Goal: Task Accomplishment & Management: Use online tool/utility

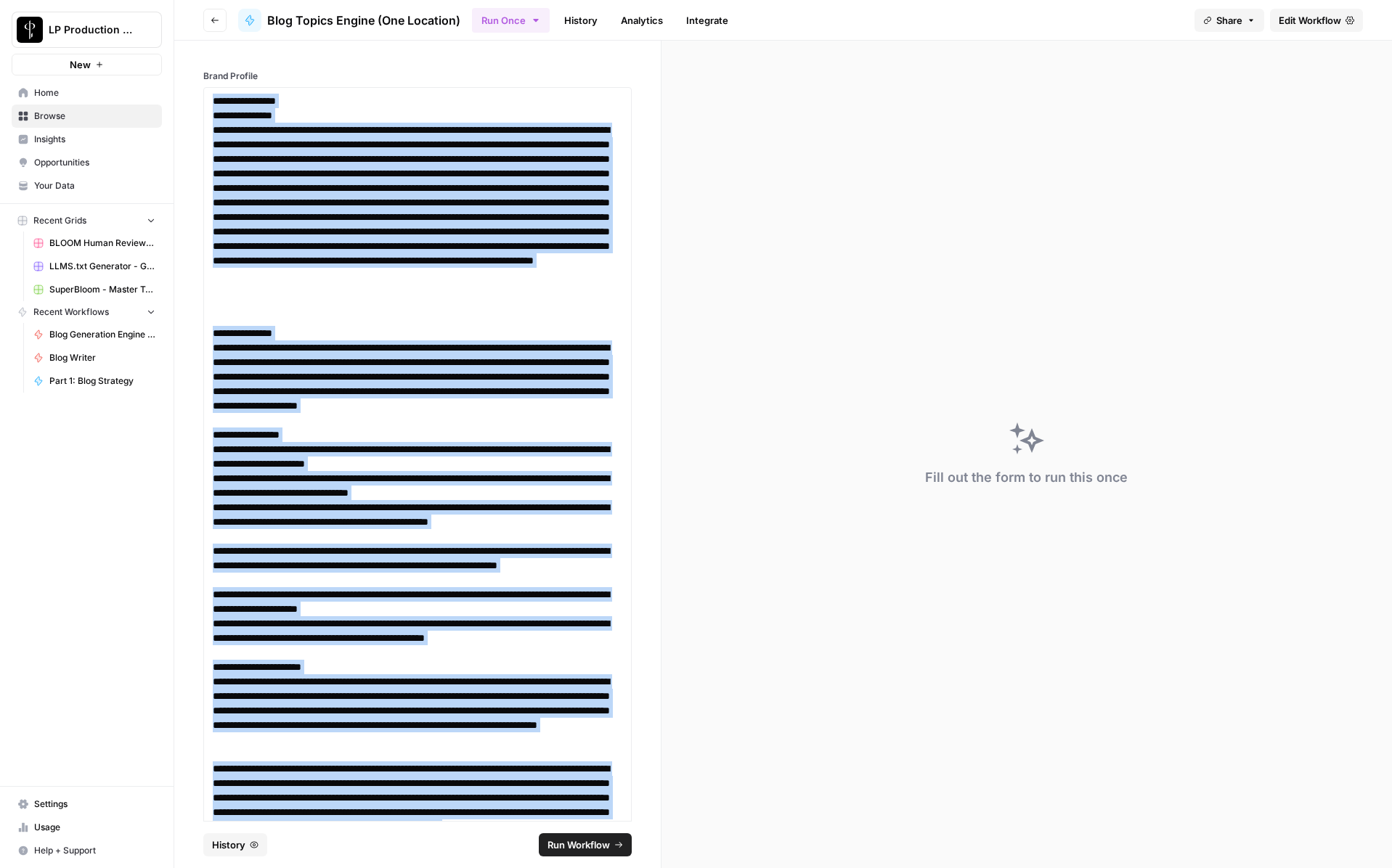
scroll to position [1012, 0]
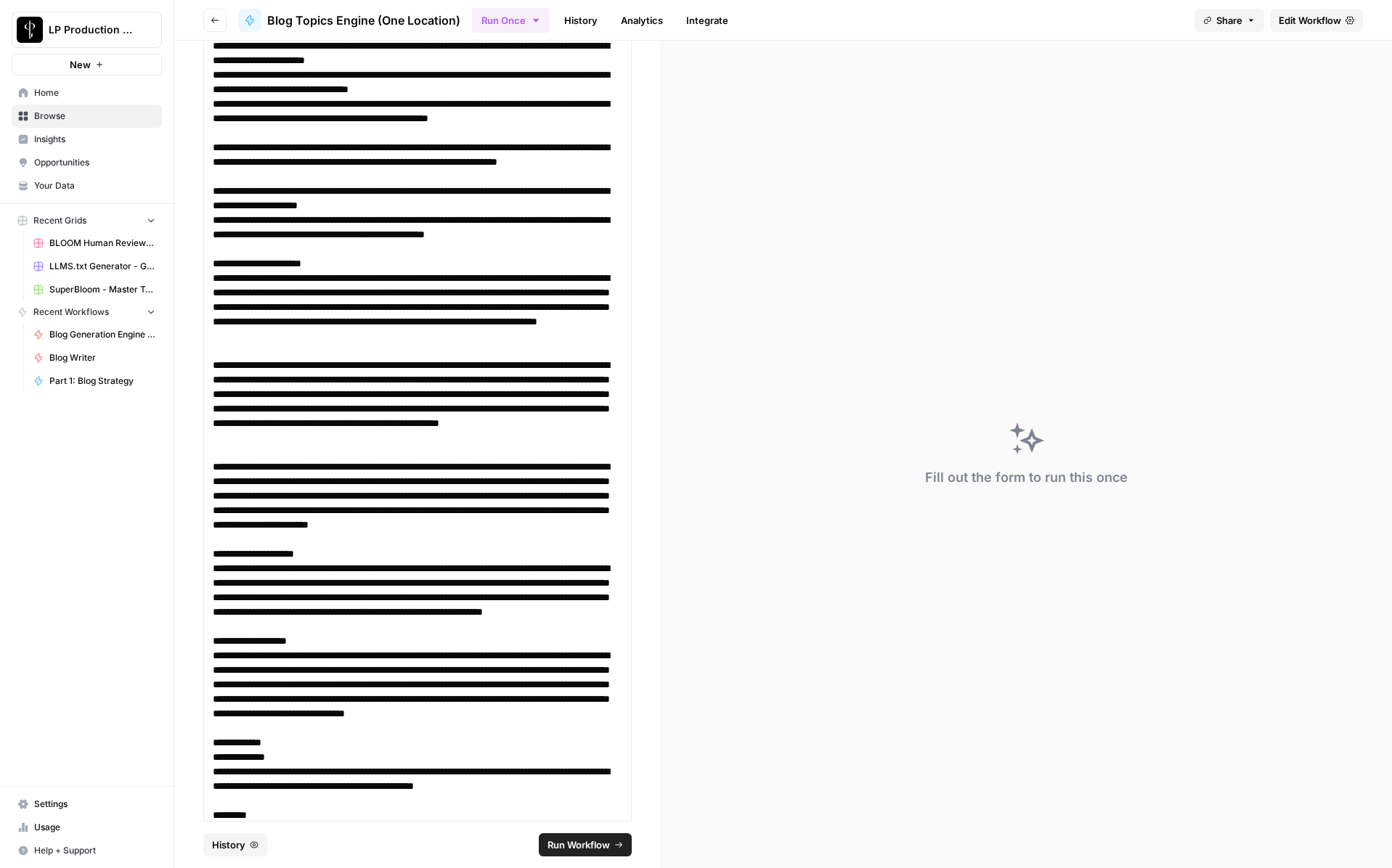
click at [837, 20] on div "Run Once History Analytics Integrate" at bounding box center [827, 20] width 711 height 28
click at [220, 21] on button "Go back" at bounding box center [215, 21] width 23 height 23
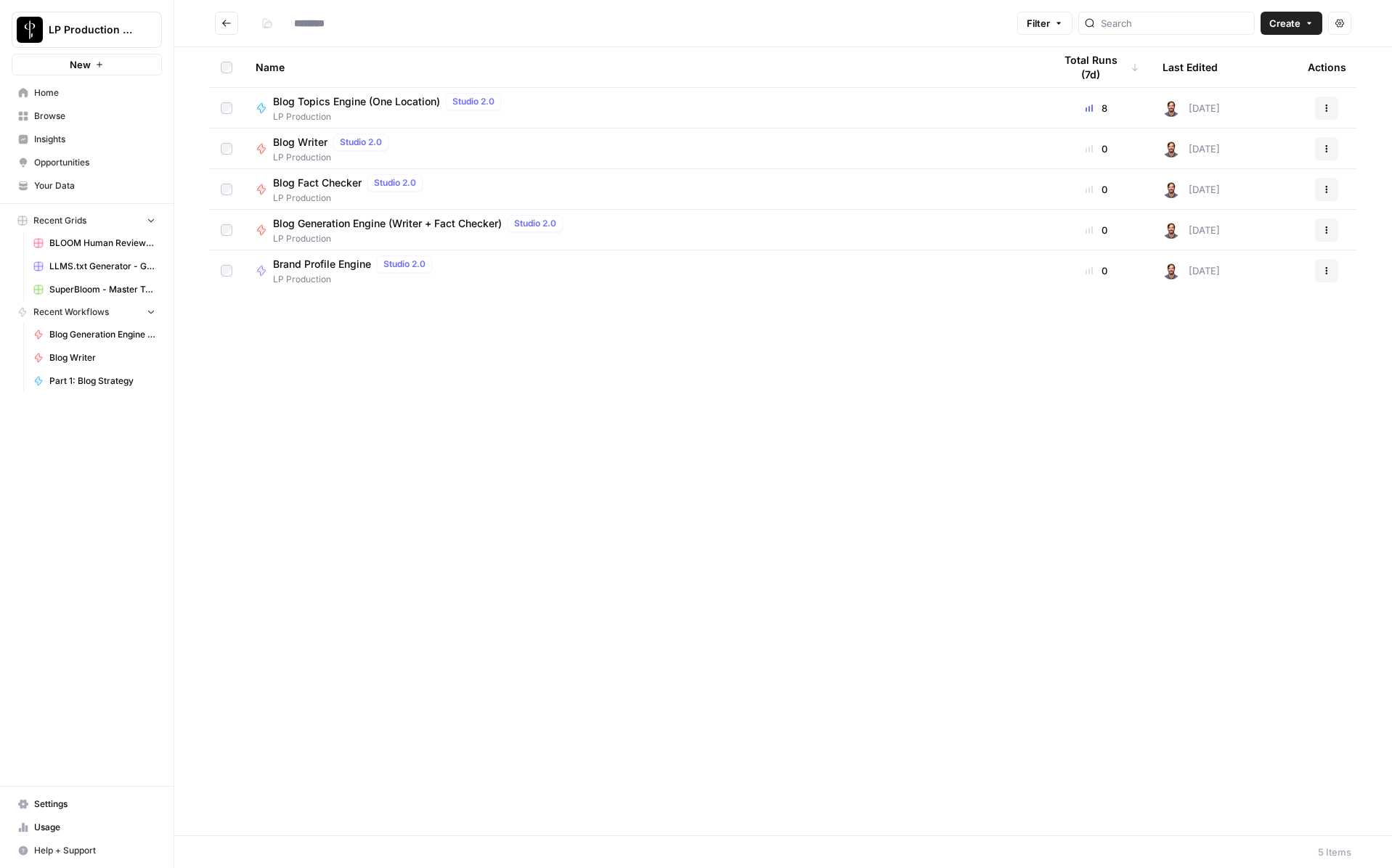
type input "**********"
click at [316, 226] on span "Blog Generation Engine (Writer + Fact Checker)" at bounding box center [388, 223] width 229 height 15
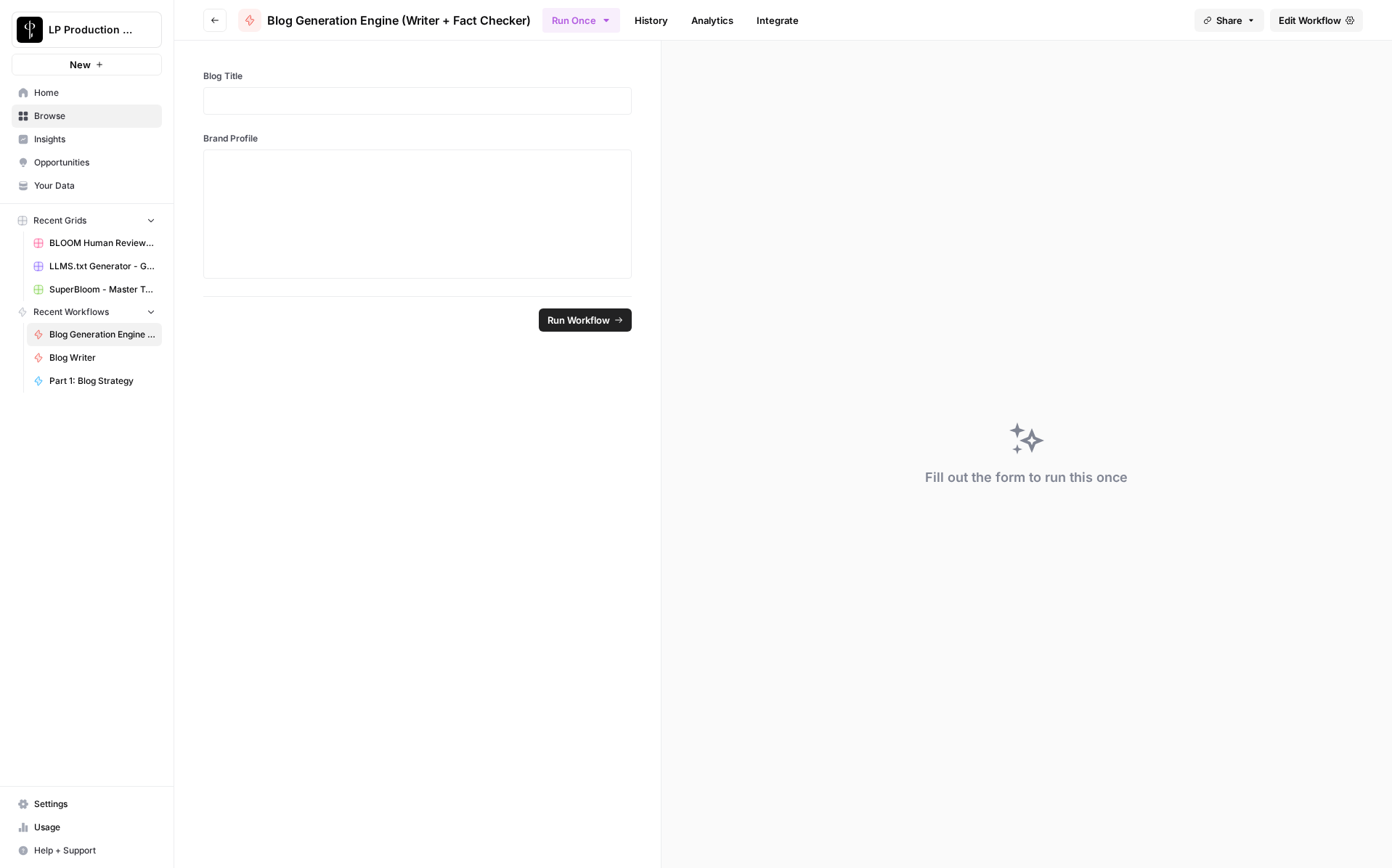
click at [1338, 11] on link "Edit Workflow" at bounding box center [1317, 21] width 93 height 23
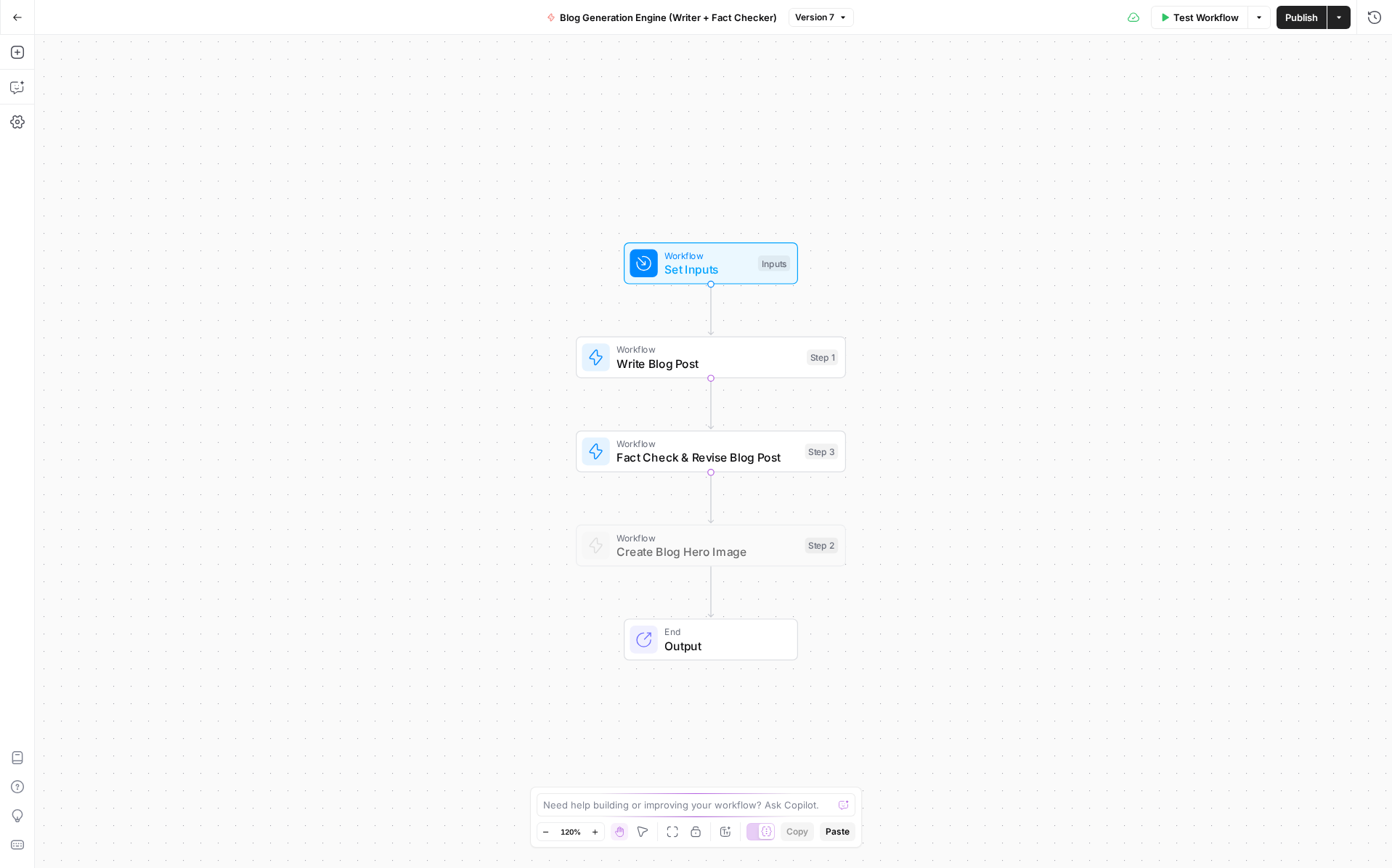
click at [17, 16] on icon "button" at bounding box center [18, 18] width 10 height 10
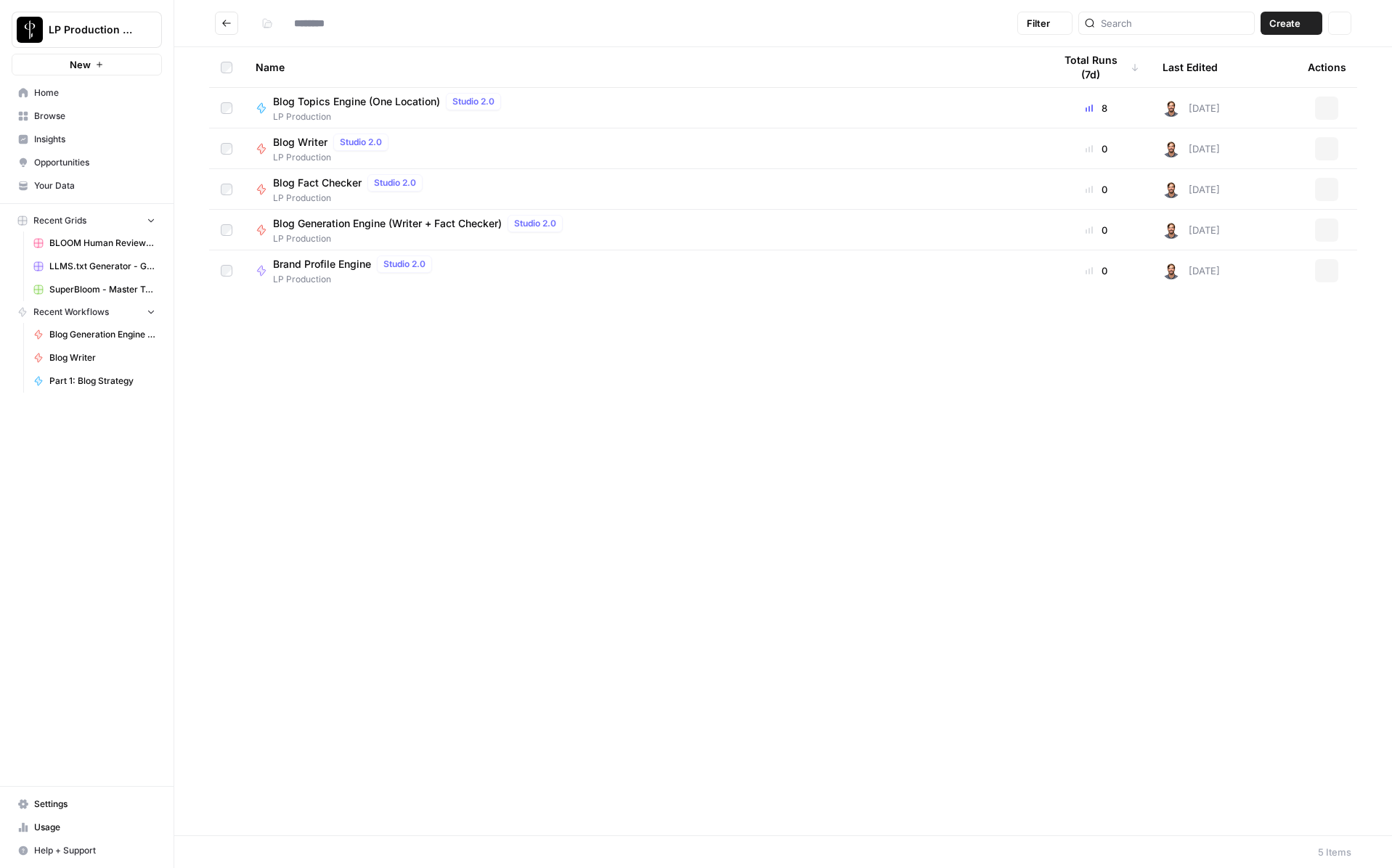
type input "**********"
click at [289, 142] on span "Blog Writer" at bounding box center [301, 142] width 55 height 15
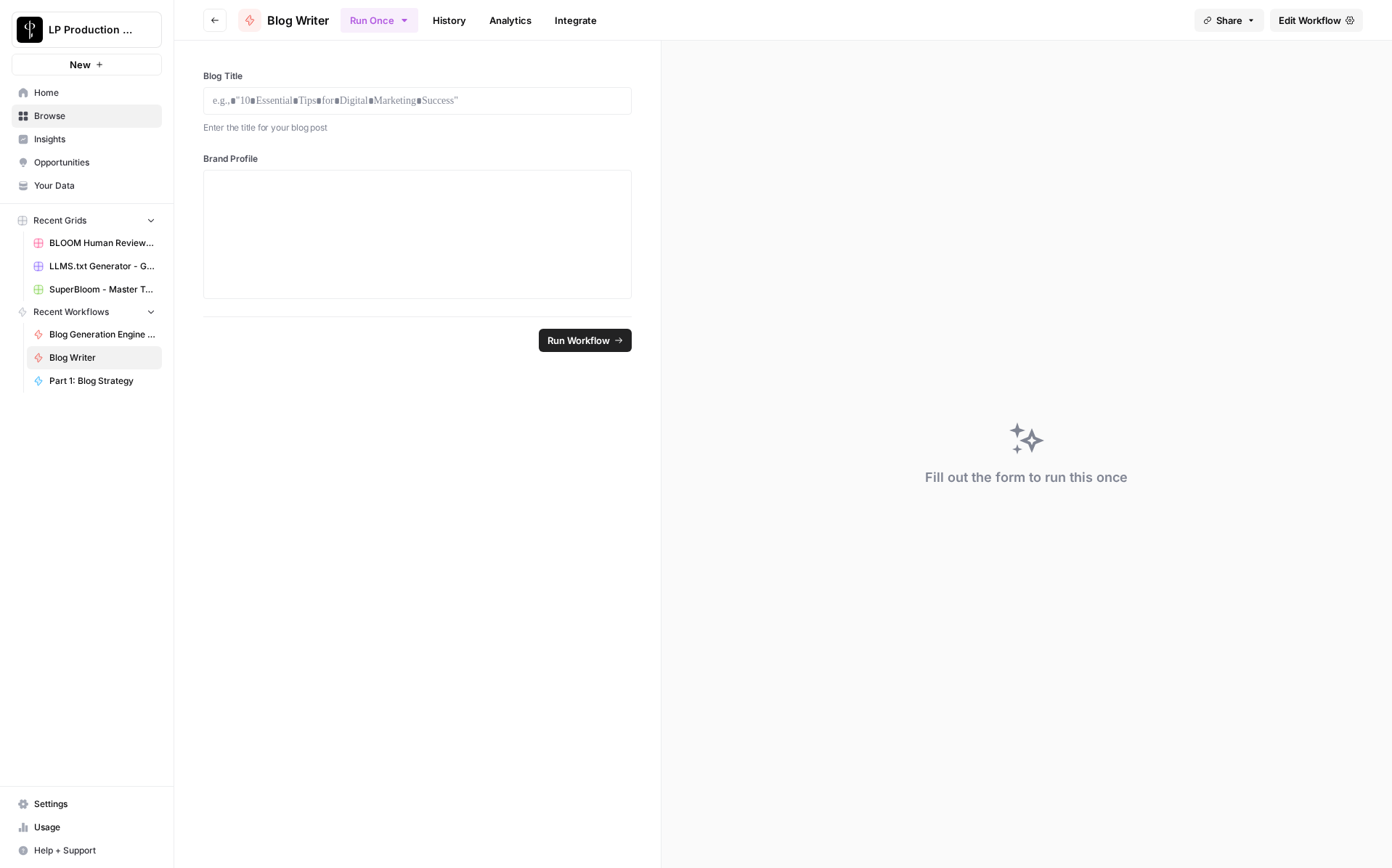
click at [1337, 14] on span "Edit Workflow" at bounding box center [1311, 20] width 63 height 15
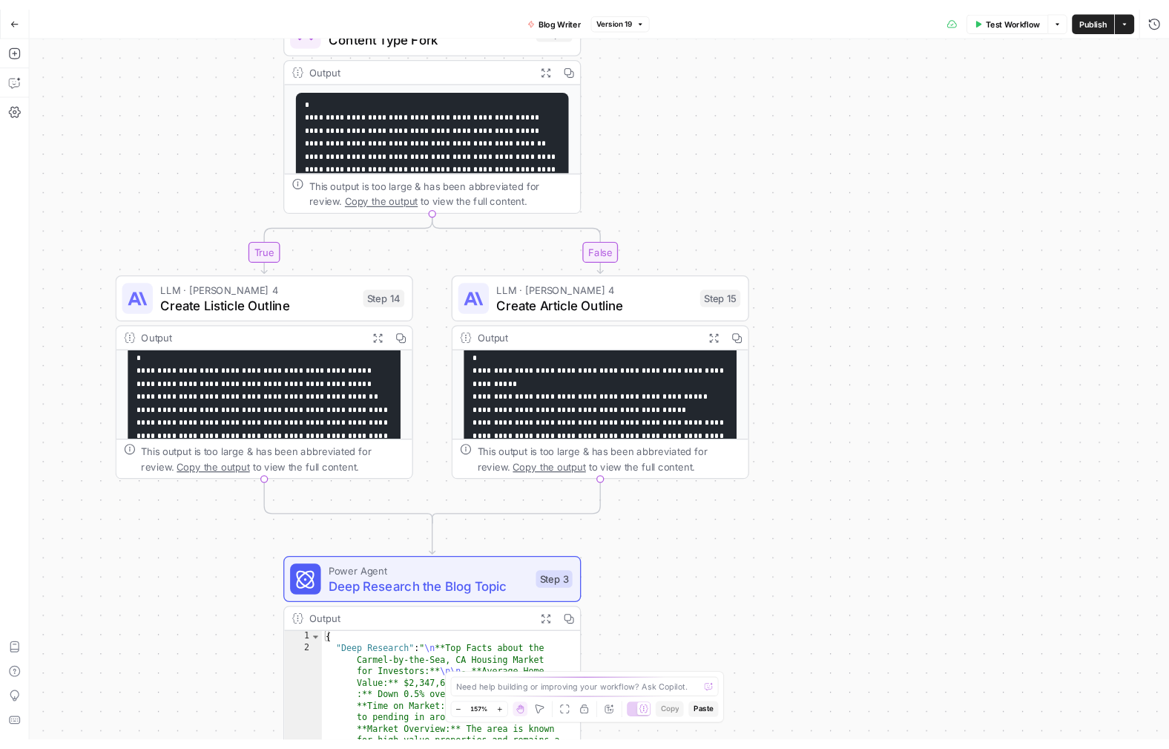
scroll to position [19, 0]
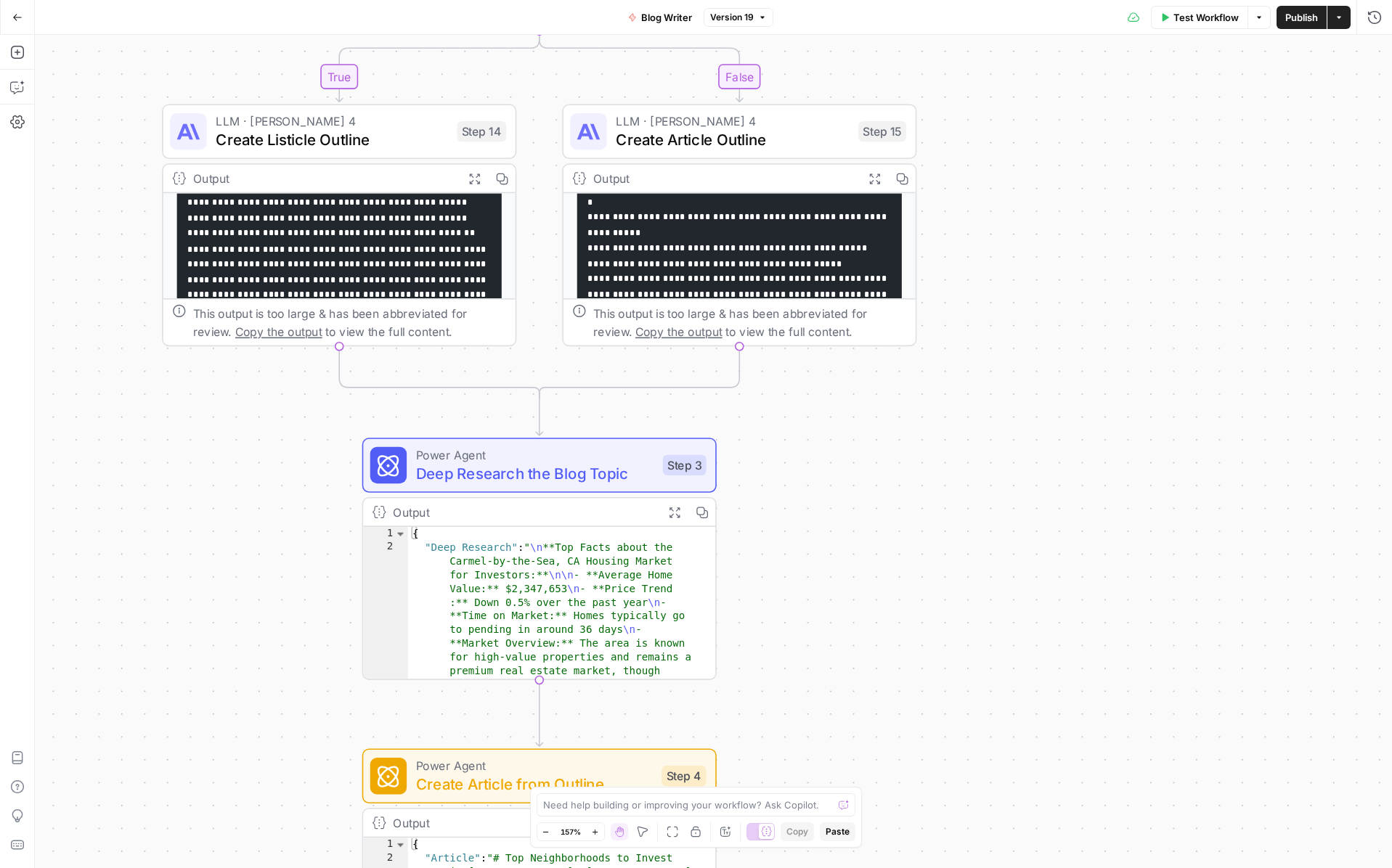
drag, startPoint x: 258, startPoint y: 550, endPoint x: 283, endPoint y: 523, distance: 36.8
click at [282, 525] on div "true false Workflow Set Inputs Inputs LLM · GPT-4.1 Determine Content Type Step…" at bounding box center [714, 452] width 1358 height 834
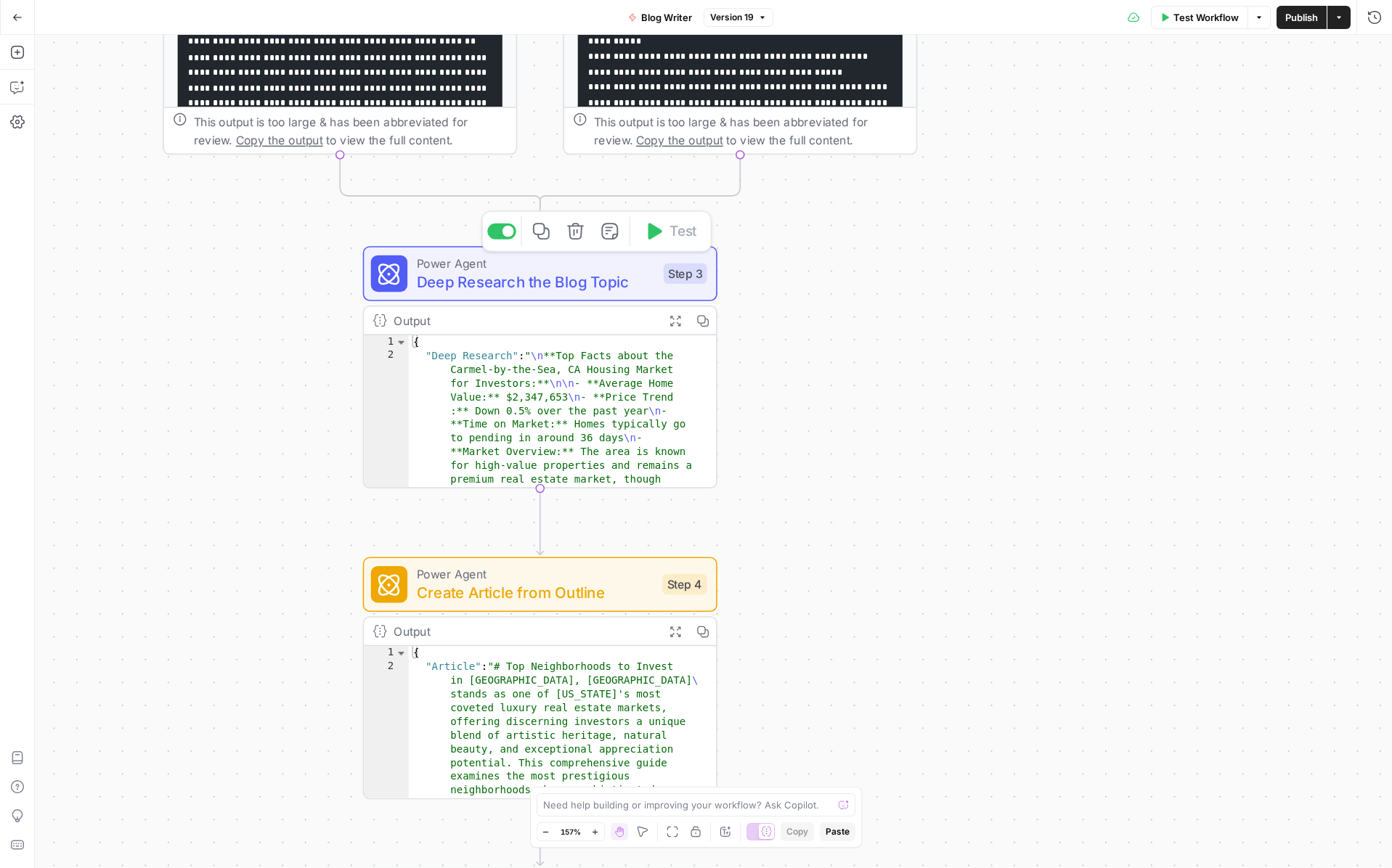
click at [503, 274] on span "Deep Research the Blog Topic" at bounding box center [535, 281] width 238 height 23
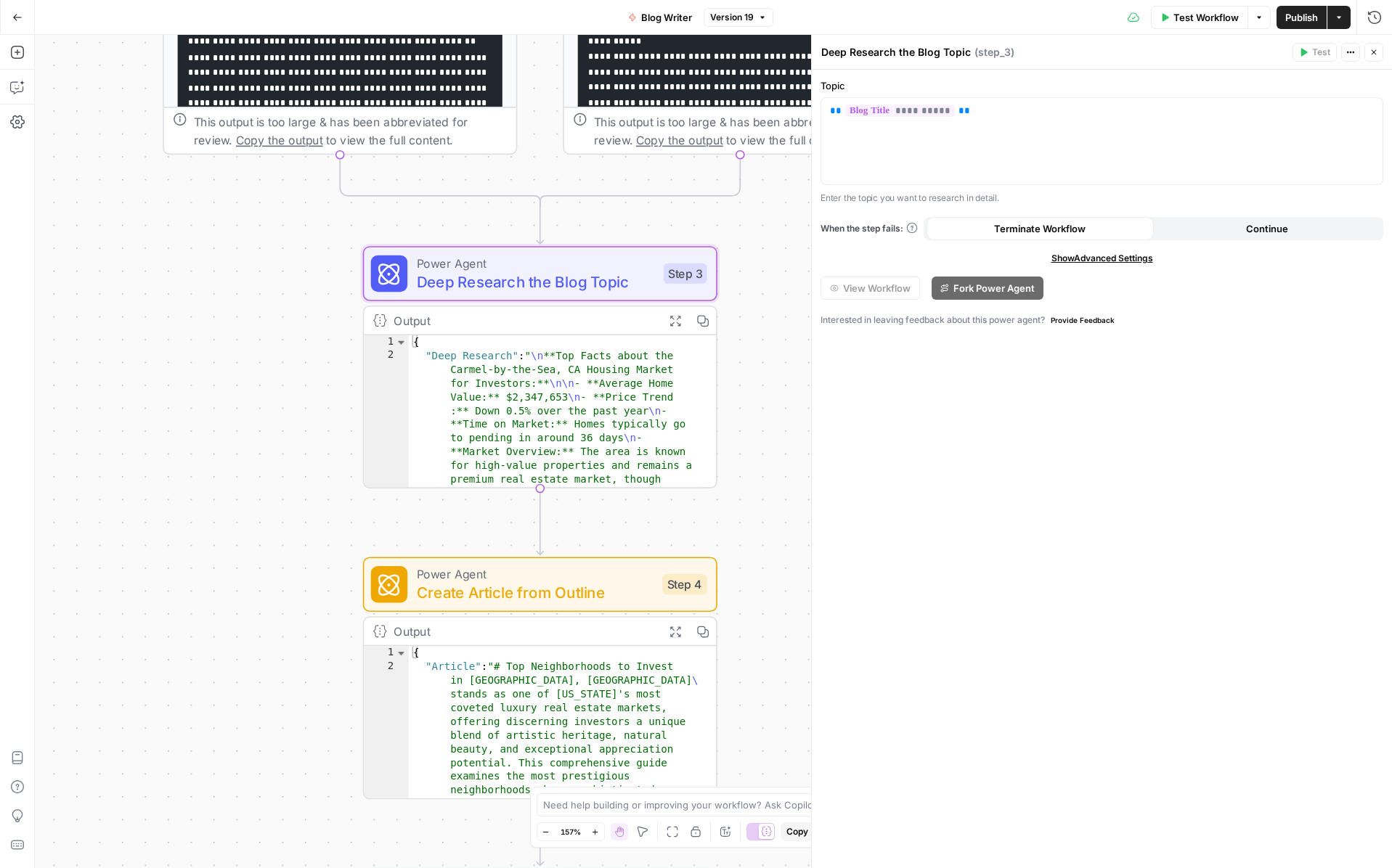
click at [1374, 51] on icon "button" at bounding box center [1373, 52] width 9 height 9
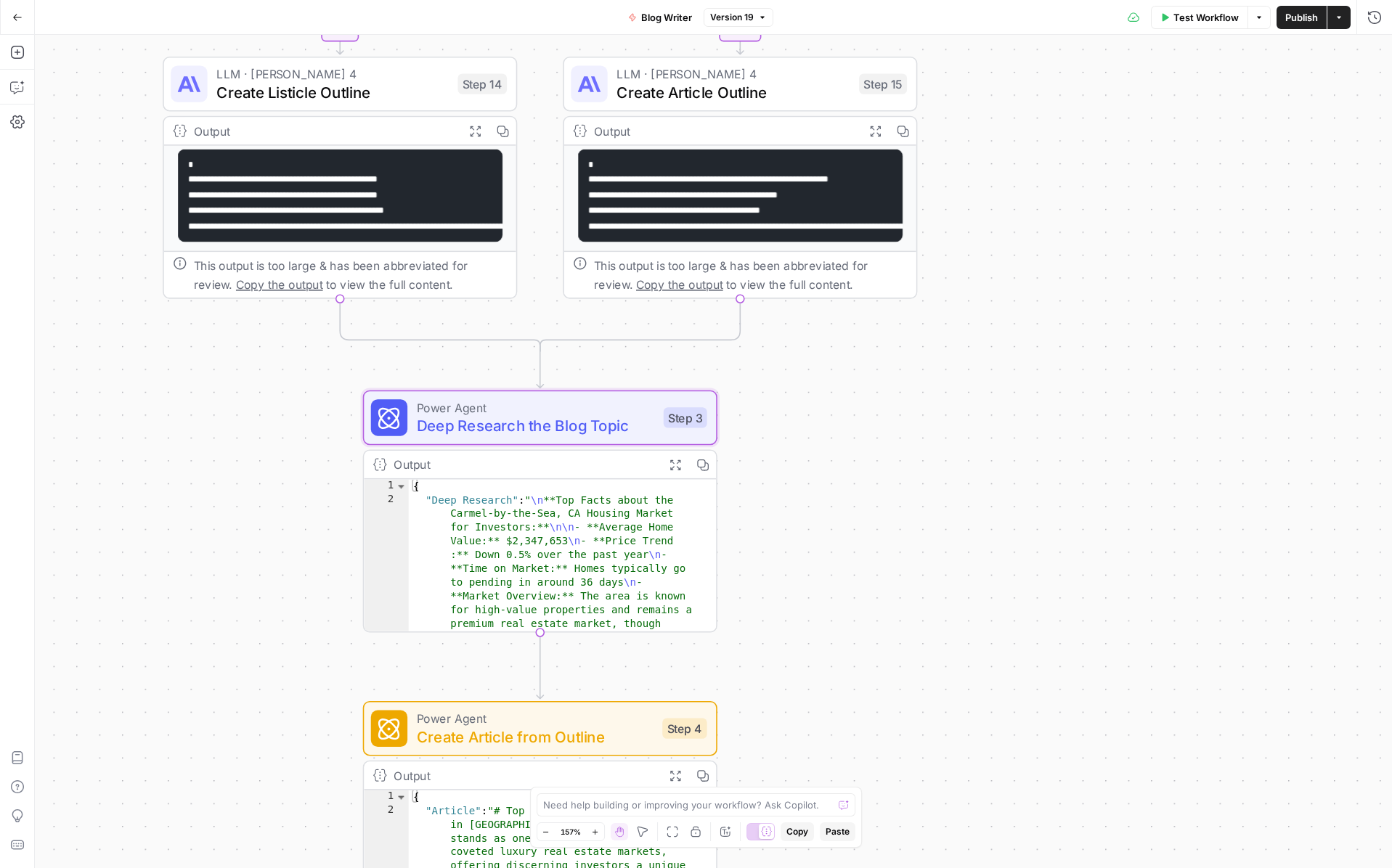
click at [22, 17] on button "Go Back" at bounding box center [17, 17] width 26 height 26
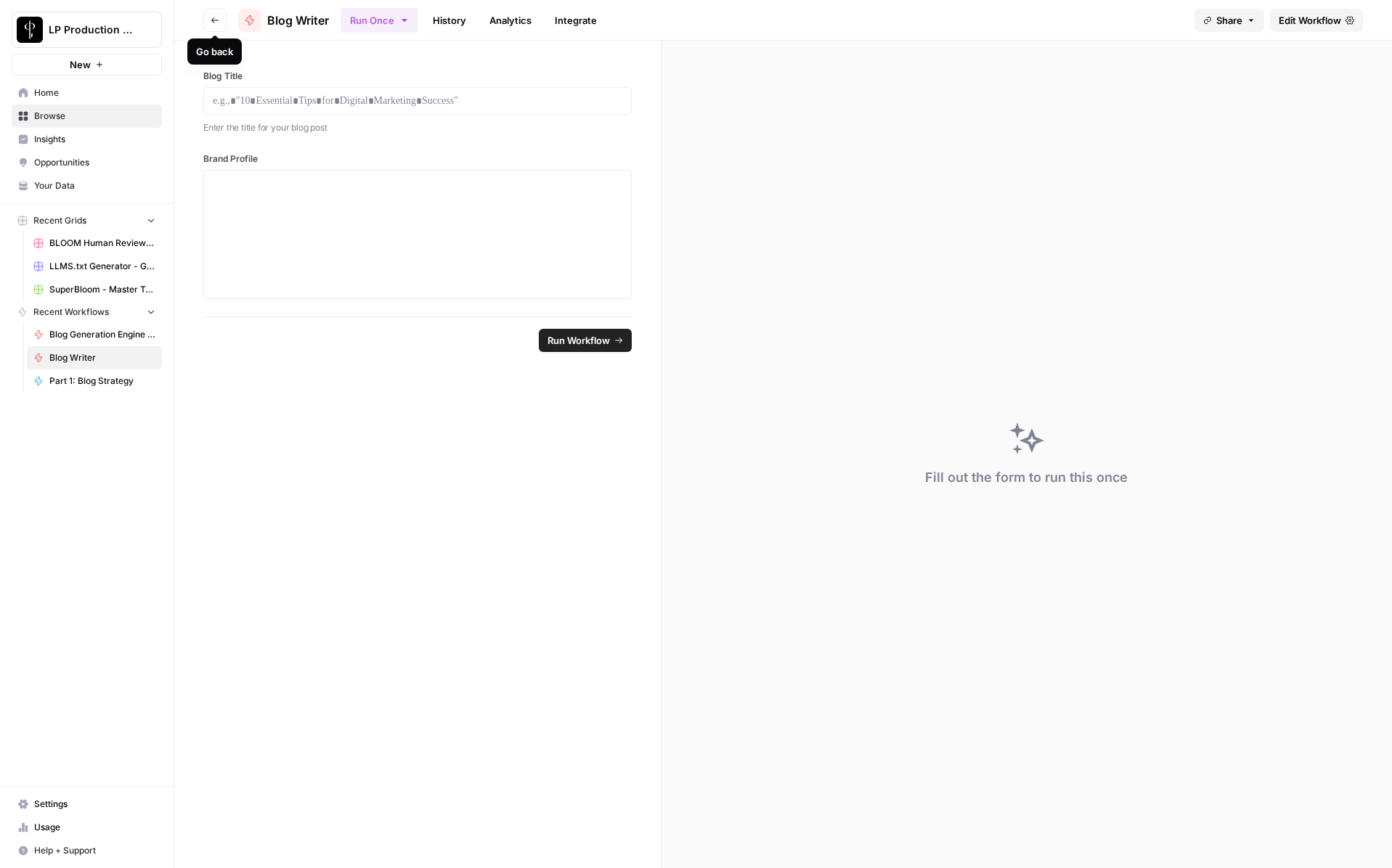
click at [212, 22] on icon "button" at bounding box center [214, 20] width 9 height 9
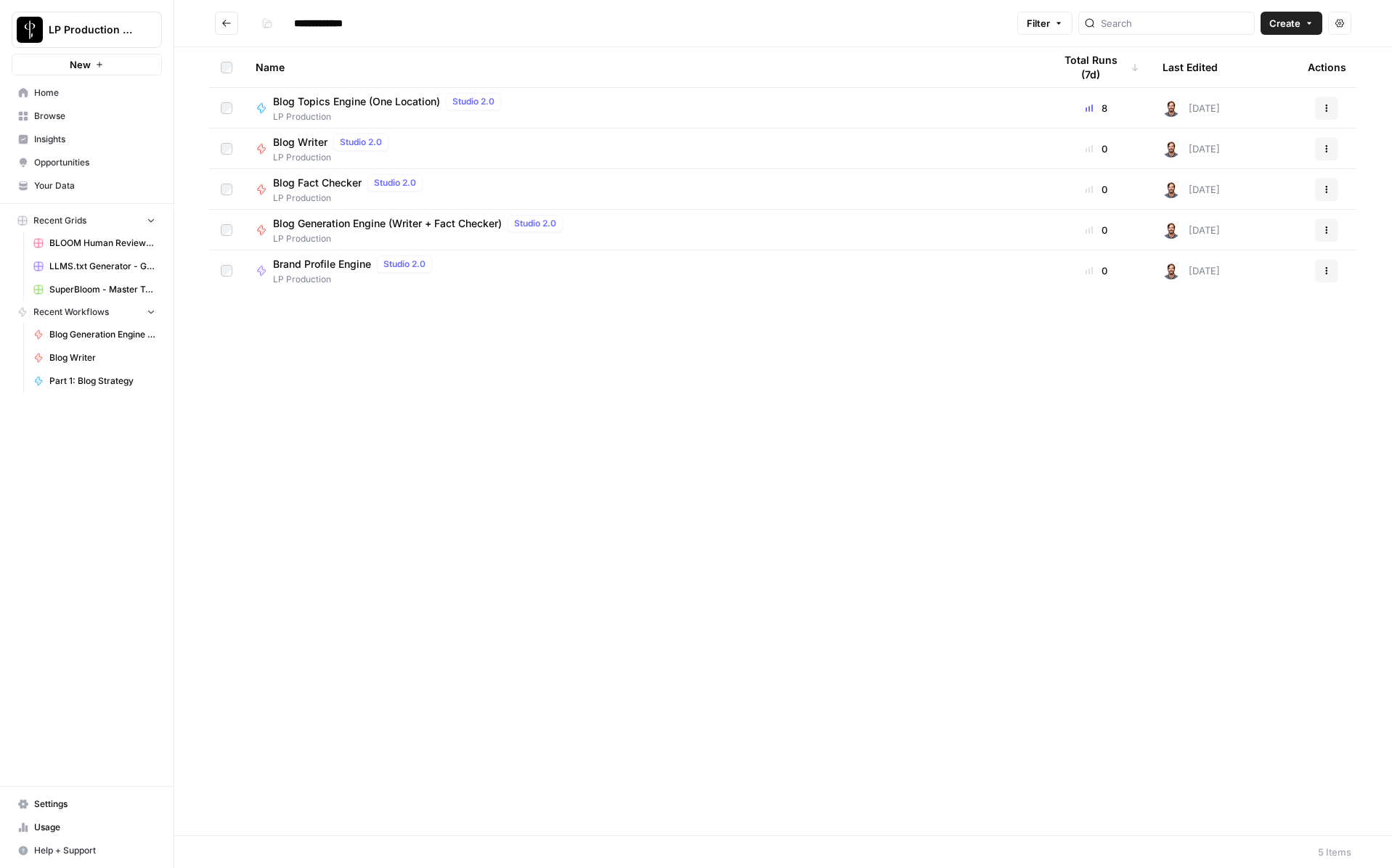
click at [631, 565] on div "Name Total Runs (7d) Last Edited Actions Blog Topics Engine (One Location) Stud…" at bounding box center [783, 441] width 1218 height 789
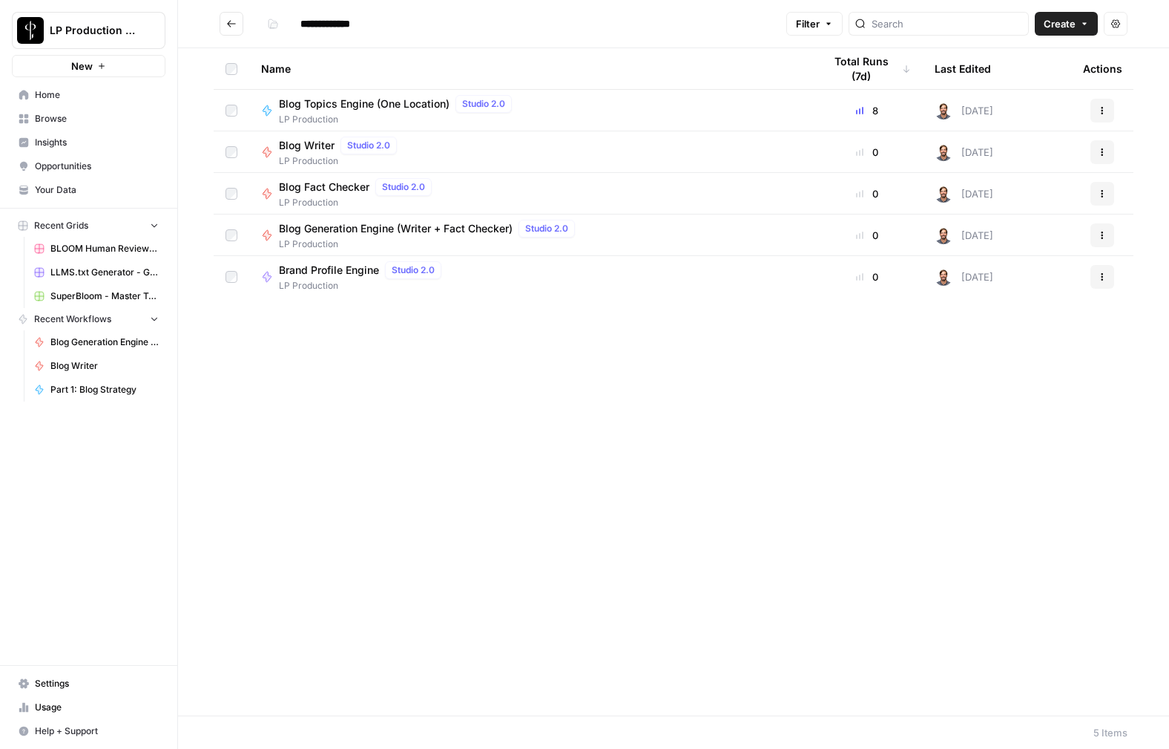
click at [456, 531] on div "Name Total Runs (7d) Last Edited Actions Blog Topics Engine (One Location) Stud…" at bounding box center [673, 381] width 991 height 667
click at [467, 524] on div "Name Total Runs (7d) Last Edited Actions Blog Topics Engine (One Location) Stud…" at bounding box center [673, 381] width 991 height 667
click at [314, 98] on span "Blog Topics Engine (One Location)" at bounding box center [364, 103] width 171 height 15
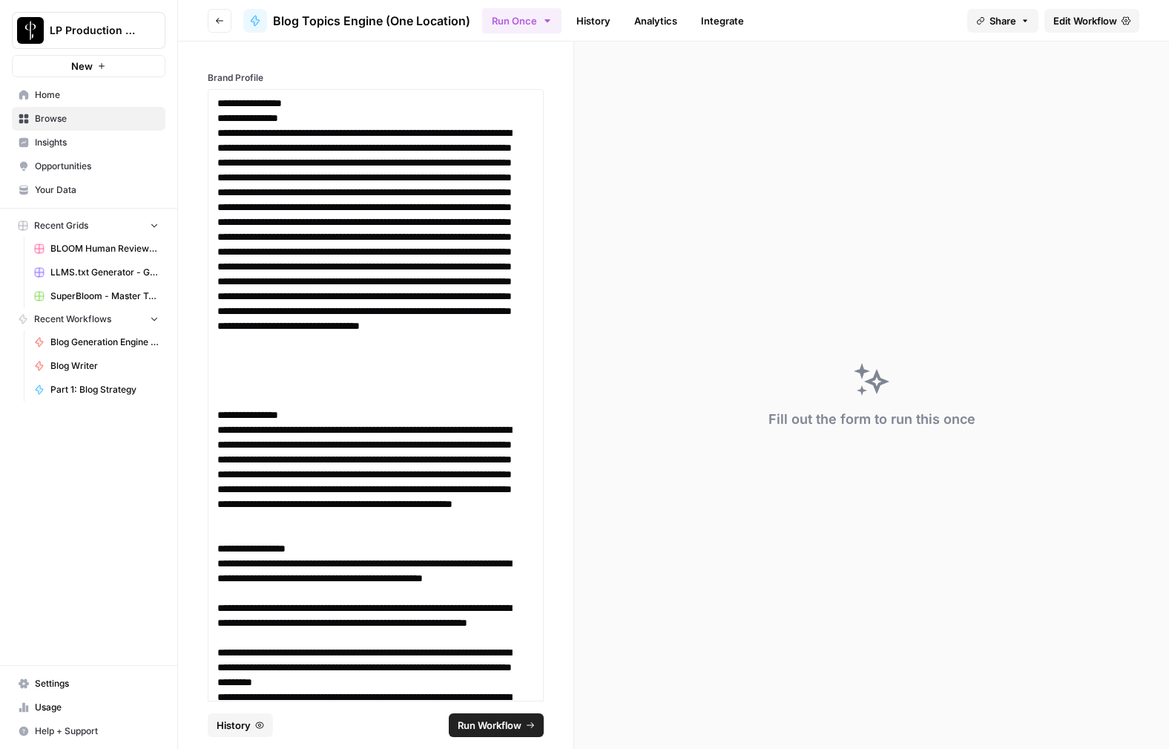
click at [1096, 18] on span "Edit Workflow" at bounding box center [1086, 20] width 64 height 15
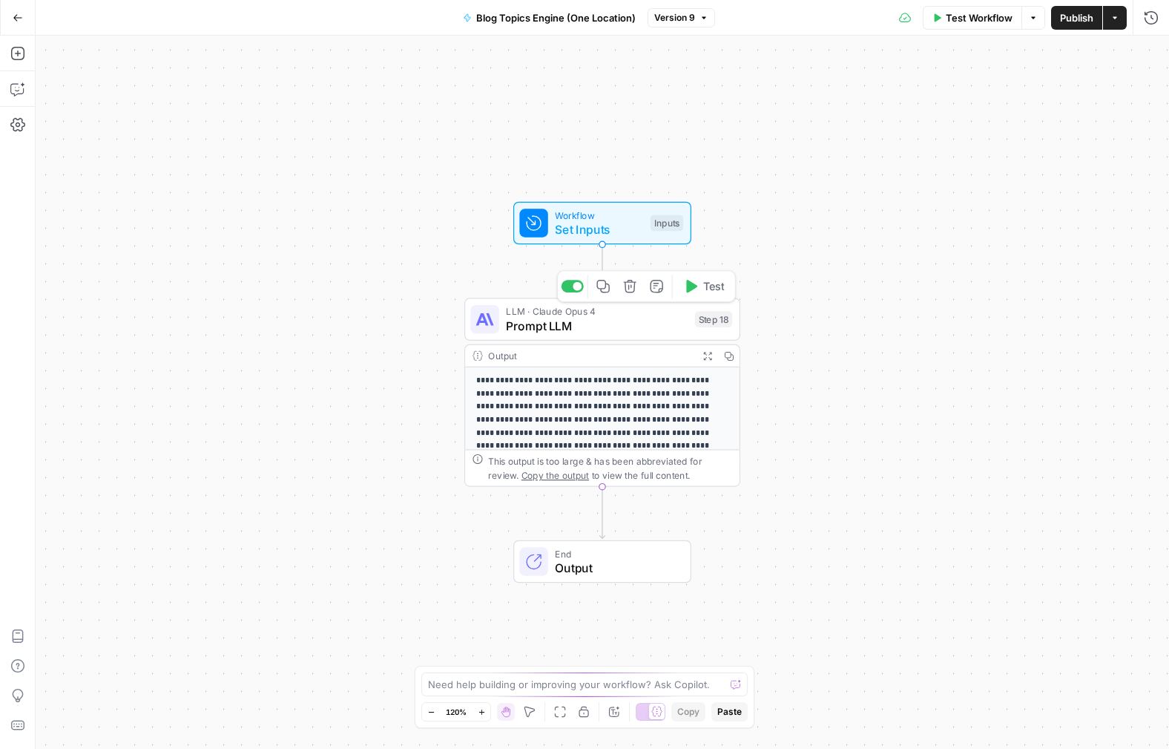
click at [592, 329] on span "Prompt LLM" at bounding box center [597, 326] width 182 height 18
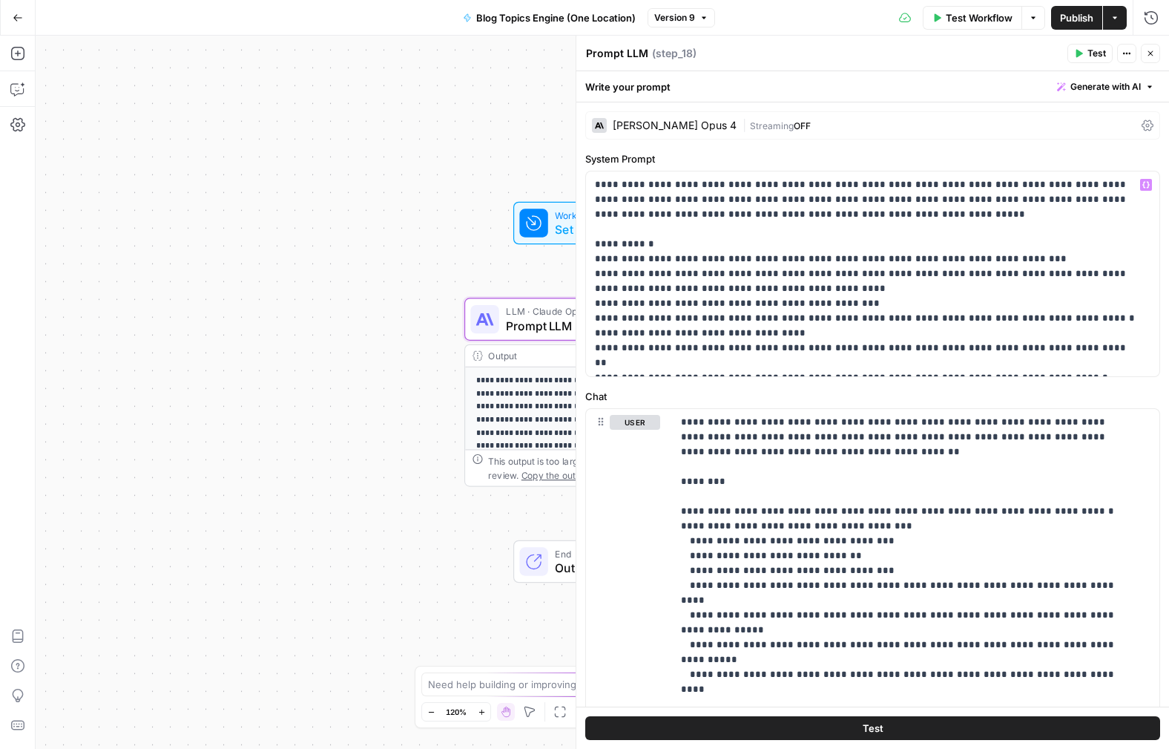
click at [1028, 134] on div "[PERSON_NAME] 4 | Streaming OFF" at bounding box center [872, 125] width 575 height 28
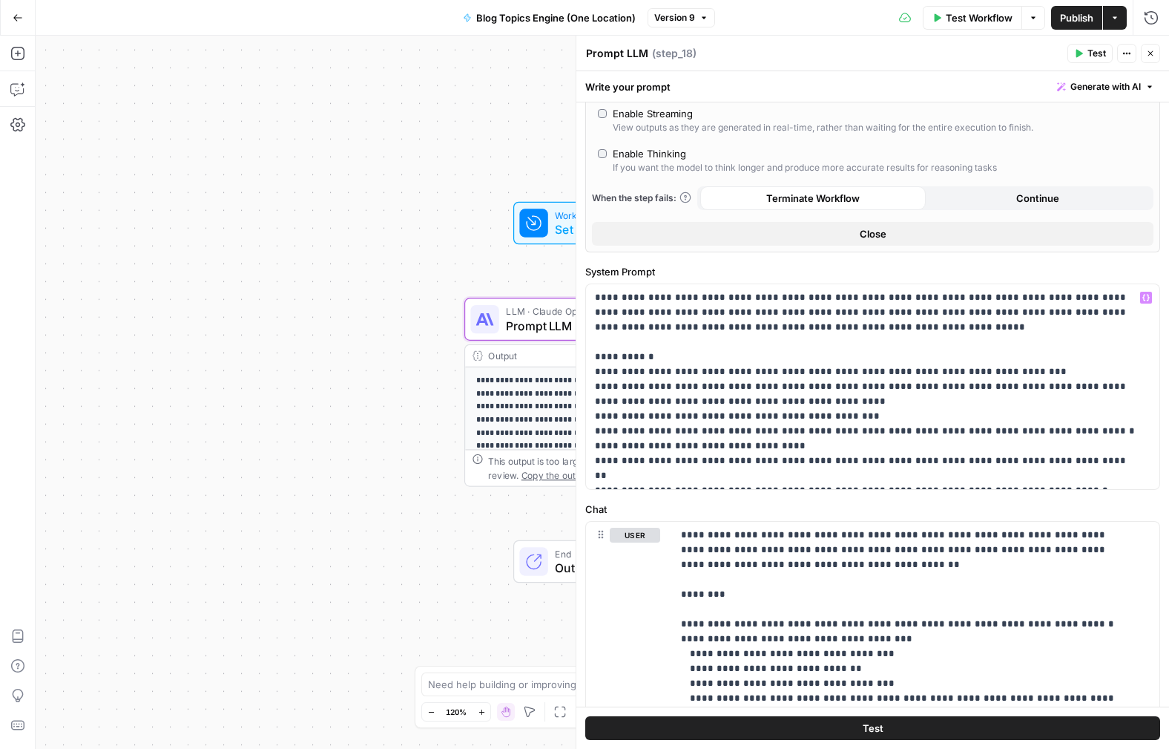
scroll to position [240, 0]
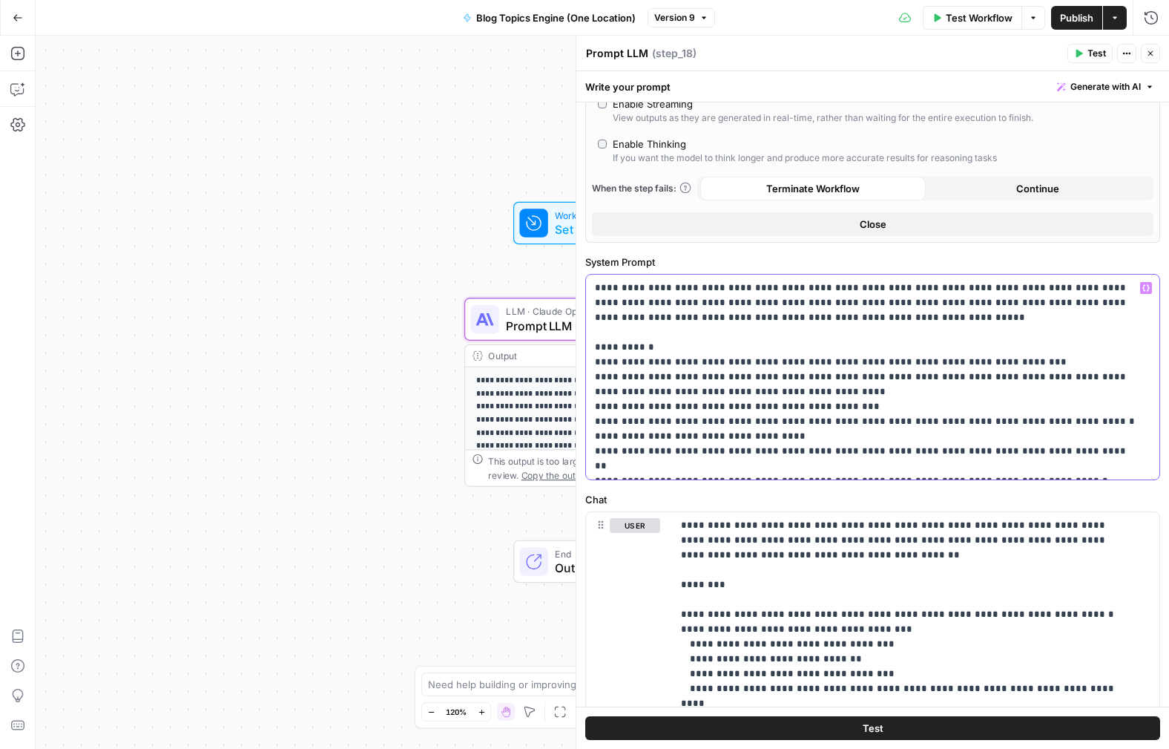
click at [698, 361] on p "**********" at bounding box center [867, 376] width 545 height 193
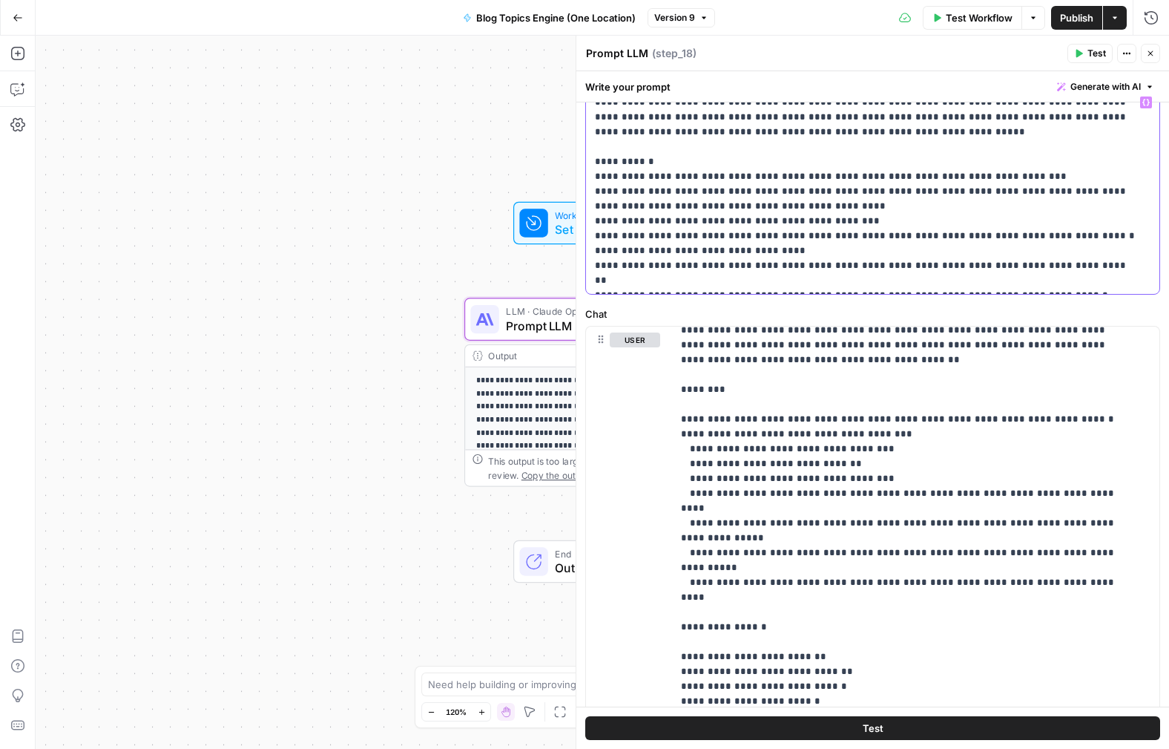
scroll to position [416, 0]
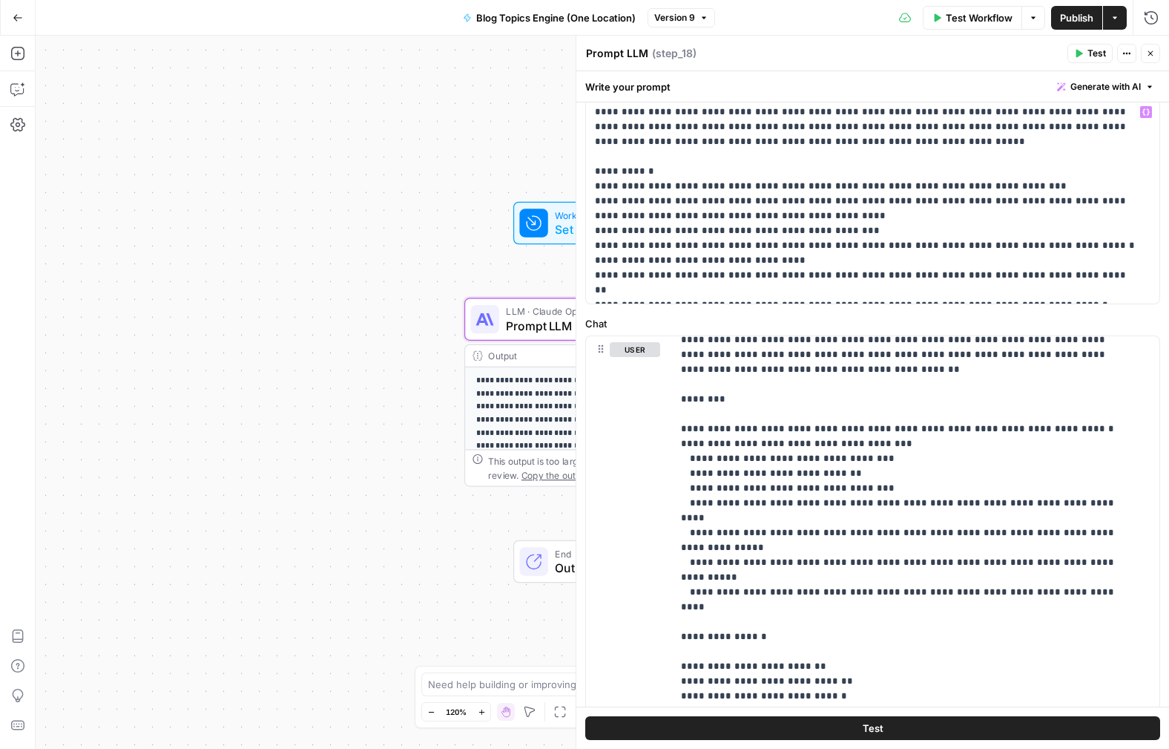
click at [15, 15] on icon "button" at bounding box center [18, 18] width 10 height 10
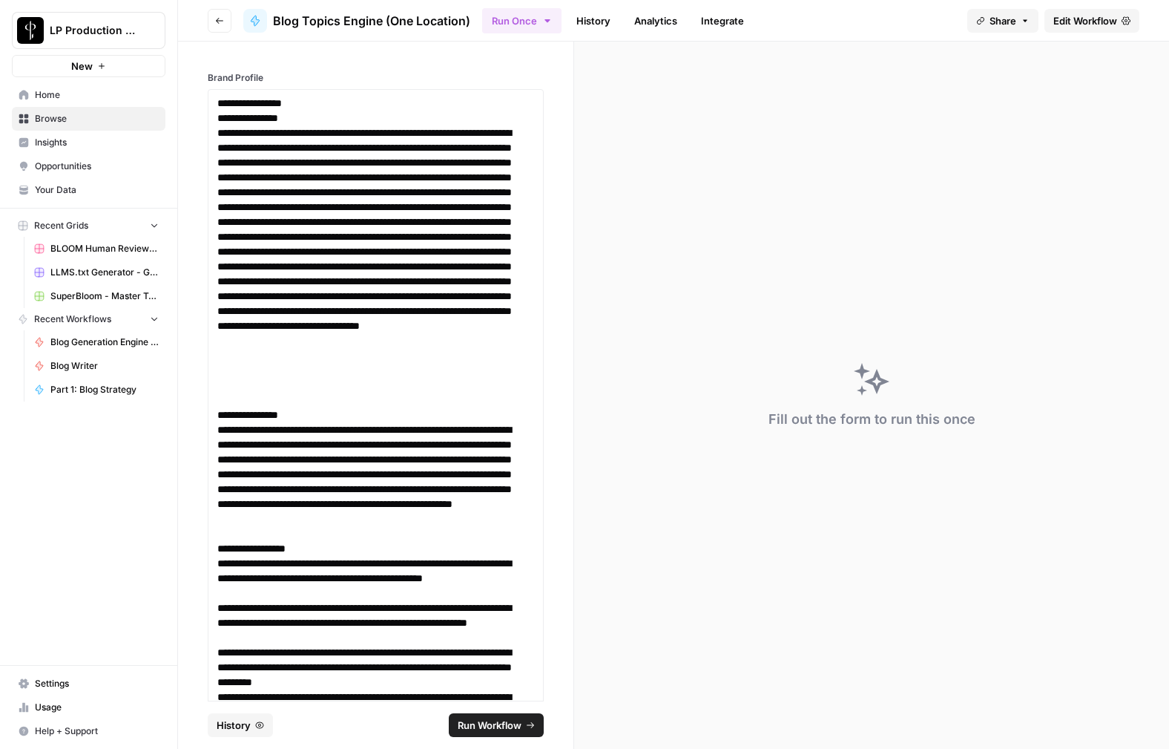
click at [592, 13] on link "History" at bounding box center [594, 21] width 52 height 24
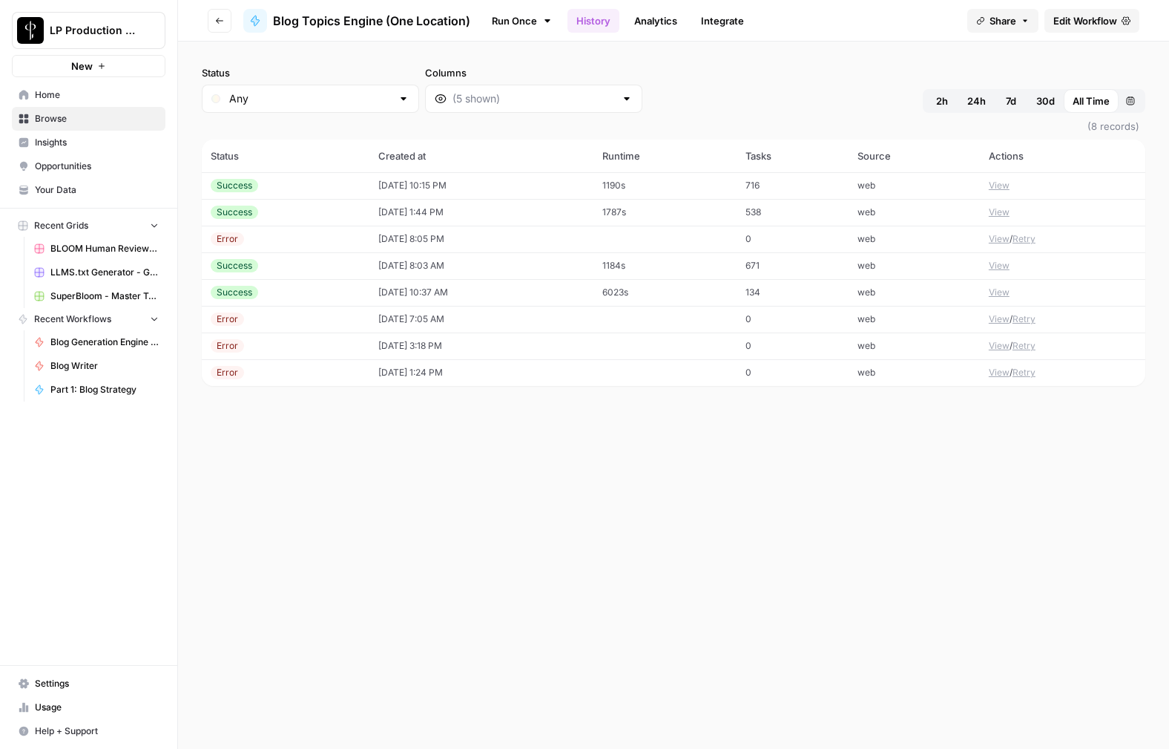
click at [1002, 187] on button "View" at bounding box center [999, 185] width 21 height 13
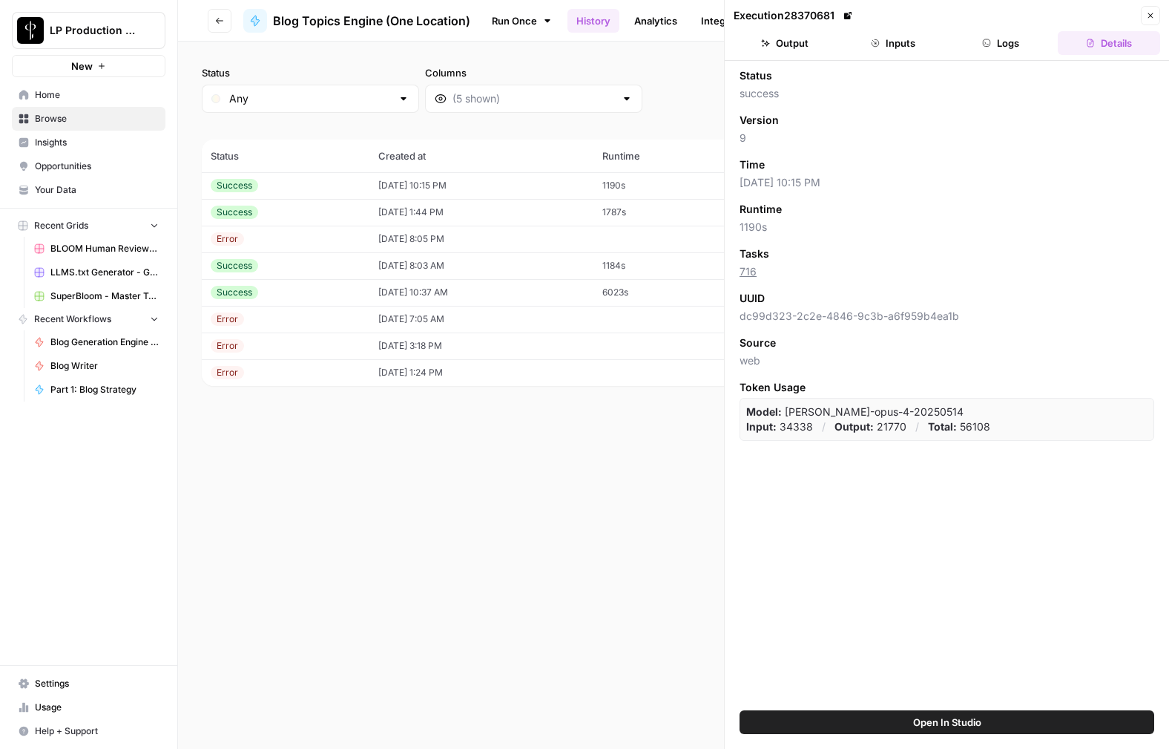
click at [913, 50] on button "Inputs" at bounding box center [893, 43] width 102 height 24
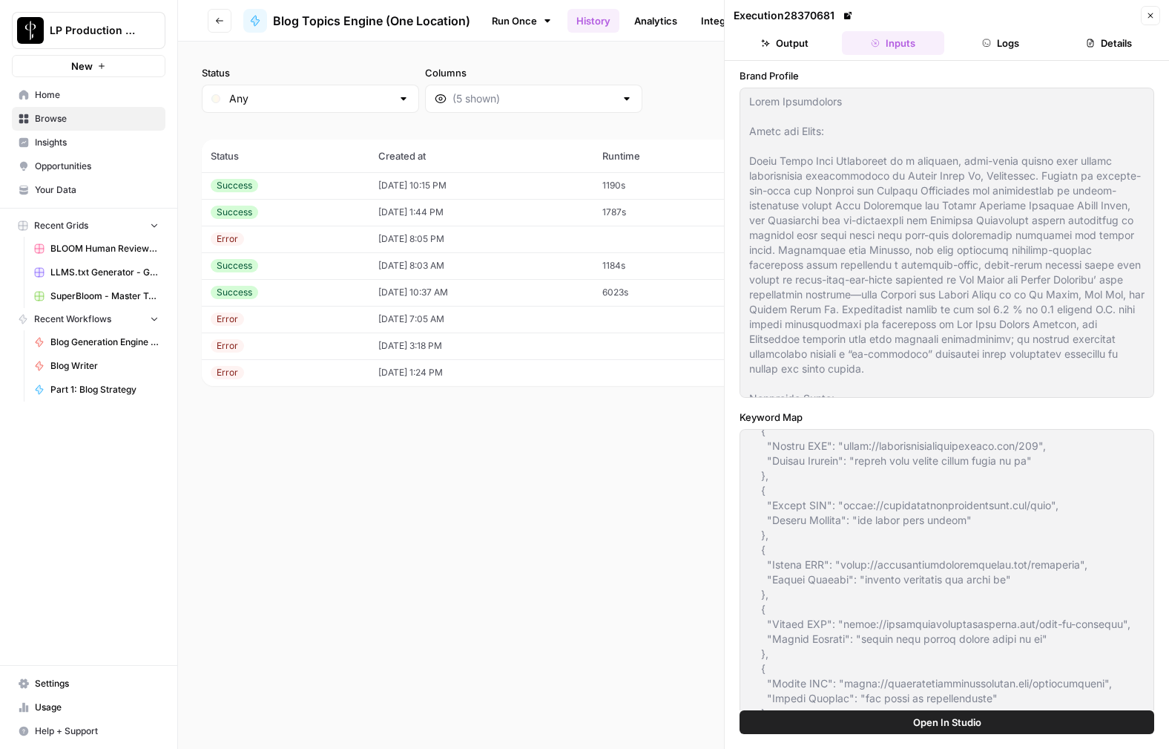
click at [801, 45] on button "Output" at bounding box center [785, 43] width 102 height 24
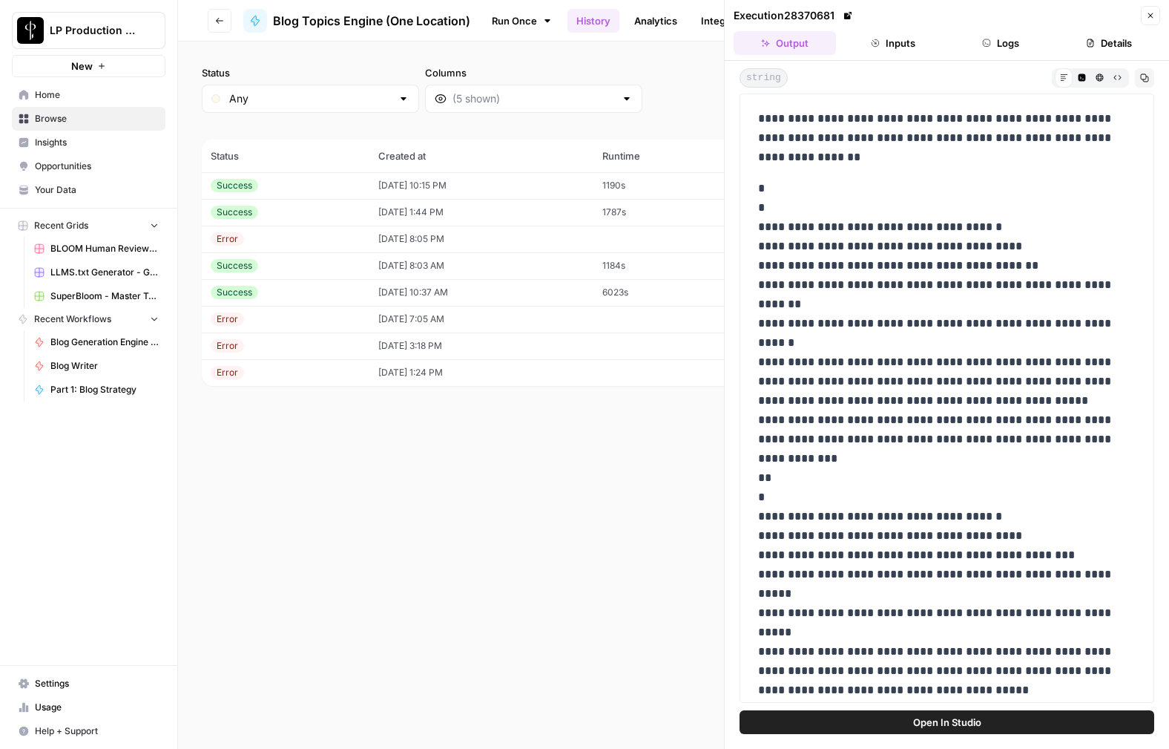
click at [1147, 13] on icon "button" at bounding box center [1150, 15] width 9 height 9
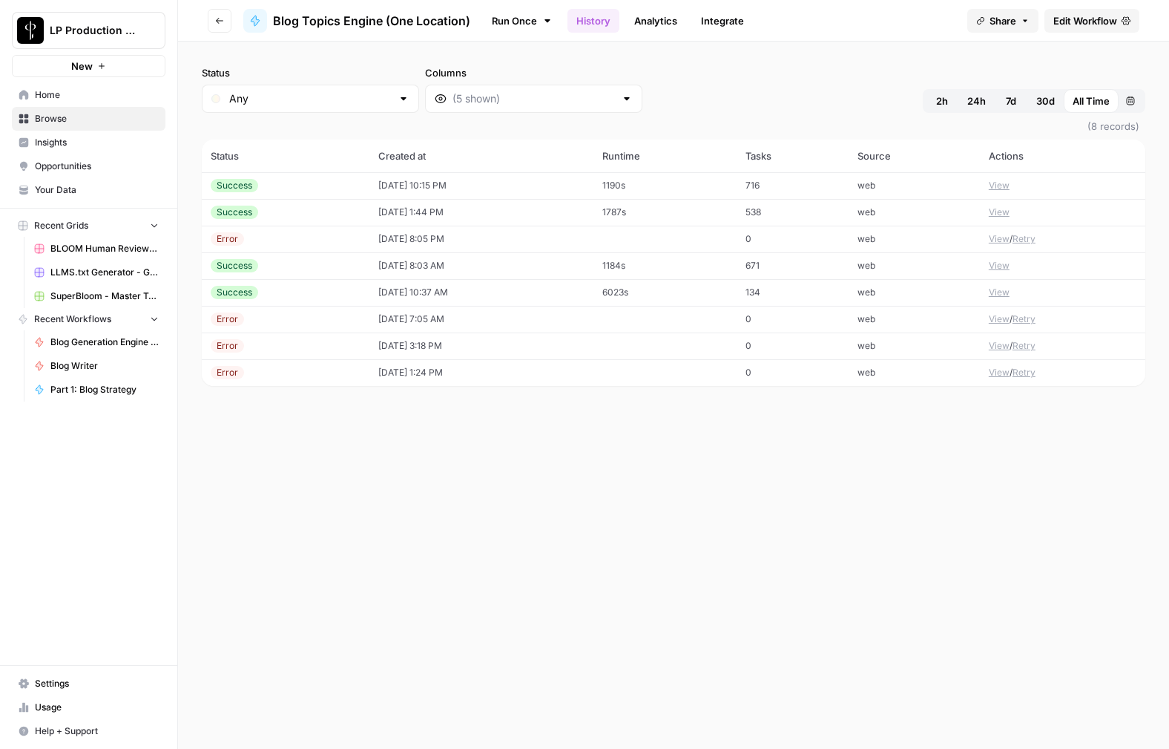
click at [1097, 26] on span "Edit Workflow" at bounding box center [1086, 20] width 64 height 15
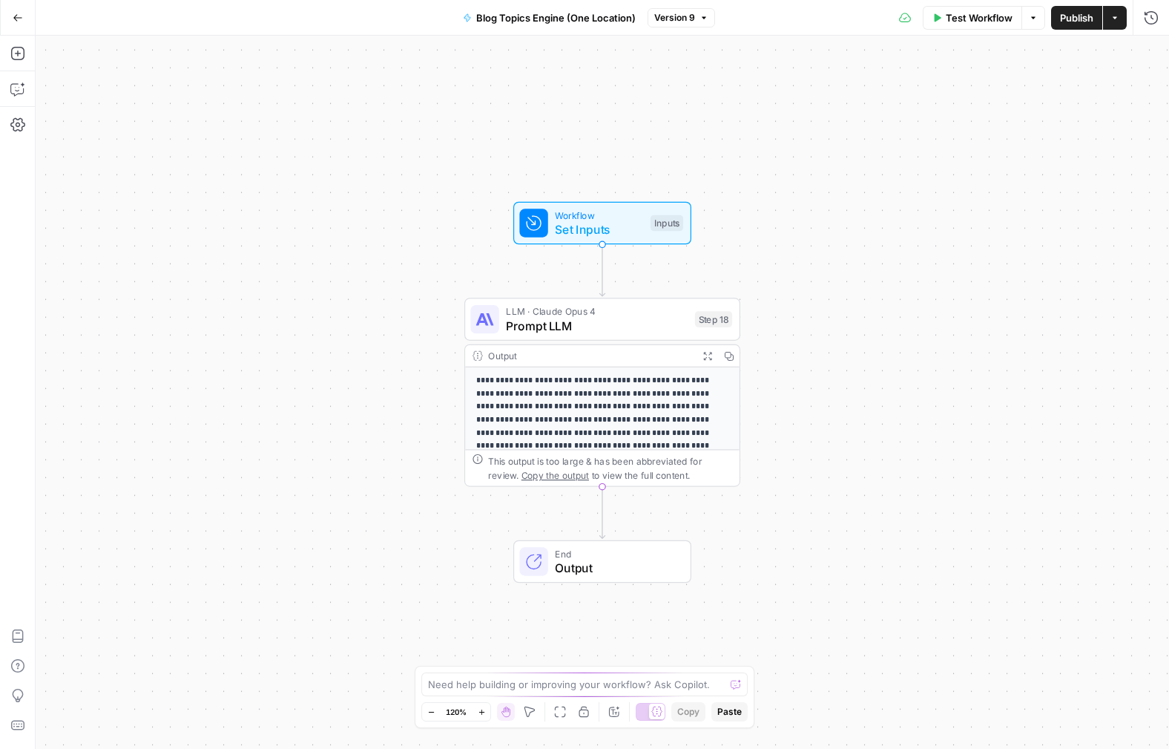
click at [17, 14] on icon "button" at bounding box center [18, 18] width 10 height 10
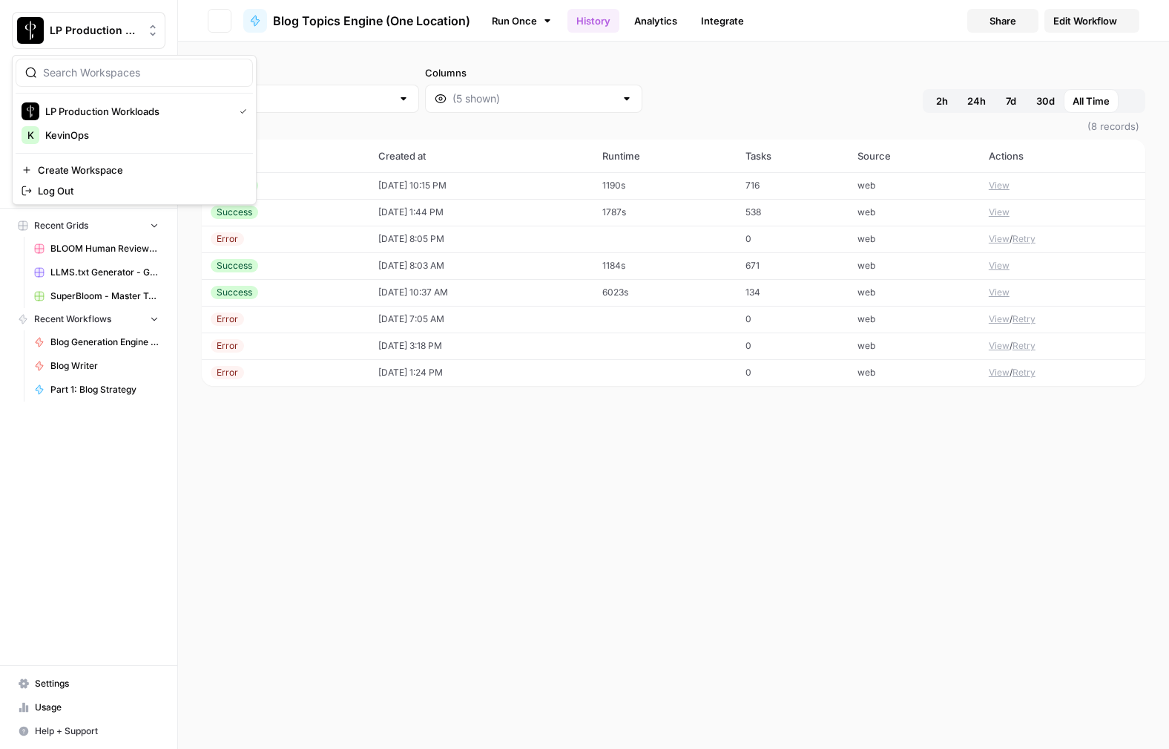
click at [17, 14] on button "LP Production Workloads" at bounding box center [89, 30] width 154 height 37
click at [224, 22] on button "Go back" at bounding box center [220, 21] width 24 height 24
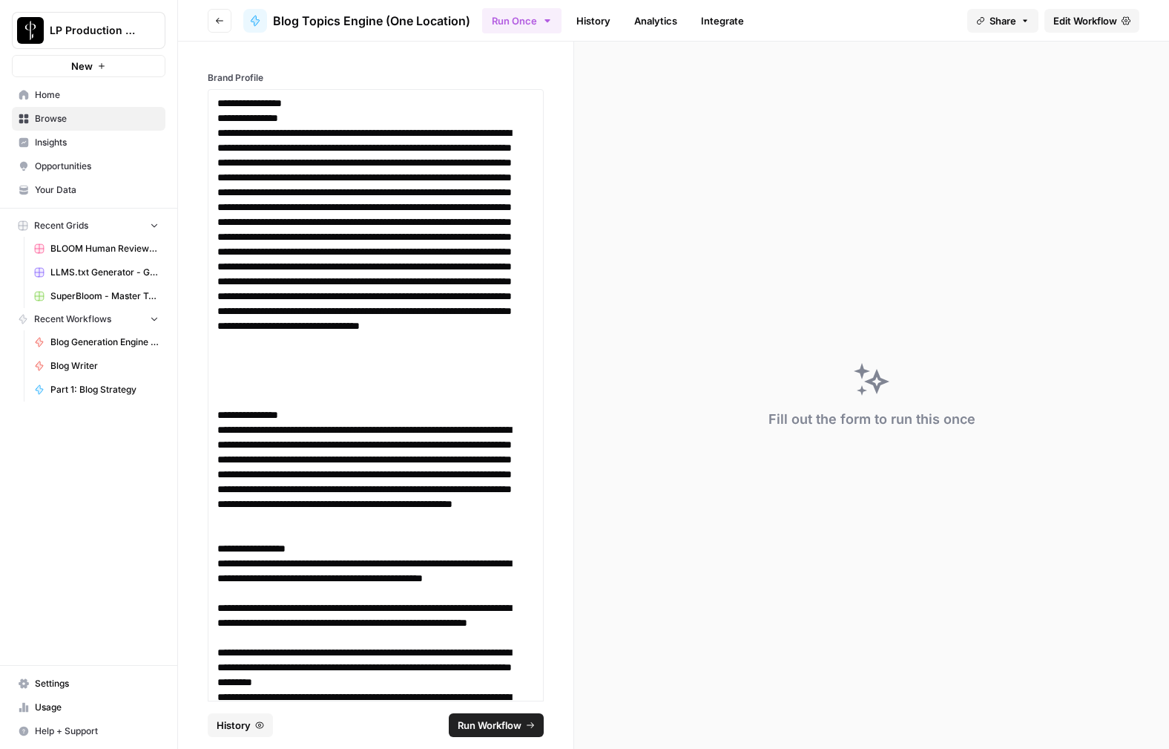
click at [224, 22] on button "Go back" at bounding box center [220, 21] width 24 height 24
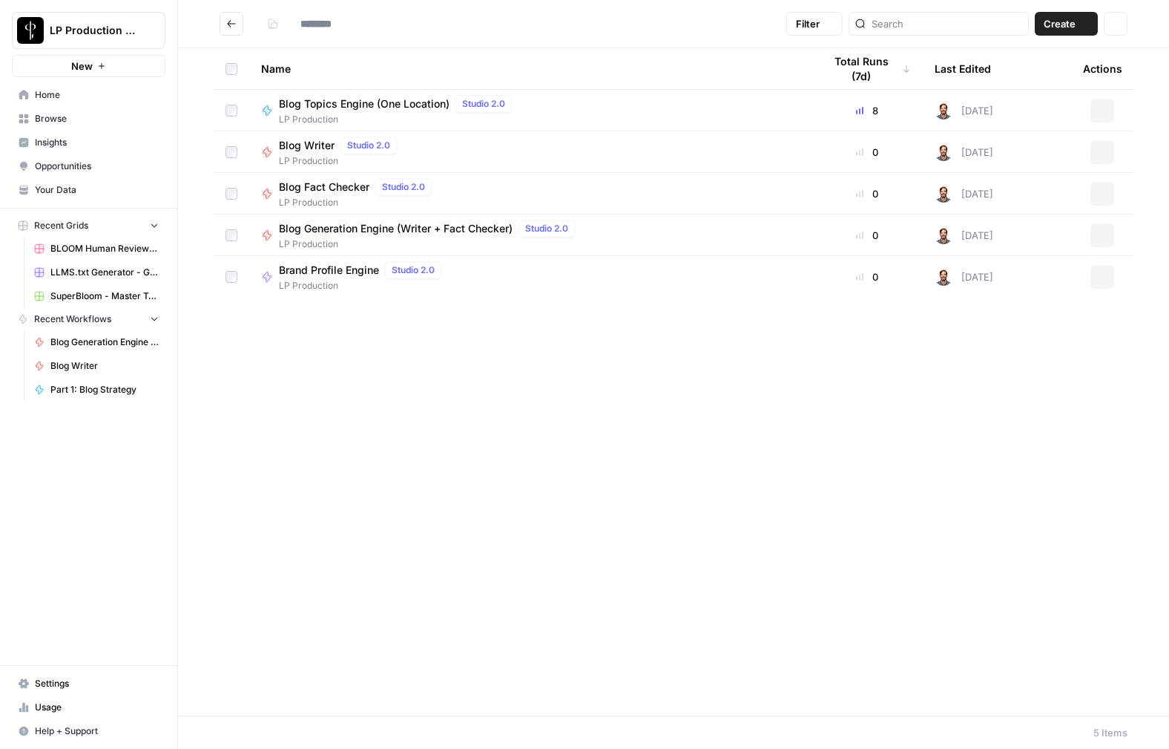
type input "**********"
click at [311, 145] on span "Blog Writer" at bounding box center [307, 145] width 56 height 15
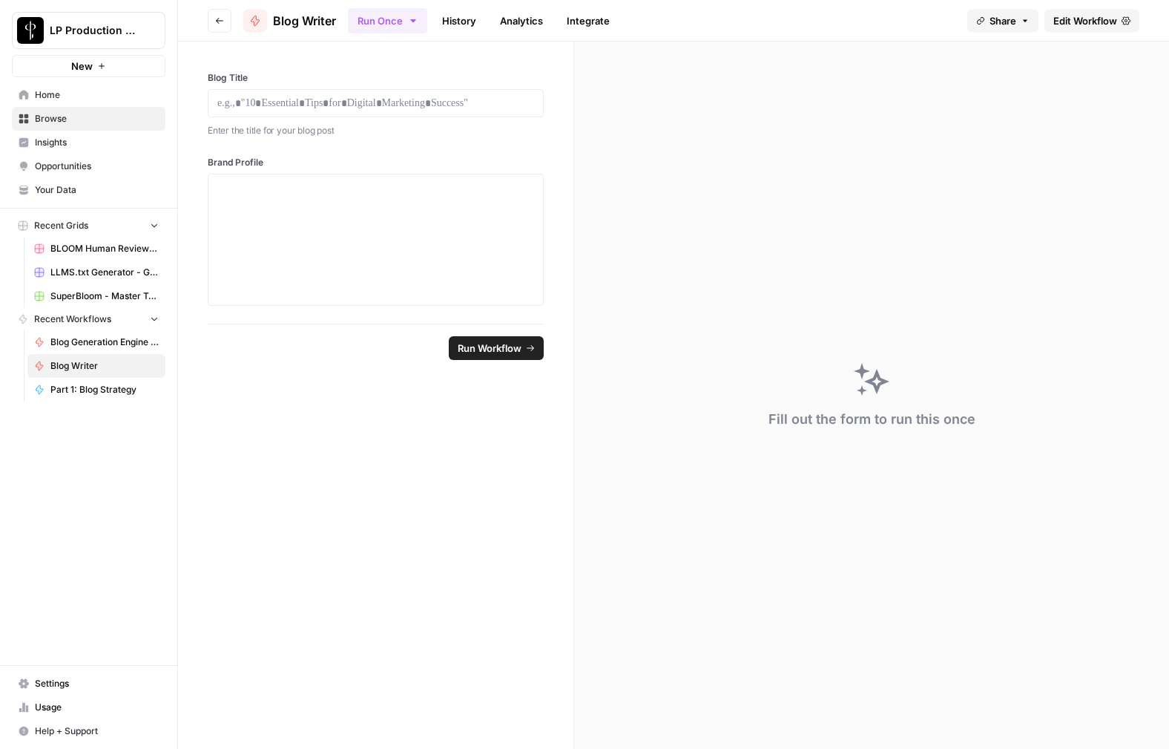
click at [1094, 28] on link "Edit Workflow" at bounding box center [1092, 21] width 95 height 24
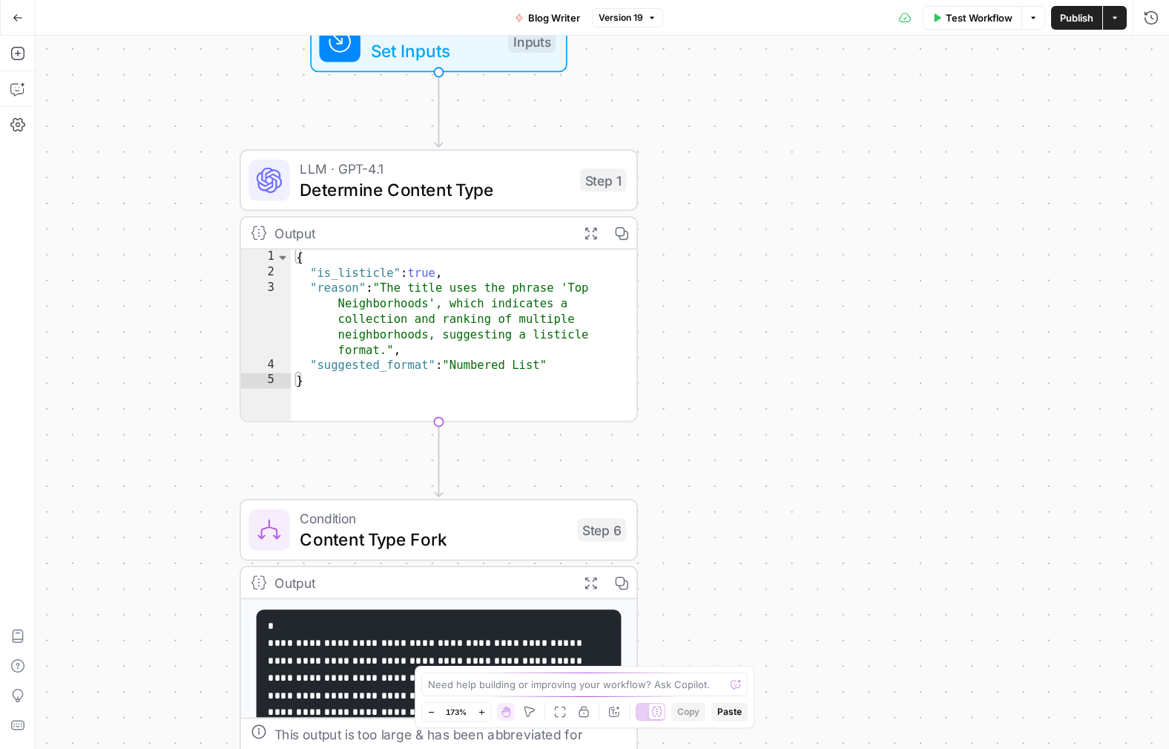
drag, startPoint x: 642, startPoint y: 137, endPoint x: 682, endPoint y: 346, distance: 213.0
click at [697, 341] on div "true false Workflow Set Inputs Inputs LLM · GPT-4.1 Determine Content Type Step…" at bounding box center [603, 392] width 1134 height 713
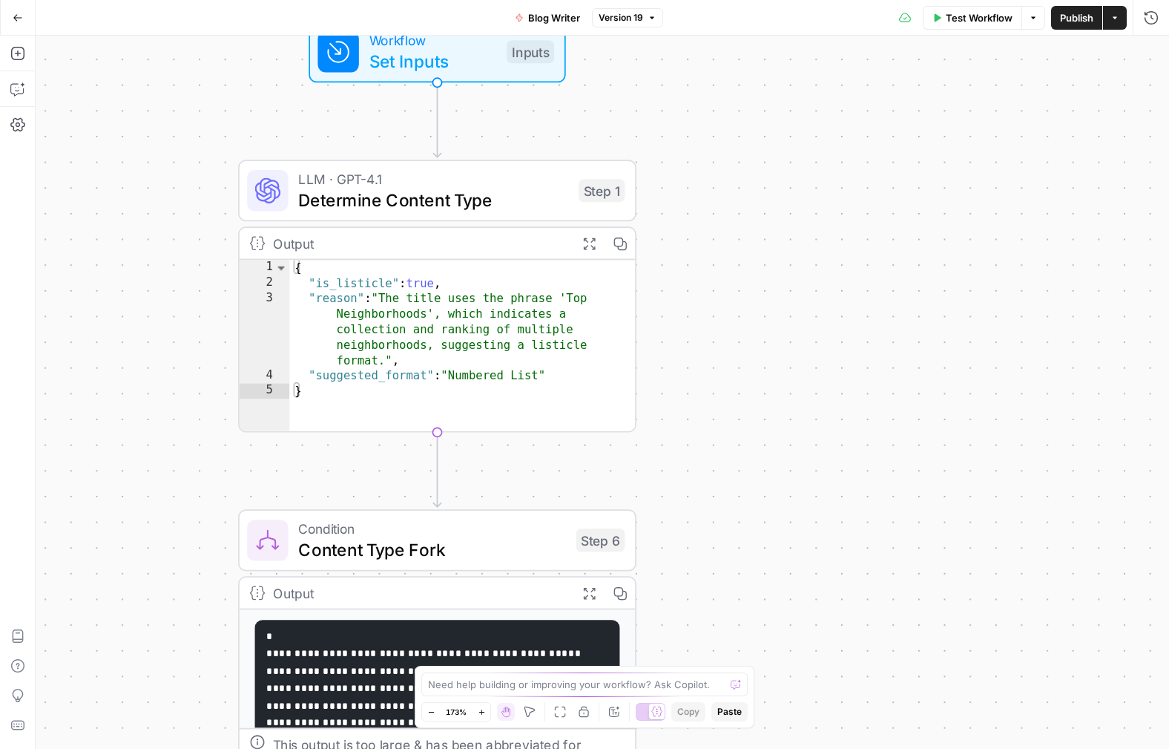
drag, startPoint x: 171, startPoint y: 524, endPoint x: 186, endPoint y: 435, distance: 90.3
click at [163, 470] on div "true false Workflow Set Inputs Inputs LLM · GPT-4.1 Determine Content Type Step…" at bounding box center [603, 392] width 1134 height 713
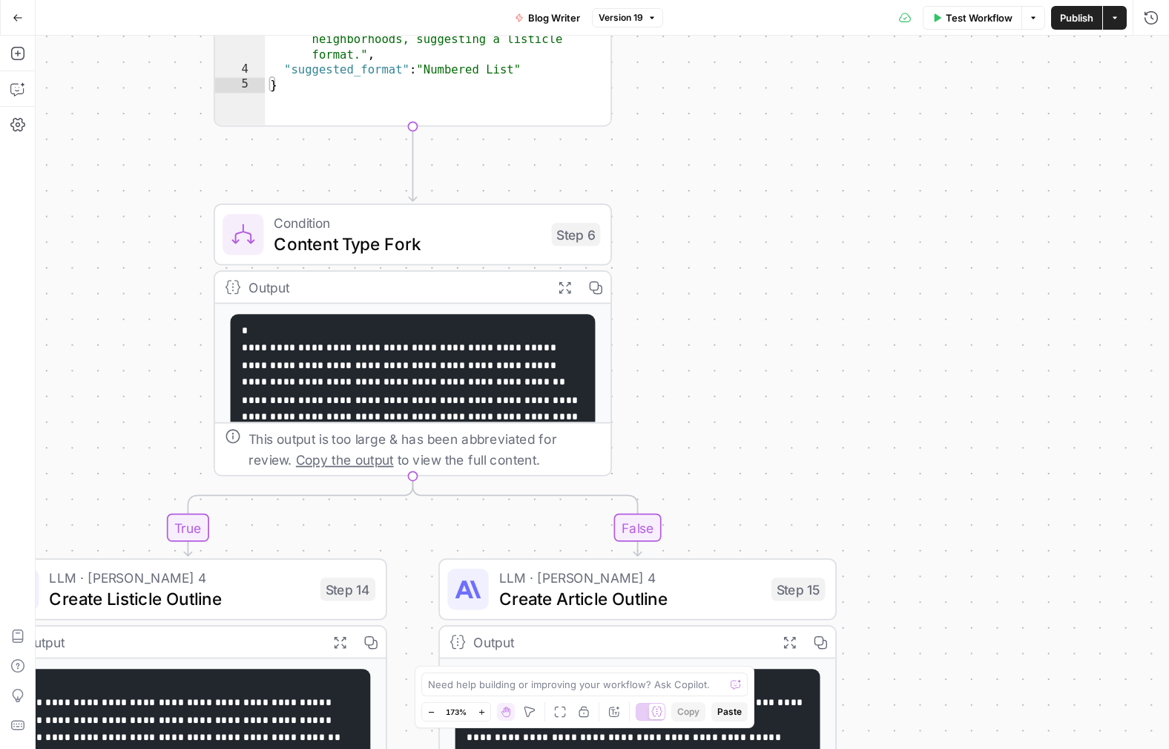
drag, startPoint x: 178, startPoint y: 586, endPoint x: 144, endPoint y: 227, distance: 360.8
click at [142, 232] on div "true false Workflow Set Inputs Inputs LLM · GPT-4.1 Determine Content Type Step…" at bounding box center [603, 392] width 1134 height 713
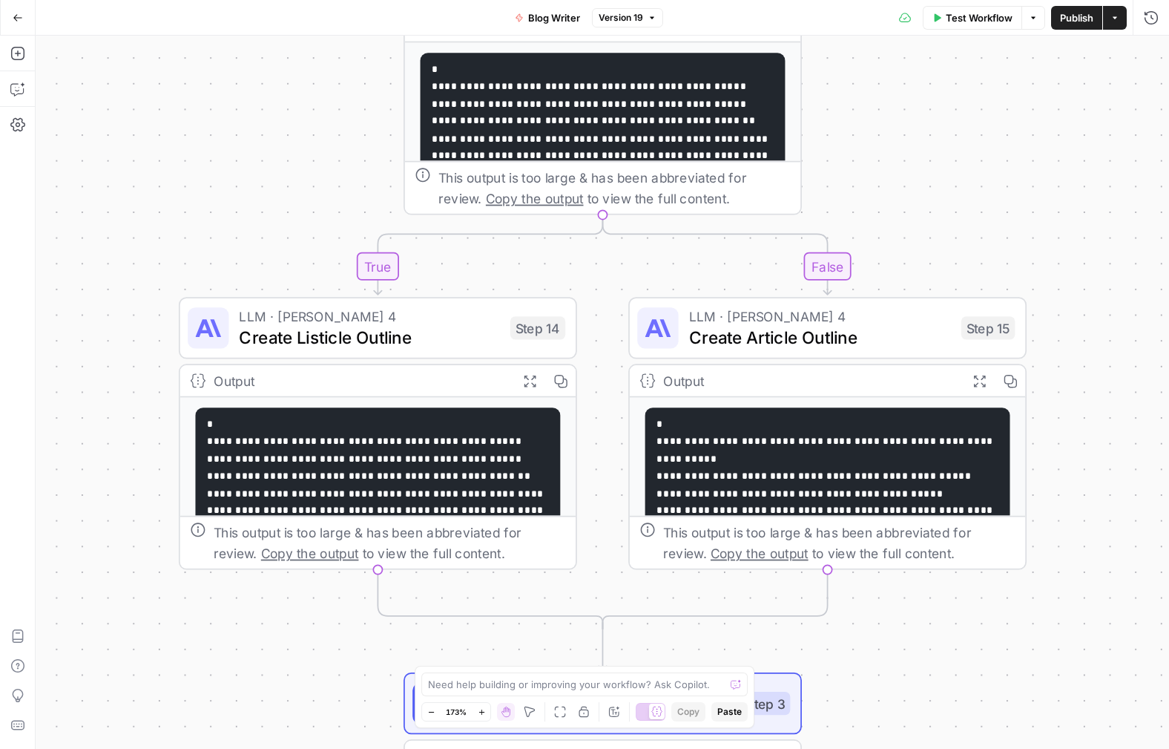
drag, startPoint x: 128, startPoint y: 399, endPoint x: 329, endPoint y: 207, distance: 277.6
click at [329, 207] on div "true false Workflow Set Inputs Inputs LLM · GPT-4.1 Determine Content Type Step…" at bounding box center [603, 392] width 1134 height 713
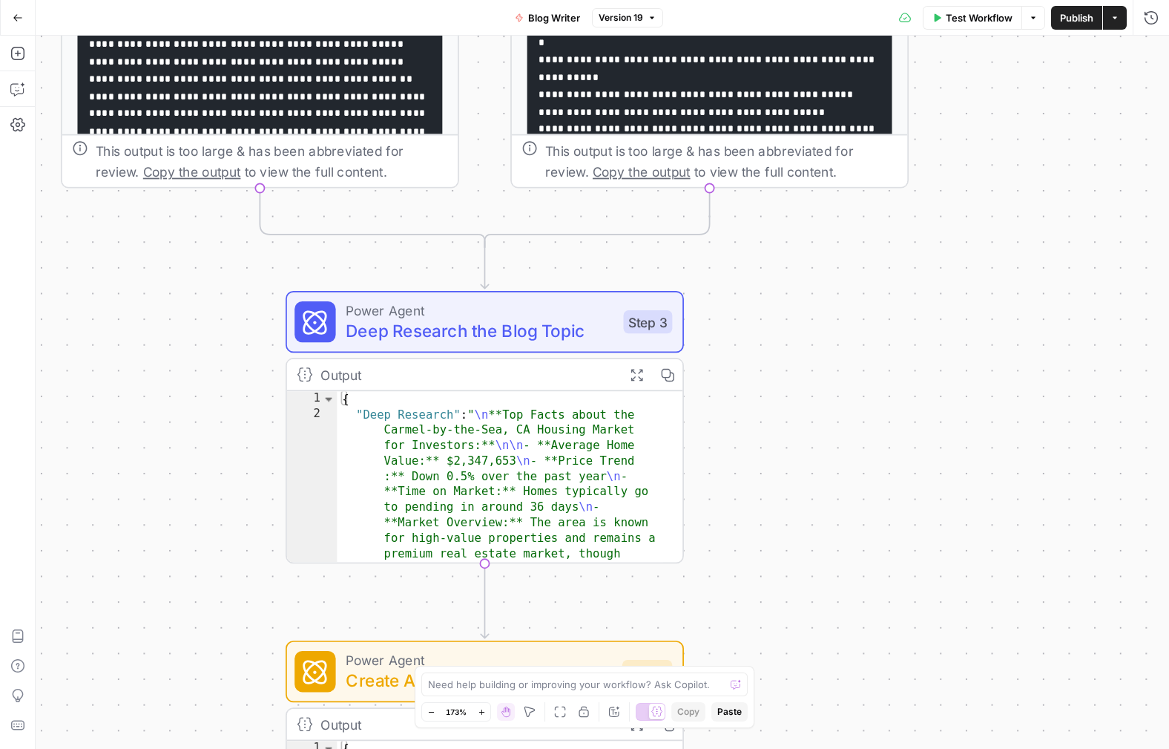
drag, startPoint x: 275, startPoint y: 657, endPoint x: 266, endPoint y: 321, distance: 337.0
click at [157, 285] on div "true false Workflow Set Inputs Inputs LLM · GPT-4.1 Determine Content Type Step…" at bounding box center [603, 392] width 1134 height 713
click at [126, 428] on div "true false Workflow Set Inputs Inputs LLM · GPT-4.1 Determine Content Type Step…" at bounding box center [603, 392] width 1134 height 713
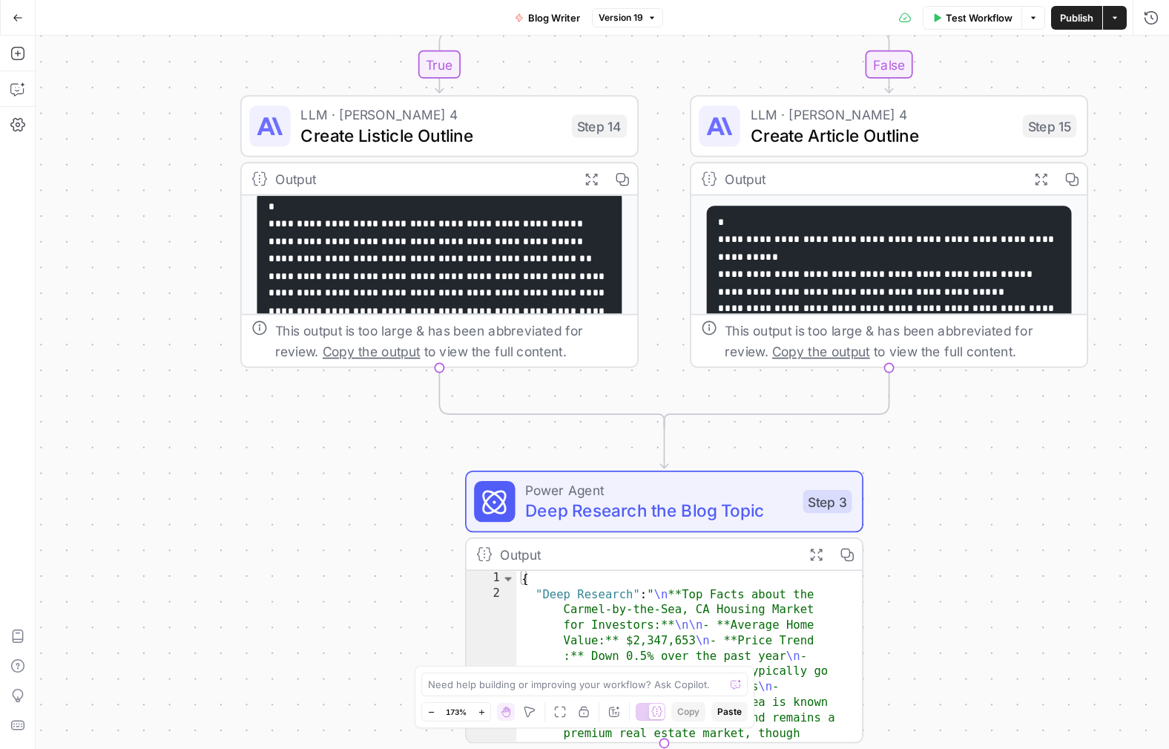
drag, startPoint x: 184, startPoint y: 332, endPoint x: 369, endPoint y: 507, distance: 254.1
click at [367, 511] on div "true false Workflow Set Inputs Inputs LLM · GPT-4.1 Determine Content Type Step…" at bounding box center [603, 392] width 1134 height 713
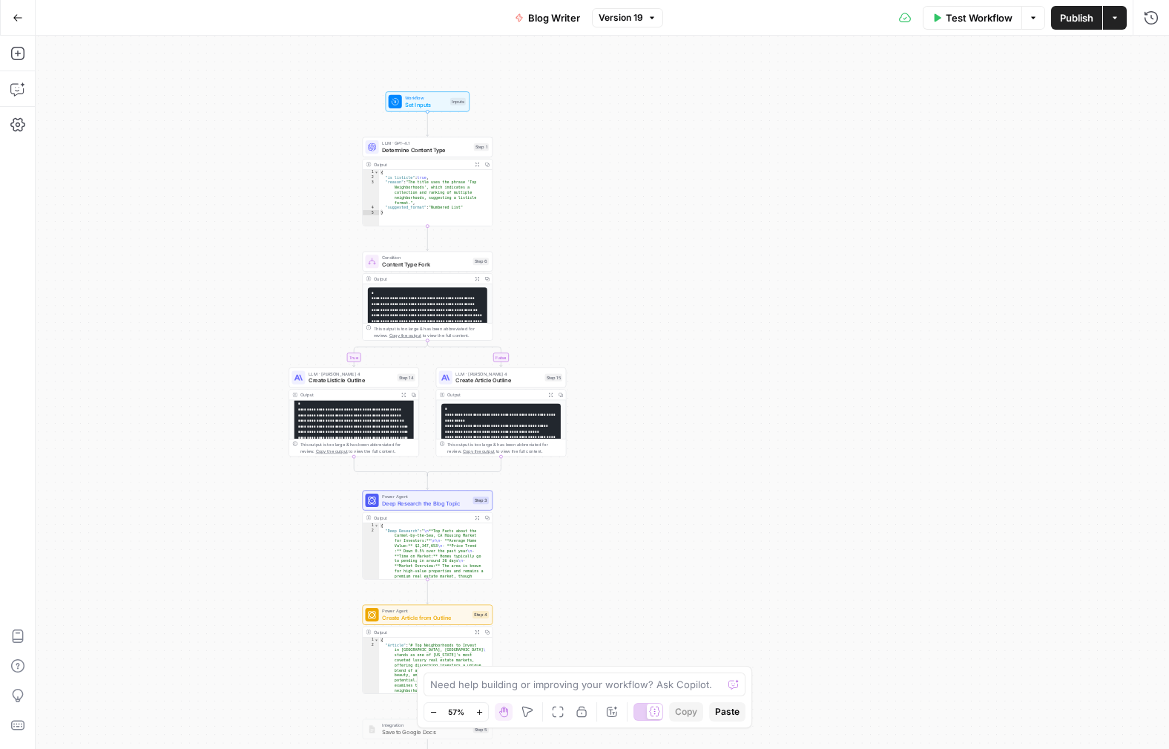
drag, startPoint x: 318, startPoint y: 239, endPoint x: 280, endPoint y: 319, distance: 88.6
click at [280, 319] on div "true false Workflow Set Inputs Inputs LLM · GPT-4.1 Determine Content Type Step…" at bounding box center [603, 392] width 1134 height 713
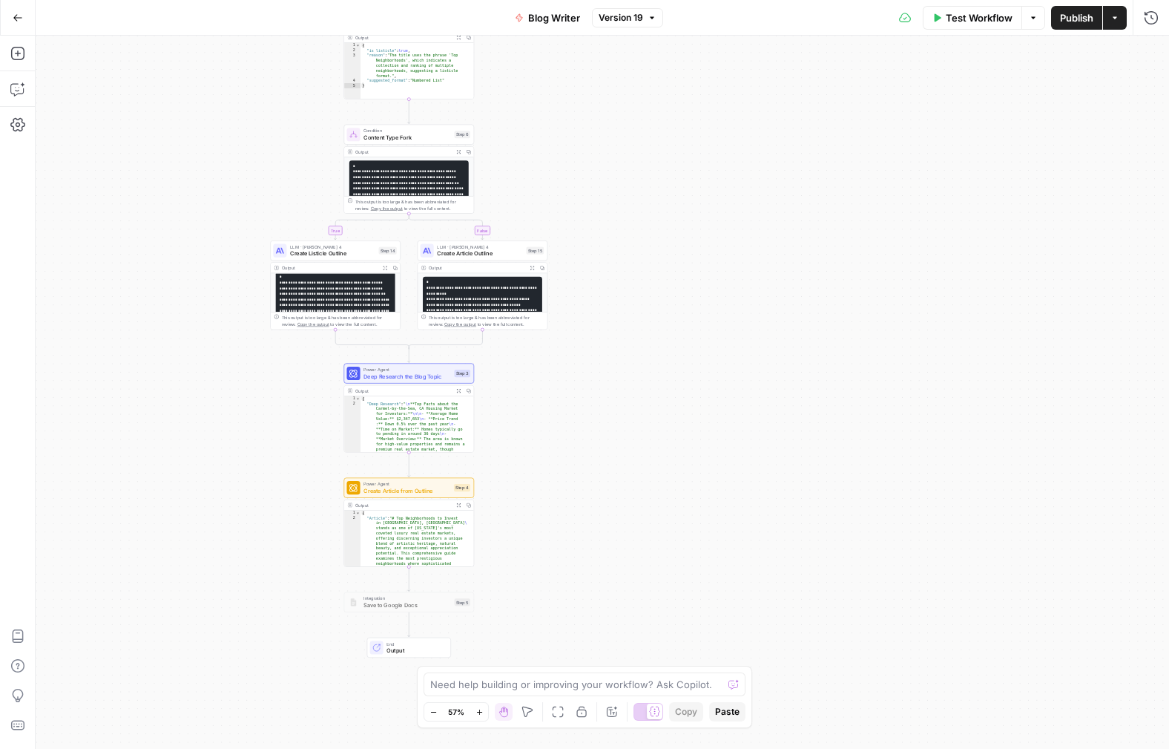
drag, startPoint x: 565, startPoint y: 551, endPoint x: 514, endPoint y: 387, distance: 171.8
click at [530, 393] on div "true false Workflow Set Inputs Inputs LLM · GPT-4.1 Determine Content Type Step…" at bounding box center [603, 392] width 1134 height 713
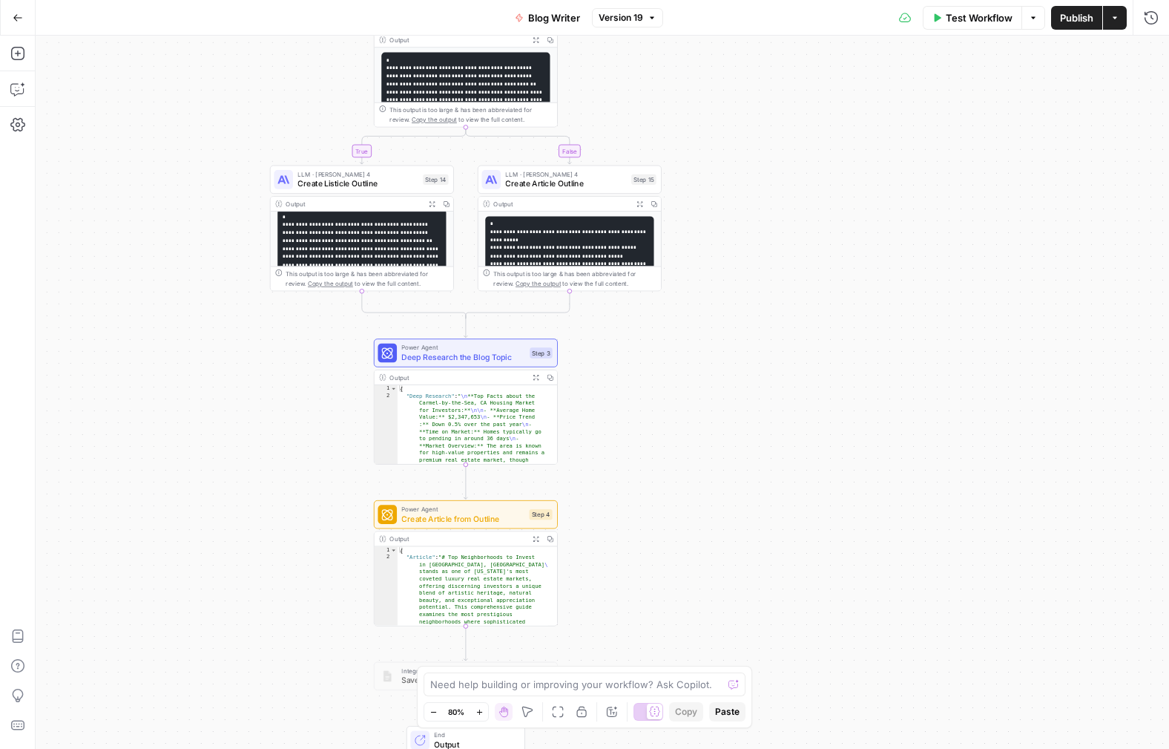
drag, startPoint x: 496, startPoint y: 394, endPoint x: 551, endPoint y: 357, distance: 65.7
click at [577, 371] on div "true false Workflow Set Inputs Inputs LLM · GPT-4.1 Determine Content Type Step…" at bounding box center [603, 392] width 1134 height 713
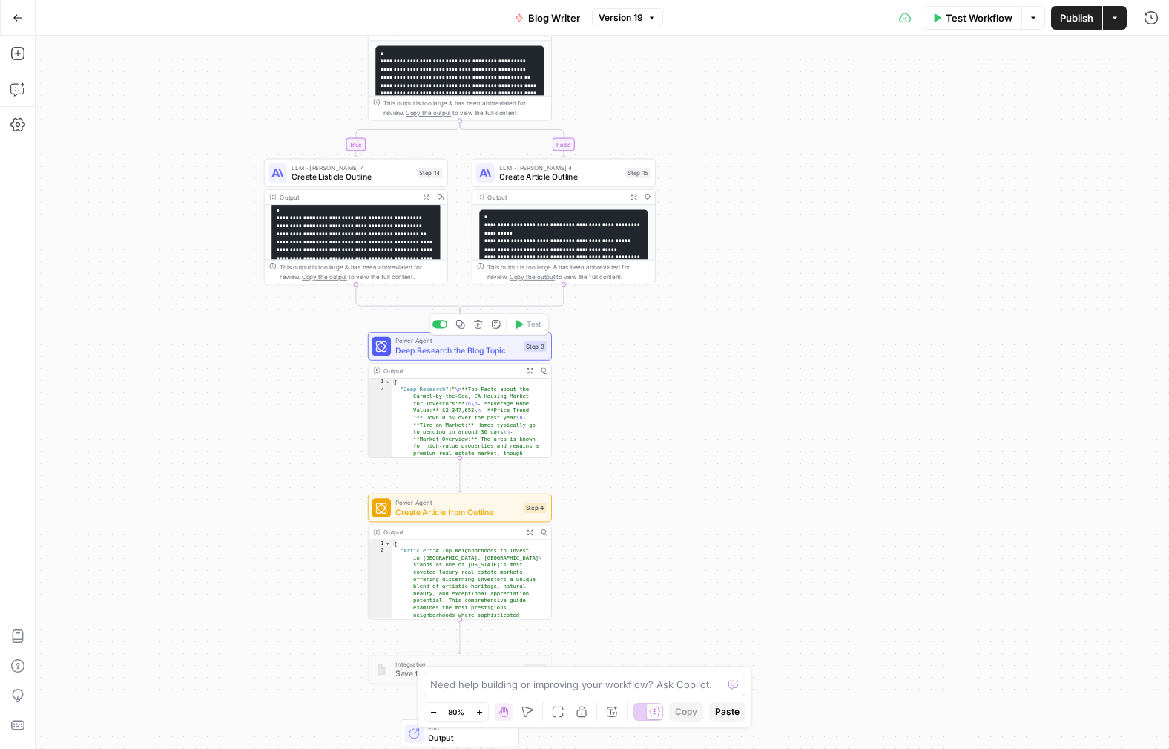
click at [448, 350] on span "Deep Research the Blog Topic" at bounding box center [456, 350] width 123 height 12
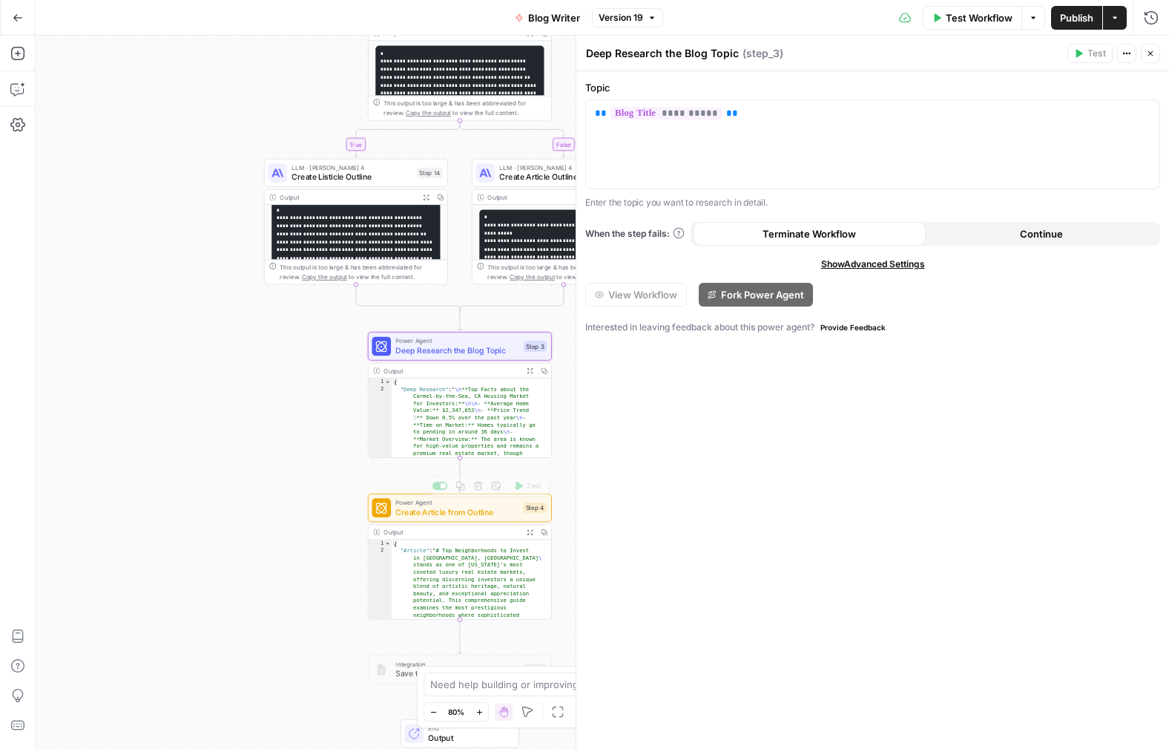
click at [450, 507] on span "Create Article from Outline" at bounding box center [456, 512] width 123 height 12
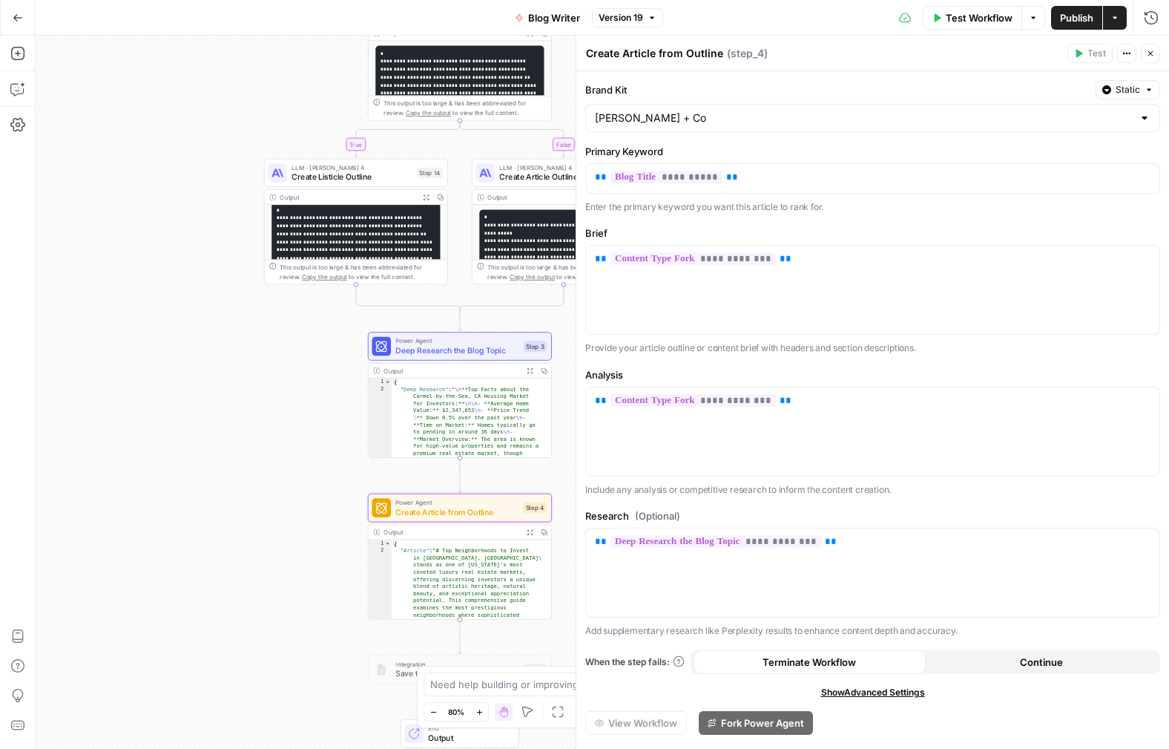
click at [1139, 122] on div at bounding box center [1145, 118] width 12 height 15
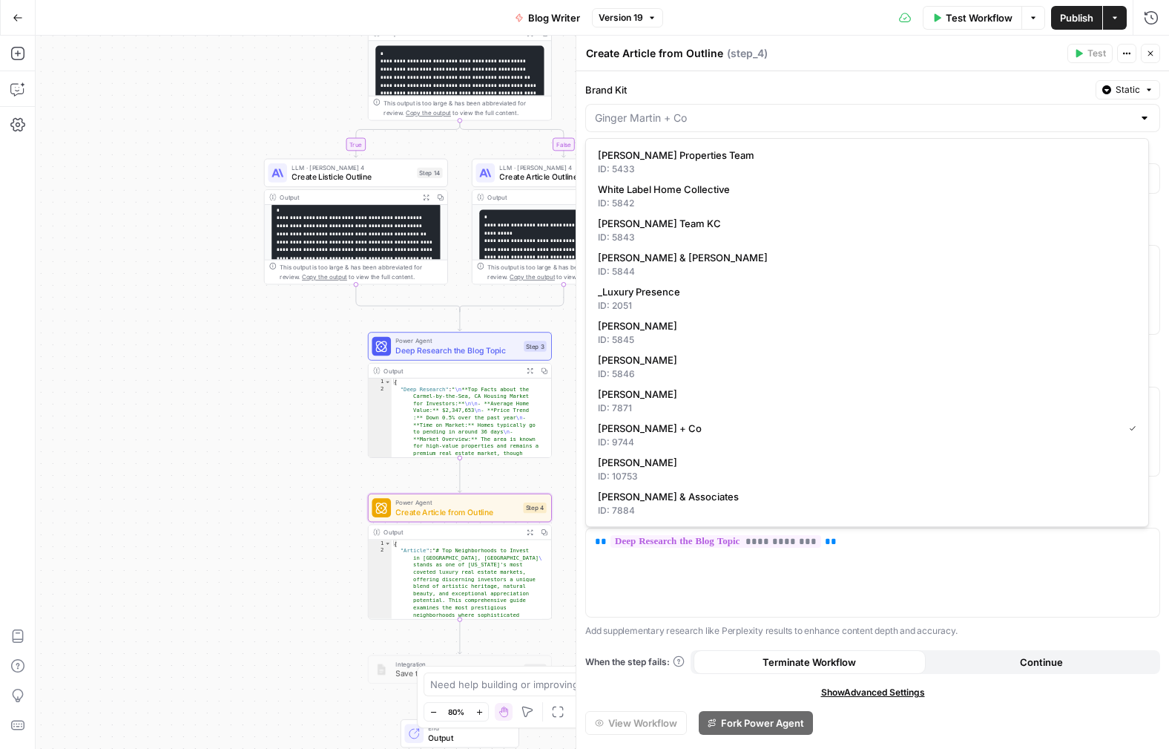
type input "[PERSON_NAME] + Co"
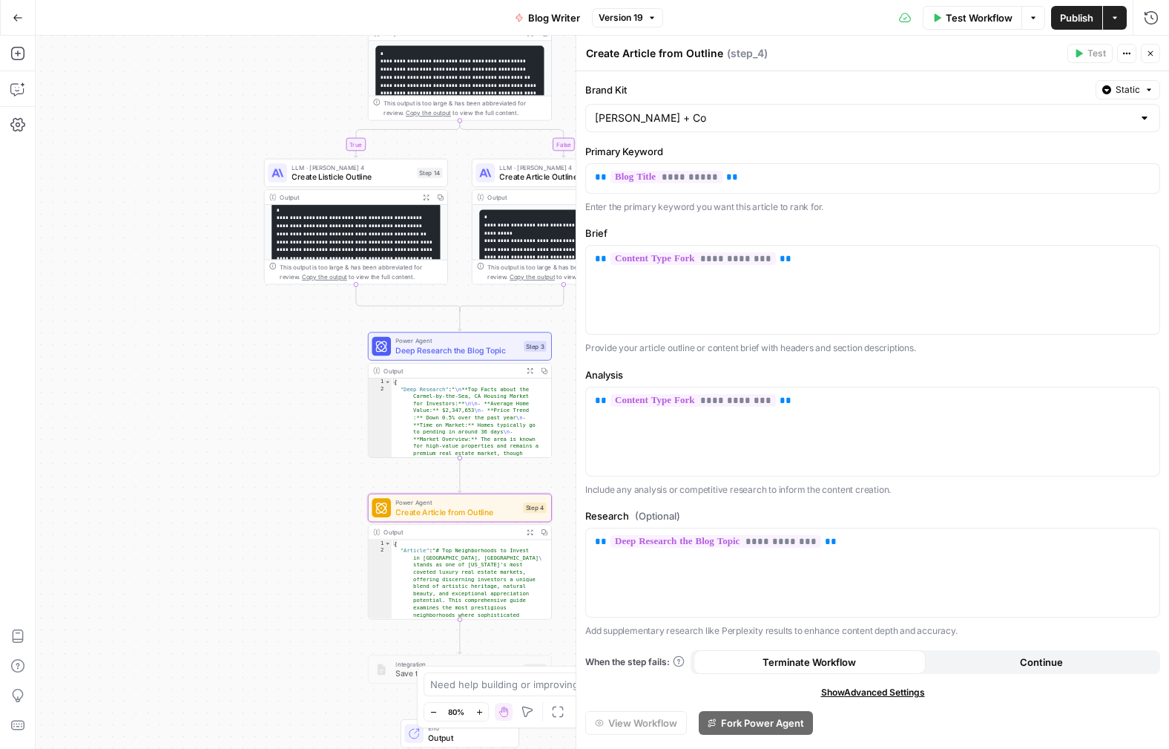
click at [670, 85] on label "Brand Kit" at bounding box center [837, 89] width 505 height 15
click at [670, 111] on input "[PERSON_NAME] + Co" at bounding box center [864, 118] width 538 height 15
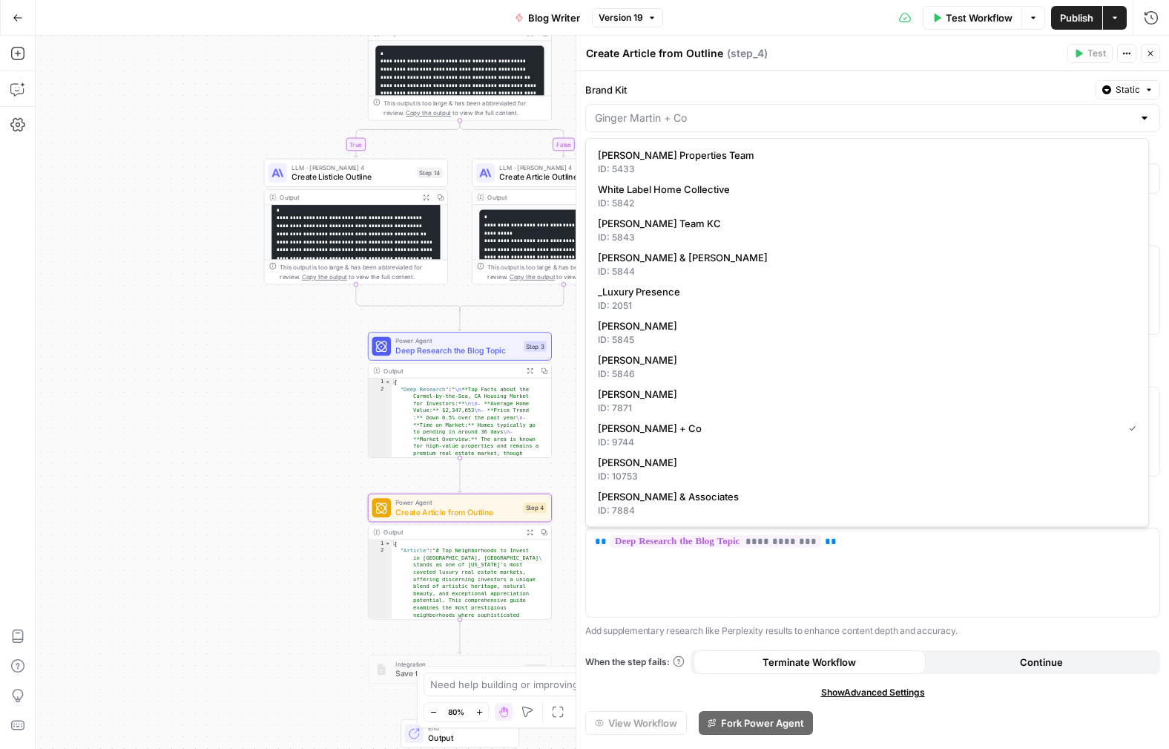
type input "[PERSON_NAME] + Co"
click at [790, 49] on div "Create Article from Outline Create Article from Outline ( step_4 )" at bounding box center [824, 53] width 478 height 16
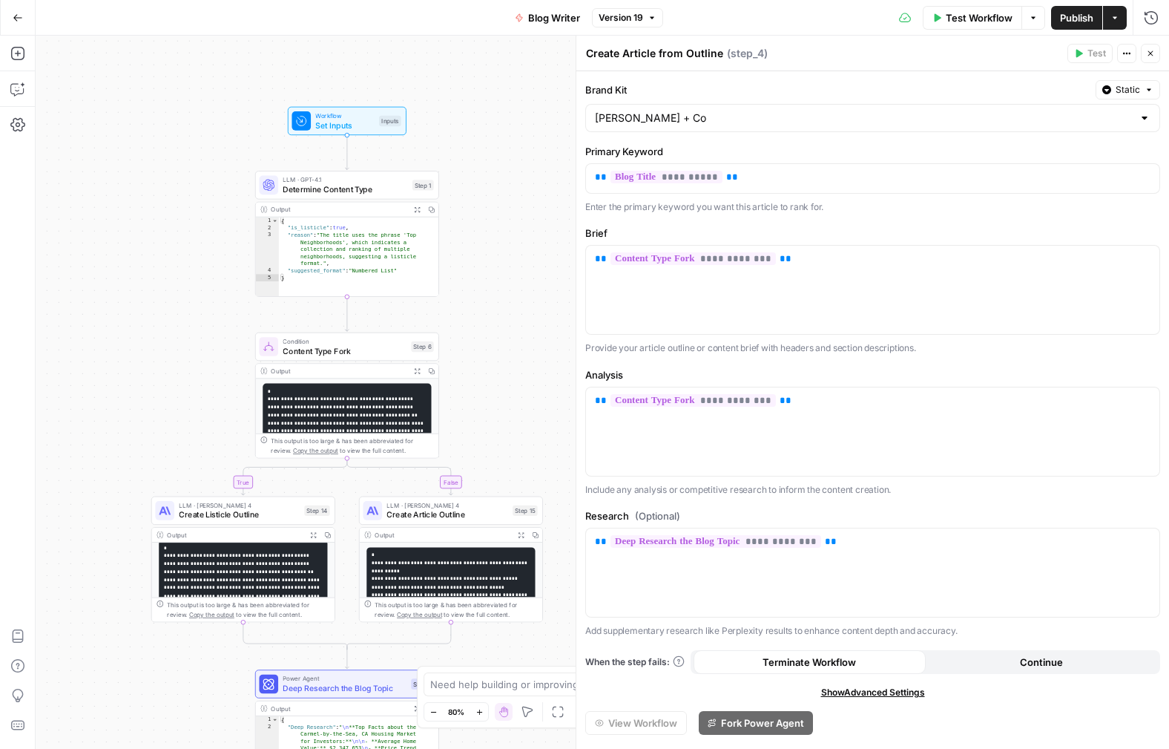
drag, startPoint x: 341, startPoint y: 326, endPoint x: 232, endPoint y: 649, distance: 340.9
click at [231, 654] on div "true false Workflow Set Inputs Inputs LLM · GPT-4.1 Determine Content Type Step…" at bounding box center [603, 392] width 1134 height 713
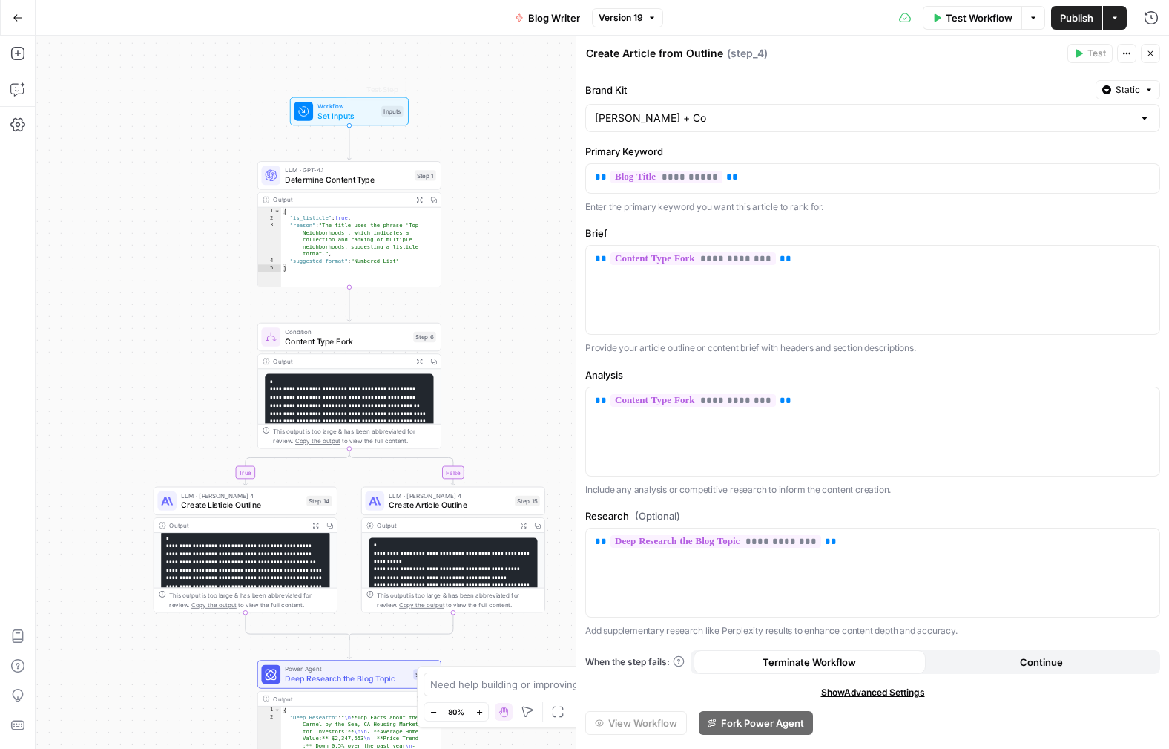
click at [344, 103] on span "Workflow" at bounding box center [347, 106] width 59 height 10
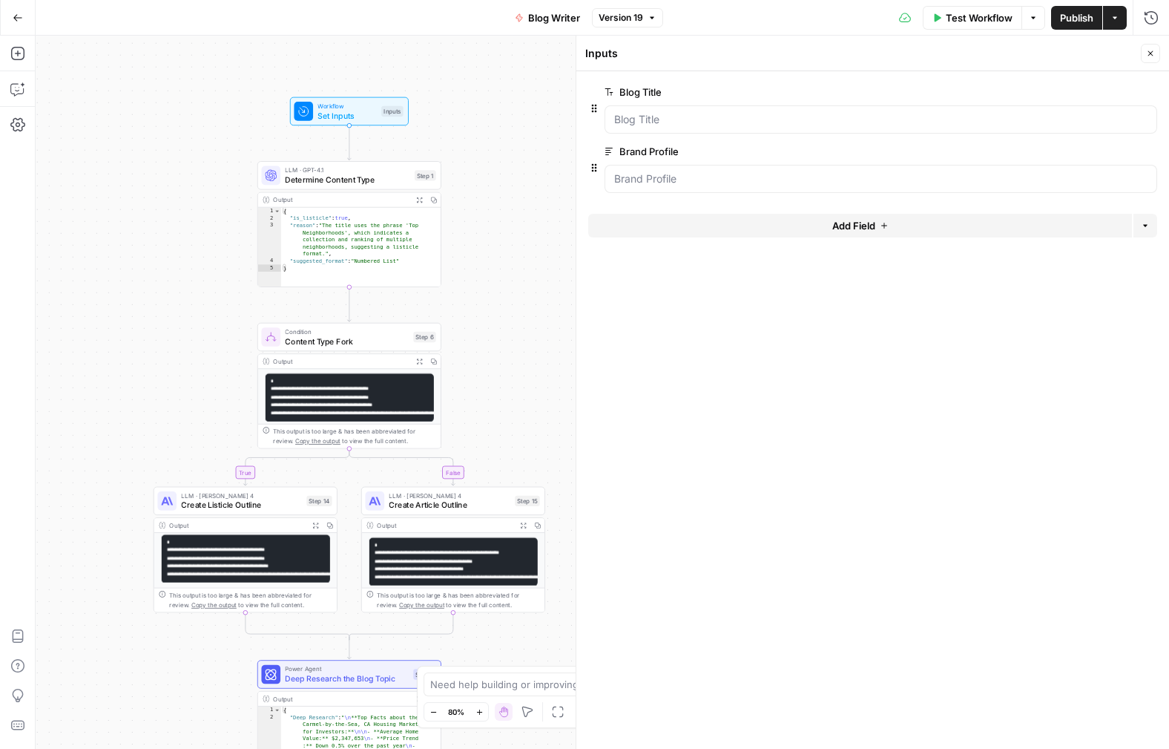
click at [1152, 46] on button "Close" at bounding box center [1150, 53] width 19 height 19
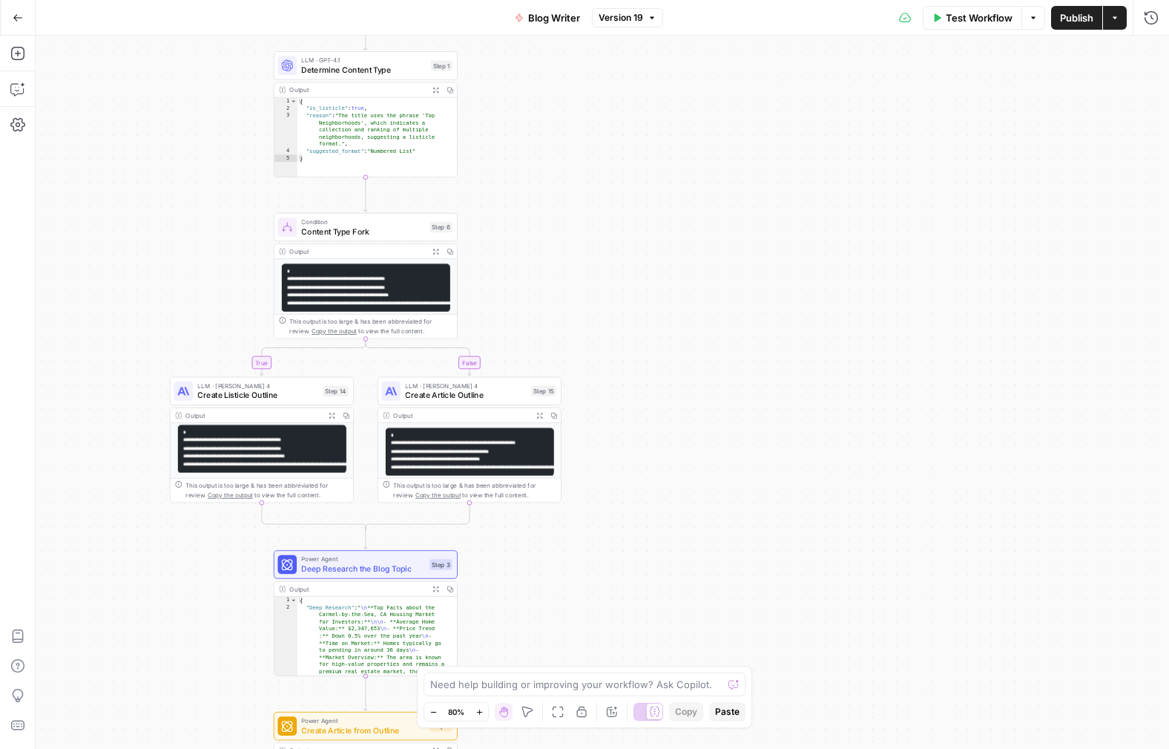
drag, startPoint x: 212, startPoint y: 368, endPoint x: 219, endPoint y: 303, distance: 64.9
click at [219, 303] on div "true false Workflow Set Inputs Inputs LLM · GPT-4.1 Determine Content Type Step…" at bounding box center [603, 392] width 1134 height 713
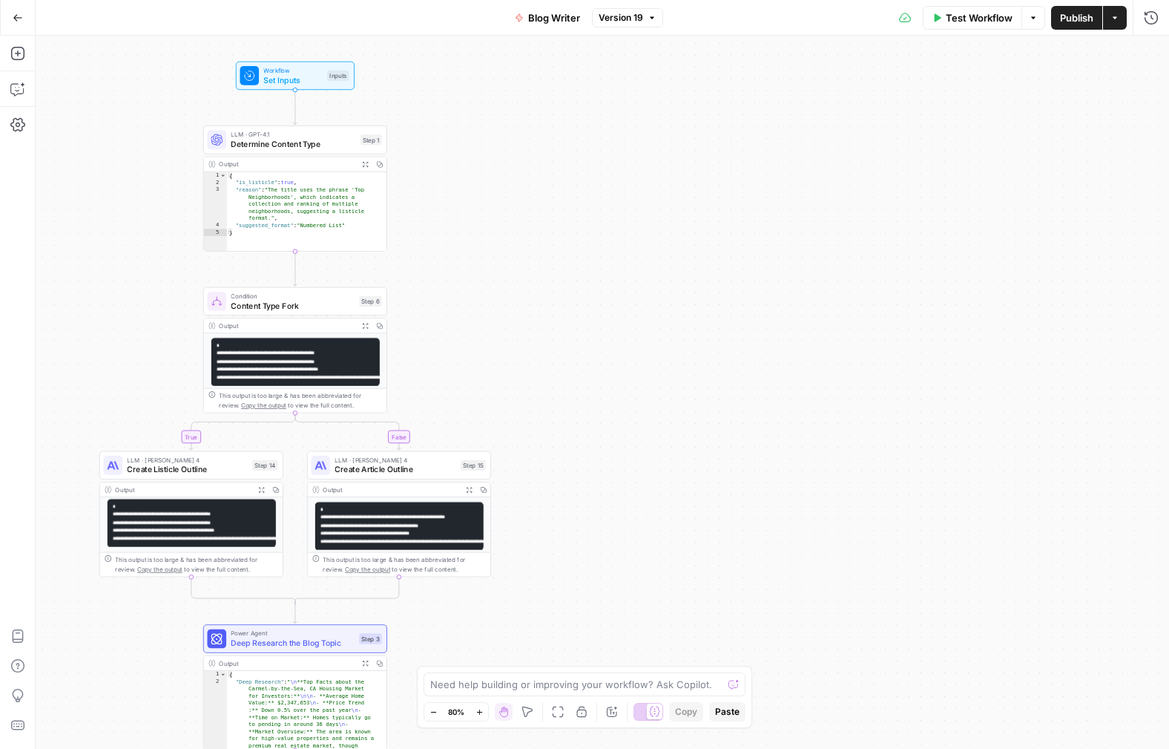
drag, startPoint x: 216, startPoint y: 150, endPoint x: 158, endPoint y: 216, distance: 87.8
click at [154, 220] on div "true false Workflow Set Inputs Inputs LLM · GPT-4.1 Determine Content Type Step…" at bounding box center [603, 392] width 1134 height 713
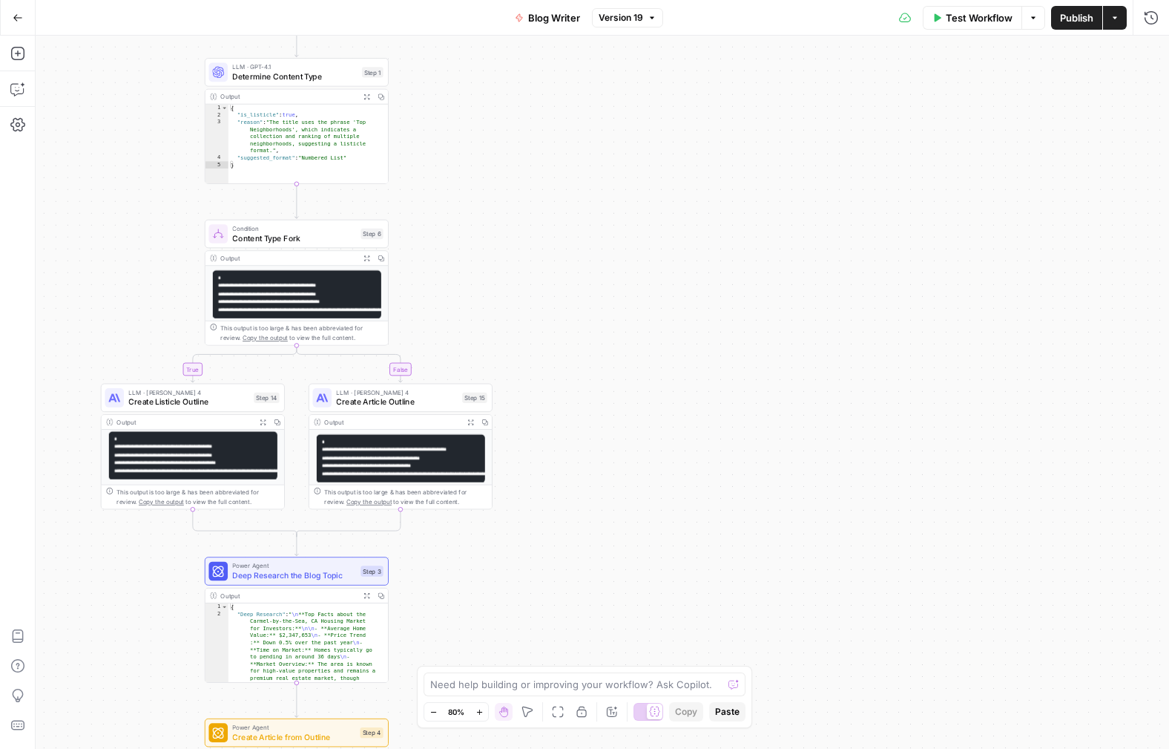
drag, startPoint x: 170, startPoint y: 372, endPoint x: 178, endPoint y: 281, distance: 91.6
click at [174, 282] on div "true false Workflow Set Inputs Inputs LLM · GPT-4.1 Determine Content Type Step…" at bounding box center [603, 392] width 1134 height 713
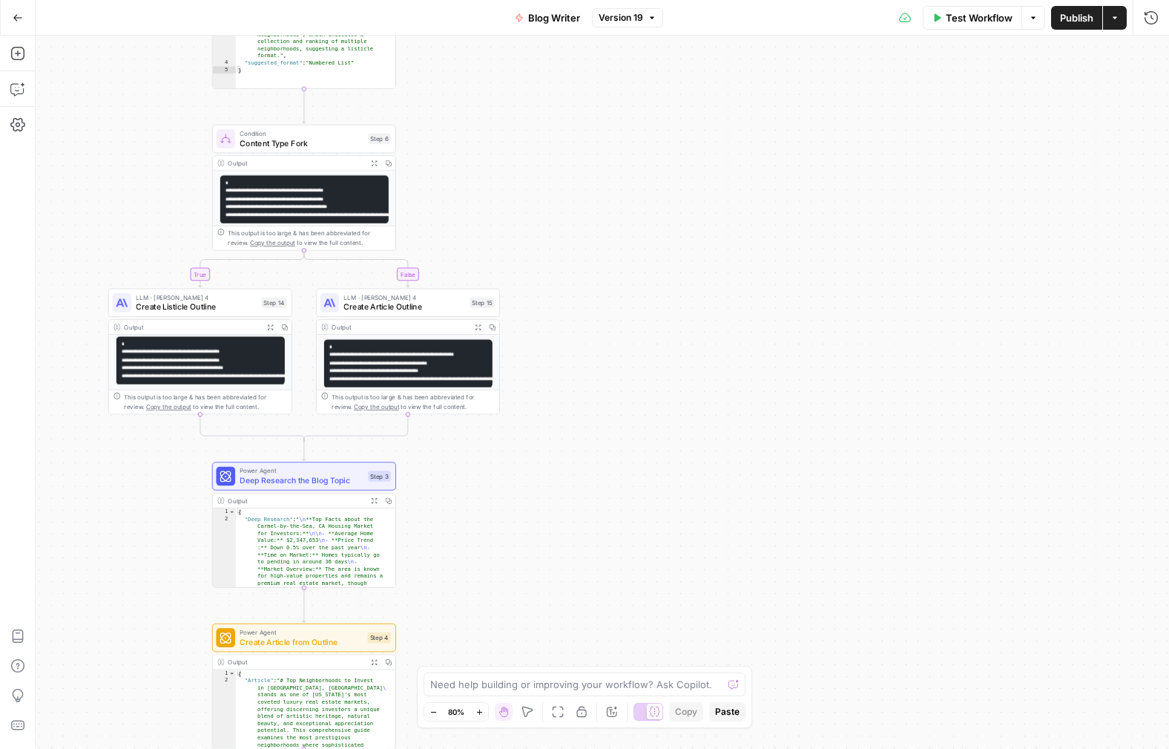
drag, startPoint x: 176, startPoint y: 263, endPoint x: 194, endPoint y: 175, distance: 89.3
click at [186, 180] on div "true false Workflow Set Inputs Inputs LLM · GPT-4.1 Determine Content Type Step…" at bounding box center [603, 392] width 1134 height 713
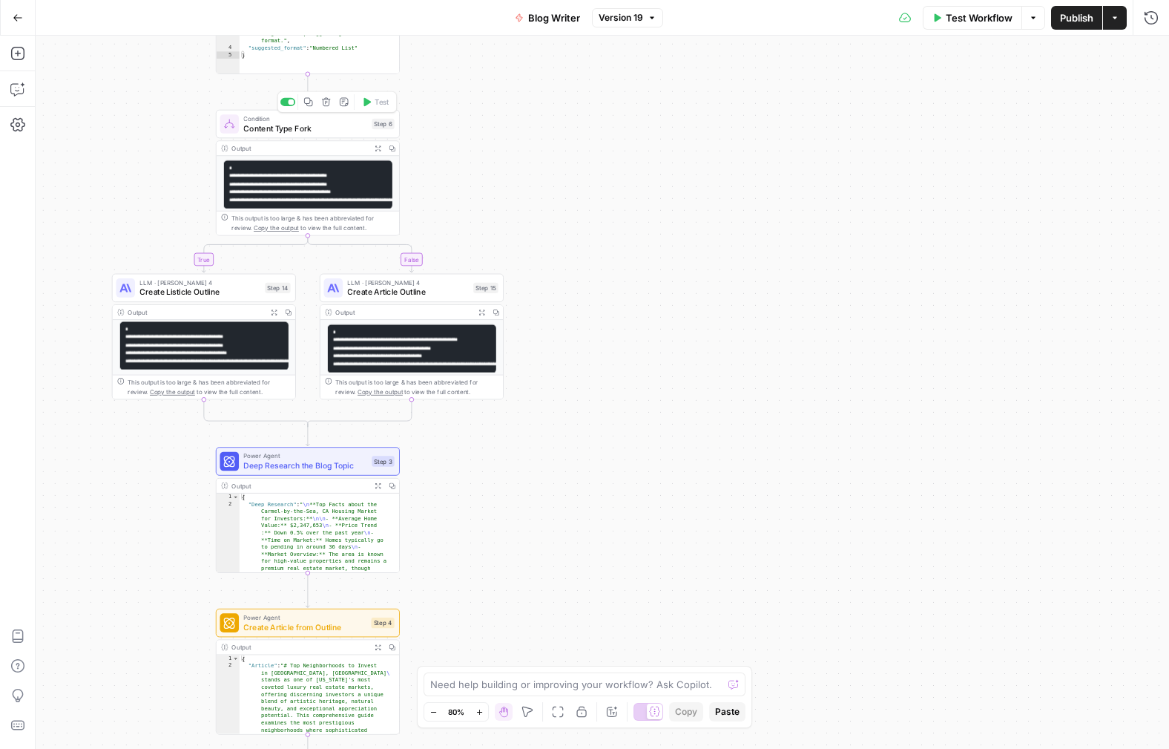
click at [313, 118] on span "Condition" at bounding box center [304, 119] width 123 height 10
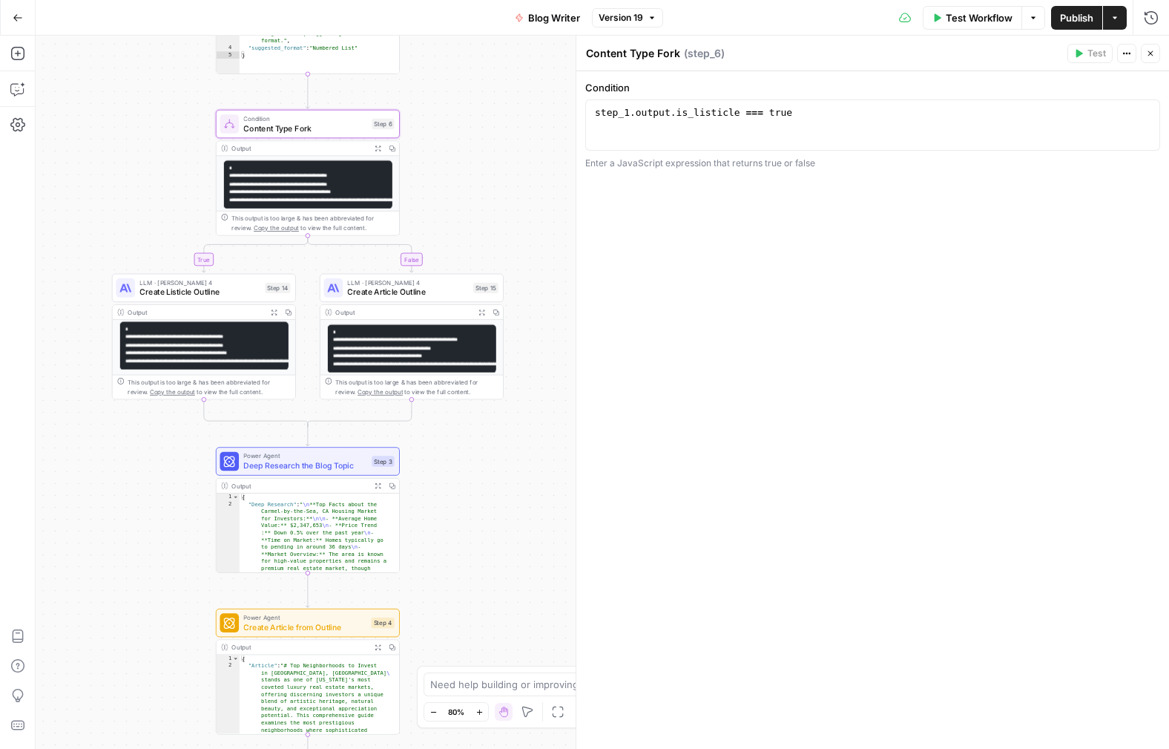
click at [1152, 53] on icon "button" at bounding box center [1150, 53] width 9 height 9
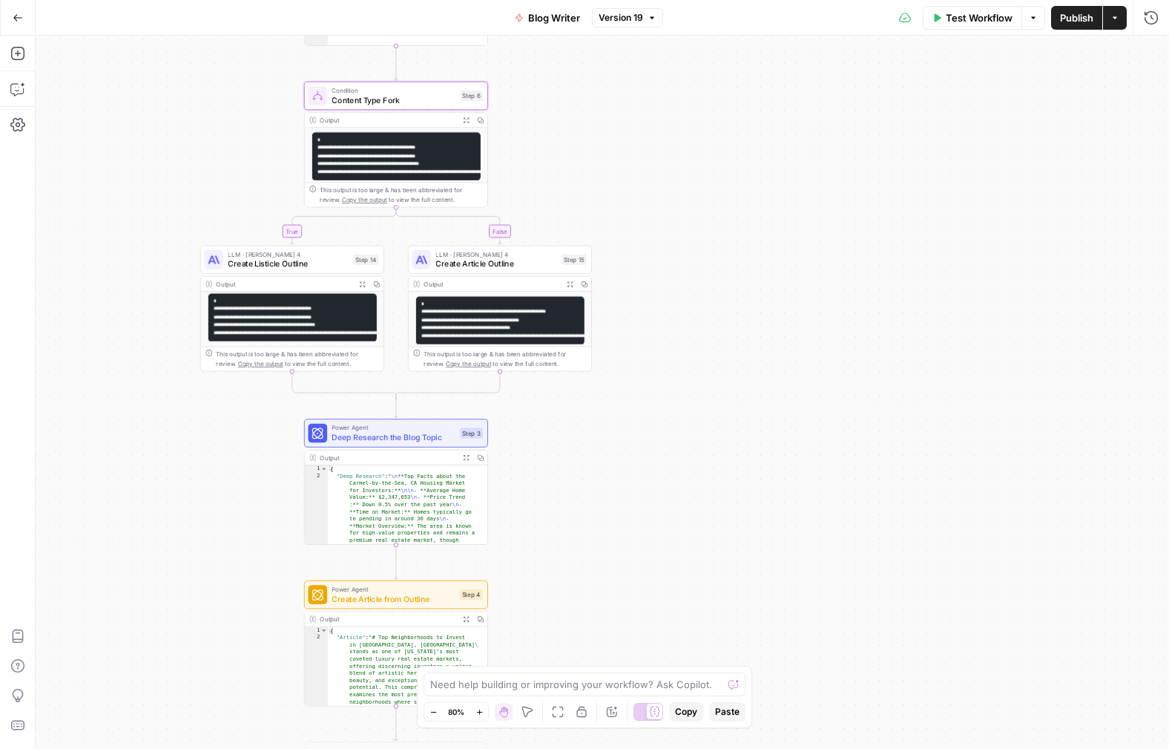
drag, startPoint x: 507, startPoint y: 237, endPoint x: 577, endPoint y: 177, distance: 92.2
click at [593, 199] on div "true false Workflow Set Inputs Inputs LLM · GPT-4.1 Determine Content Type Step…" at bounding box center [603, 392] width 1134 height 713
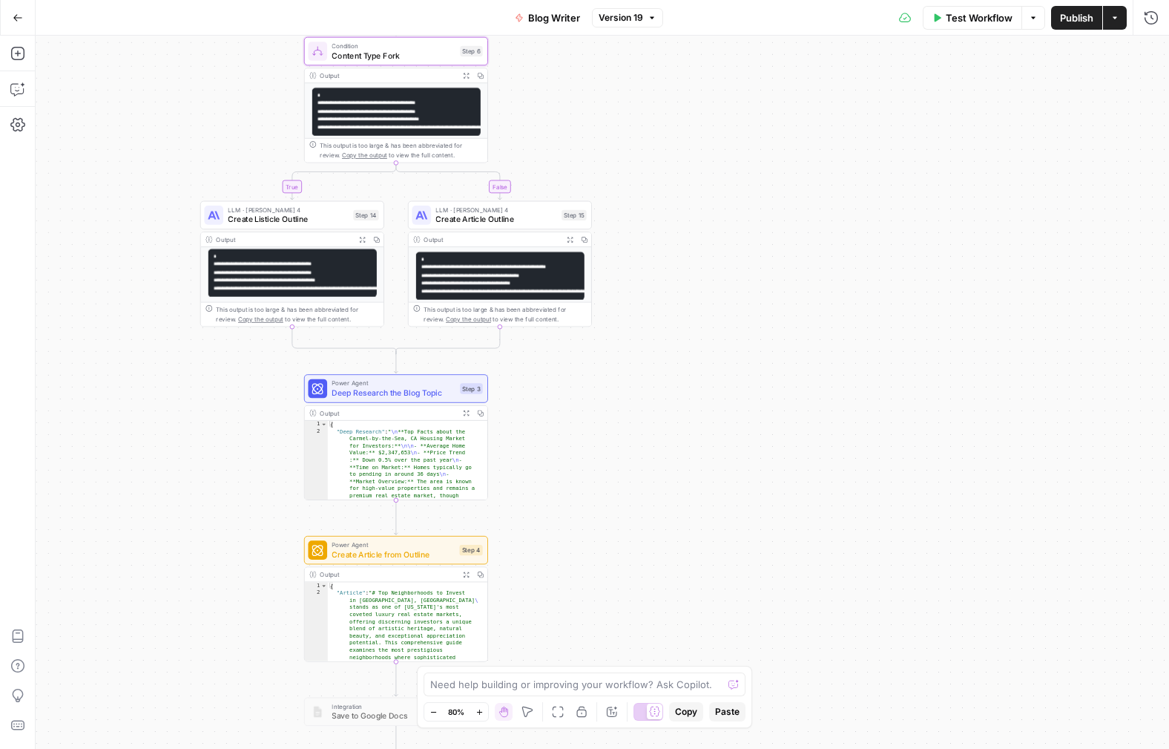
drag, startPoint x: 254, startPoint y: 488, endPoint x: 256, endPoint y: 453, distance: 34.9
click at [256, 453] on div "true false Workflow Set Inputs Inputs LLM · GPT-4.1 Determine Content Type Step…" at bounding box center [603, 392] width 1134 height 713
click at [387, 392] on span "Deep Research the Blog Topic" at bounding box center [393, 393] width 123 height 12
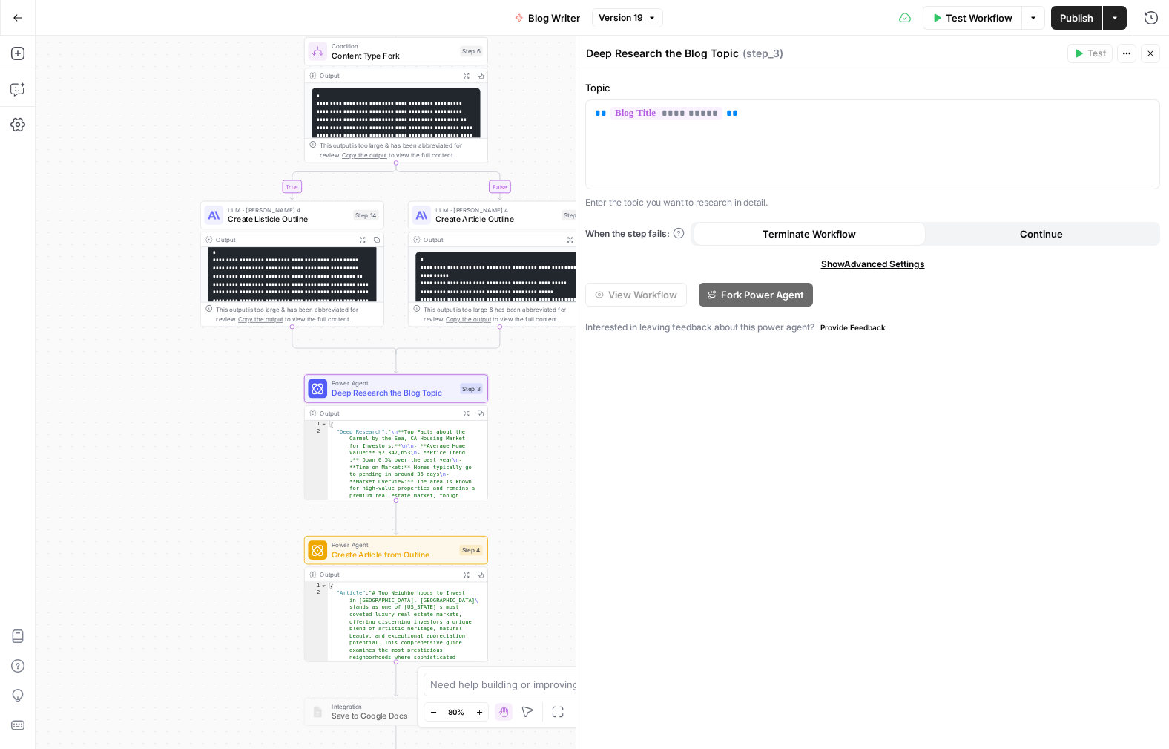
click at [385, 555] on span "Create Article from Outline" at bounding box center [393, 554] width 123 height 12
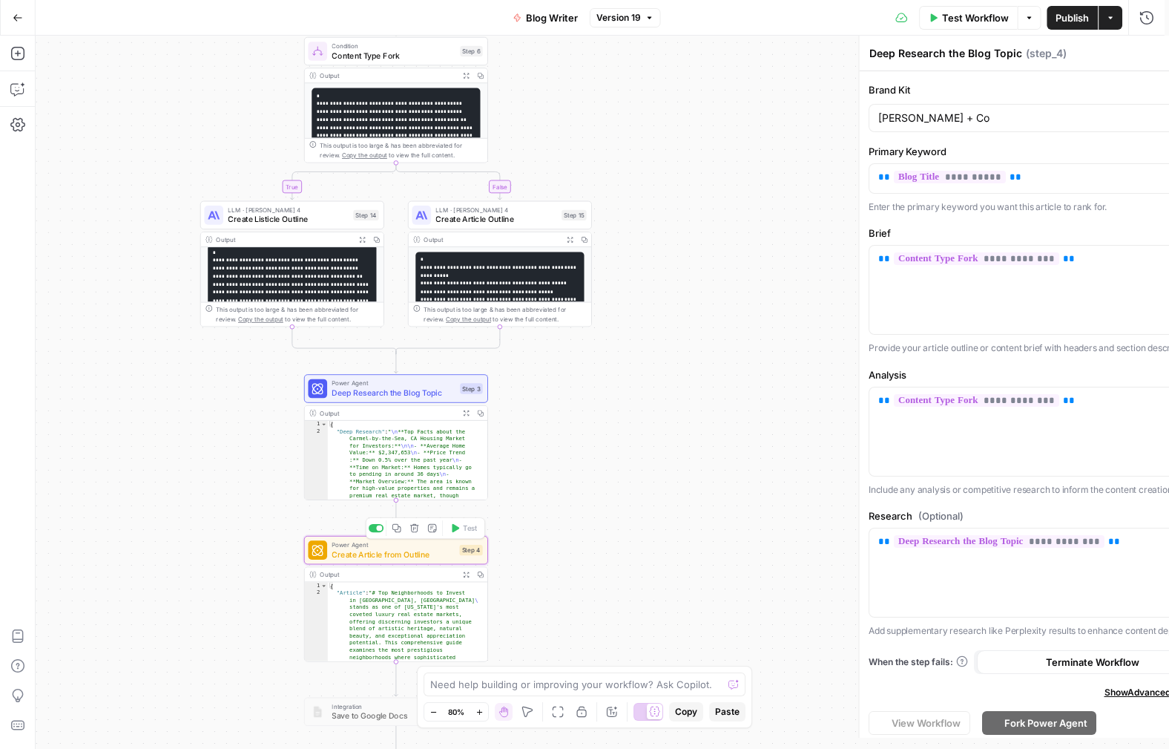
type textarea "Create Article from Outline"
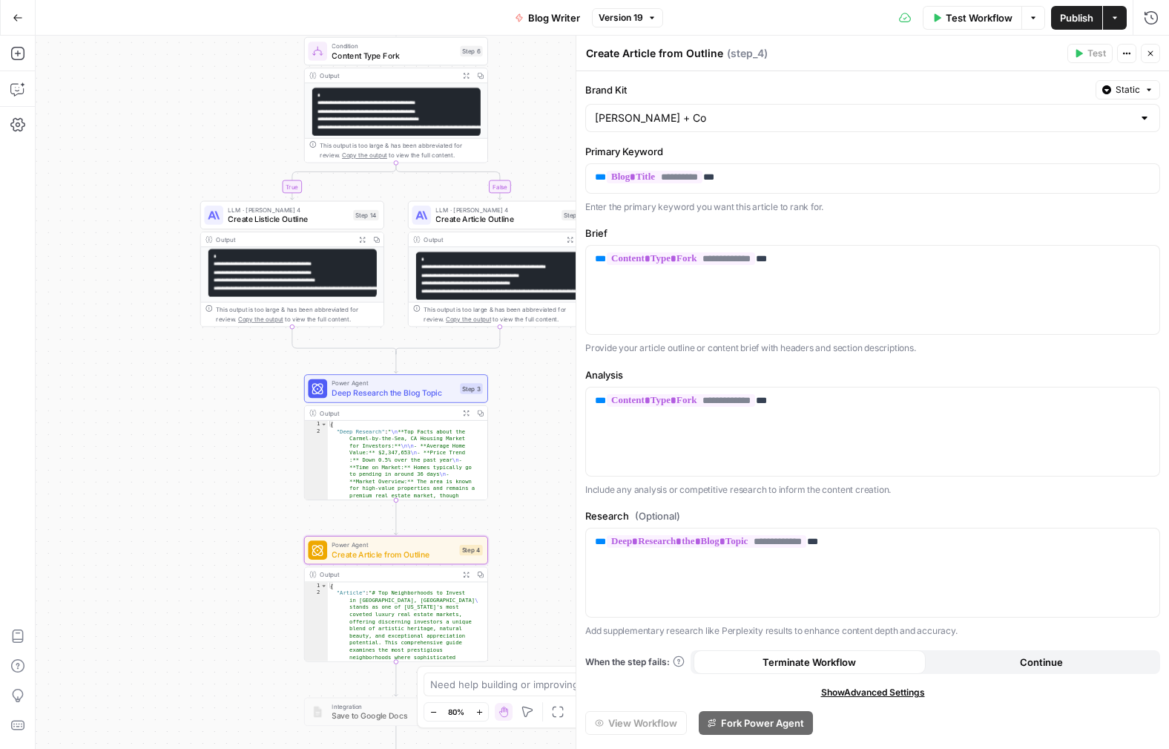
drag, startPoint x: 587, startPoint y: 518, endPoint x: 635, endPoint y: 516, distance: 48.3
click at [635, 516] on label "Research (Optional)" at bounding box center [872, 515] width 575 height 15
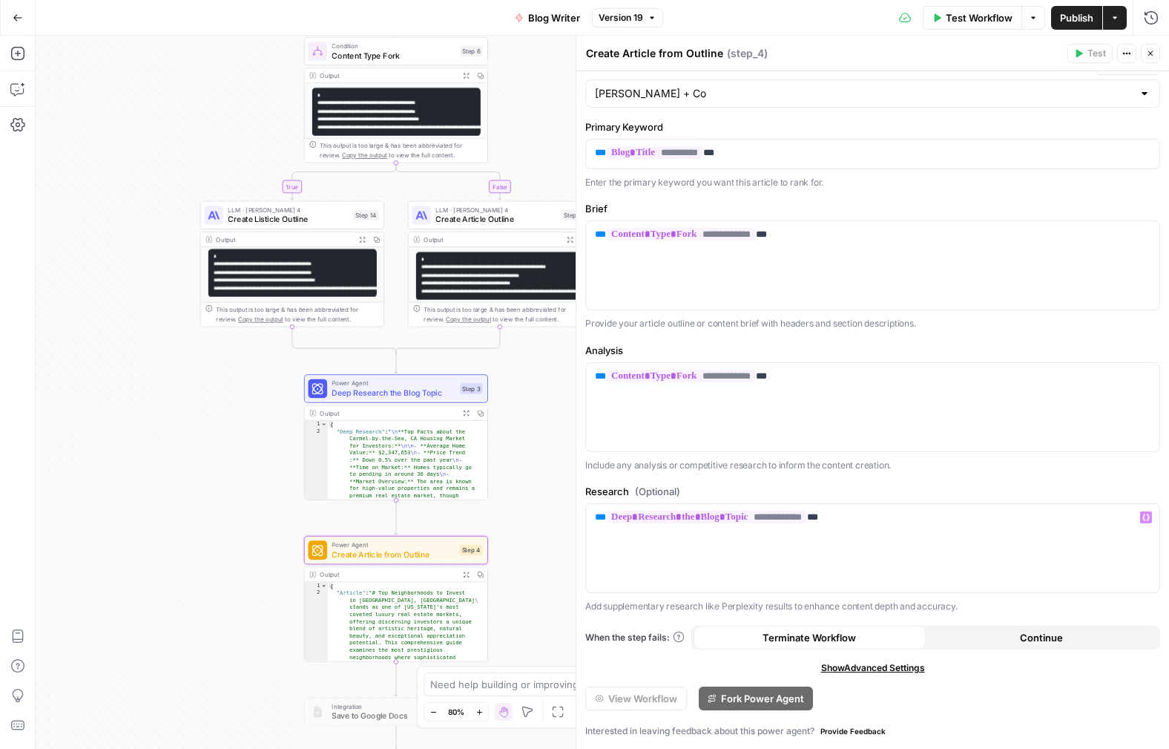
scroll to position [0, 0]
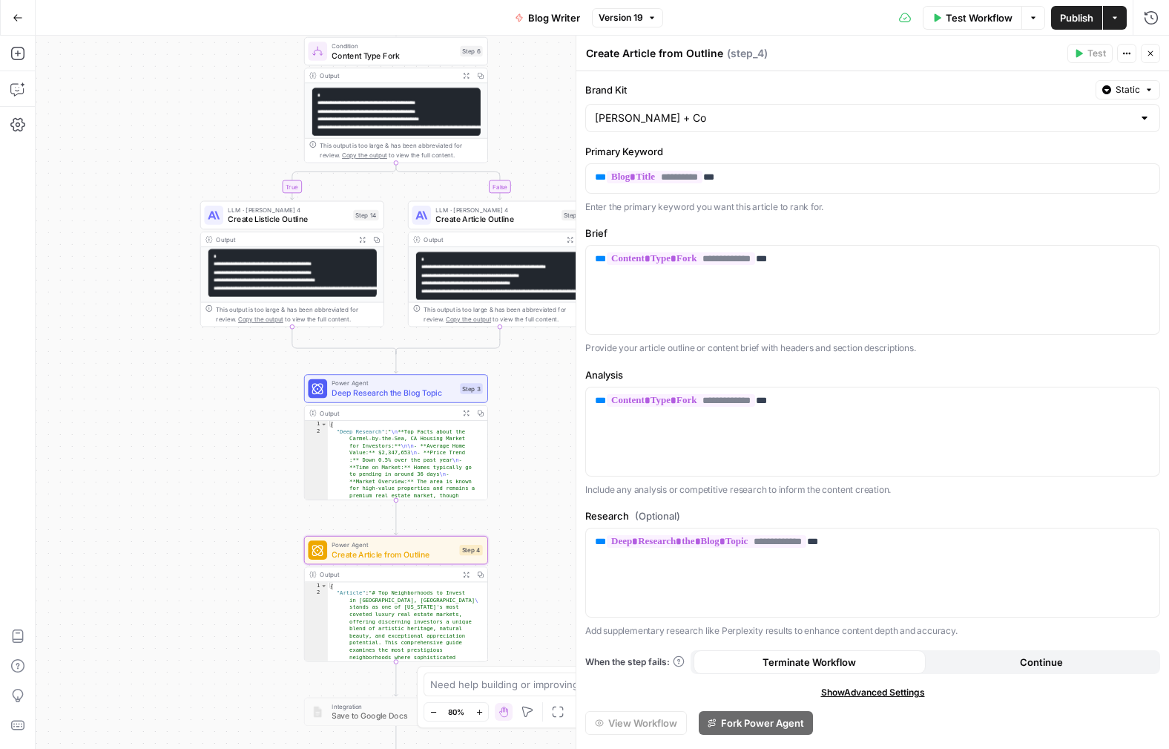
click at [362, 240] on icon "button" at bounding box center [362, 239] width 7 height 7
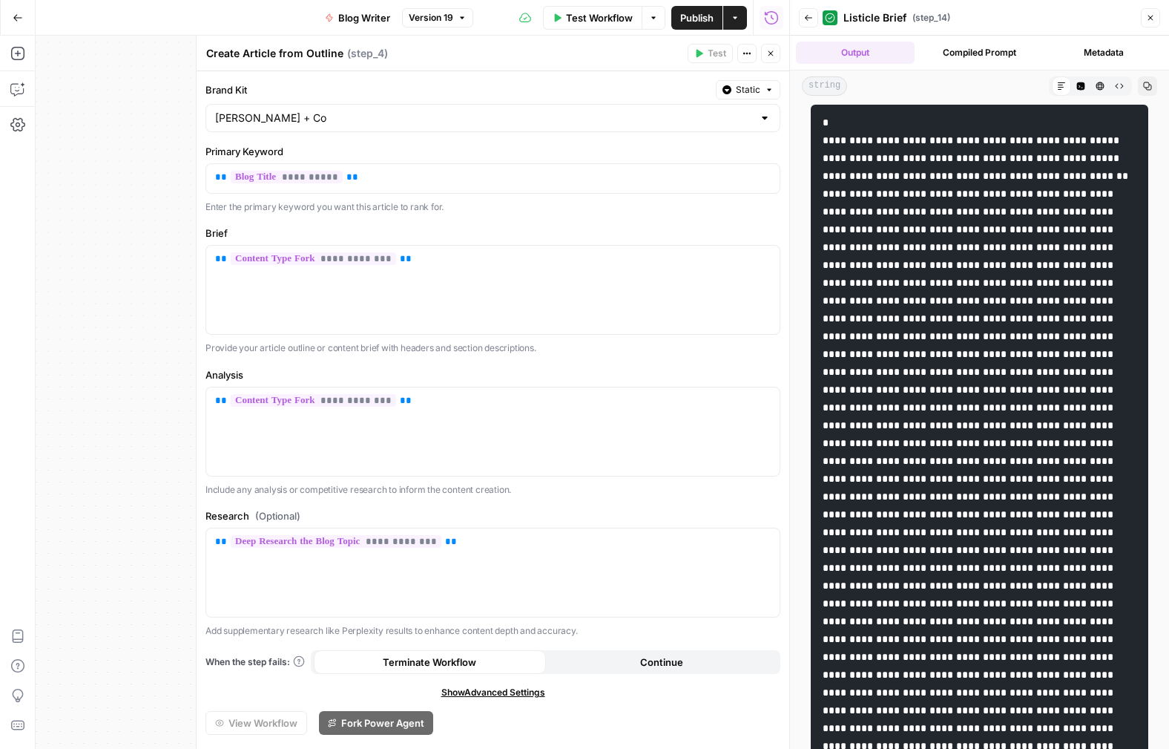
scroll to position [19, 0]
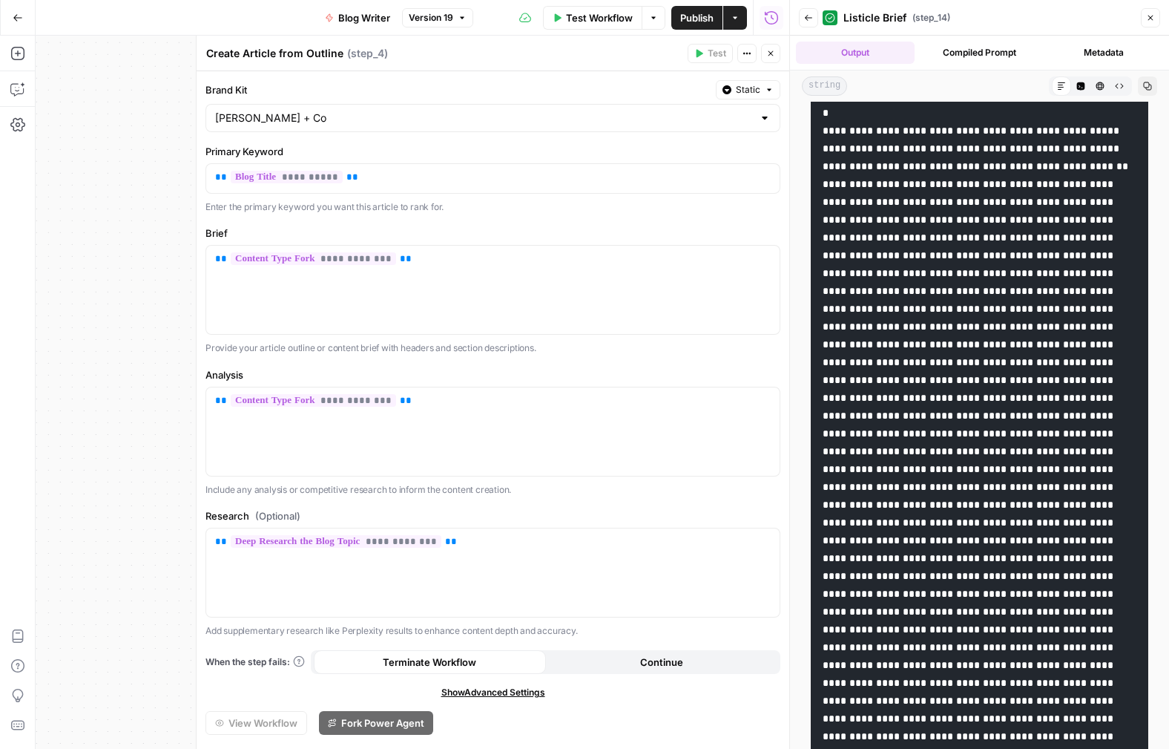
click at [980, 46] on button "Compiled Prompt" at bounding box center [980, 53] width 119 height 22
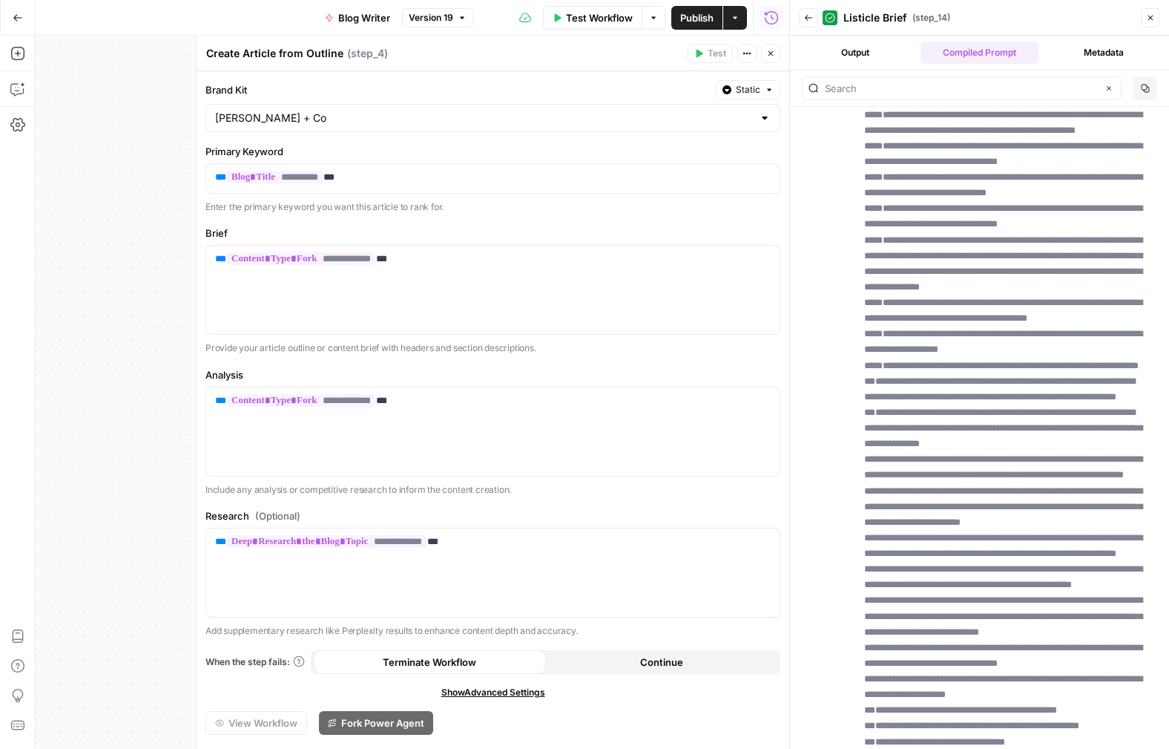
scroll to position [0, 0]
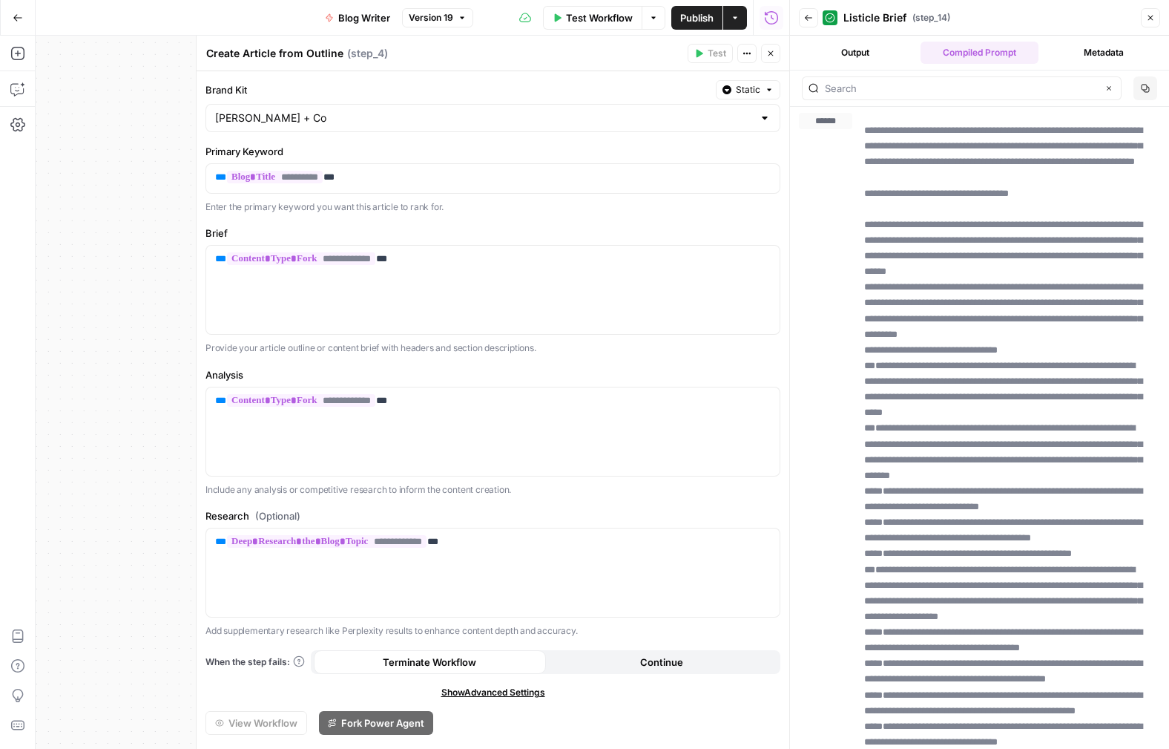
click at [1161, 9] on header "Back Listicle Brief ( step_14 ) Close" at bounding box center [979, 18] width 379 height 36
click at [1157, 17] on button "Close" at bounding box center [1150, 17] width 19 height 19
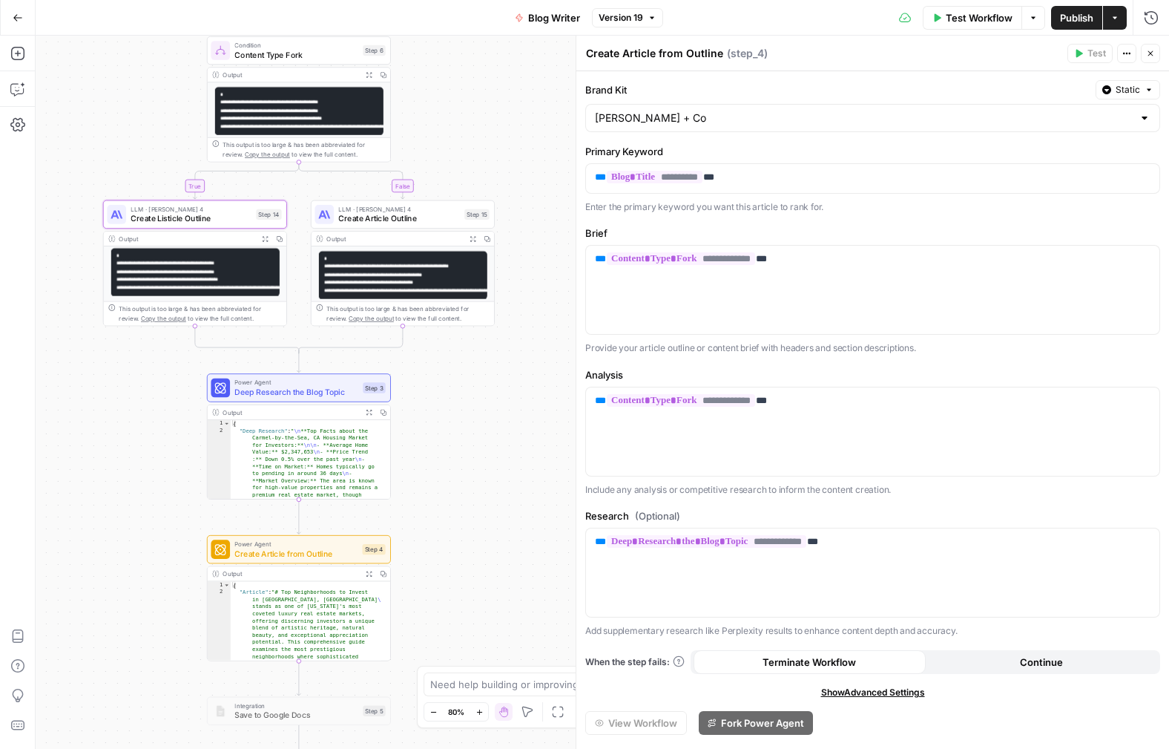
drag, startPoint x: 220, startPoint y: 152, endPoint x: 122, endPoint y: 148, distance: 98.0
click at [122, 149] on div "true false Workflow Set Inputs Inputs LLM · GPT-4.1 Determine Content Type Step…" at bounding box center [603, 392] width 1134 height 713
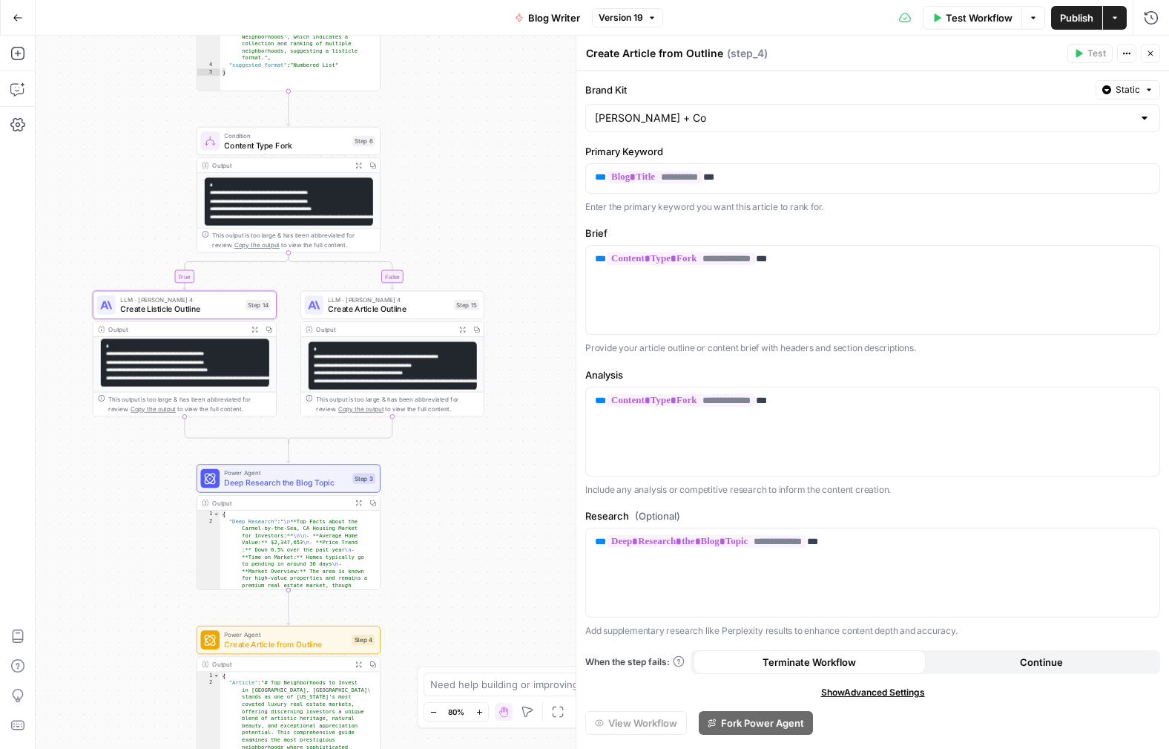
drag, startPoint x: 507, startPoint y: 170, endPoint x: 497, endPoint y: 263, distance: 93.3
click at [497, 263] on div "true false Workflow Set Inputs Inputs LLM · GPT-4.1 Determine Content Type Step…" at bounding box center [603, 392] width 1134 height 713
click at [358, 165] on icon "button" at bounding box center [358, 165] width 7 height 7
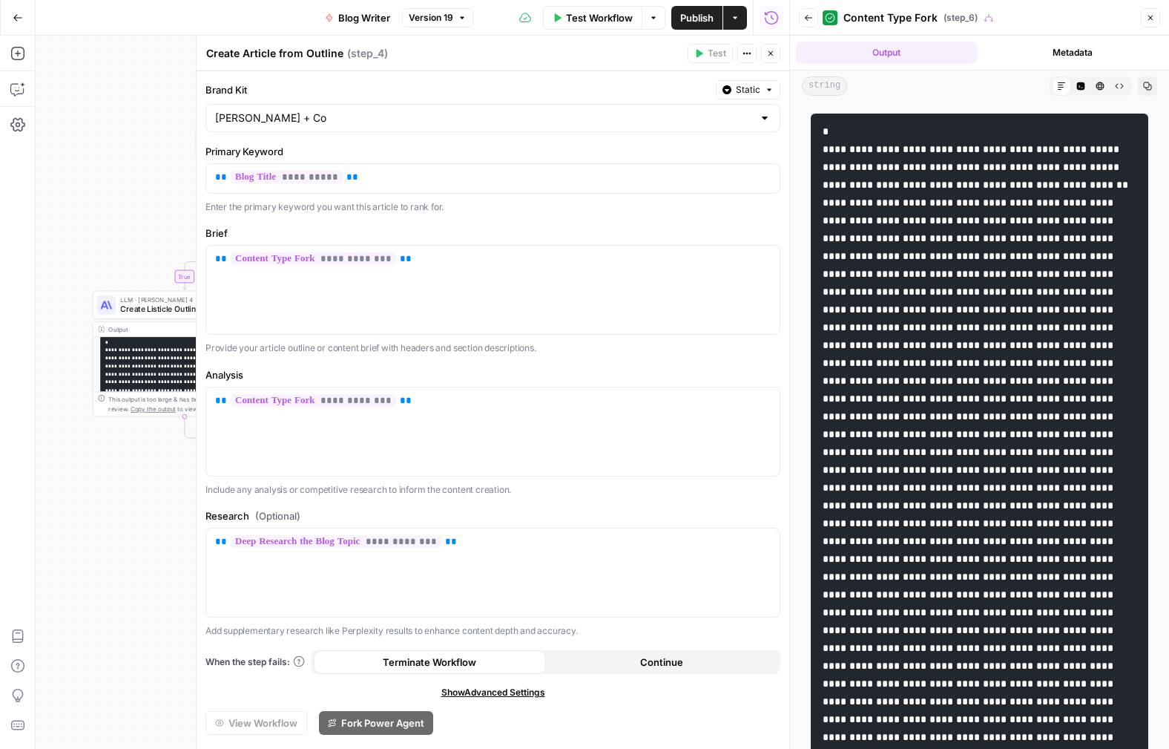
click at [1151, 16] on icon "button" at bounding box center [1150, 17] width 9 height 9
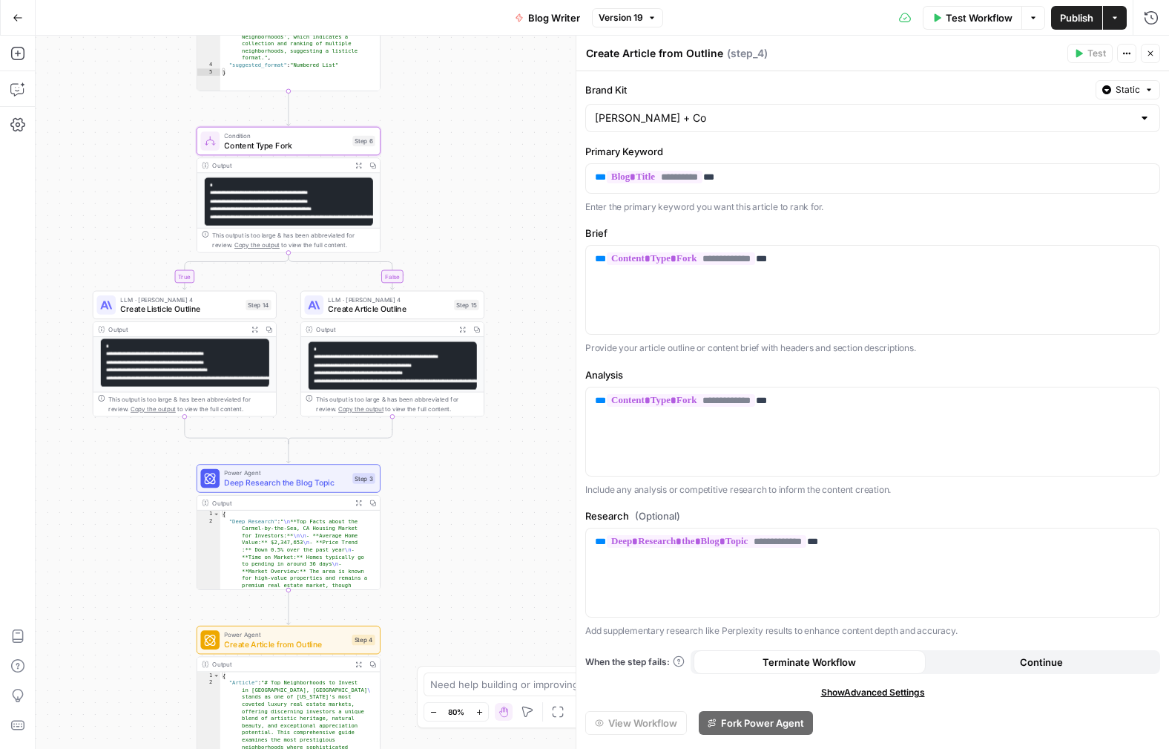
click at [285, 487] on span "Deep Research the Blog Topic" at bounding box center [285, 482] width 123 height 12
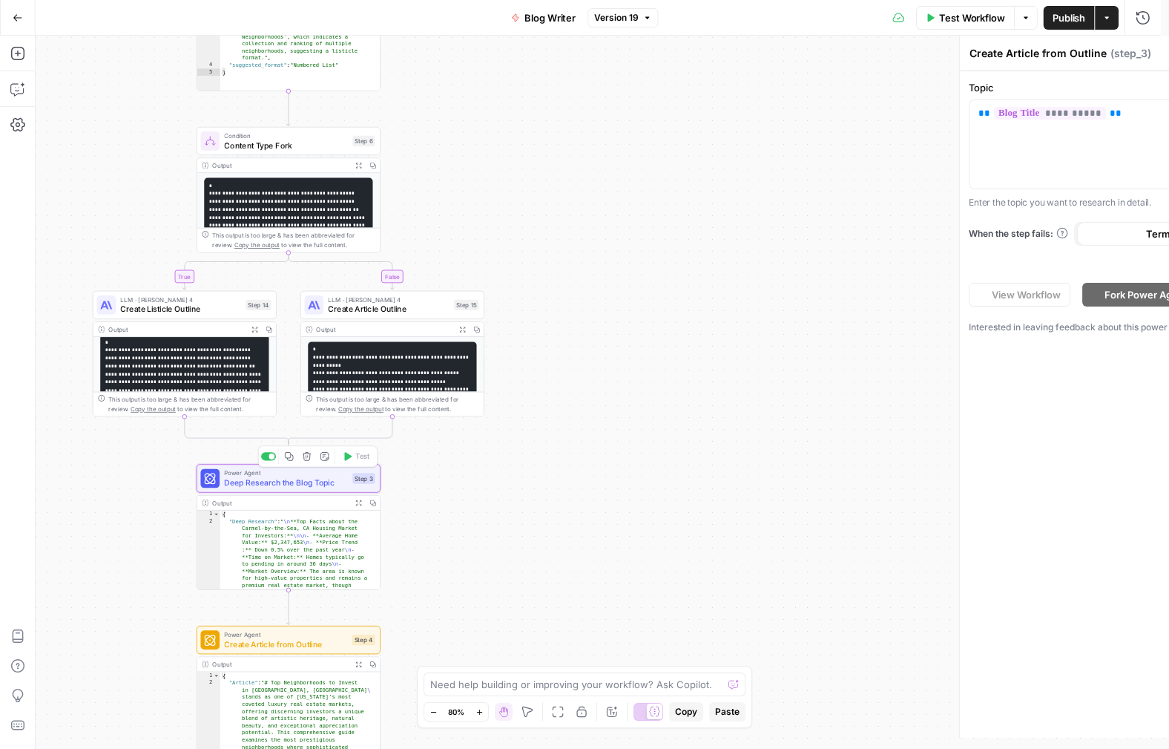
type textarea "Deep Research the Blog Topic"
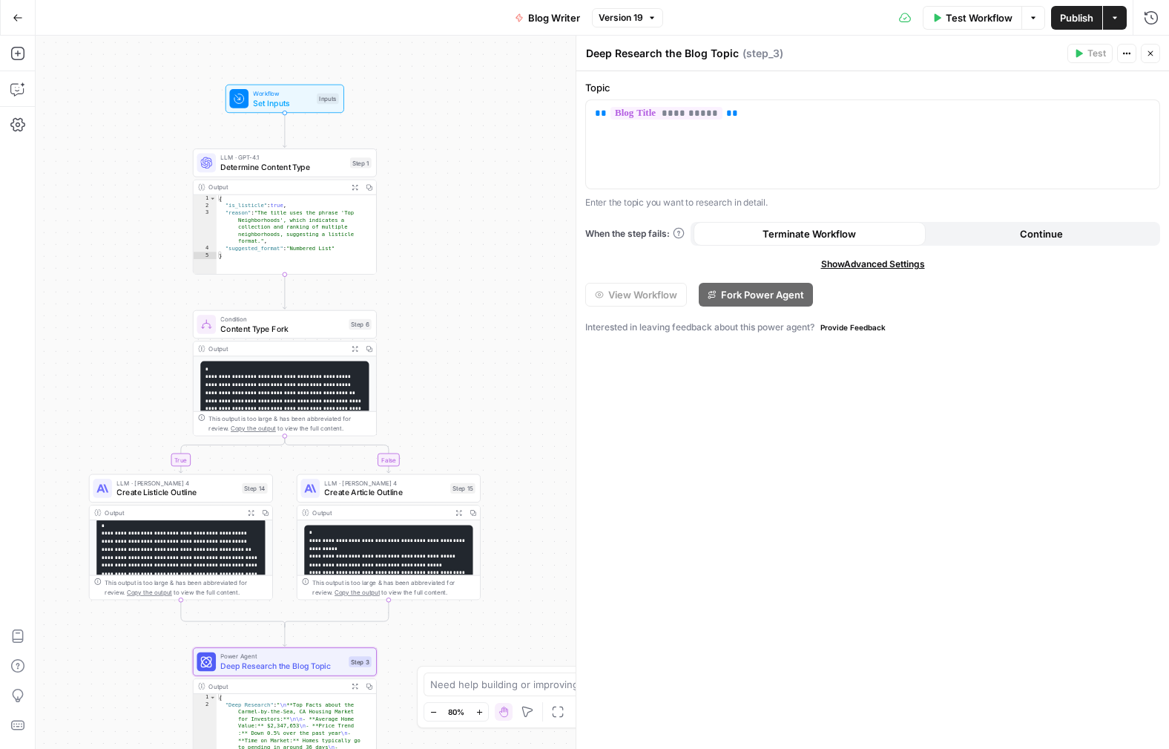
drag, startPoint x: 493, startPoint y: 220, endPoint x: 486, endPoint y: 389, distance: 169.3
click at [489, 399] on div "true false Workflow Set Inputs Inputs LLM · GPT-4.1 Determine Content Type Step…" at bounding box center [603, 392] width 1134 height 713
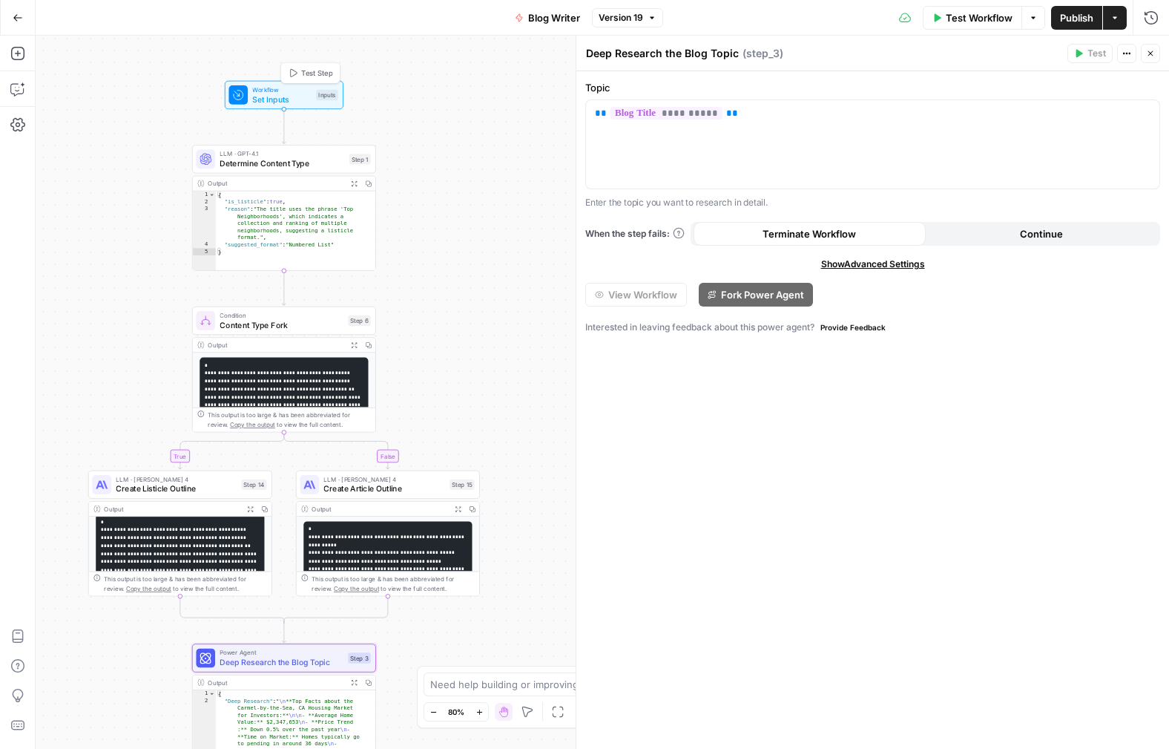
click at [288, 94] on span "Set Inputs" at bounding box center [281, 99] width 59 height 12
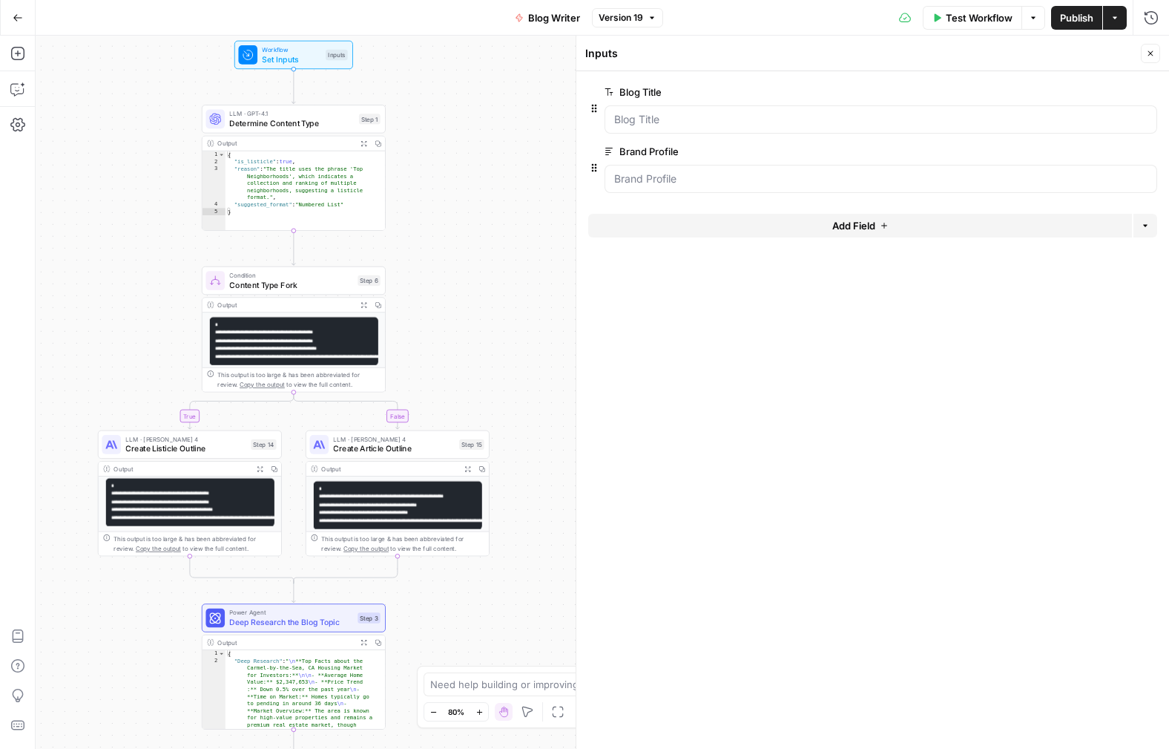
drag, startPoint x: 502, startPoint y: 430, endPoint x: 511, endPoint y: 390, distance: 41.2
click at [511, 390] on div "true false Workflow Set Inputs Inputs LLM · GPT-4.1 Determine Content Type Step…" at bounding box center [603, 392] width 1134 height 713
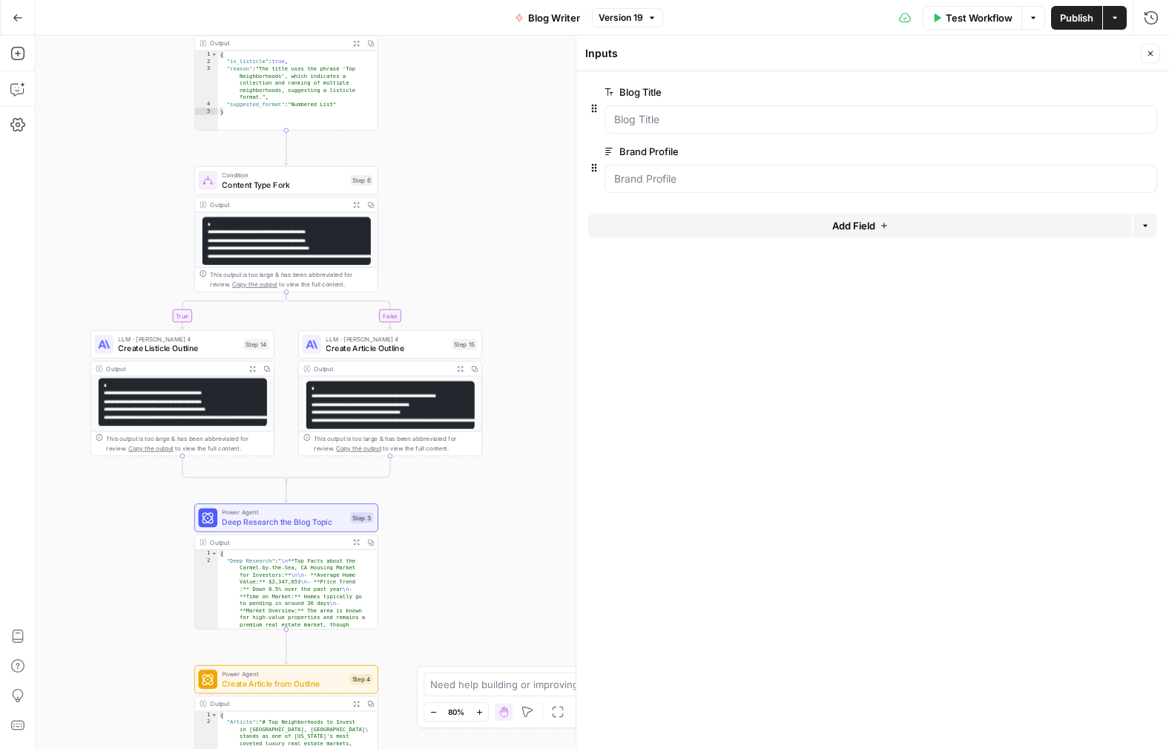
drag, startPoint x: 494, startPoint y: 320, endPoint x: 487, endPoint y: 220, distance: 100.4
click at [487, 220] on div "true false Workflow Set Inputs Inputs LLM · GPT-4.1 Determine Content Type Step…" at bounding box center [603, 392] width 1134 height 713
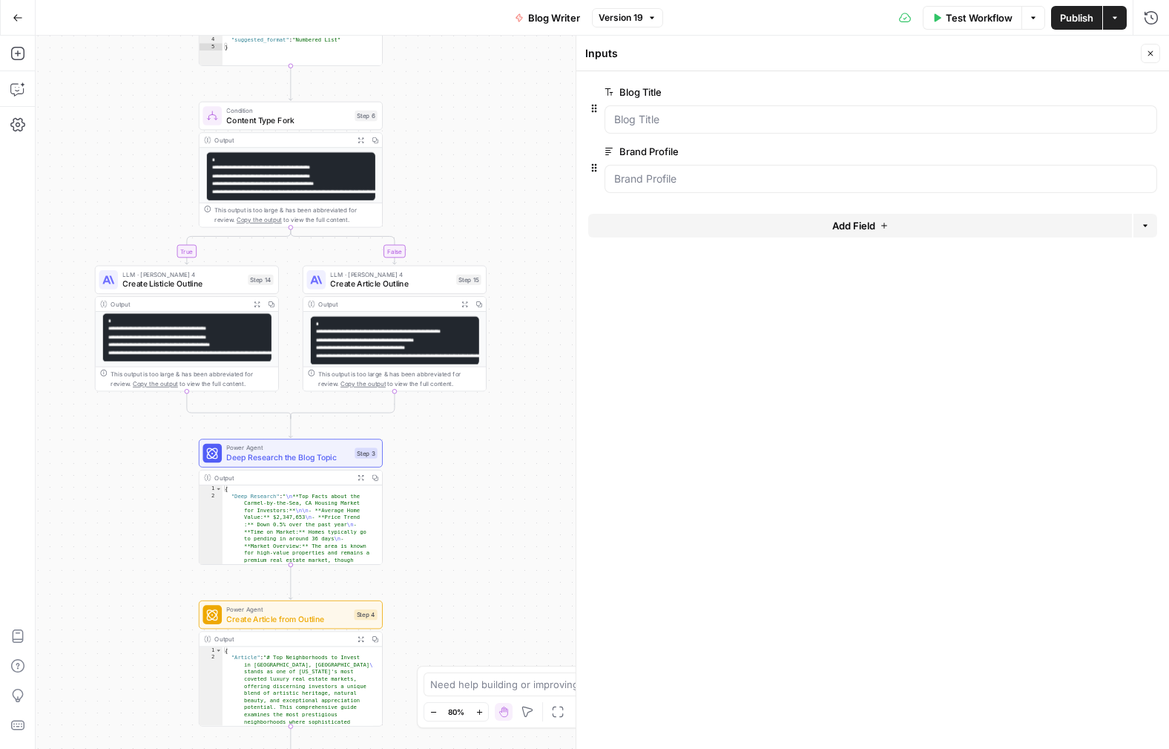
drag, startPoint x: 507, startPoint y: 498, endPoint x: 511, endPoint y: 439, distance: 59.5
click at [511, 439] on div "true false Workflow Set Inputs Inputs LLM · GPT-4.1 Determine Content Type Step…" at bounding box center [603, 392] width 1134 height 713
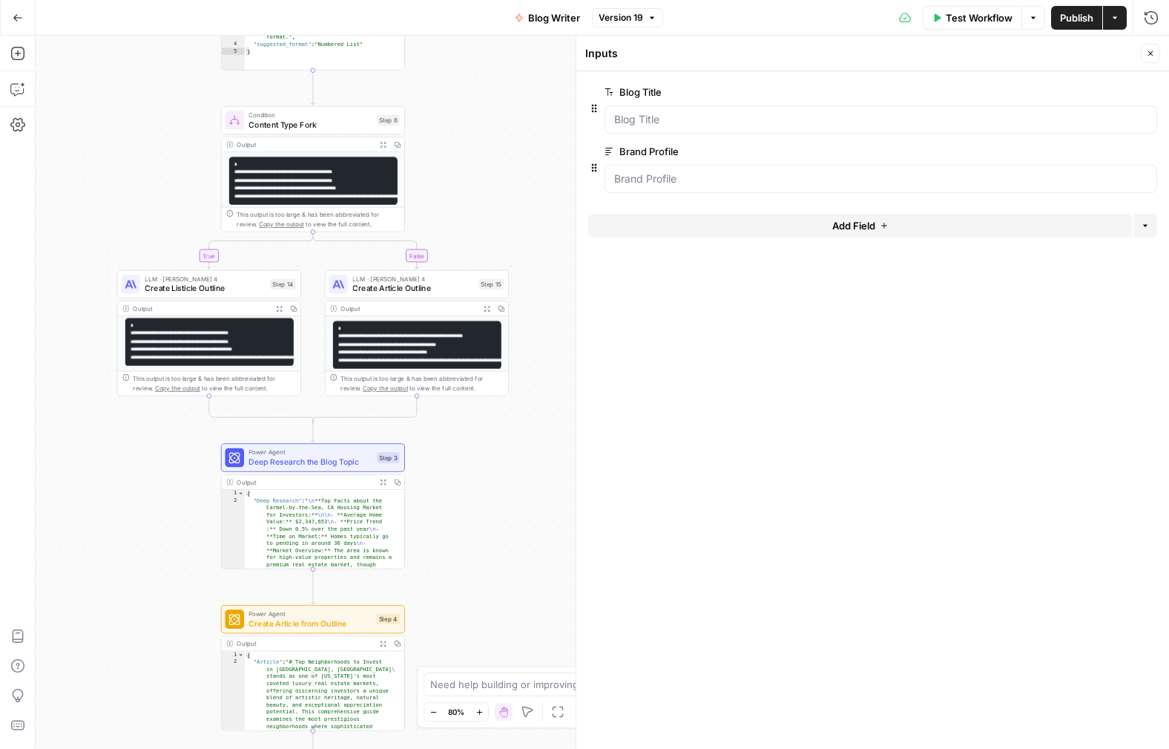
drag, startPoint x: 116, startPoint y: 162, endPoint x: 139, endPoint y: 167, distance: 22.7
click at [139, 167] on div "true false Workflow Set Inputs Inputs LLM · GPT-4.1 Determine Content Type Step…" at bounding box center [603, 392] width 1134 height 713
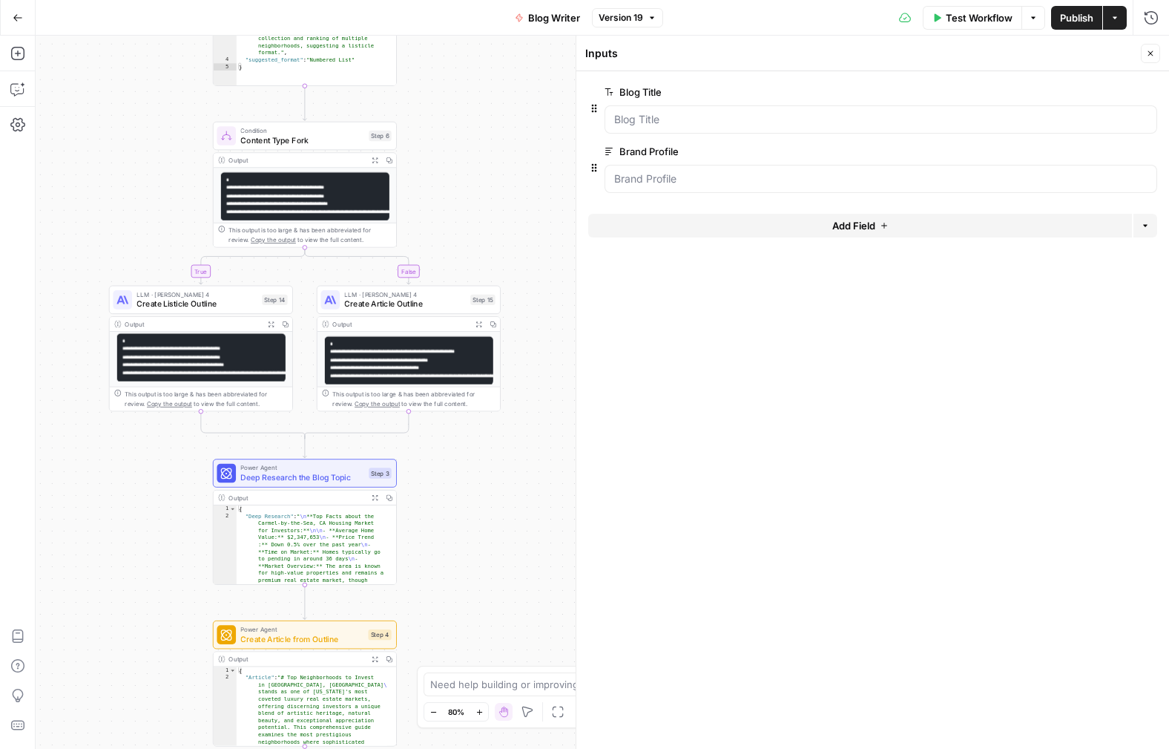
drag, startPoint x: 118, startPoint y: 493, endPoint x: 110, endPoint y: 509, distance: 17.6
click at [110, 509] on div "true false Workflow Set Inputs Inputs LLM · GPT-4.1 Determine Content Type Step…" at bounding box center [603, 392] width 1134 height 713
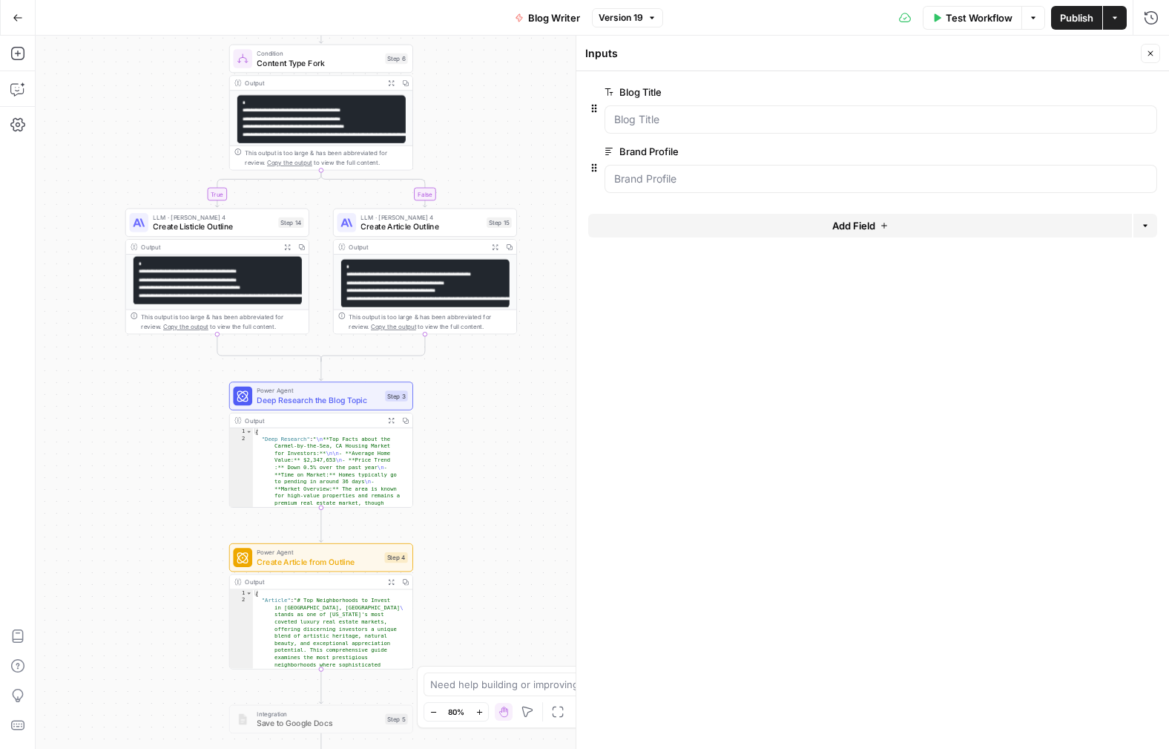
drag, startPoint x: 466, startPoint y: 503, endPoint x: 464, endPoint y: 378, distance: 124.7
click at [486, 412] on div "true false Workflow Set Inputs Inputs LLM · GPT-4.1 Determine Content Type Step…" at bounding box center [603, 392] width 1134 height 713
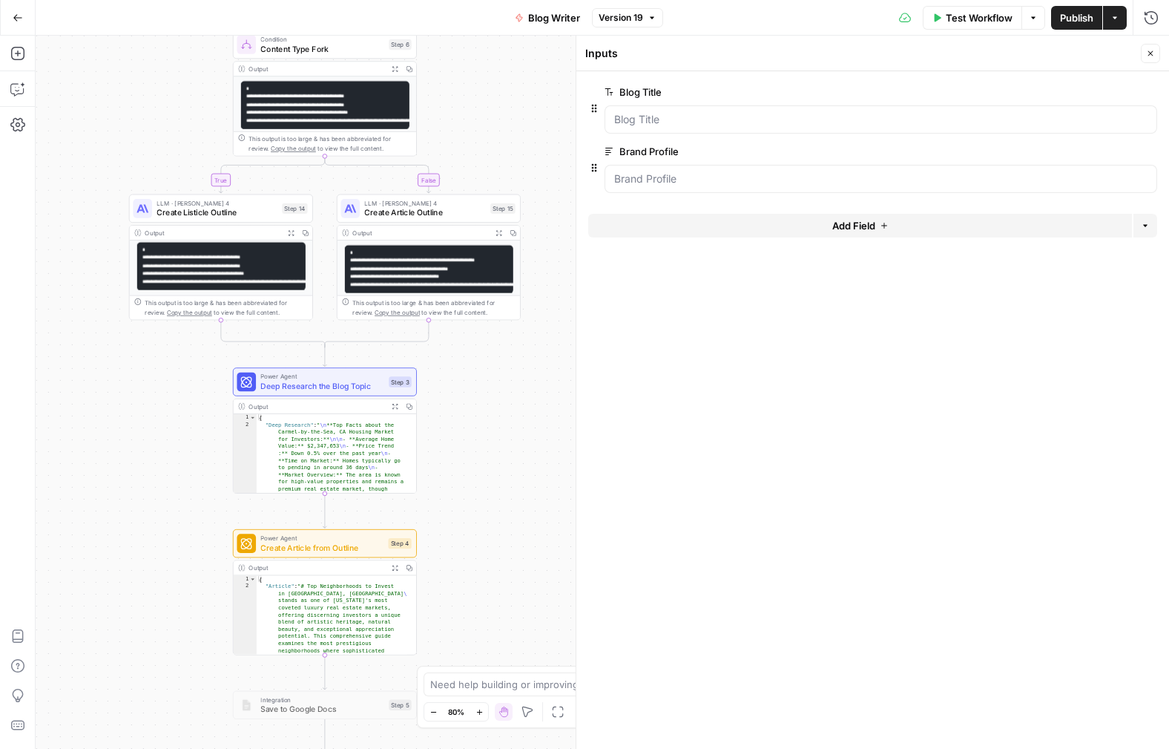
click at [95, 114] on div "true false Workflow Set Inputs Inputs LLM · GPT-4.1 Determine Content Type Step…" at bounding box center [603, 392] width 1134 height 713
click at [18, 54] on icon "button" at bounding box center [17, 53] width 15 height 15
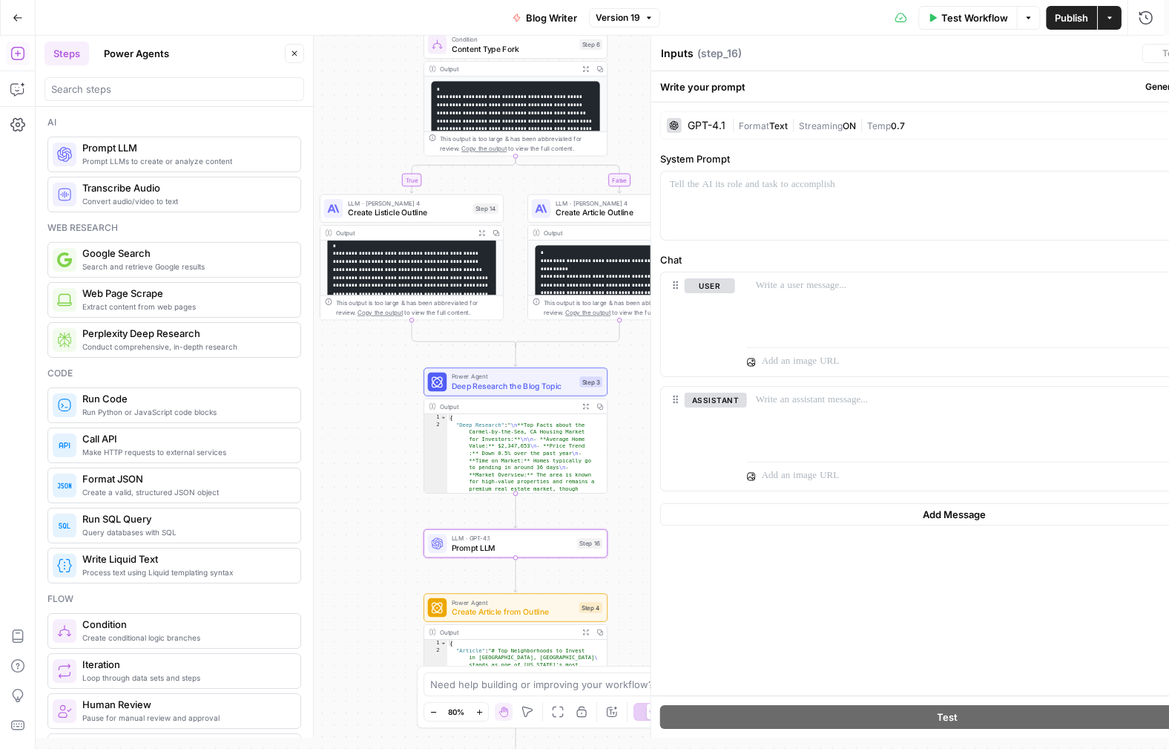
type textarea "Prompt LLM"
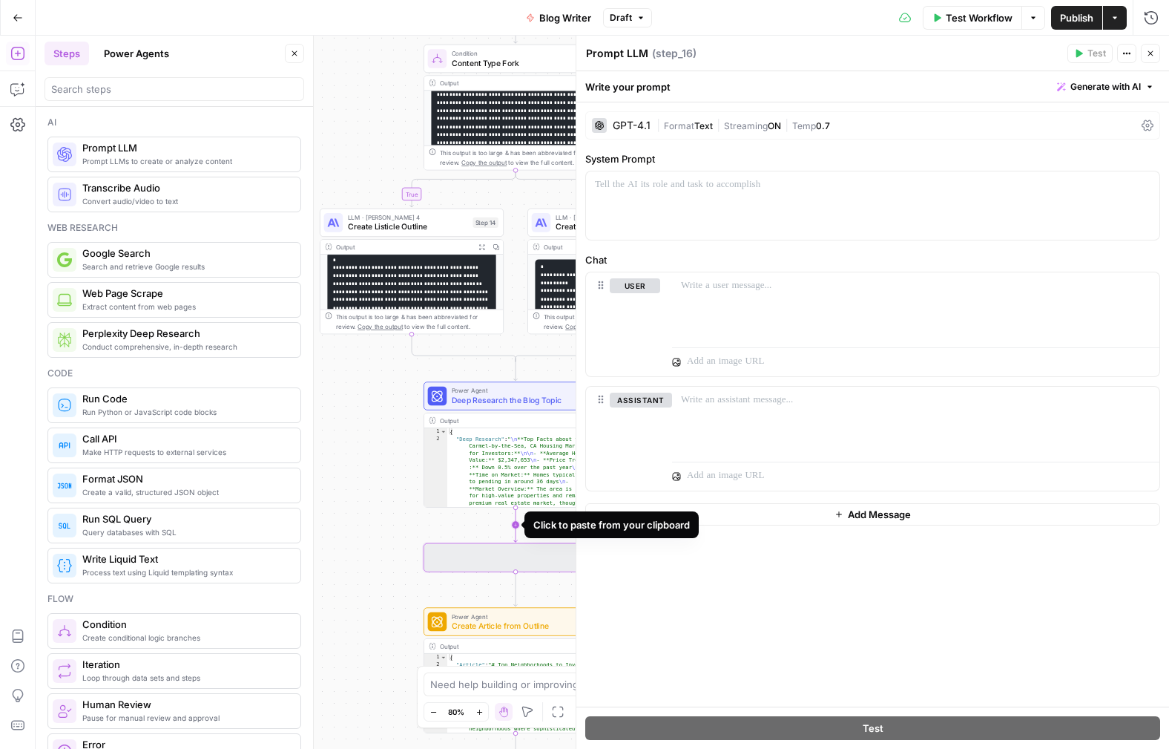
scroll to position [45, 0]
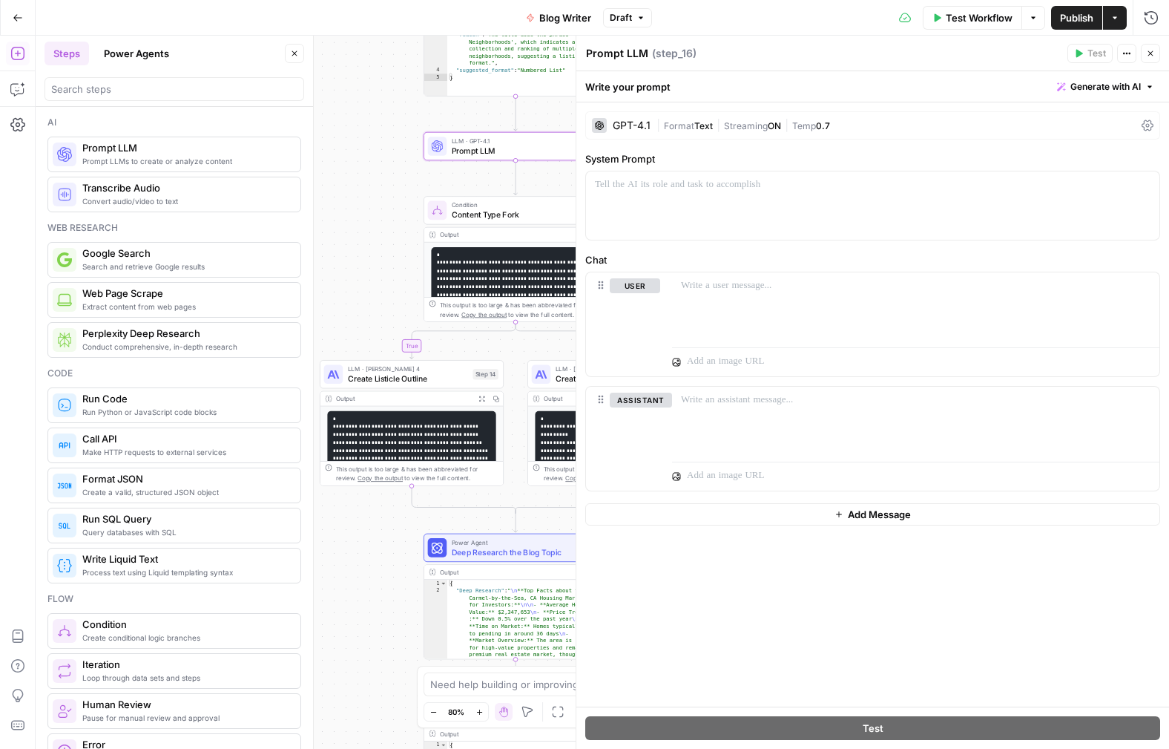
click at [297, 49] on icon "button" at bounding box center [294, 53] width 9 height 9
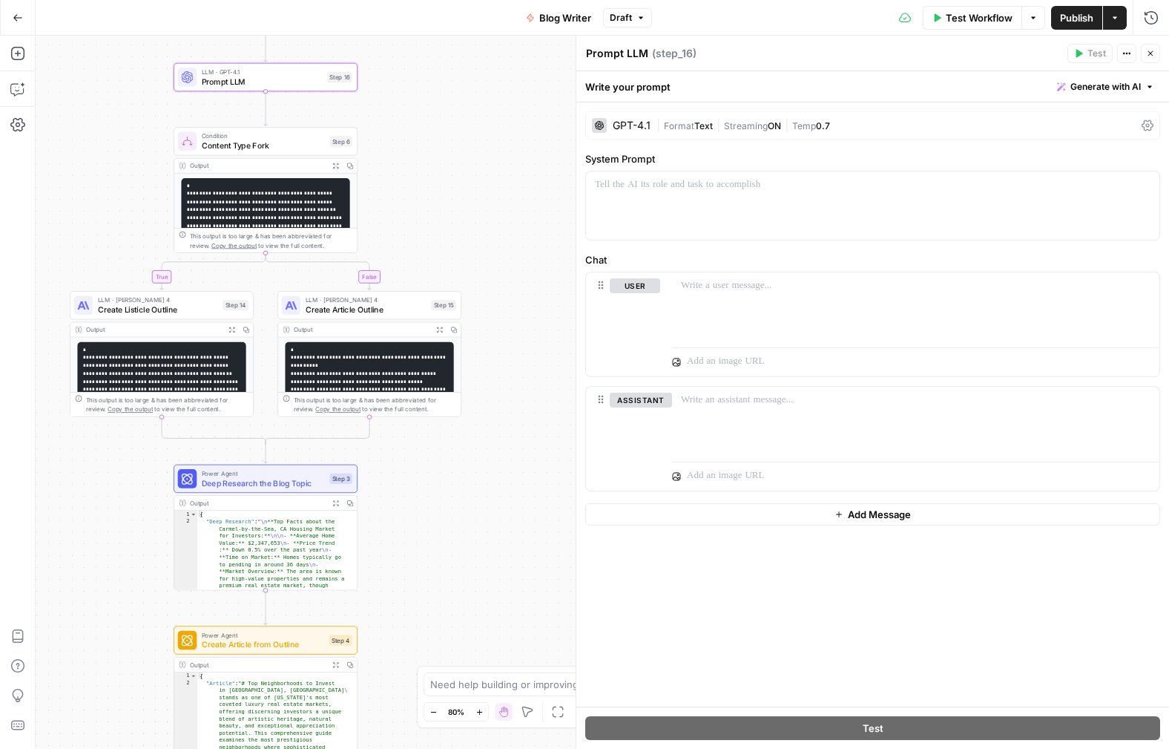
drag, startPoint x: 364, startPoint y: 212, endPoint x: 117, endPoint y: 137, distance: 258.2
click at [116, 138] on div "true false Workflow Set Inputs Inputs LLM · GPT-4.1 Determine Content Type Step…" at bounding box center [603, 392] width 1134 height 713
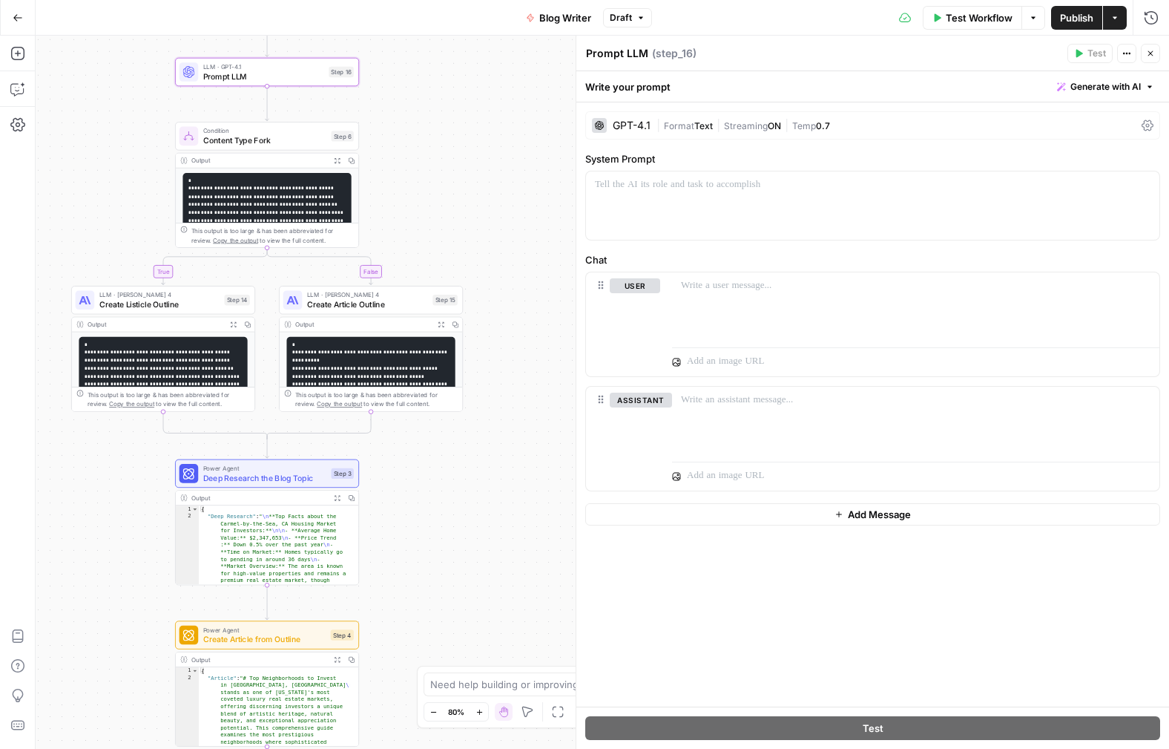
click at [744, 125] on span "Streaming" at bounding box center [746, 125] width 44 height 11
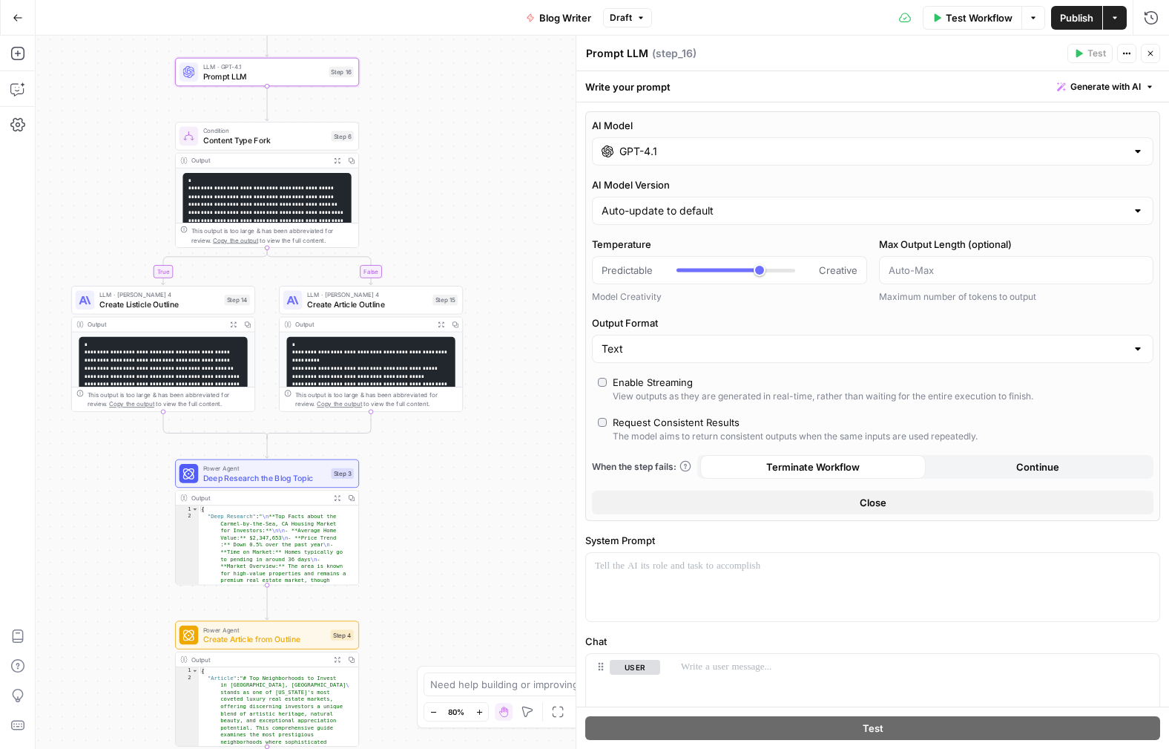
click at [672, 150] on input "GPT-4.1" at bounding box center [873, 151] width 507 height 15
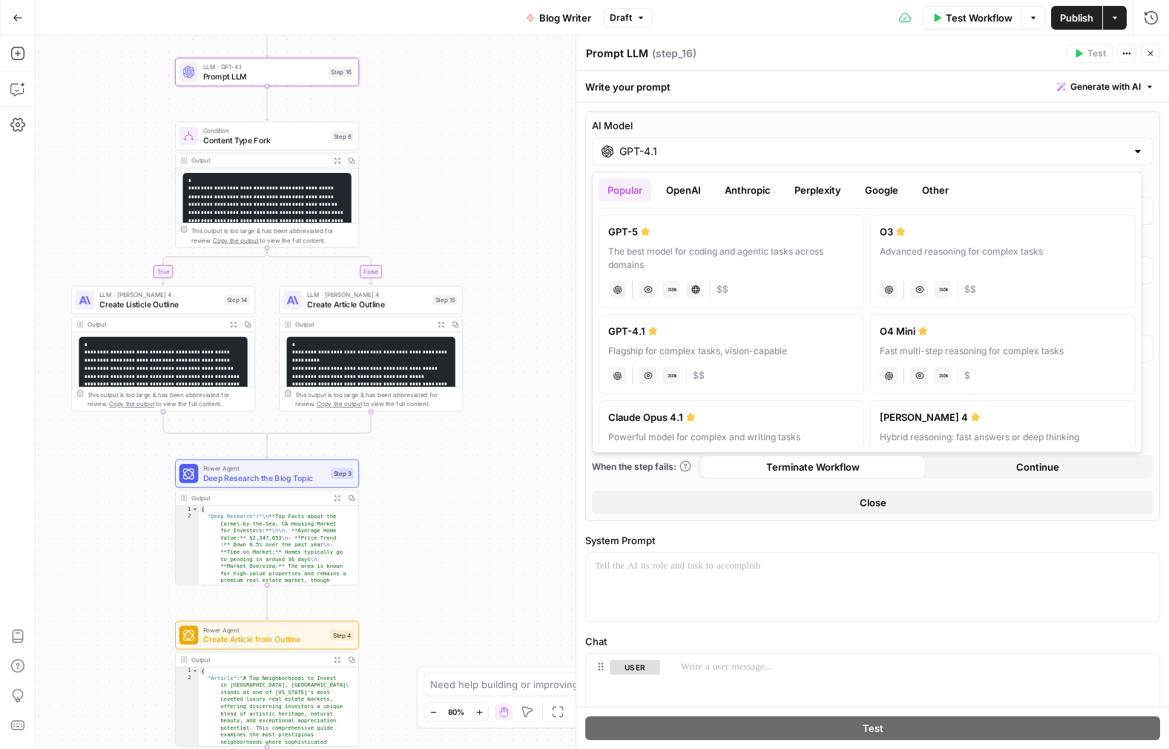
click at [684, 194] on button "OpenAI" at bounding box center [683, 190] width 53 height 24
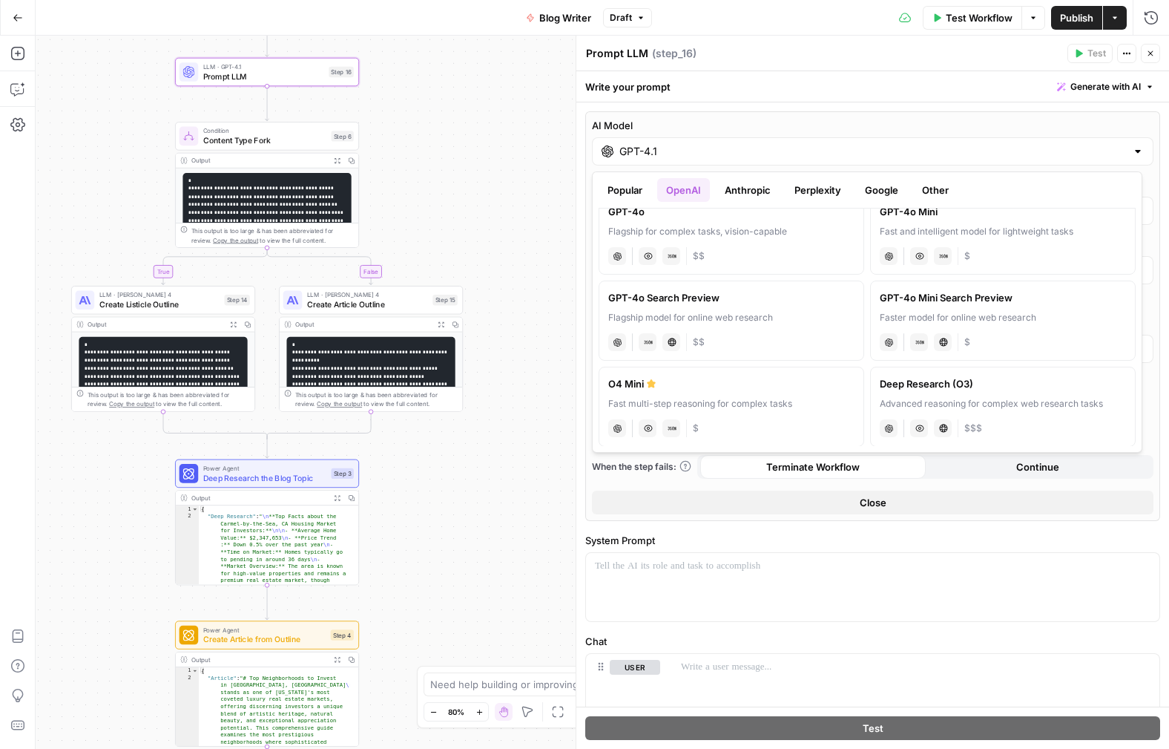
scroll to position [368, 0]
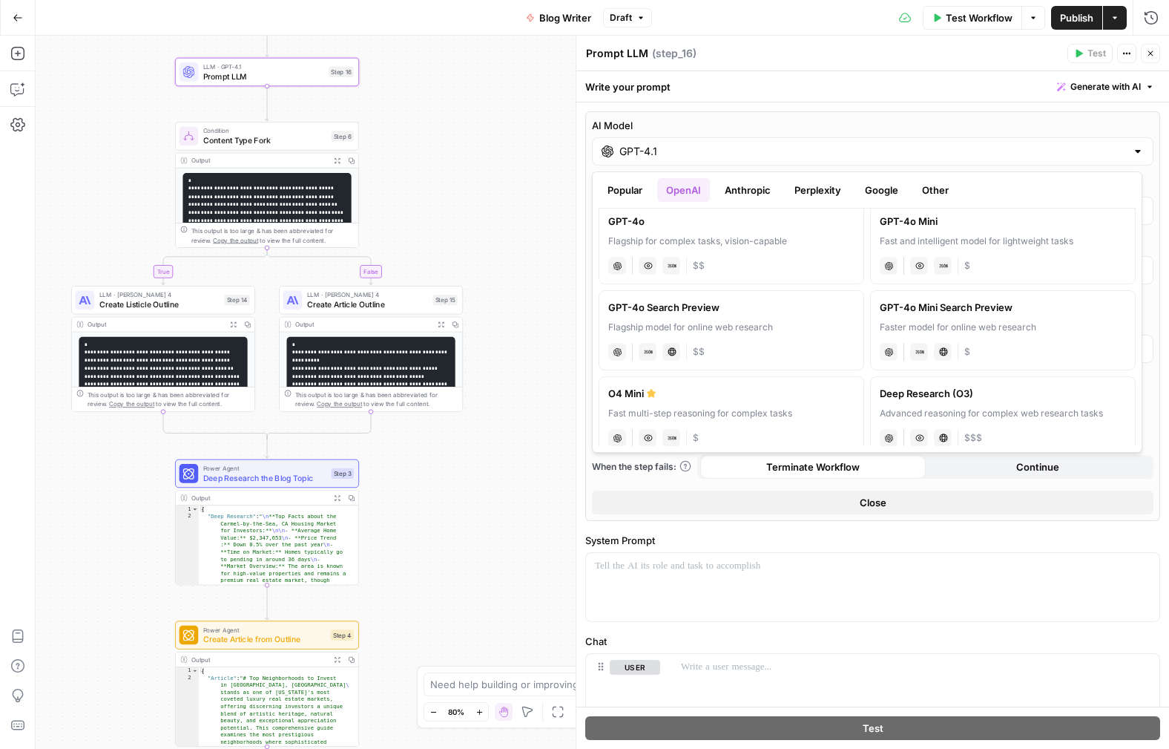
click at [677, 308] on div "GPT-4o Search Preview" at bounding box center [731, 307] width 246 height 15
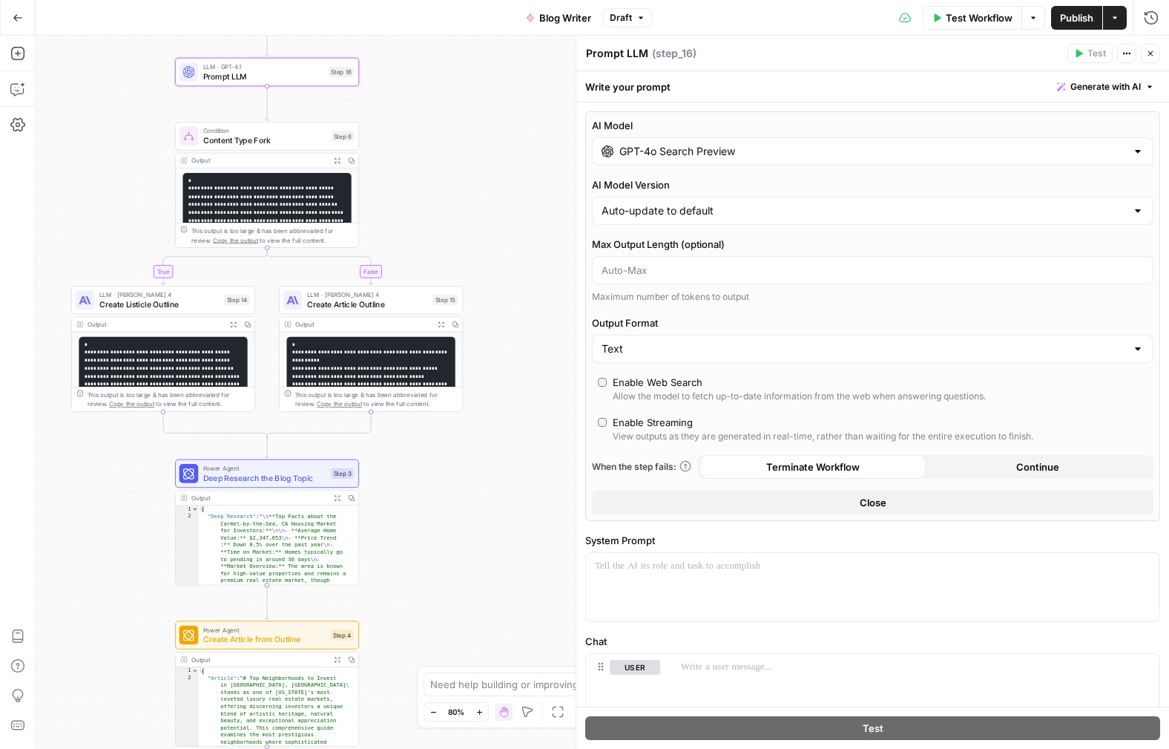
type input "GPT-4o Search Preview"
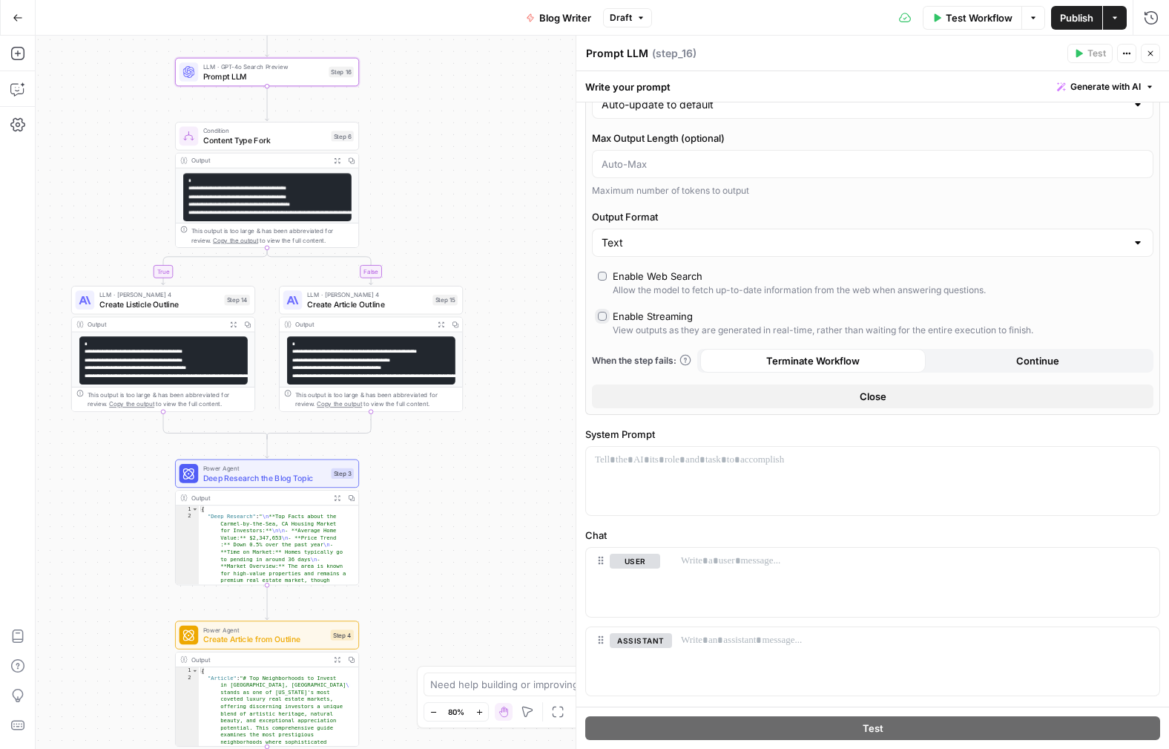
scroll to position [139, 0]
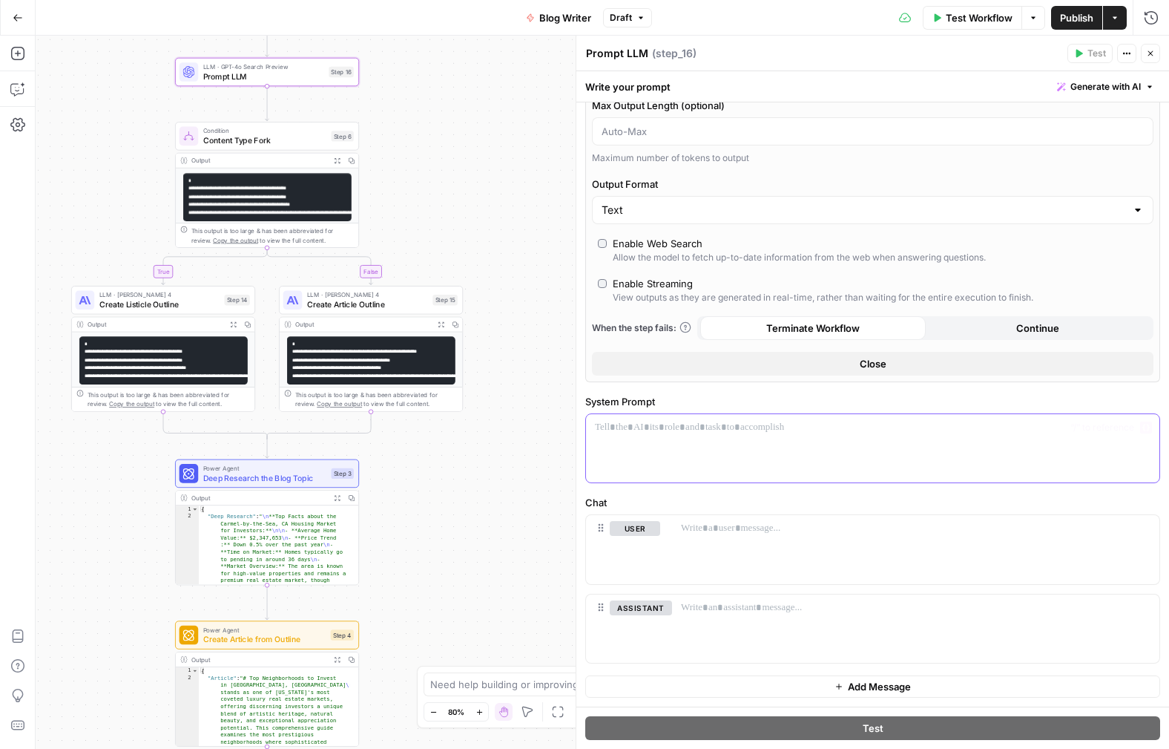
click at [656, 433] on p at bounding box center [873, 427] width 556 height 15
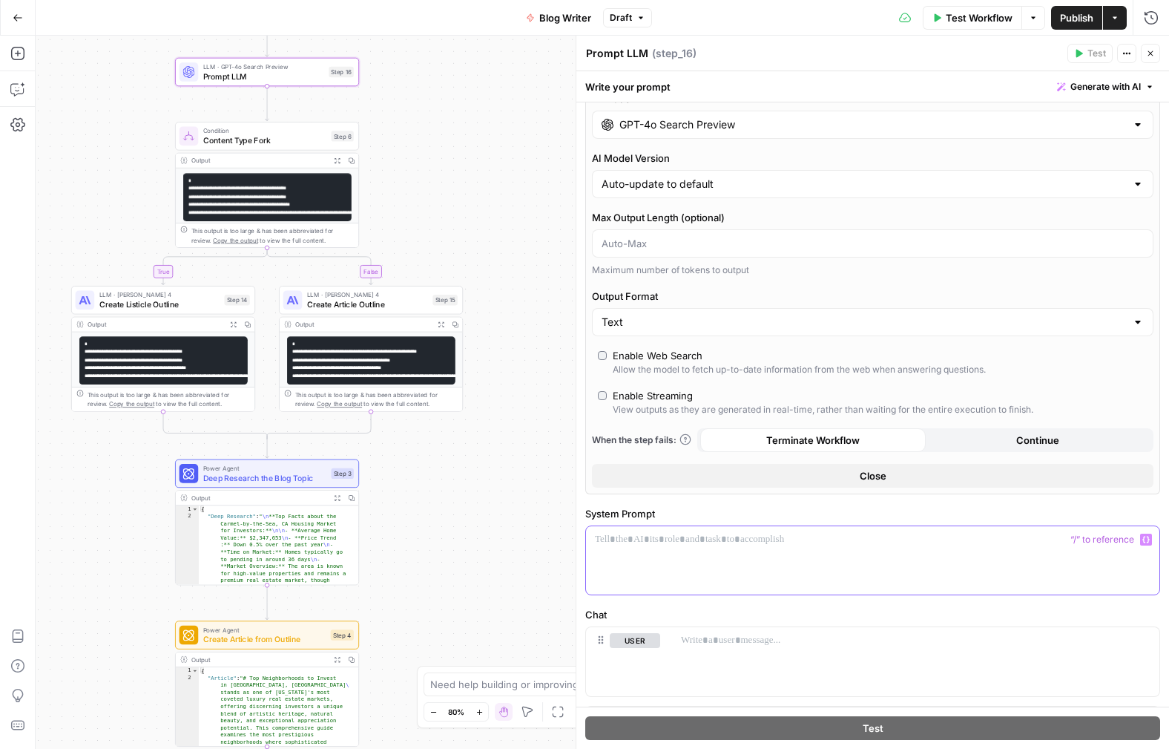
scroll to position [0, 0]
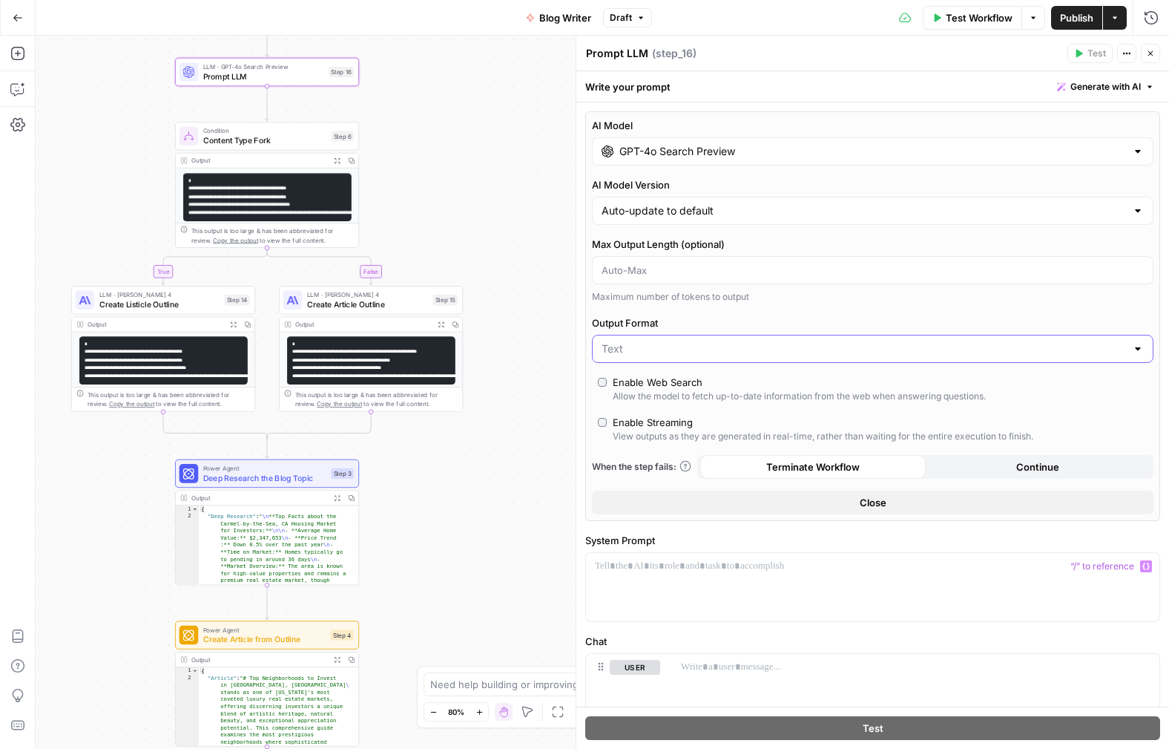
click at [635, 355] on input "Output Format" at bounding box center [864, 348] width 525 height 15
type input "Text"
click at [649, 445] on div "AI Model GPT-4o Search Preview AI Model Version Auto-update to default Max Outp…" at bounding box center [872, 316] width 575 height 410
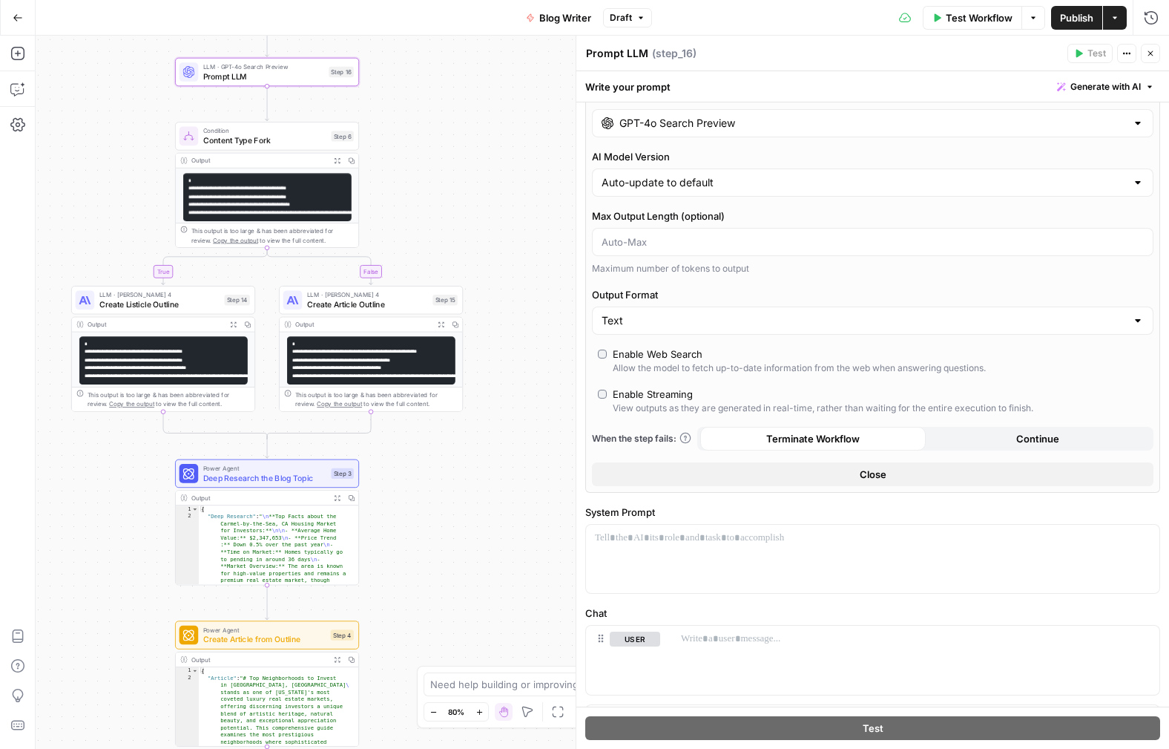
scroll to position [51, 0]
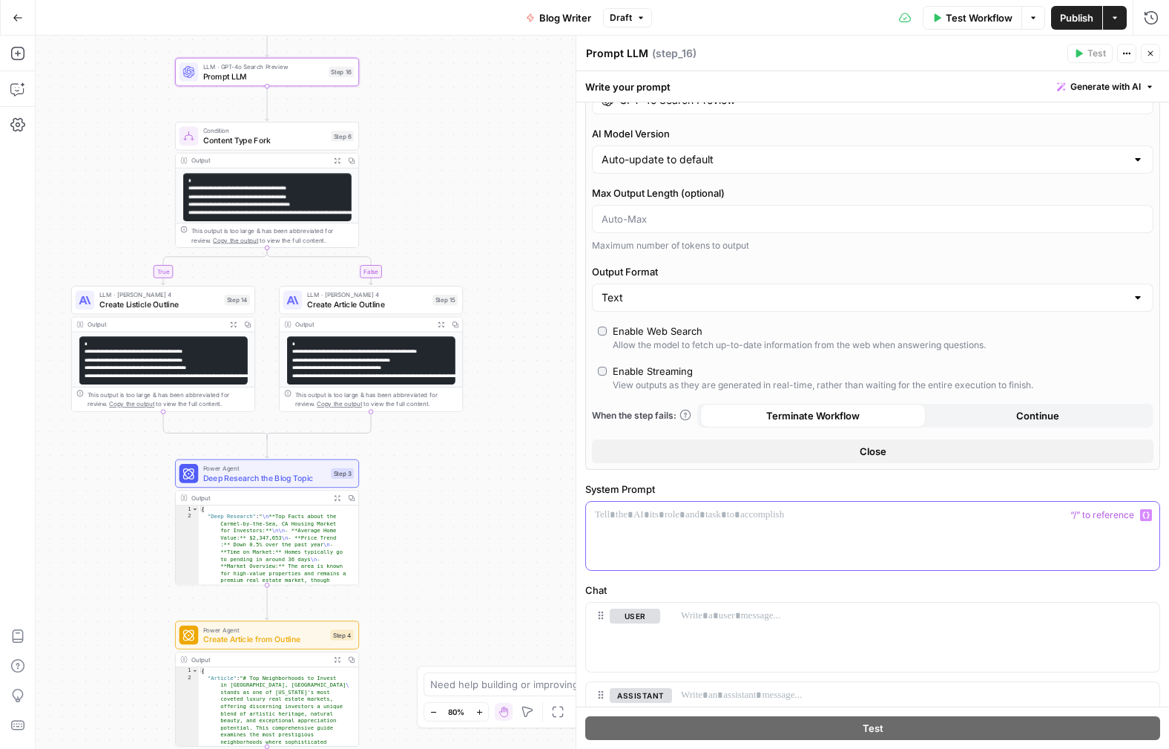
drag, startPoint x: 685, startPoint y: 520, endPoint x: 753, endPoint y: 522, distance: 68.3
click at [685, 520] on p at bounding box center [873, 515] width 556 height 15
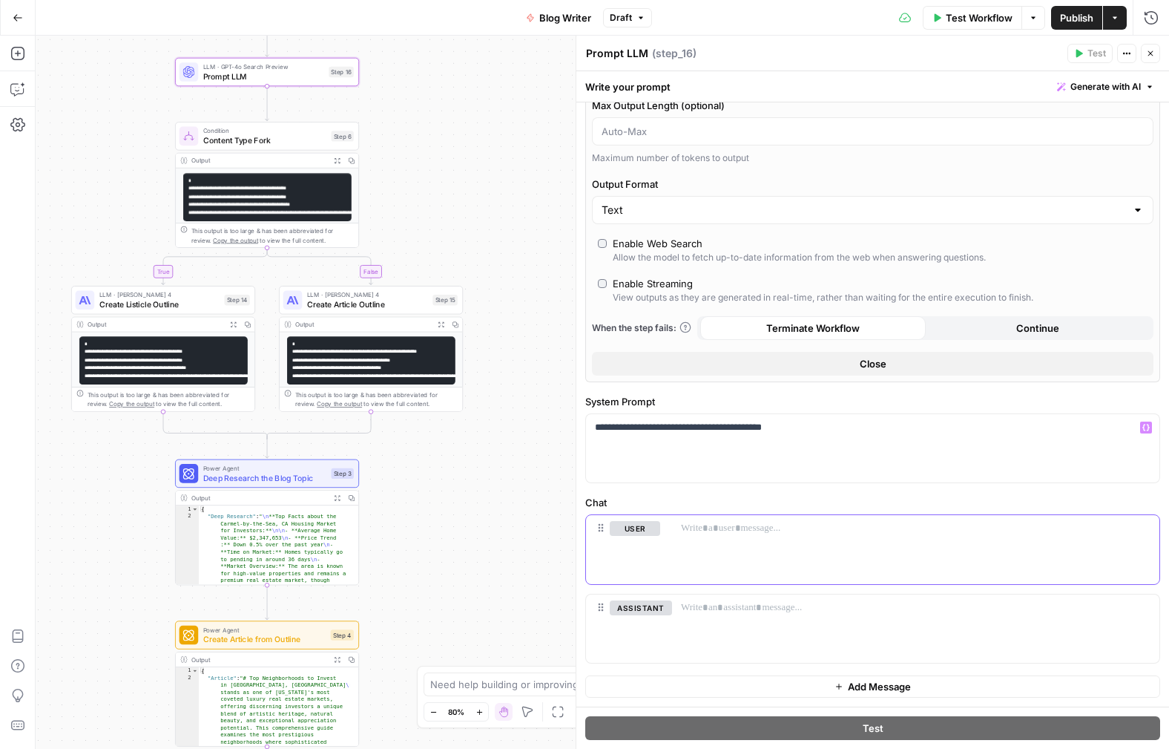
click at [741, 529] on p at bounding box center [916, 528] width 470 height 15
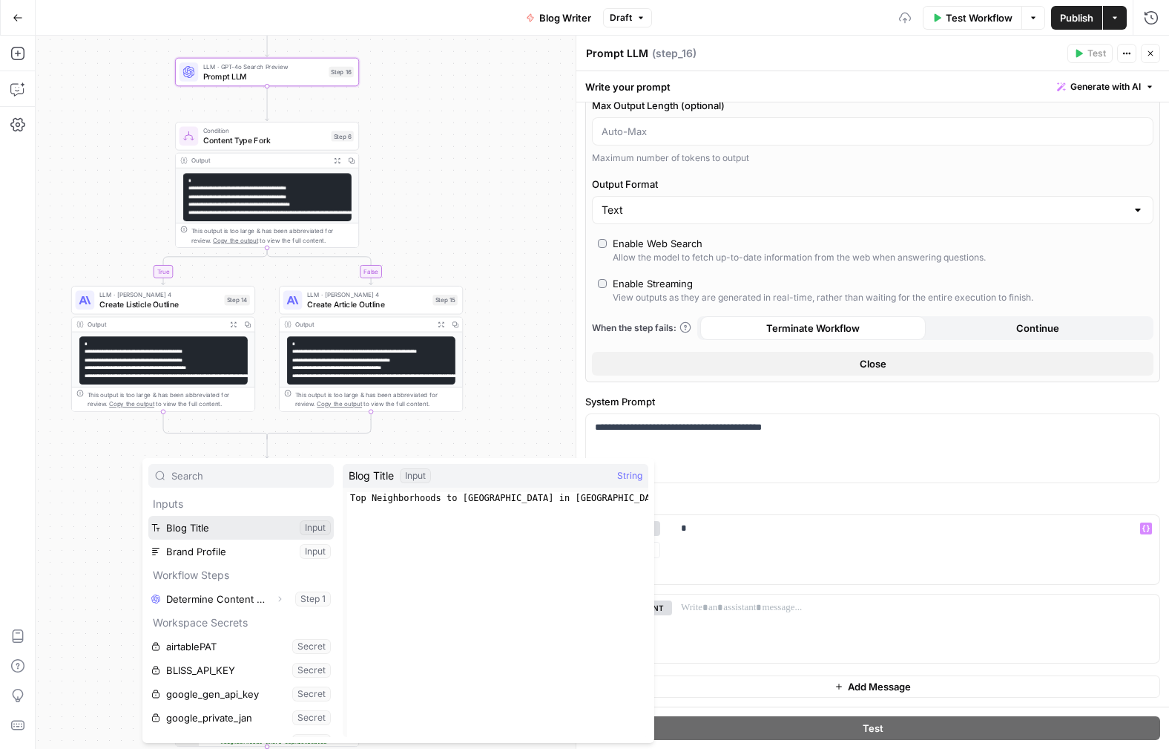
click at [224, 528] on button "Select variable Blog Title" at bounding box center [241, 528] width 186 height 24
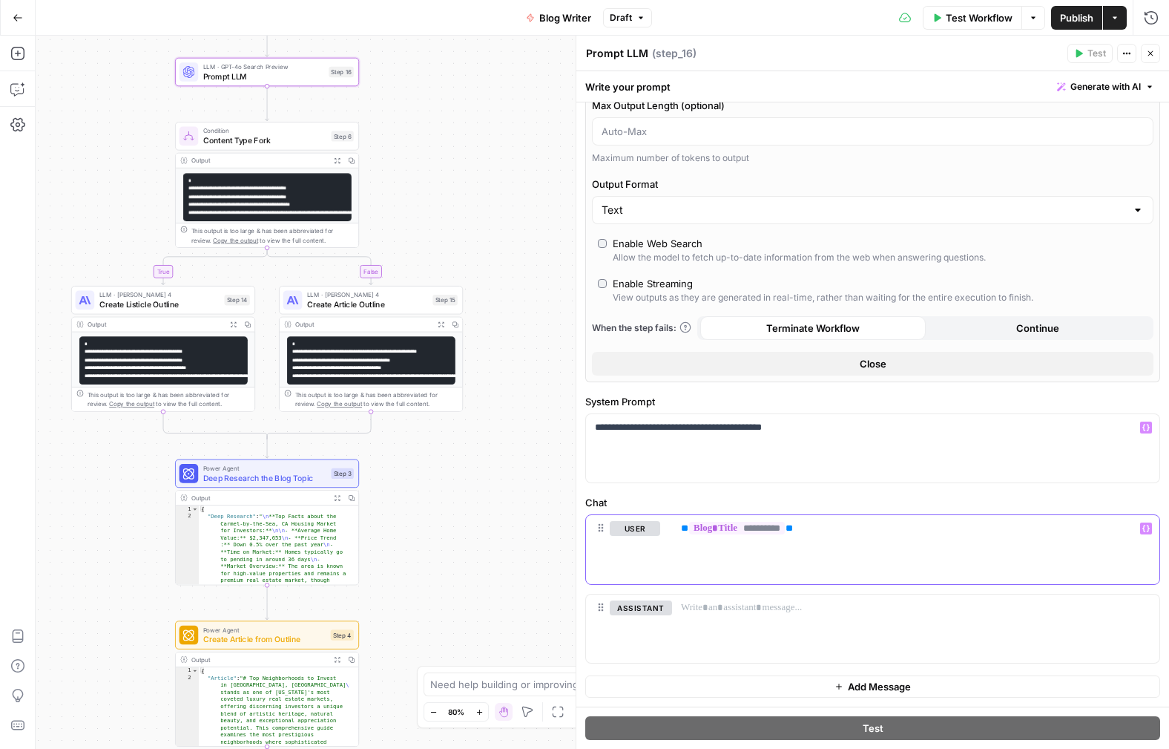
scroll to position [0, 0]
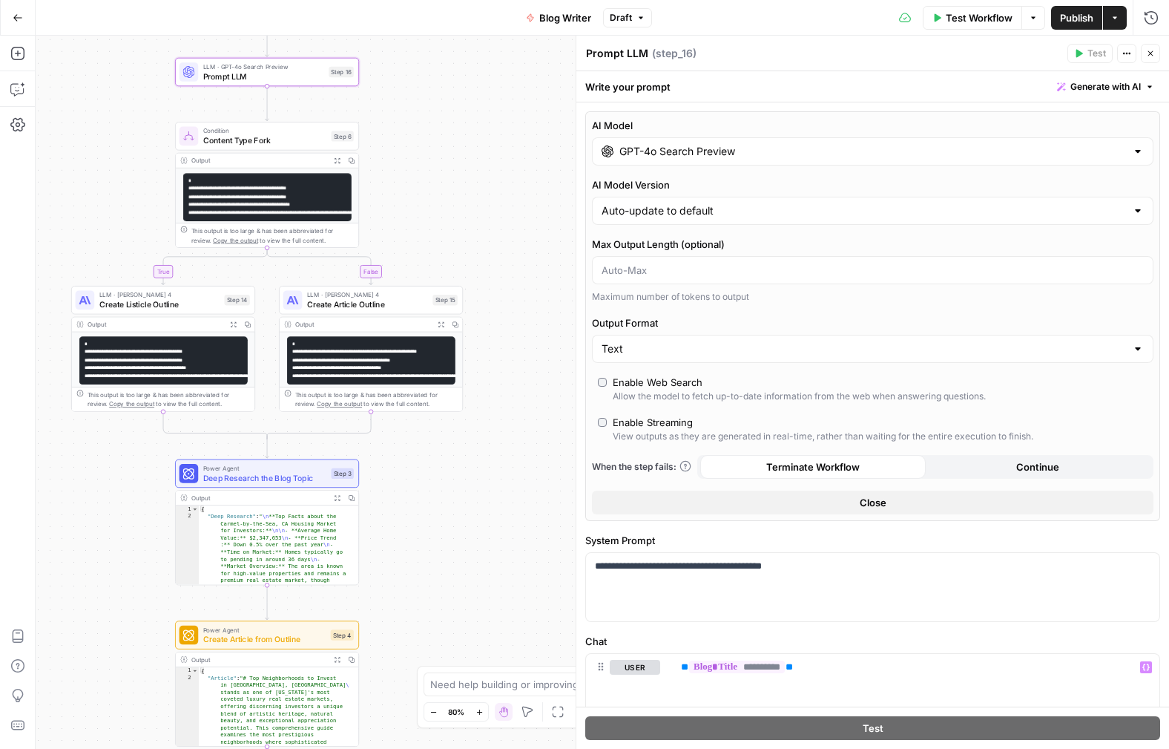
click at [961, 22] on span "Test Workflow" at bounding box center [979, 17] width 67 height 15
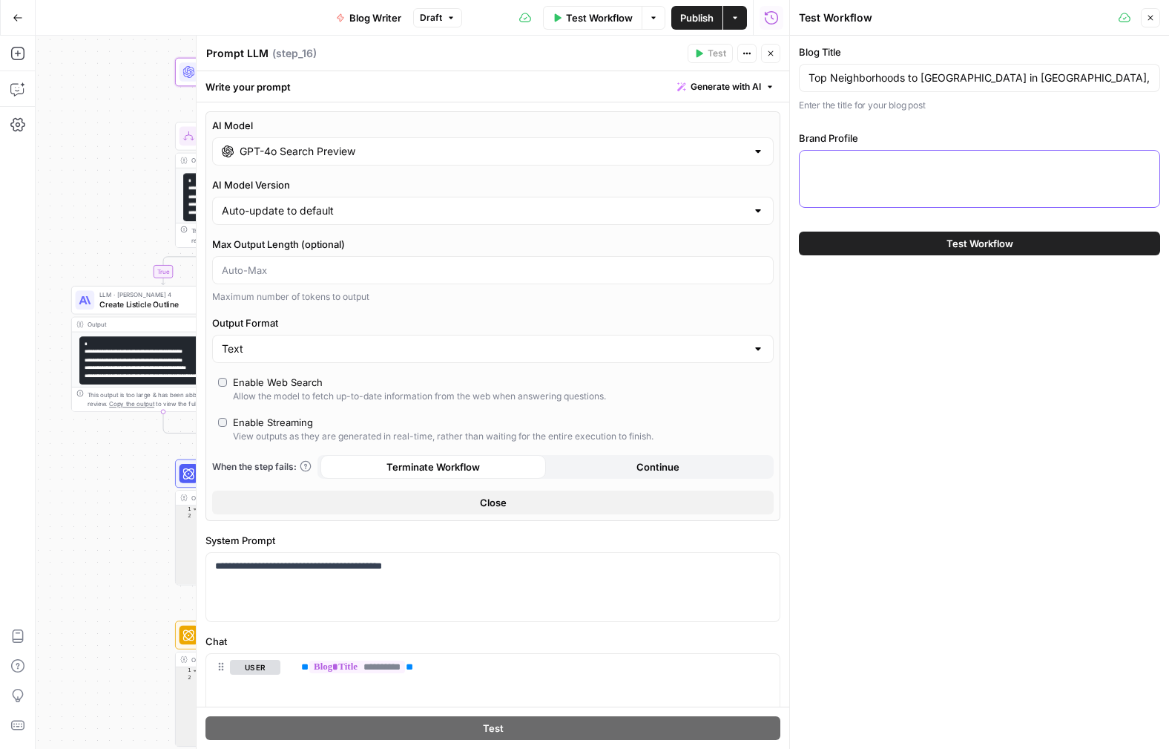
click at [847, 157] on textarea "Brand Profile" at bounding box center [980, 164] width 342 height 15
paste textarea "Lorem Ipsumdolors Ametc adi Elits: Doe Tempo Incididunt ut lab etdolorema aliqu…"
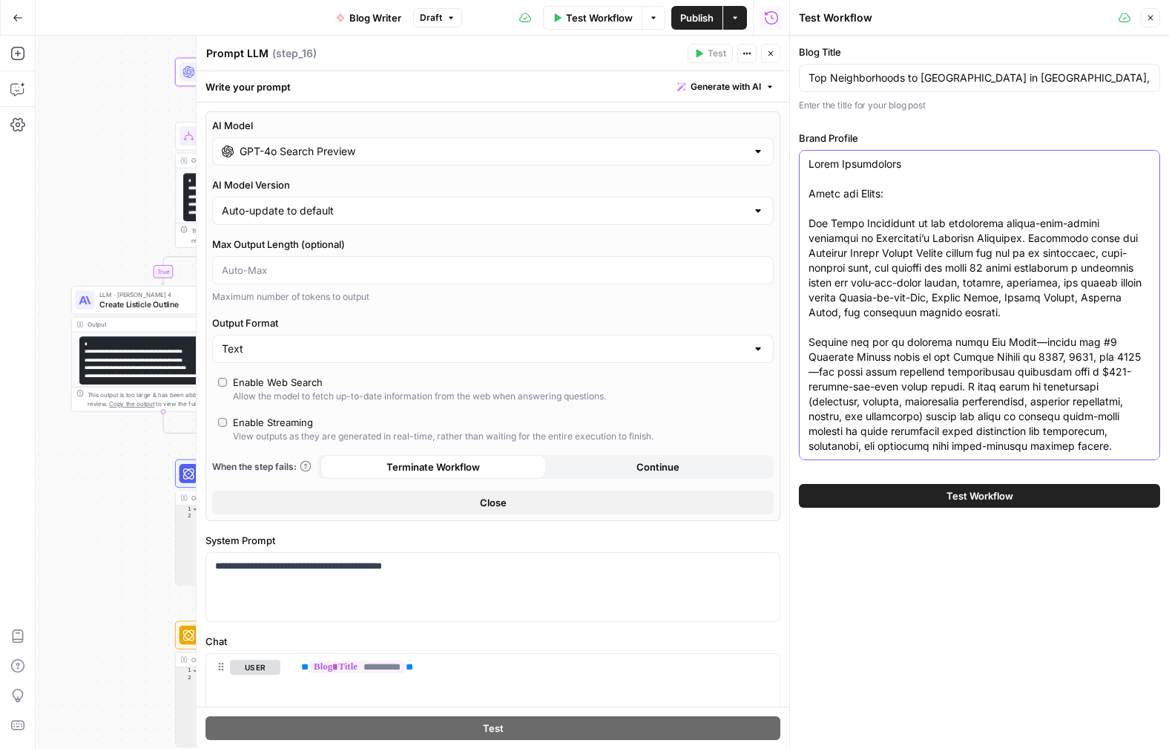
scroll to position [2205, 0]
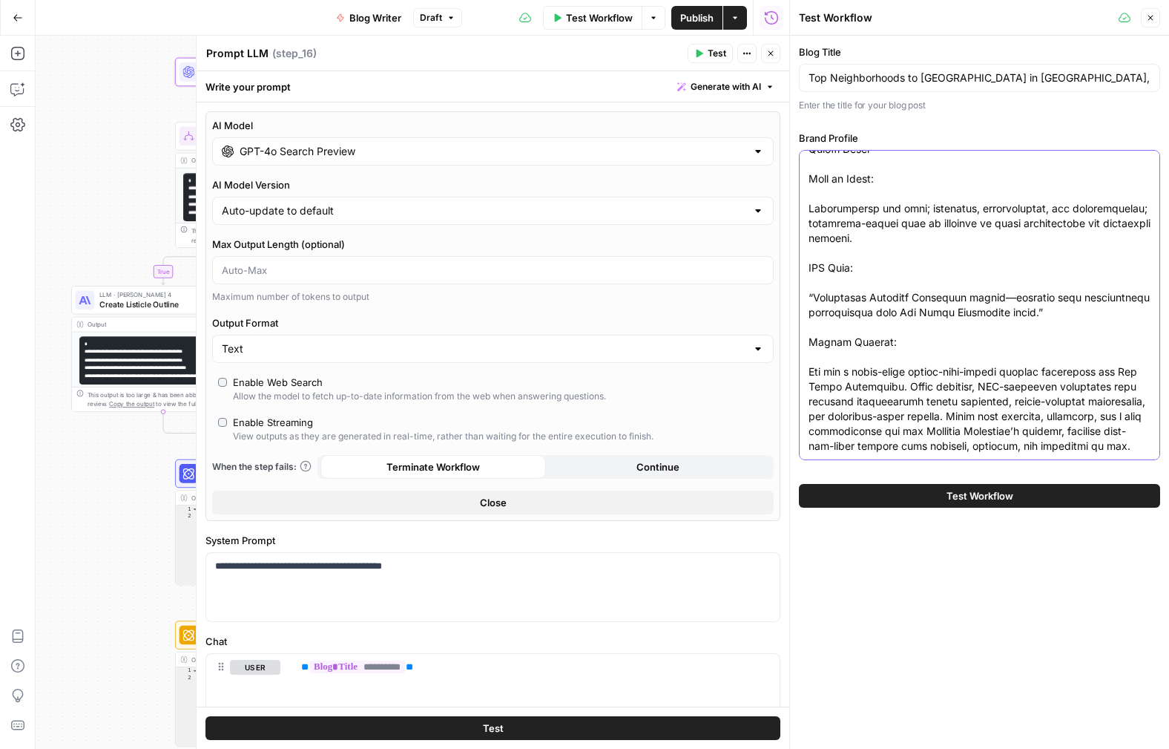
type textarea "Lorem Ipsumdolors Ametc adi Elits: Doe Tempo Incididunt ut lab etdolorema aliqu…"
click at [908, 490] on button "Test Workflow" at bounding box center [979, 496] width 361 height 24
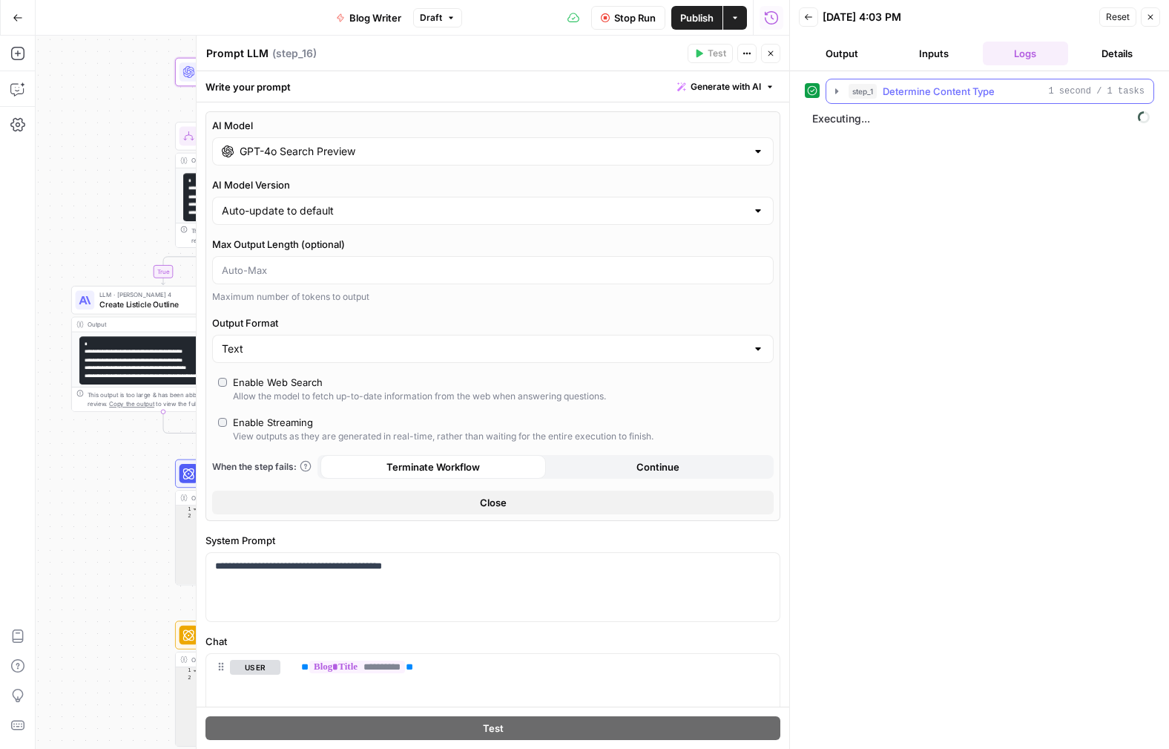
click at [836, 89] on icon "button" at bounding box center [837, 90] width 3 height 5
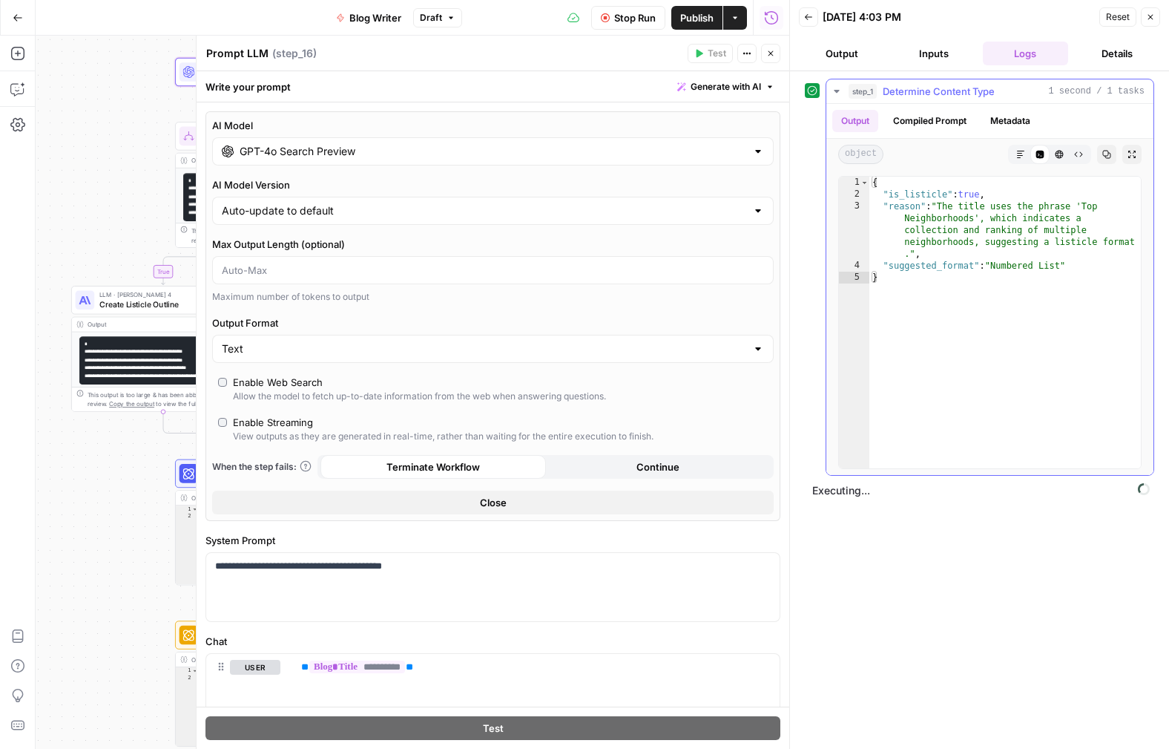
click at [1031, 123] on button "Metadata" at bounding box center [1011, 121] width 58 height 22
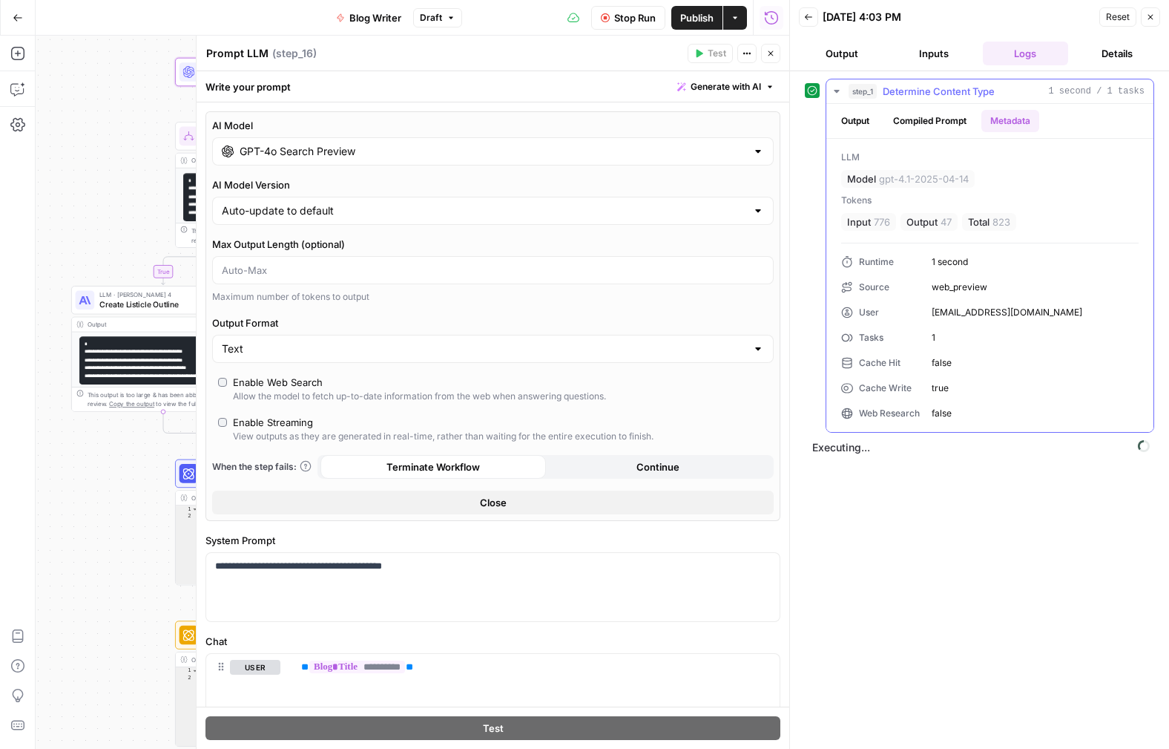
click at [838, 90] on icon "button" at bounding box center [836, 91] width 5 height 3
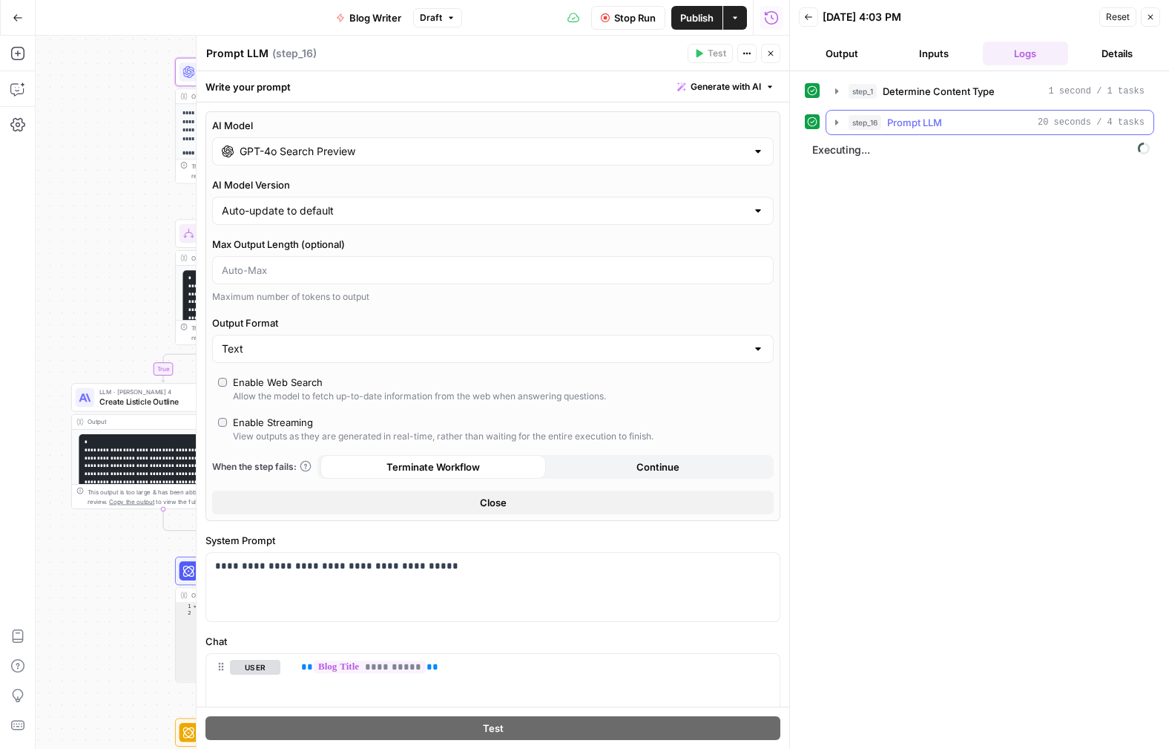
click at [838, 114] on button "step_16 Prompt LLM 20 seconds / 4 tasks" at bounding box center [990, 123] width 327 height 24
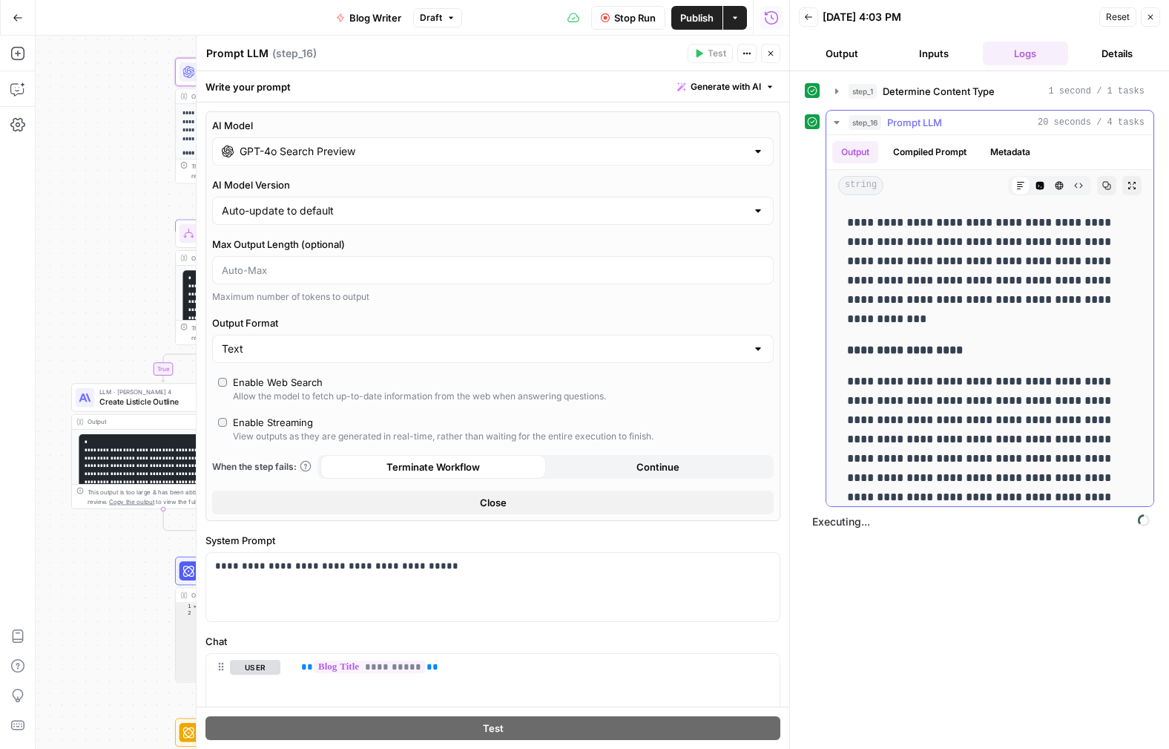
click at [928, 153] on button "Compiled Prompt" at bounding box center [929, 152] width 91 height 22
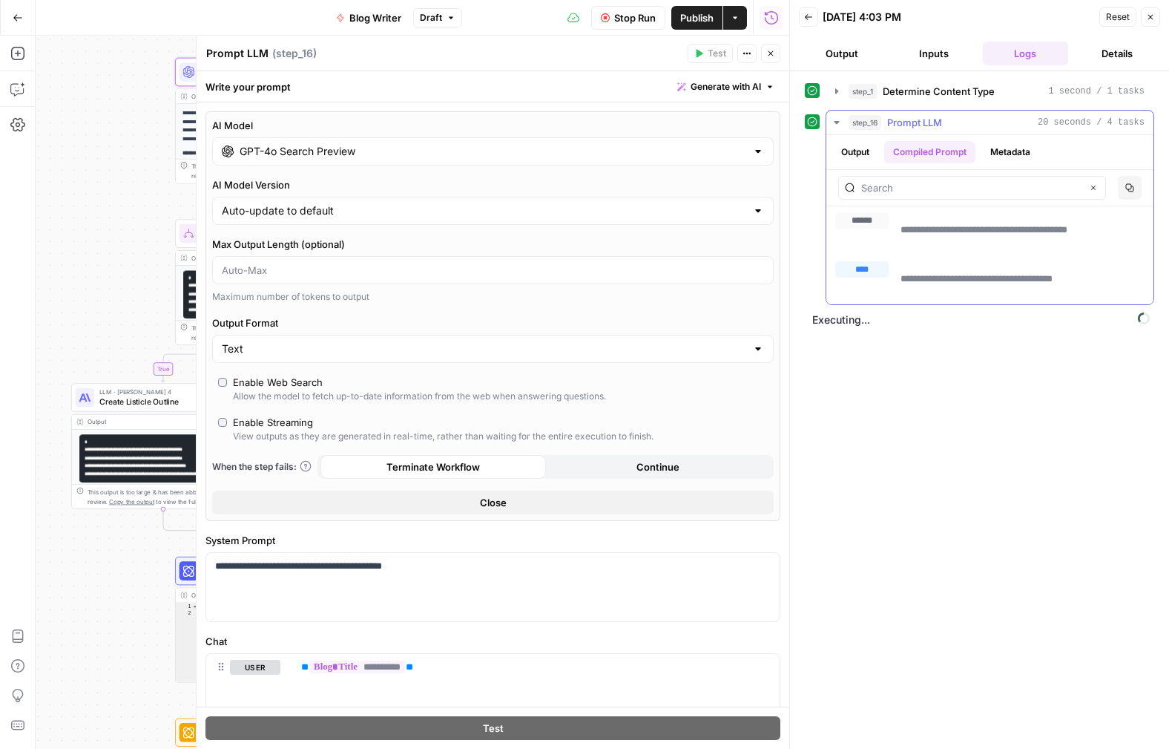
click at [996, 148] on button "Metadata" at bounding box center [1011, 152] width 58 height 22
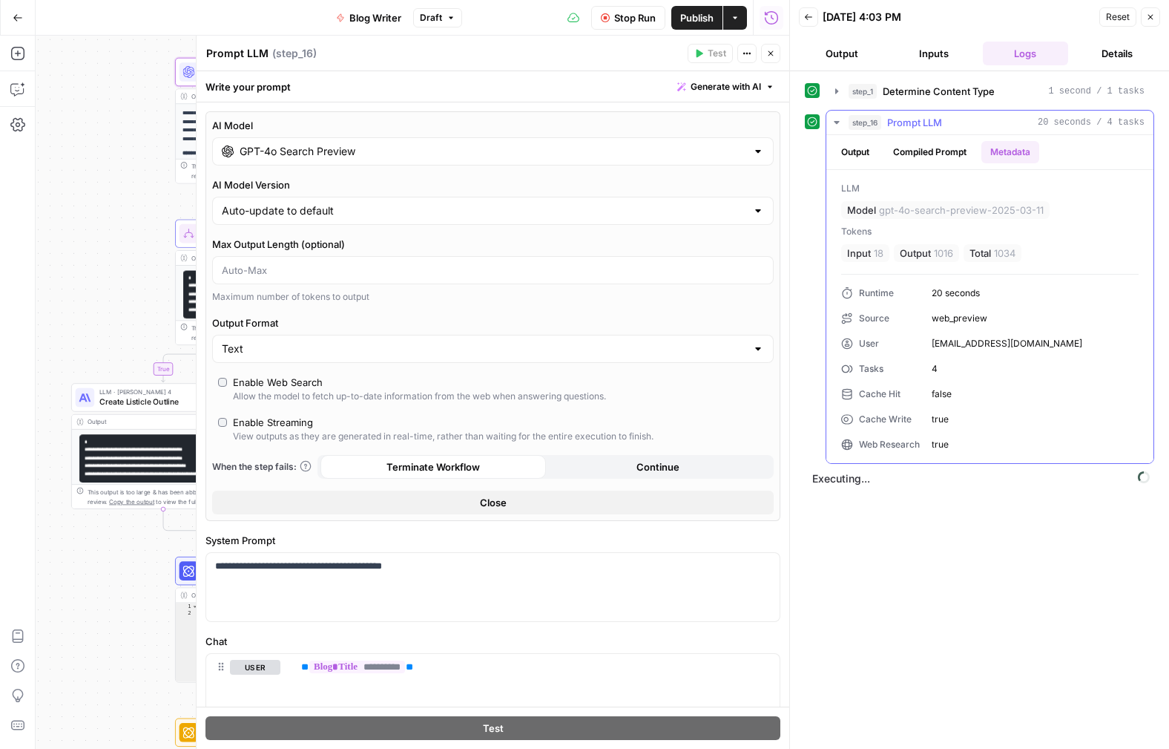
click at [853, 154] on button "Output" at bounding box center [856, 152] width 46 height 22
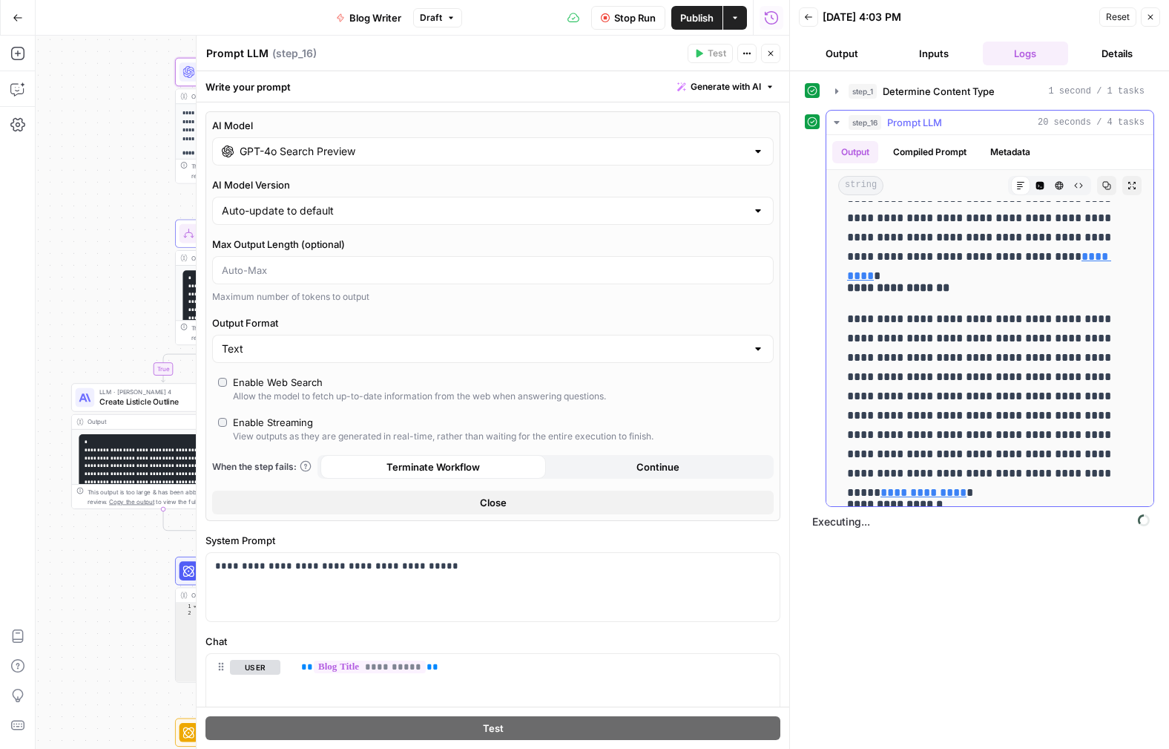
scroll to position [1252, 0]
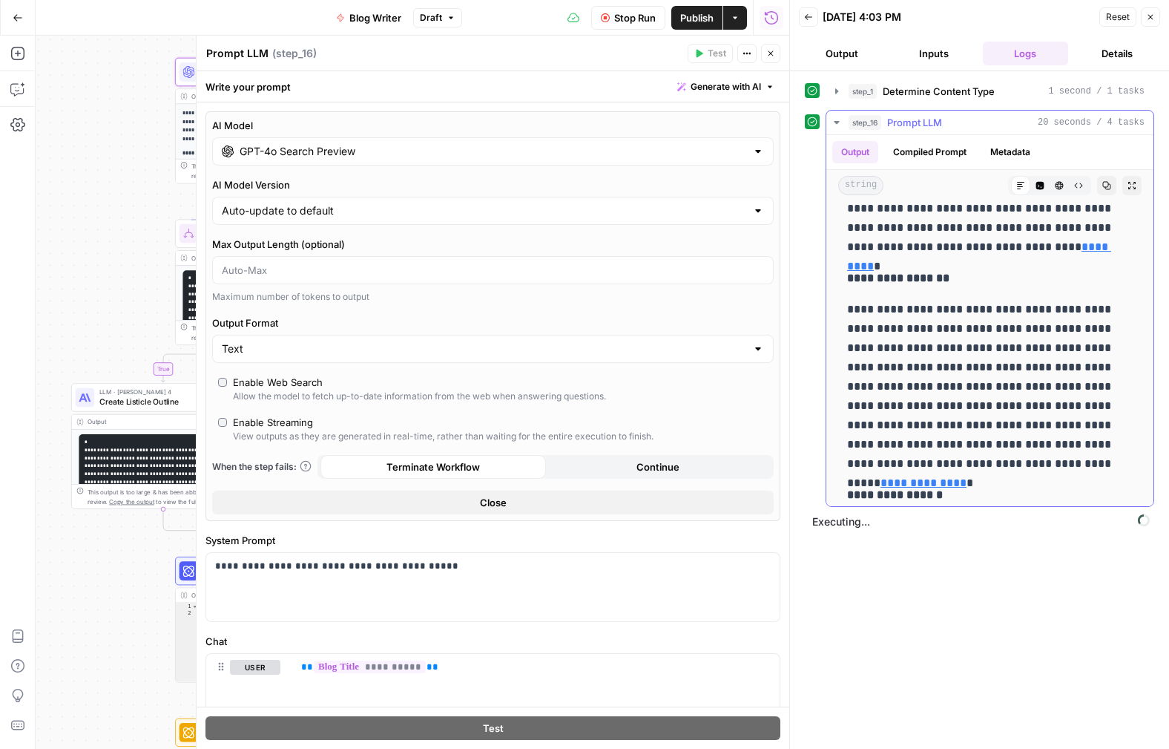
drag, startPoint x: 997, startPoint y: 463, endPoint x: 875, endPoint y: 464, distance: 122.4
click at [875, 464] on p "**********" at bounding box center [984, 387] width 275 height 174
click at [900, 410] on p "**********" at bounding box center [984, 387] width 275 height 174
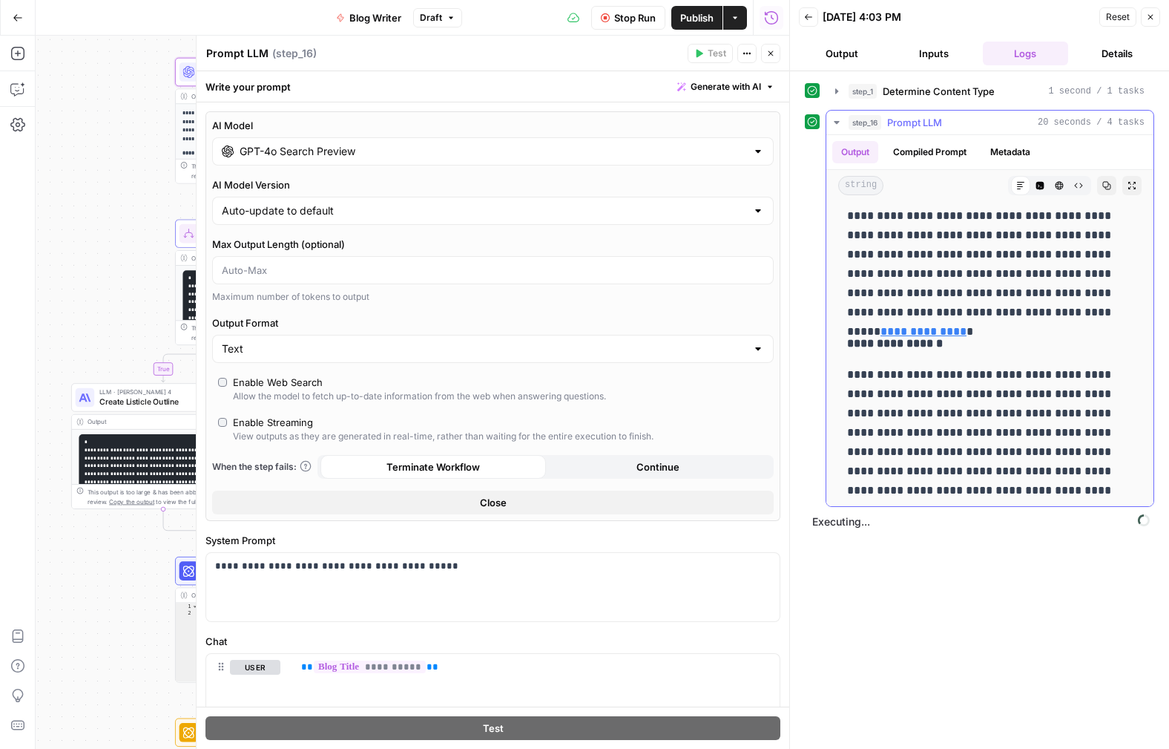
scroll to position [1413, 0]
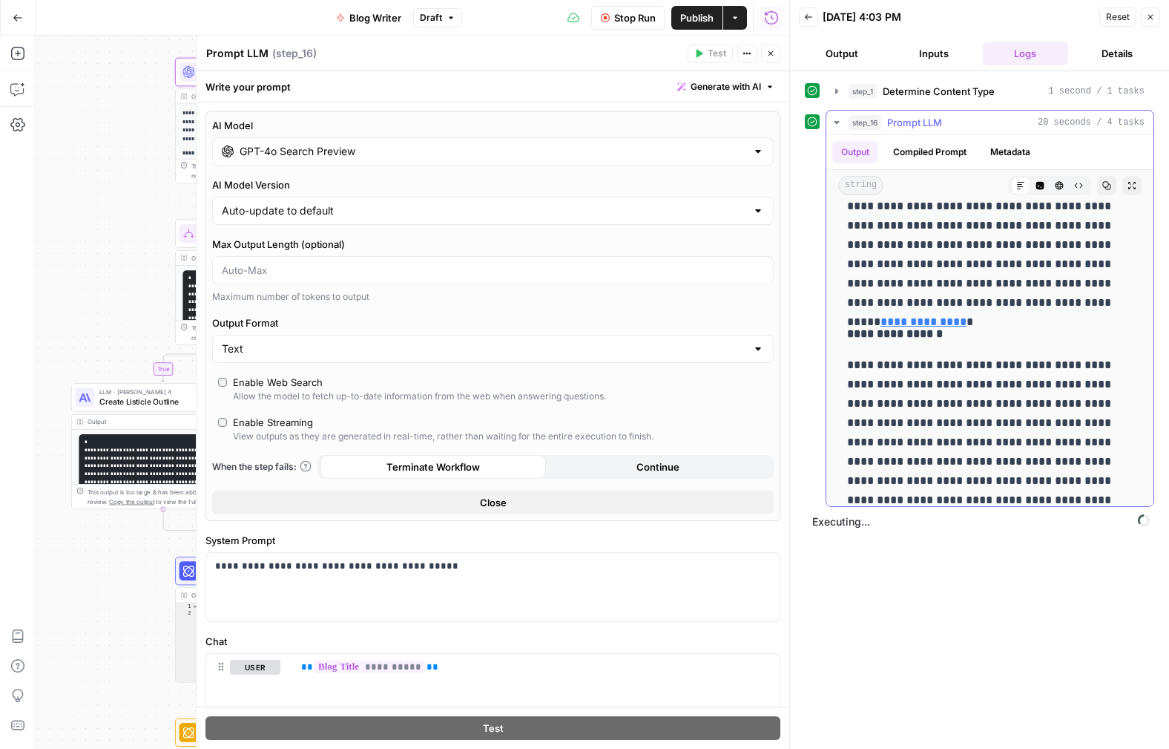
drag, startPoint x: 969, startPoint y: 303, endPoint x: 947, endPoint y: 305, distance: 22.4
click at [947, 305] on p "**********" at bounding box center [984, 226] width 275 height 174
click at [970, 413] on p "**********" at bounding box center [984, 451] width 275 height 193
click at [965, 296] on p "**********" at bounding box center [984, 226] width 275 height 174
click at [930, 375] on p "**********" at bounding box center [984, 451] width 275 height 193
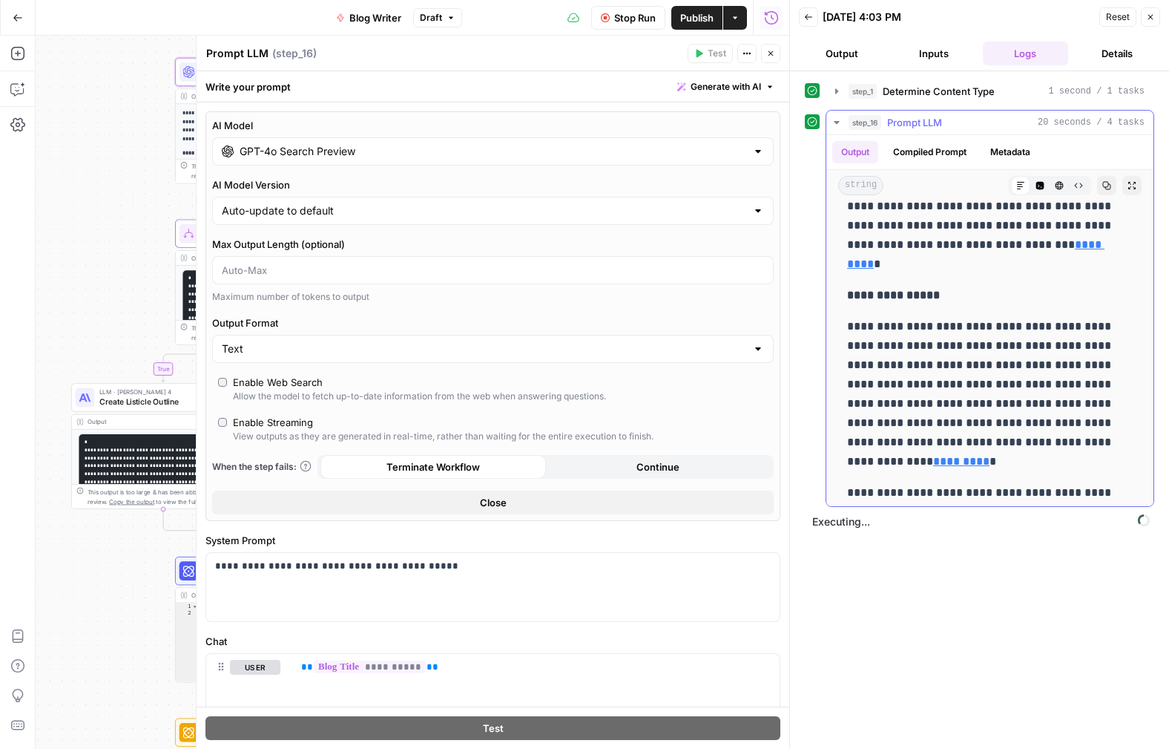
scroll to position [1696, 0]
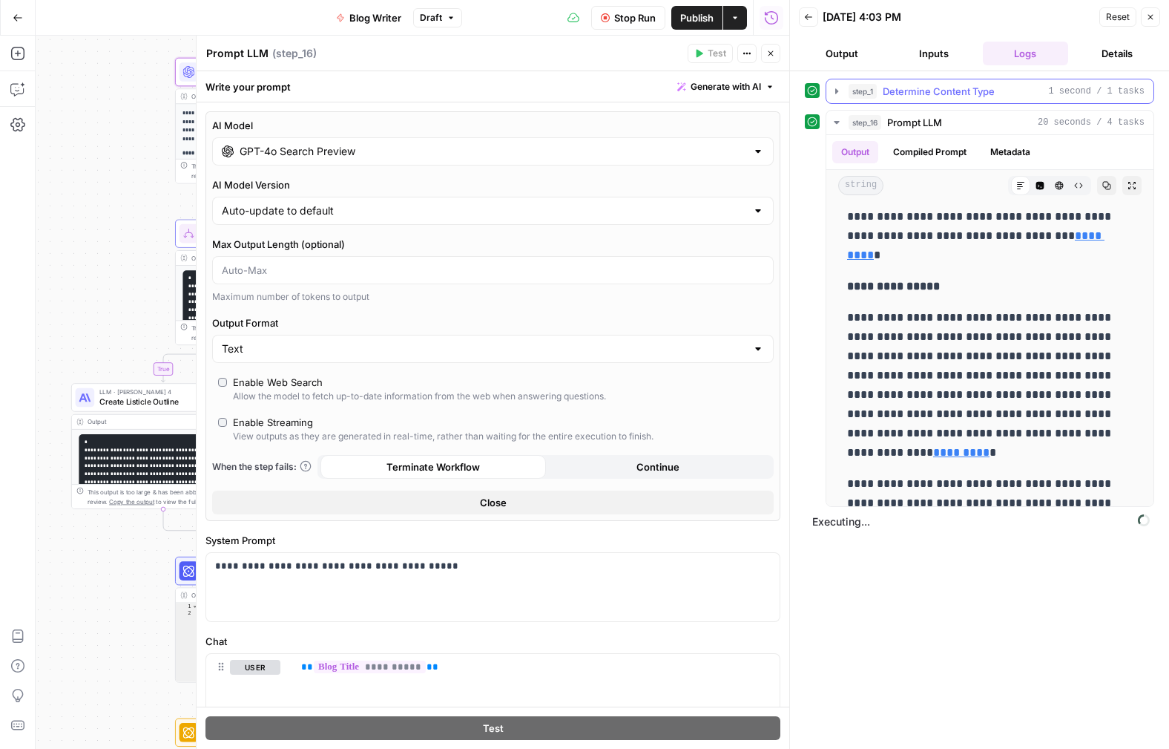
click at [835, 89] on icon "button" at bounding box center [837, 91] width 12 height 12
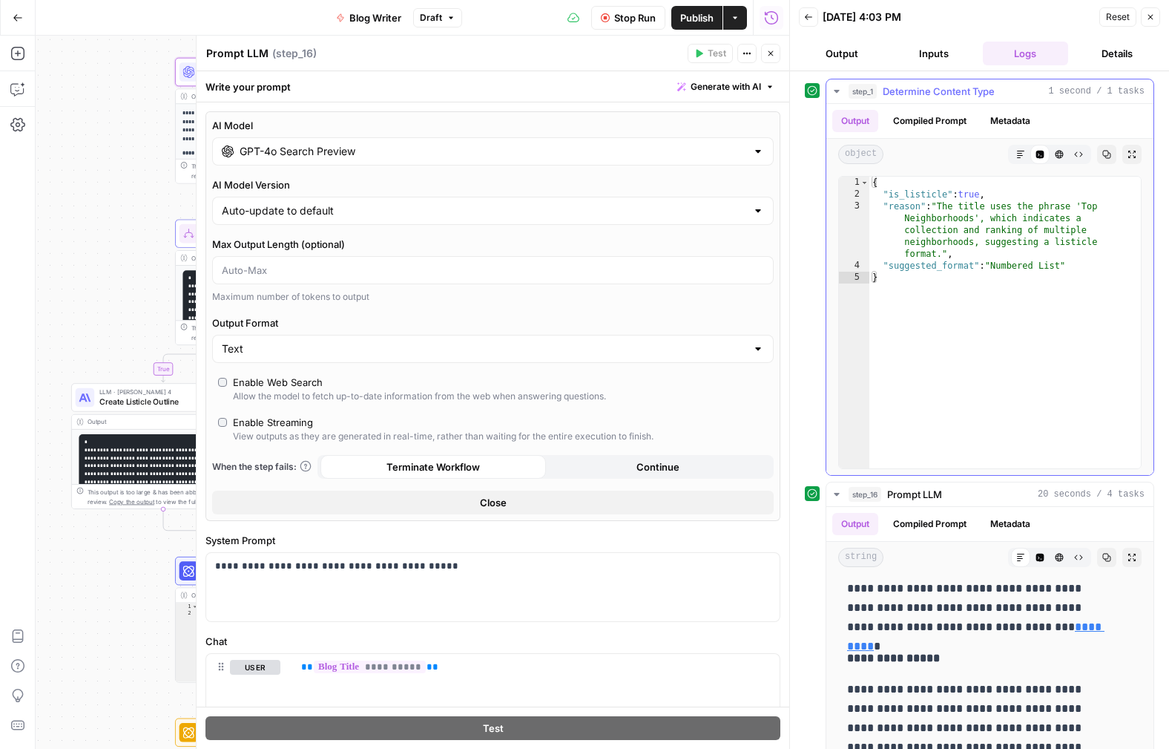
click at [923, 119] on button "Compiled Prompt" at bounding box center [929, 121] width 91 height 22
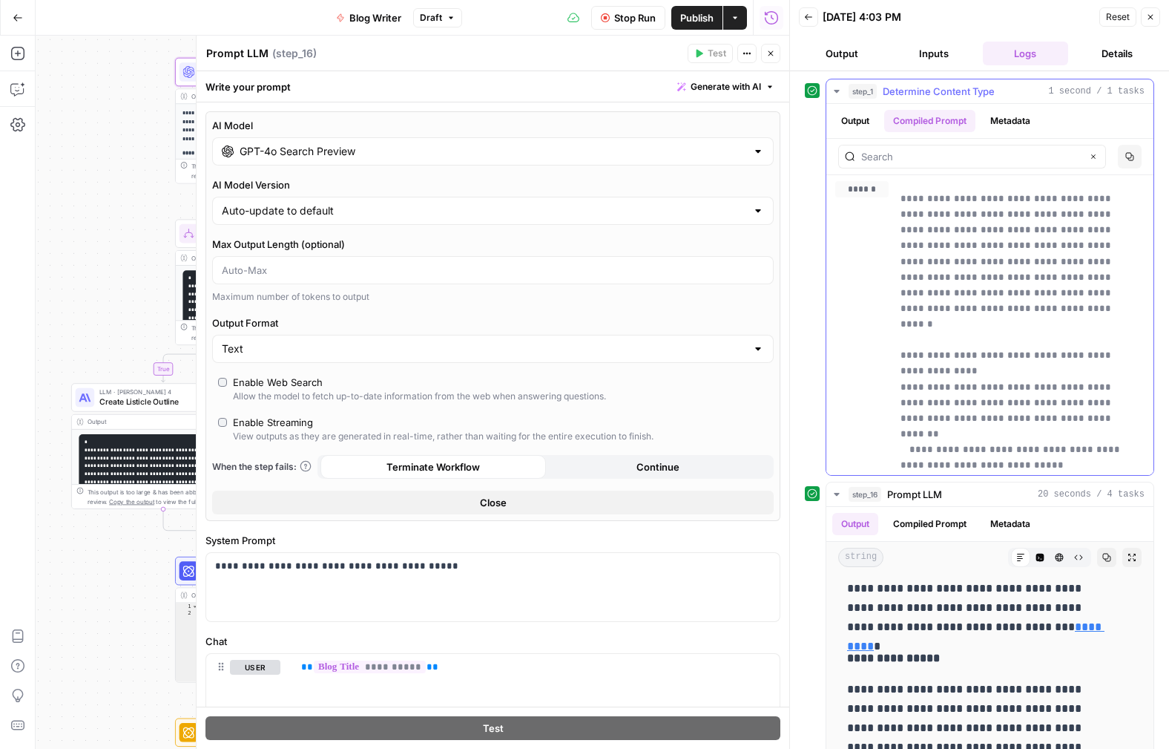
click at [838, 87] on icon "button" at bounding box center [837, 91] width 12 height 12
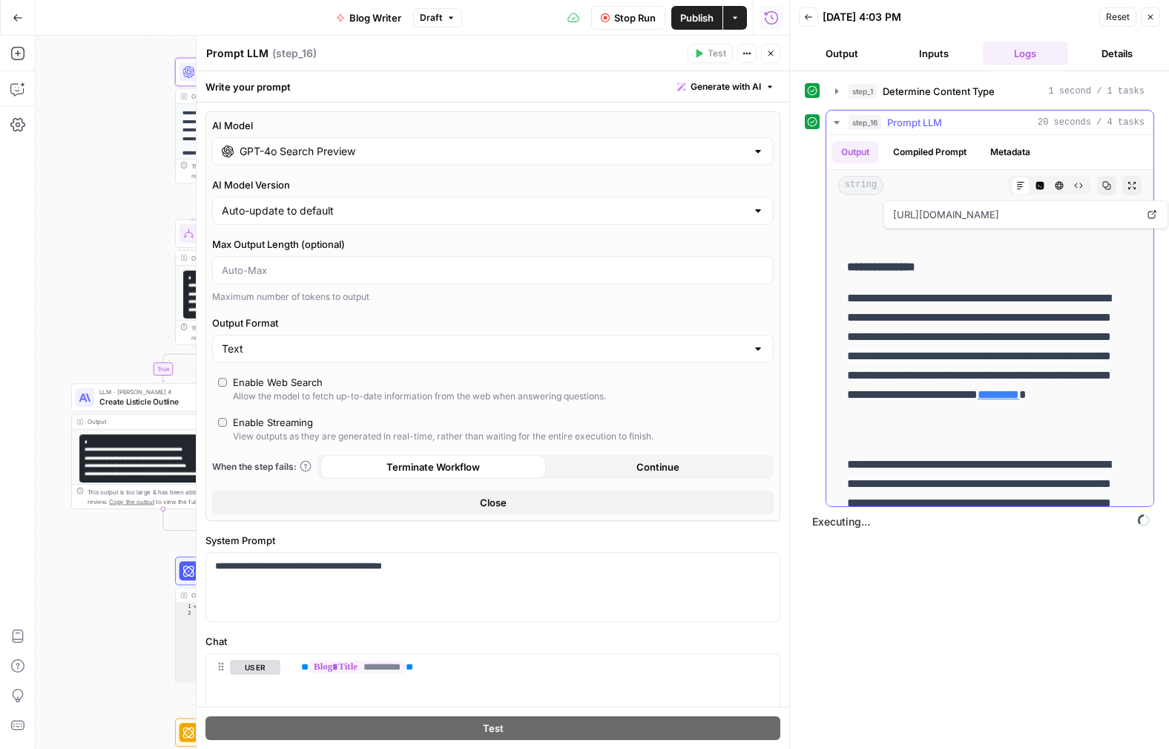
click at [928, 154] on button "Compiled Prompt" at bounding box center [929, 152] width 91 height 22
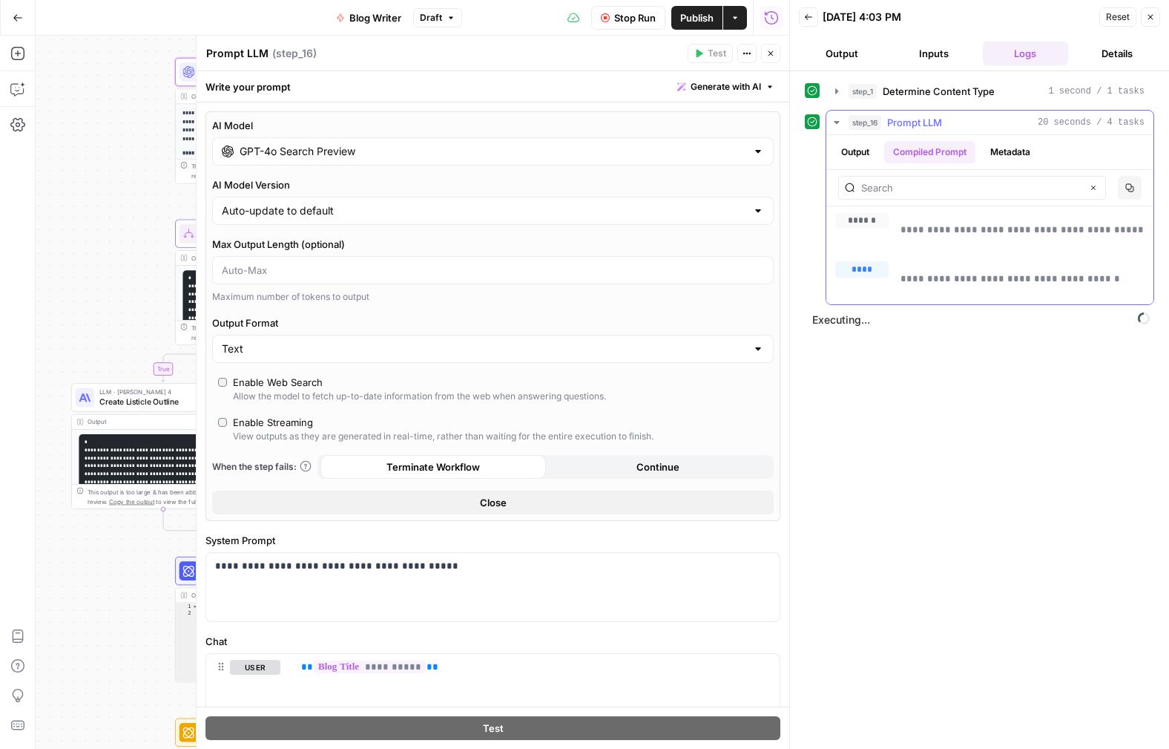
drag, startPoint x: 1042, startPoint y: 280, endPoint x: 1094, endPoint y: 279, distance: 52.7
click at [1094, 279] on p "**********" at bounding box center [1023, 279] width 244 height 16
click at [862, 148] on button "Output" at bounding box center [856, 152] width 46 height 22
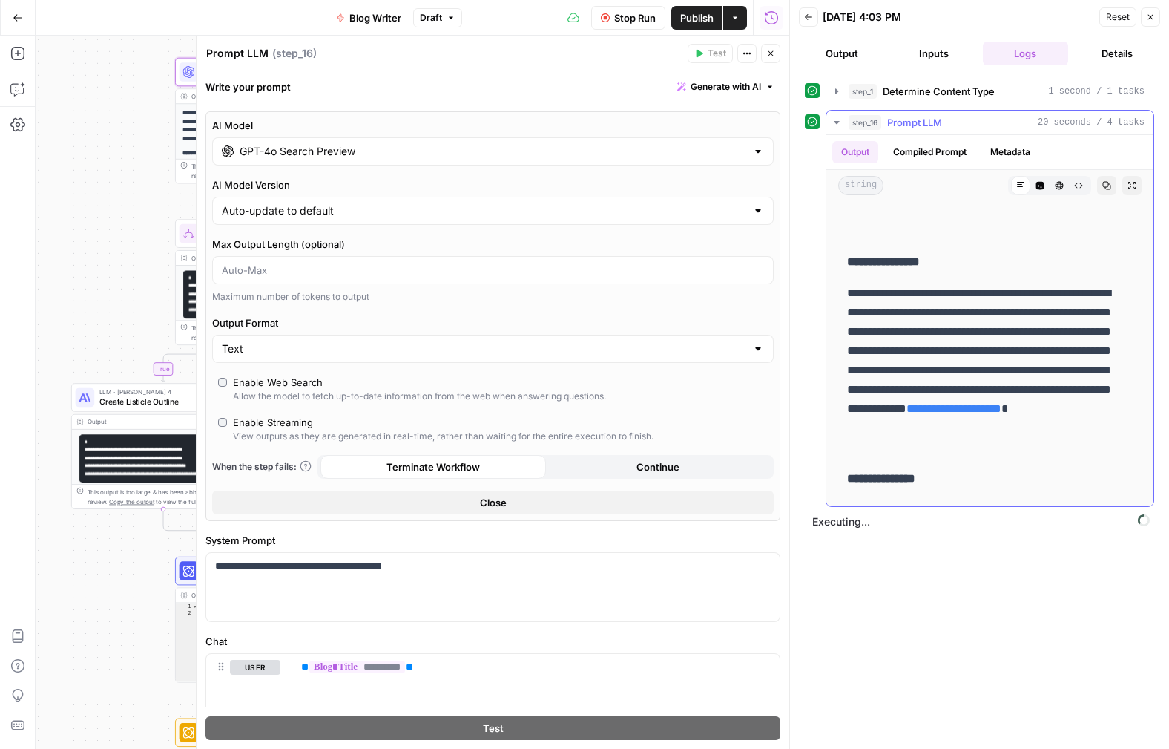
scroll to position [666, 0]
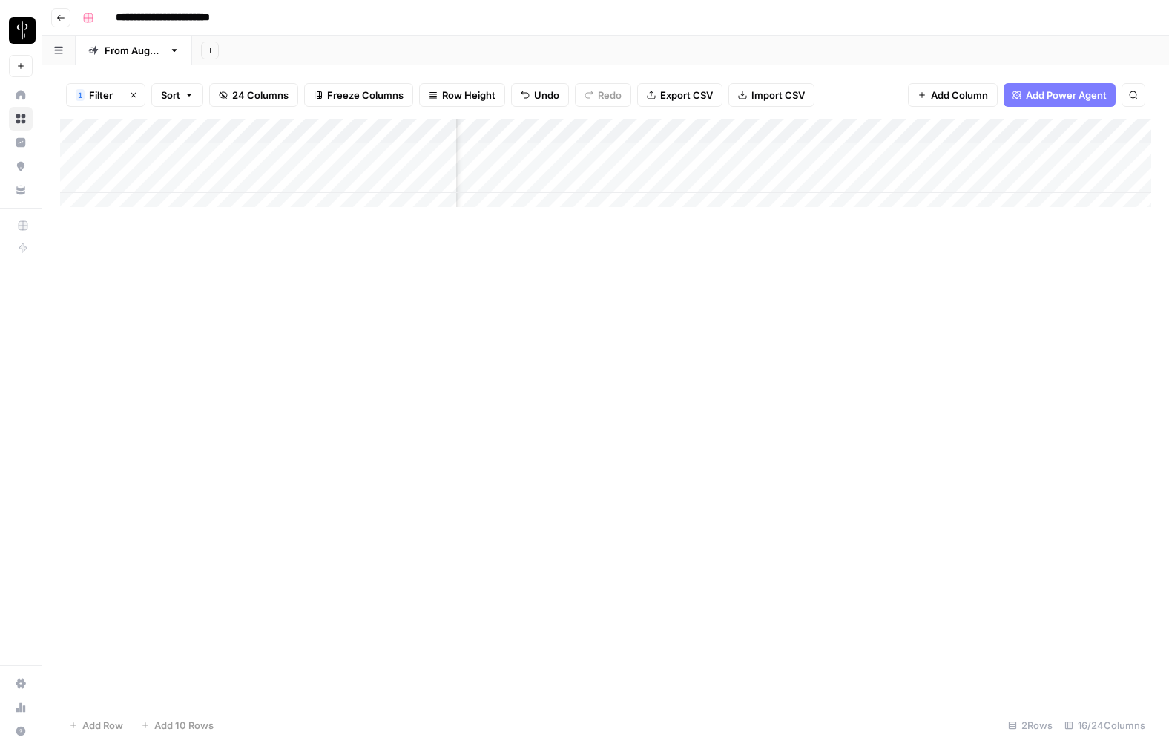
scroll to position [0, 207]
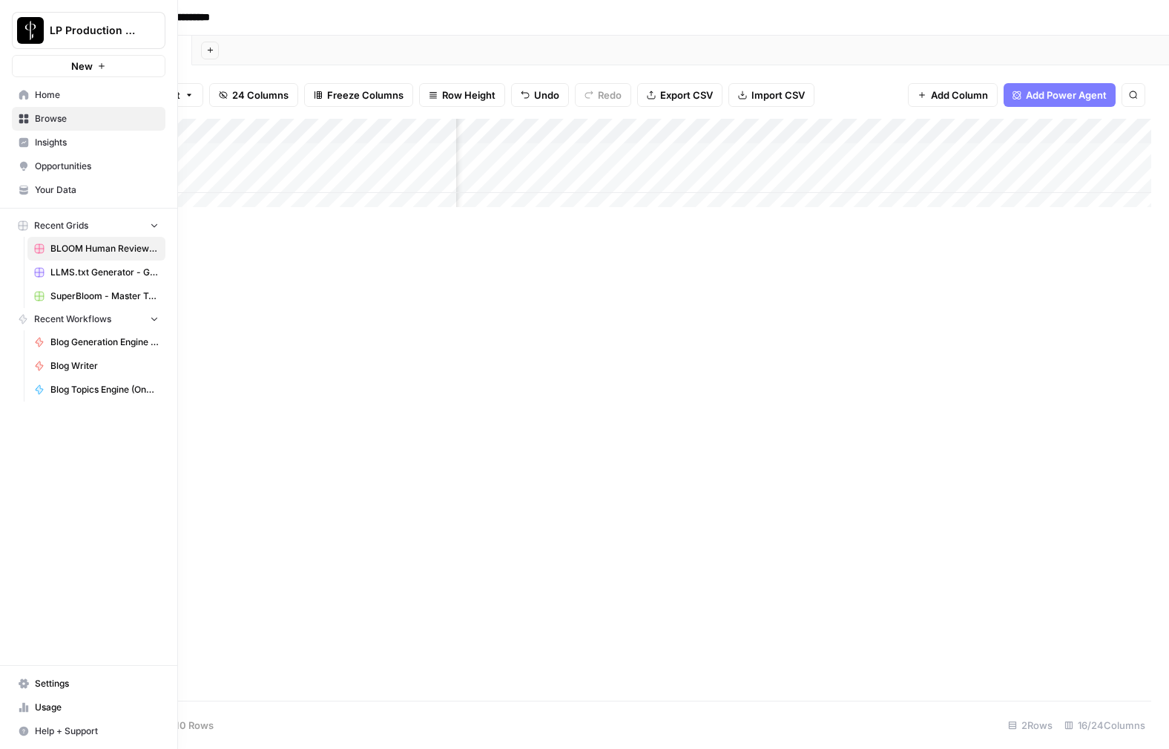
click at [39, 97] on span "Home" at bounding box center [97, 94] width 124 height 13
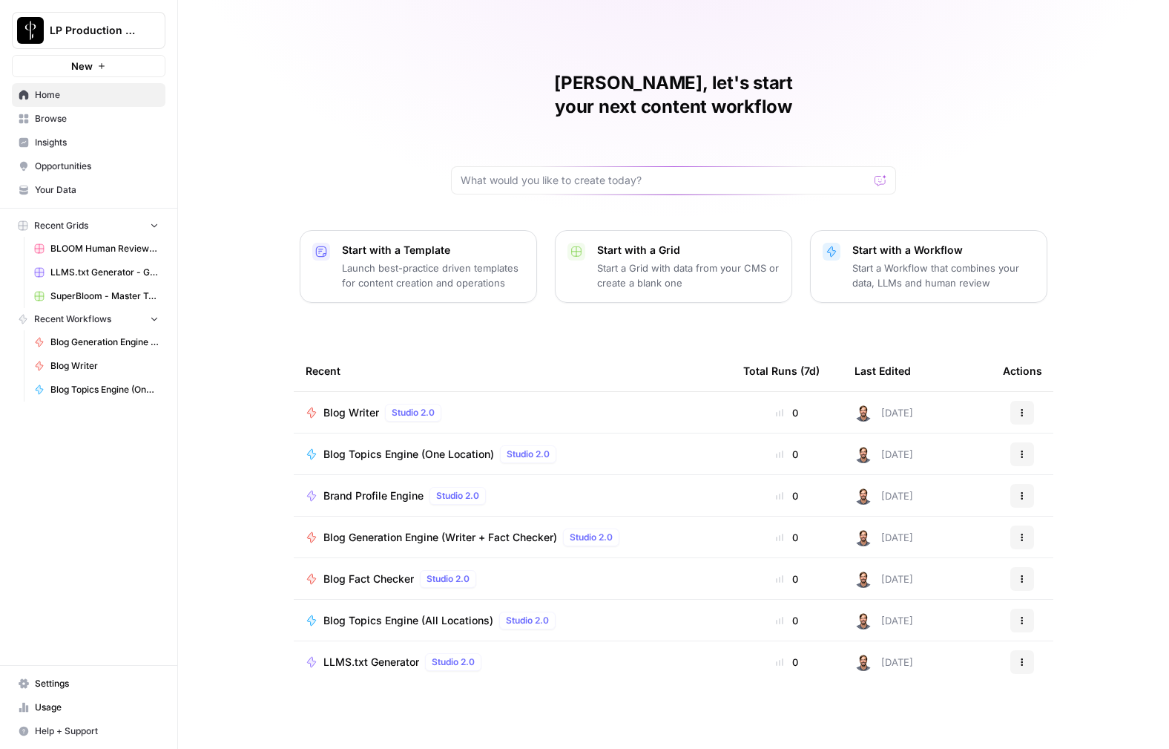
click at [78, 298] on span "SuperBloom - Master Topic List" at bounding box center [104, 295] width 108 height 13
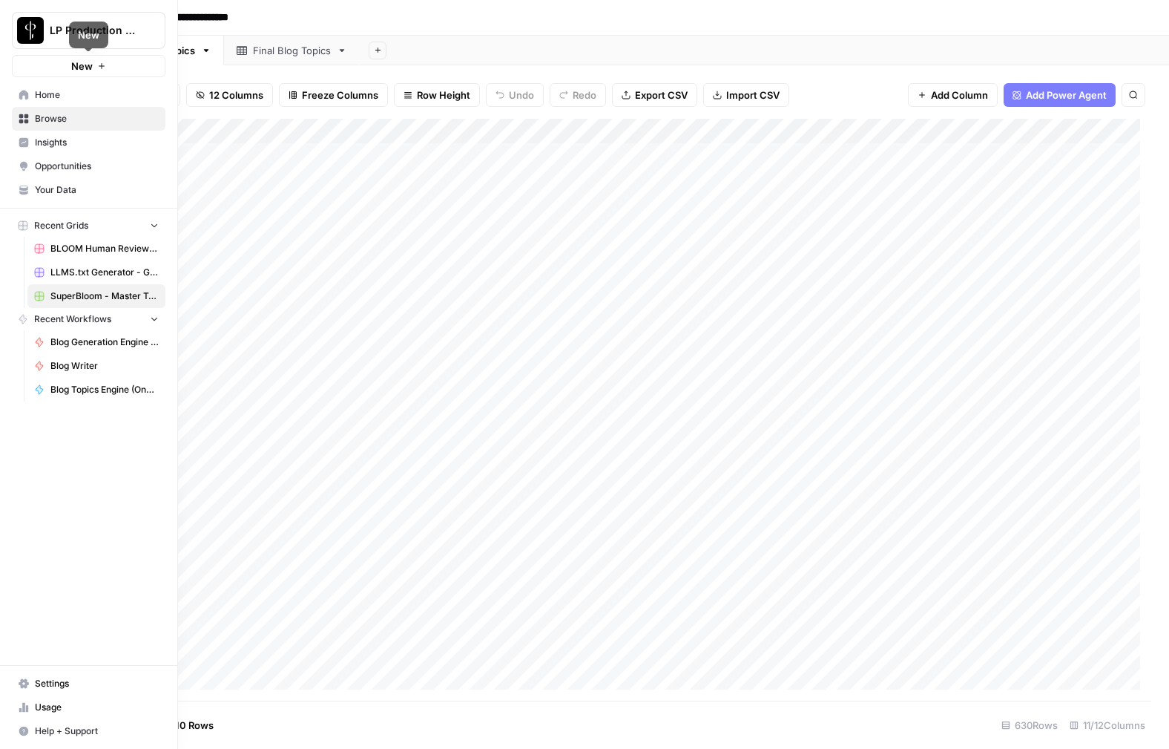
click at [47, 95] on span "Home" at bounding box center [97, 94] width 124 height 13
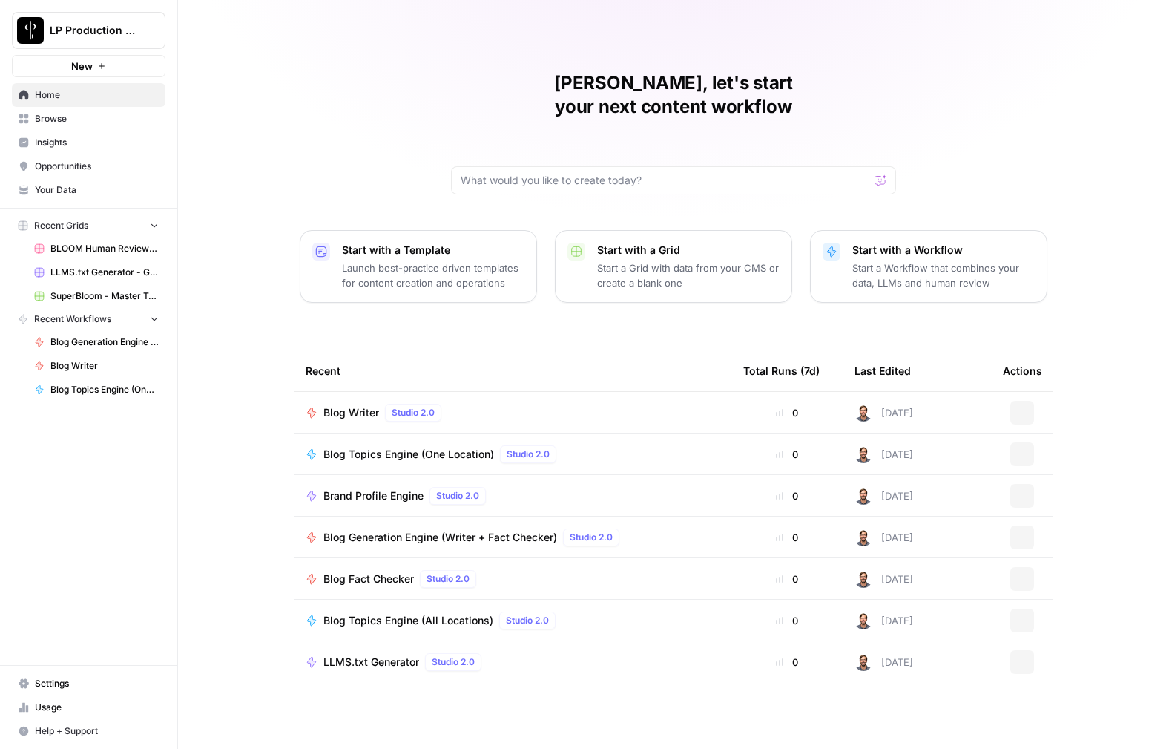
click at [47, 119] on span "Browse" at bounding box center [97, 118] width 124 height 13
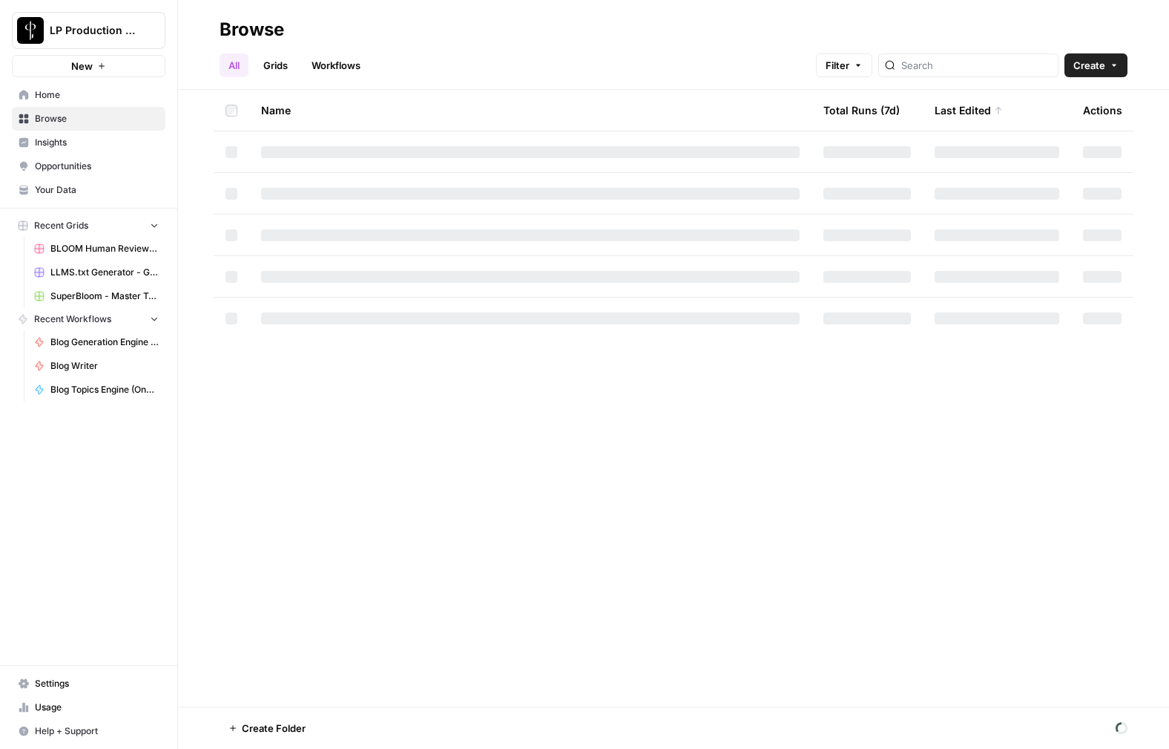
click at [354, 65] on link "Workflows" at bounding box center [336, 65] width 67 height 24
click at [60, 122] on span "Browse" at bounding box center [97, 118] width 124 height 13
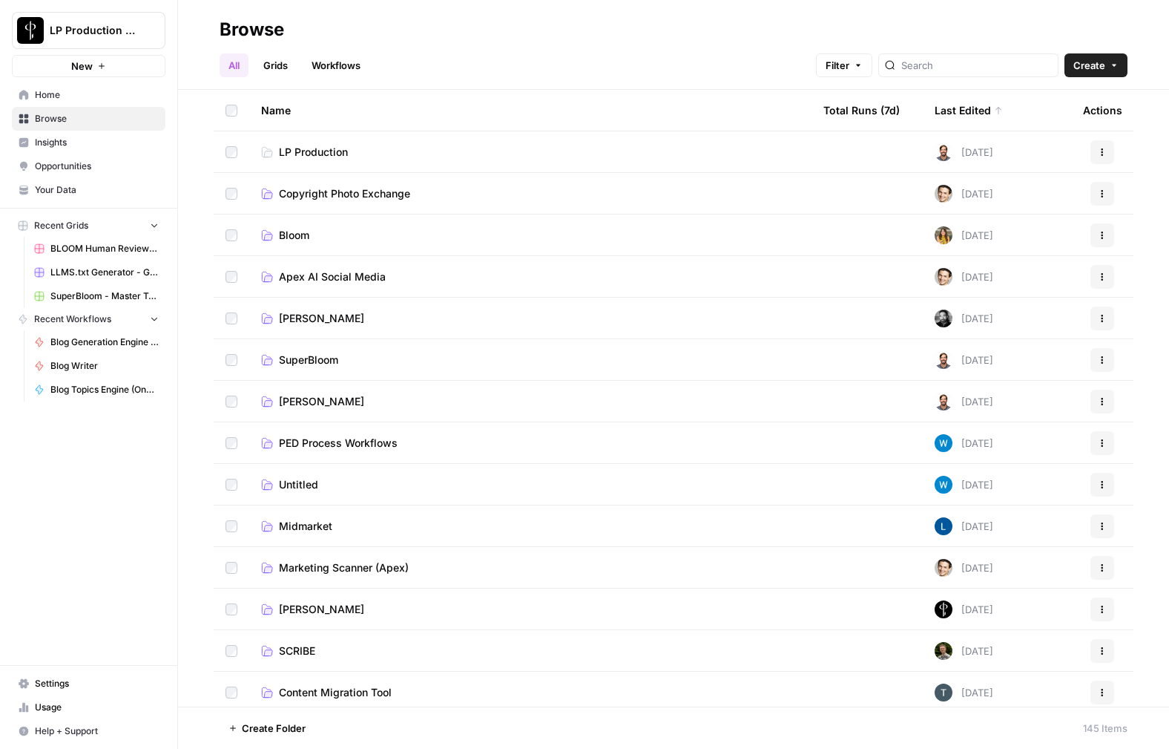
click at [315, 153] on span "LP Production" at bounding box center [313, 152] width 69 height 15
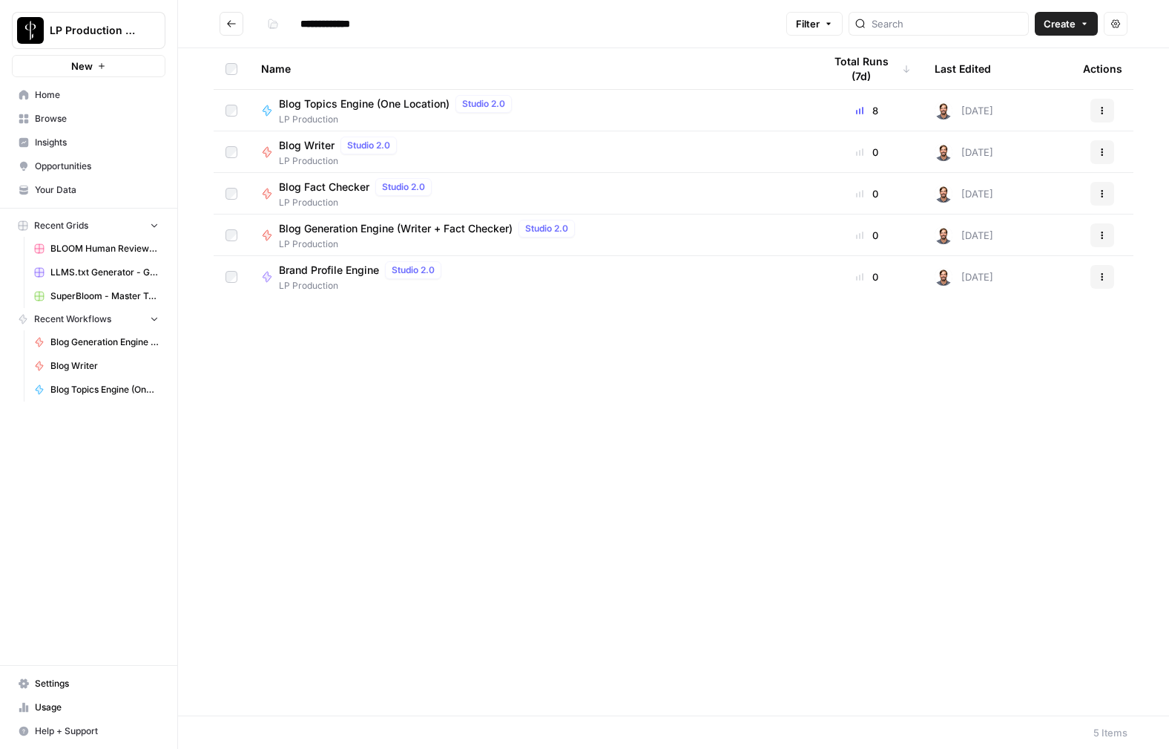
click at [224, 21] on button "Go back" at bounding box center [232, 24] width 24 height 24
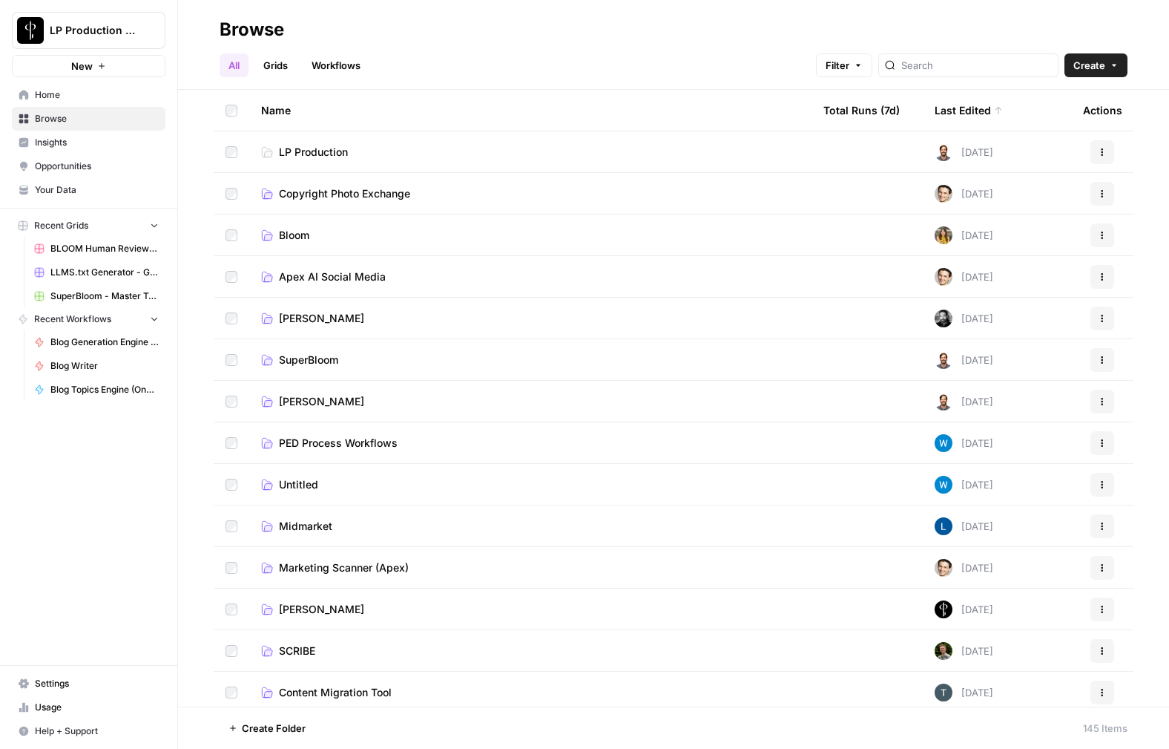
click at [303, 361] on span "SuperBloom" at bounding box center [308, 359] width 59 height 15
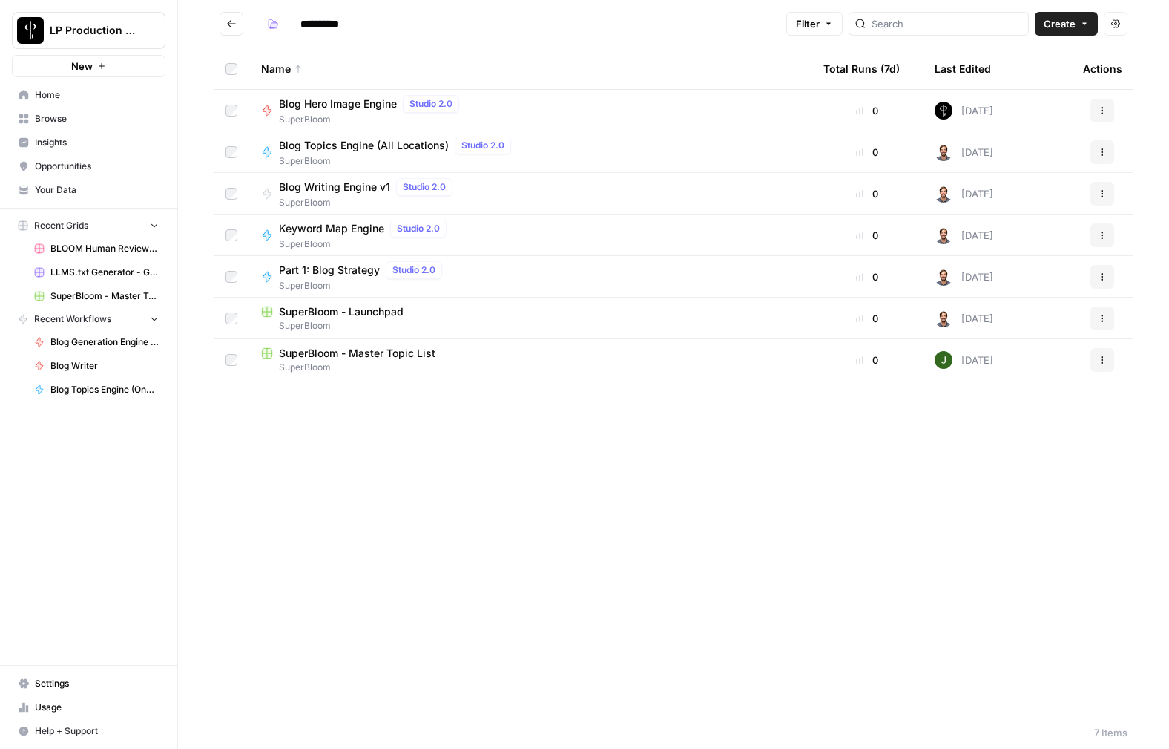
click at [352, 315] on span "SuperBloom - Launchpad" at bounding box center [341, 311] width 125 height 15
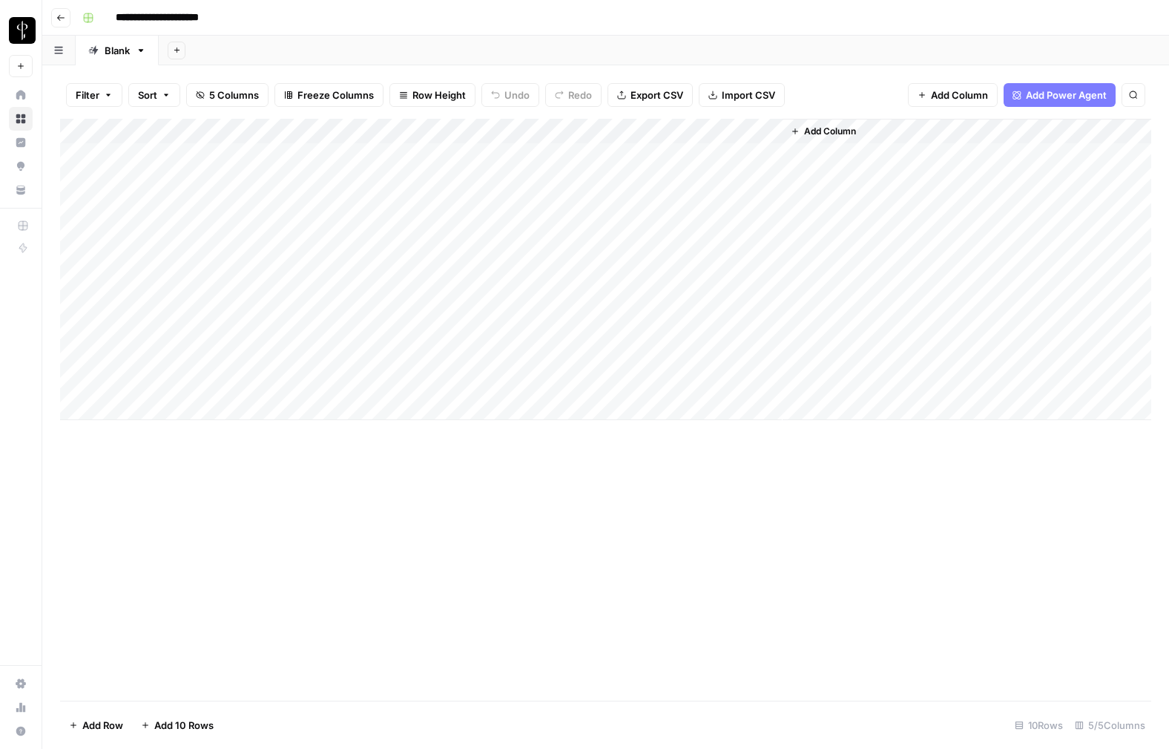
click at [494, 179] on div "Add Column" at bounding box center [605, 269] width 1091 height 301
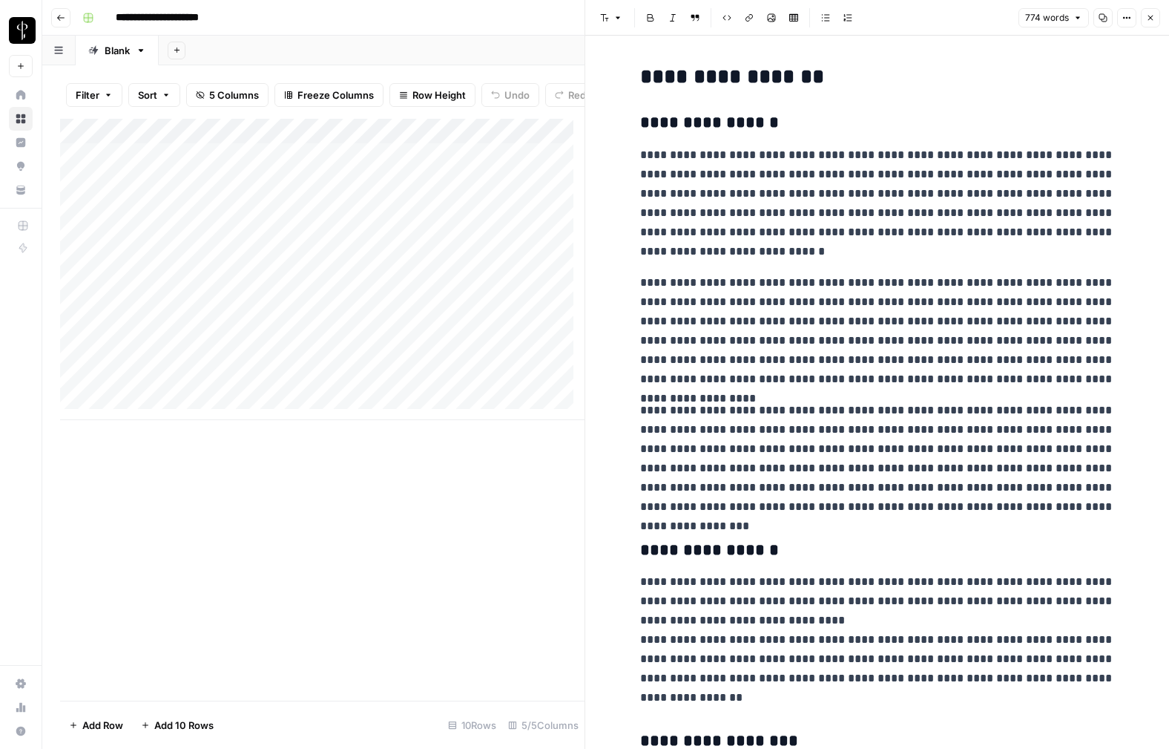
click at [1103, 19] on icon "button" at bounding box center [1103, 17] width 9 height 9
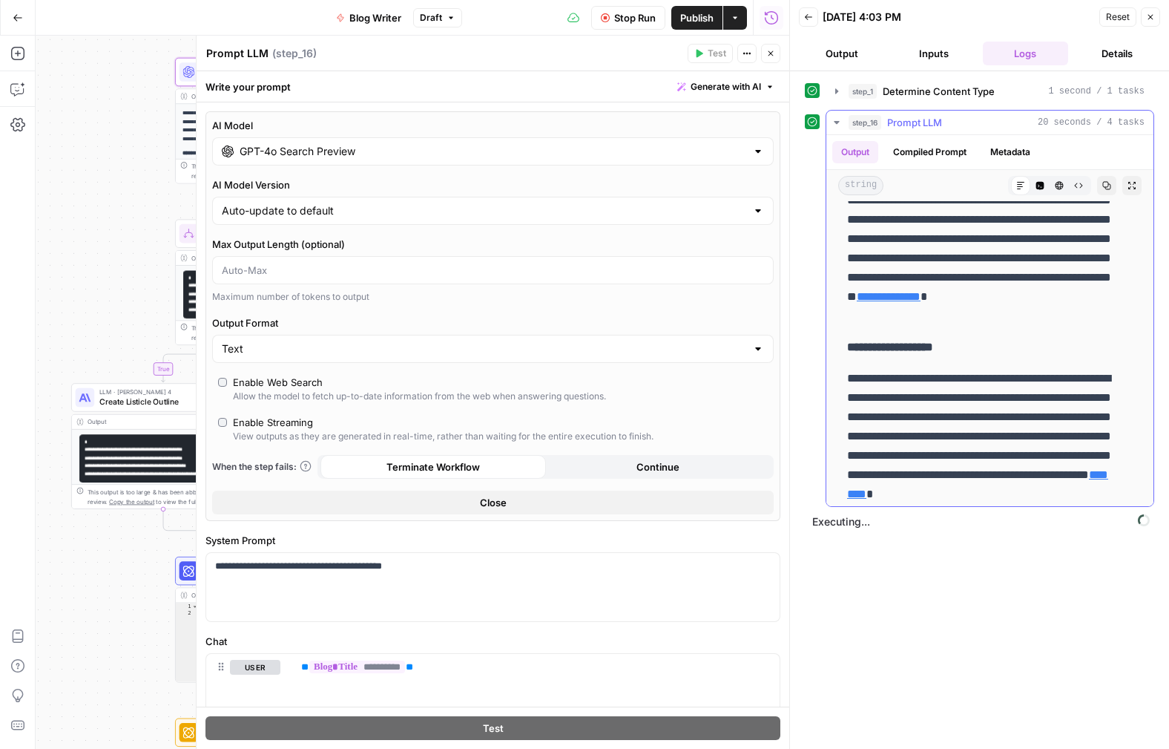
scroll to position [995, 0]
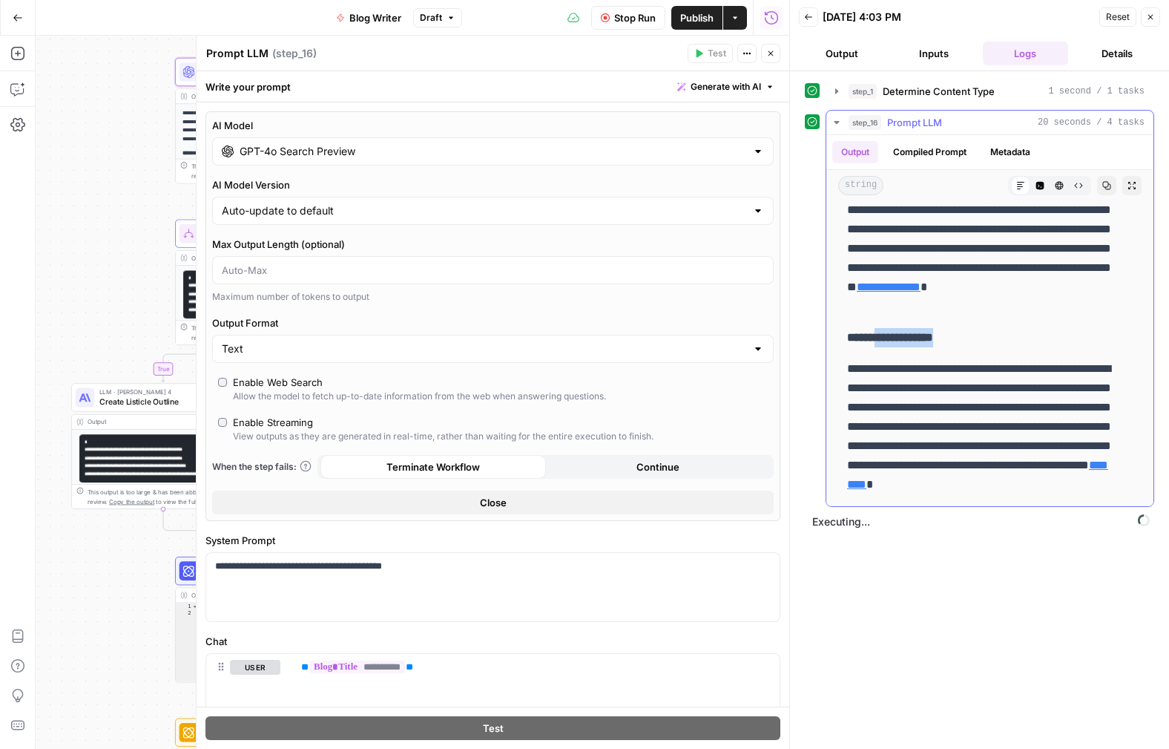
drag, startPoint x: 882, startPoint y: 341, endPoint x: 979, endPoint y: 332, distance: 97.6
click at [978, 332] on p "**********" at bounding box center [990, 337] width 286 height 19
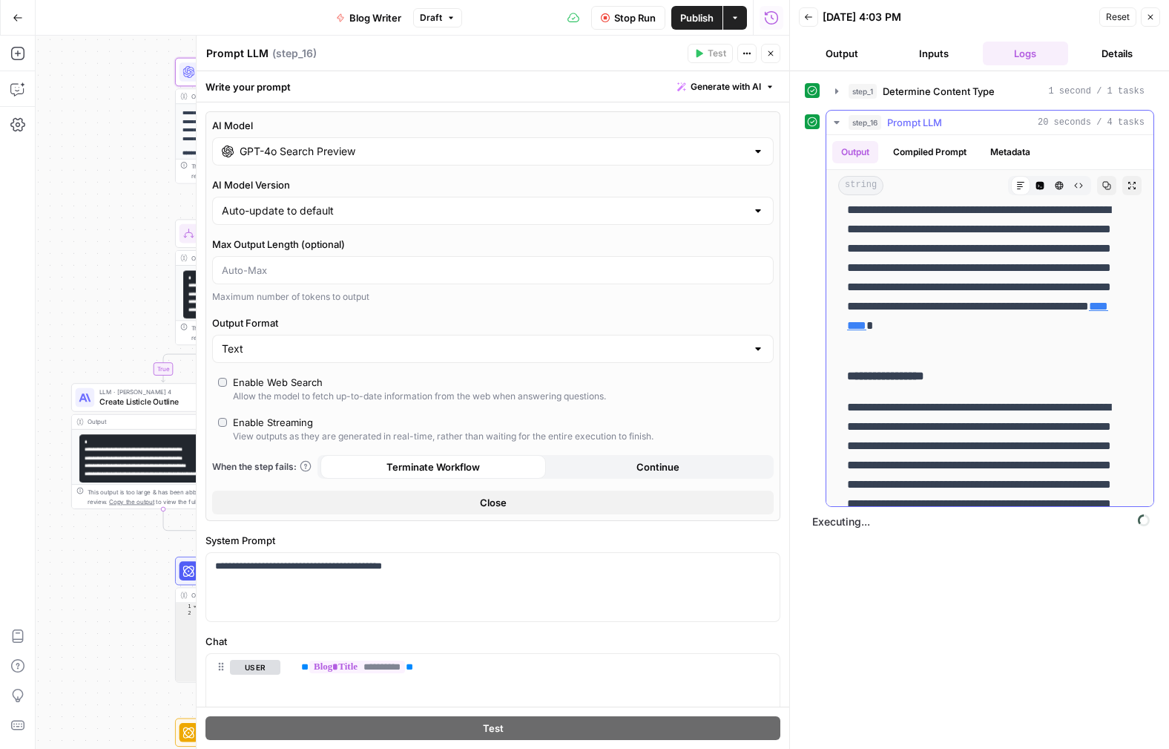
scroll to position [1163, 0]
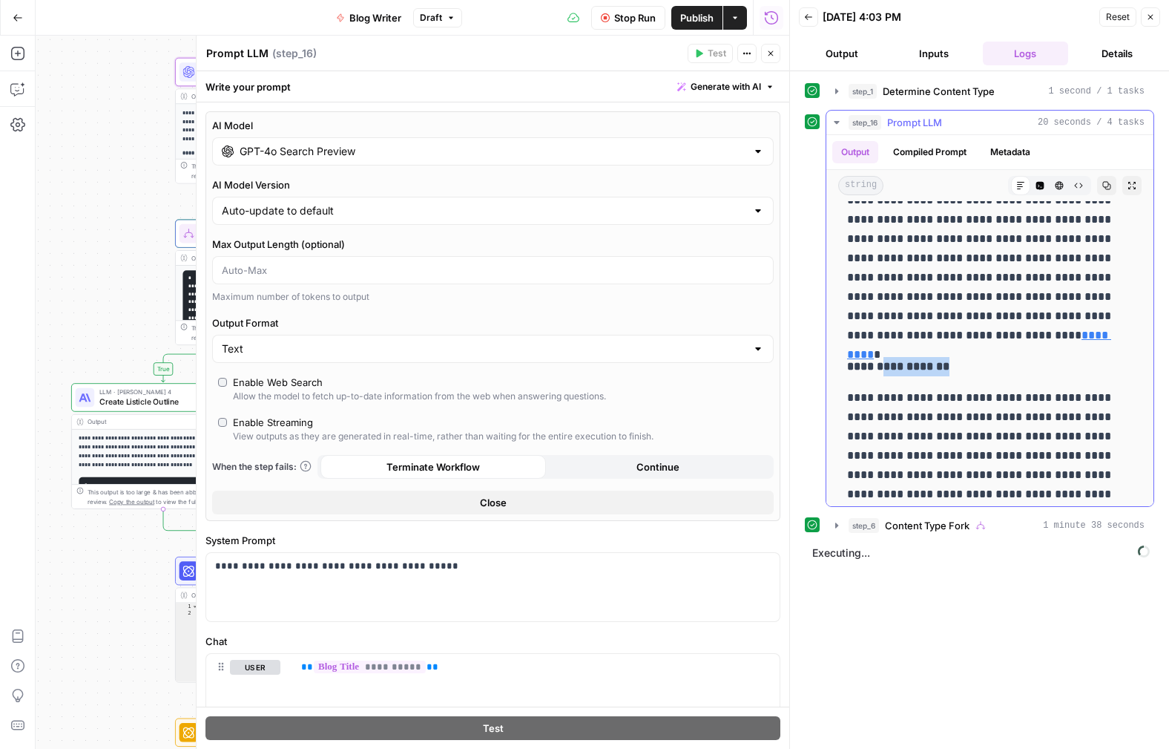
drag, startPoint x: 879, startPoint y: 369, endPoint x: 969, endPoint y: 368, distance: 89.8
click at [969, 369] on p "**********" at bounding box center [990, 366] width 286 height 19
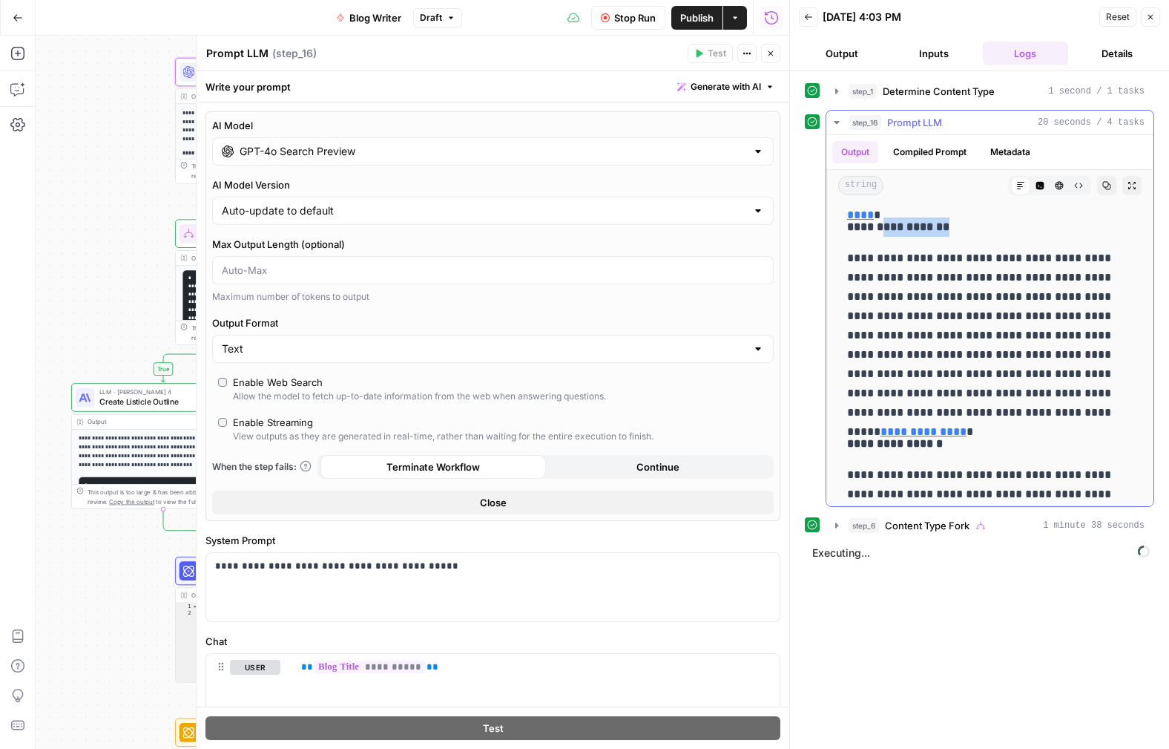
scroll to position [1322, 0]
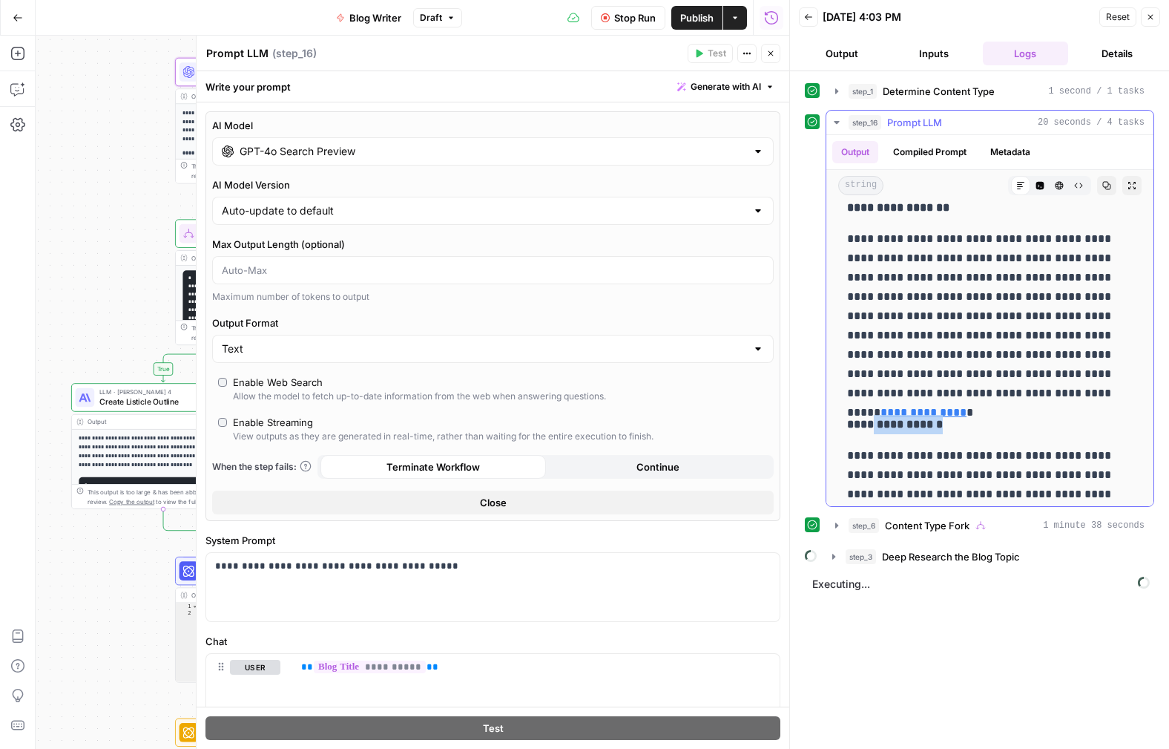
drag, startPoint x: 867, startPoint y: 426, endPoint x: 936, endPoint y: 424, distance: 69.8
click at [936, 424] on p "**********" at bounding box center [990, 424] width 286 height 19
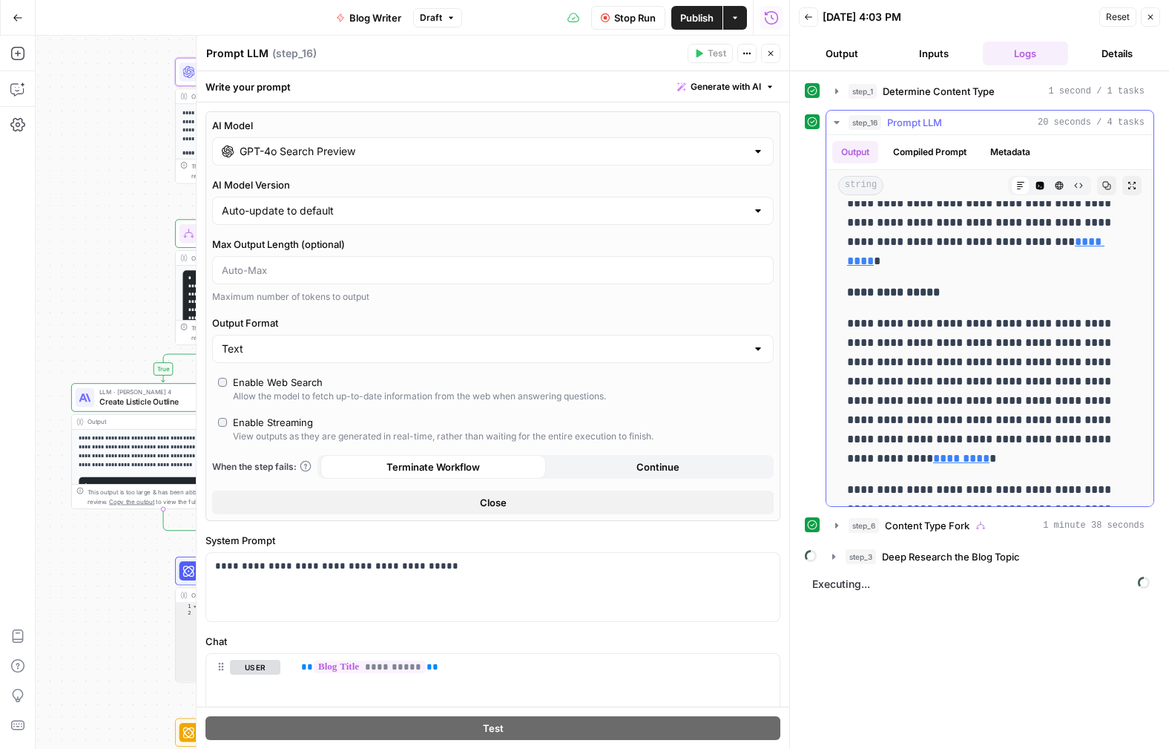
scroll to position [1700, 0]
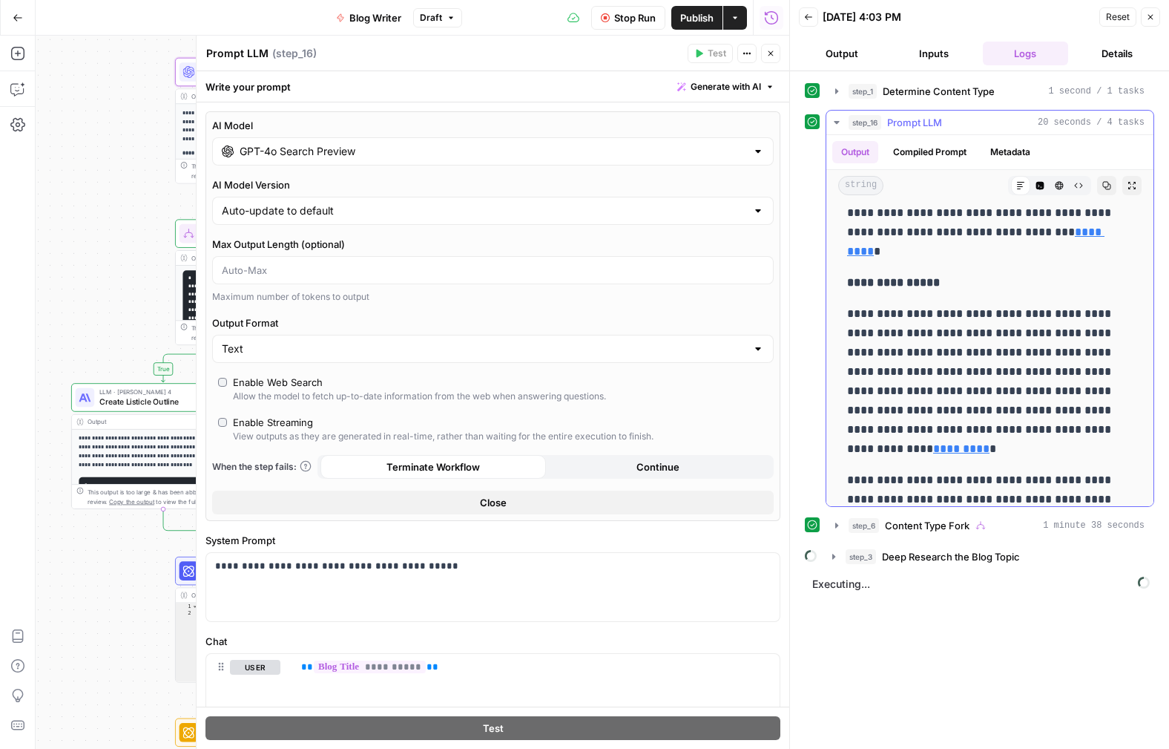
click at [938, 351] on p "**********" at bounding box center [984, 381] width 275 height 154
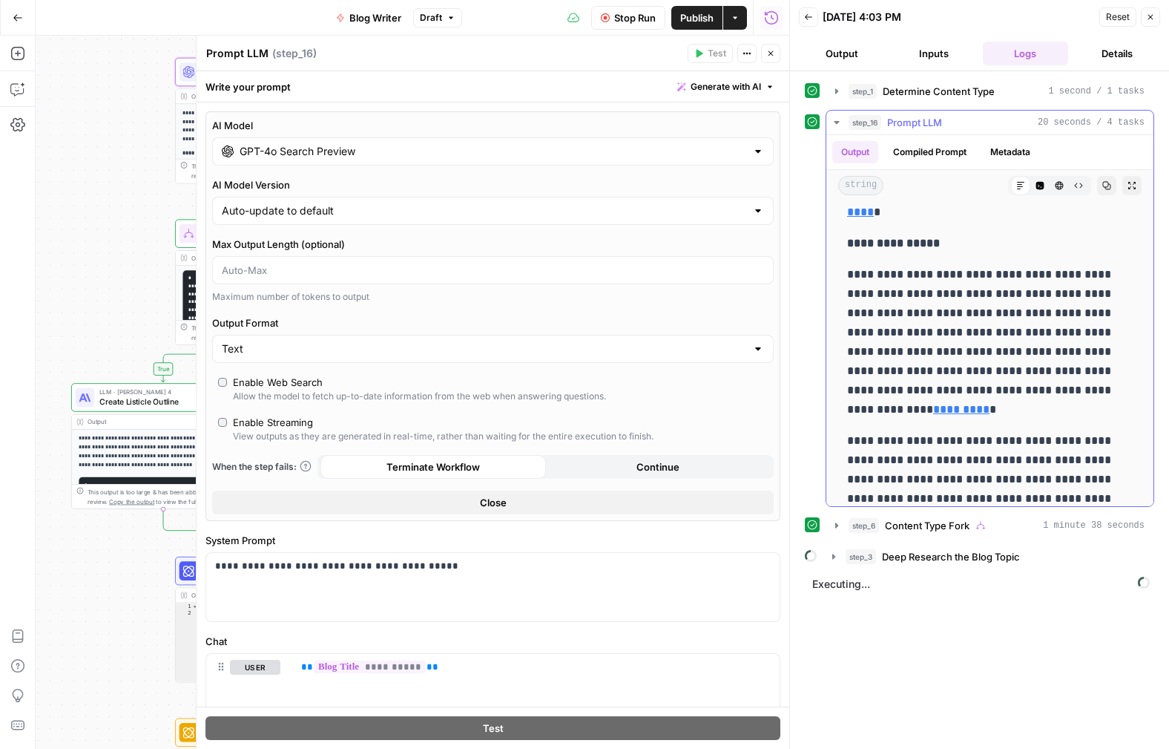
scroll to position [1792, 0]
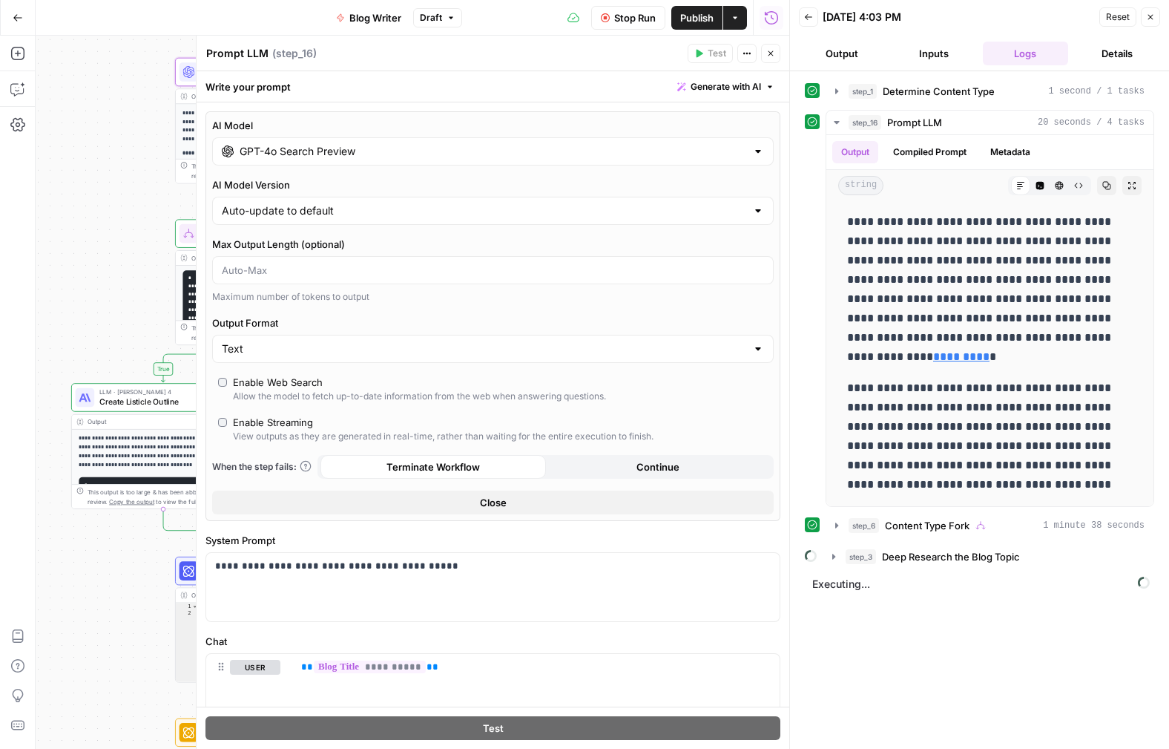
click at [626, 16] on span "Stop Run" at bounding box center [635, 17] width 42 height 15
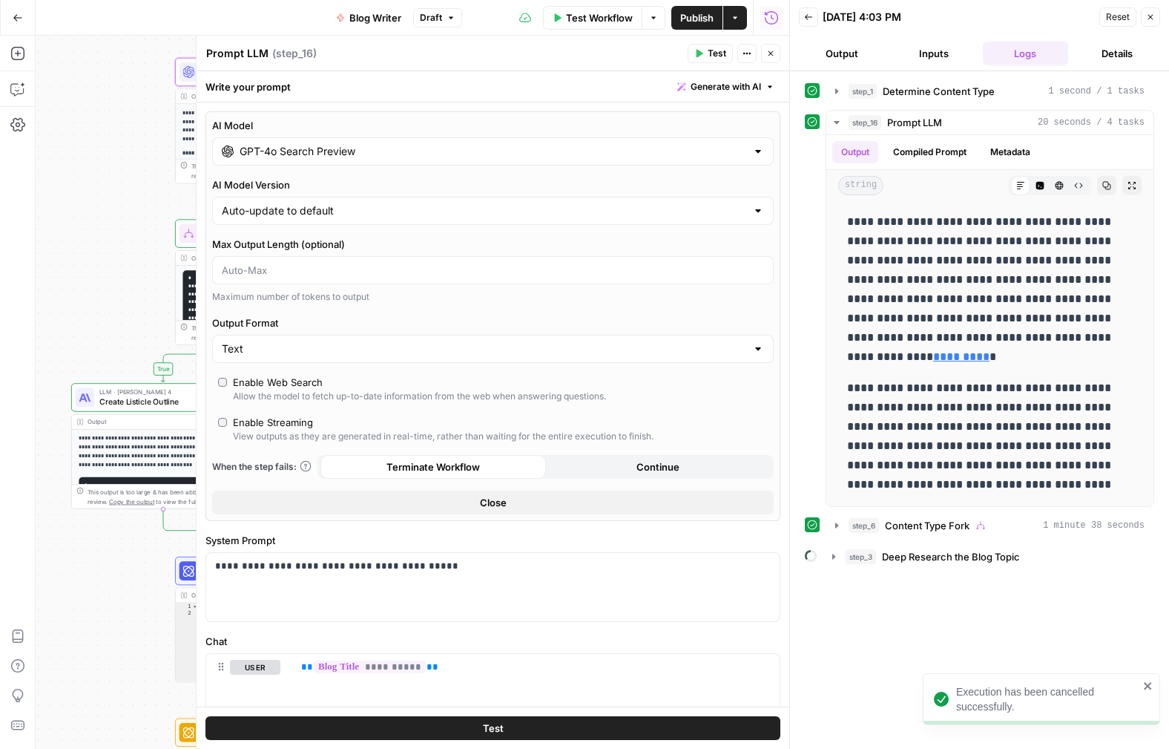
click at [1152, 13] on icon "button" at bounding box center [1150, 17] width 9 height 9
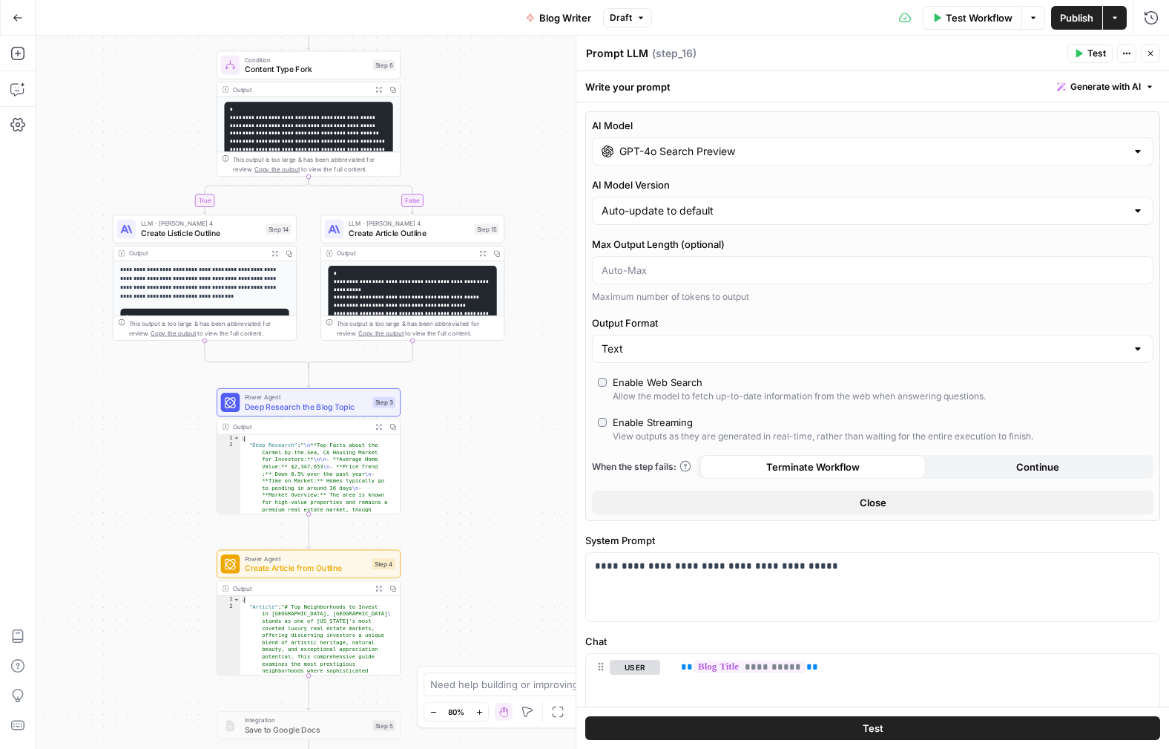
drag, startPoint x: 437, startPoint y: 295, endPoint x: 479, endPoint y: 126, distance: 174.2
click at [479, 126] on div "**********" at bounding box center [603, 392] width 1134 height 713
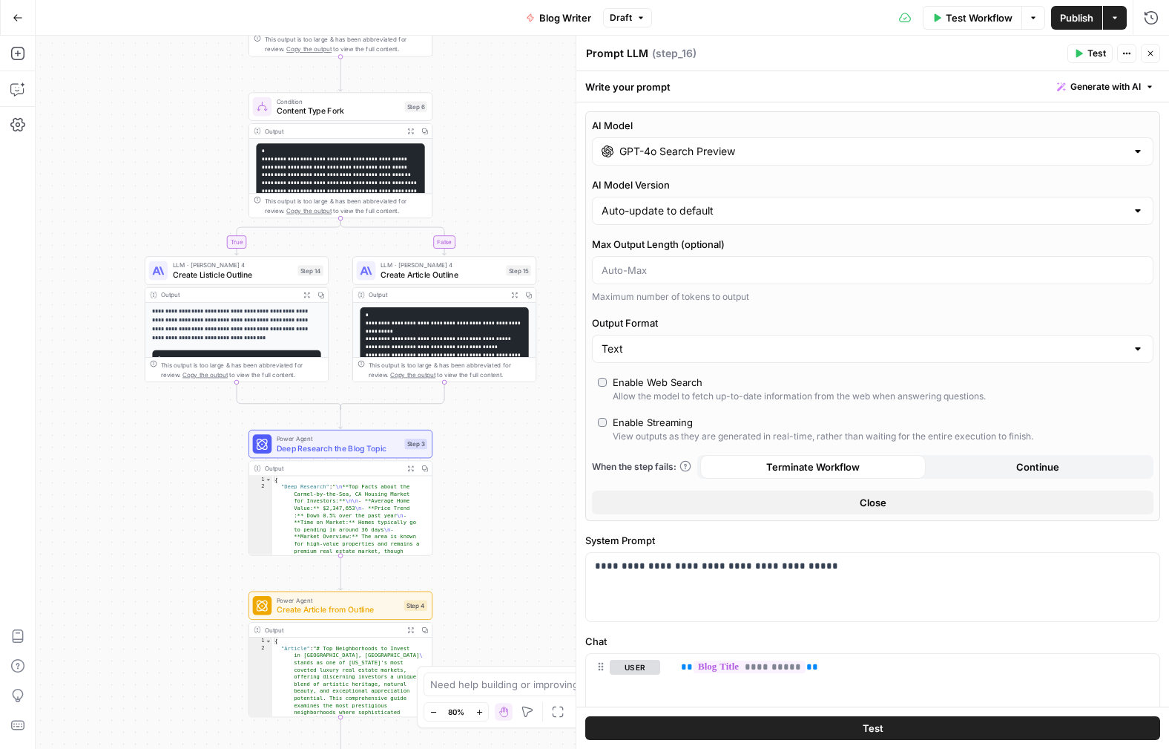
drag, startPoint x: 531, startPoint y: 151, endPoint x: 703, endPoint y: 181, distance: 174.1
click at [564, 191] on div "**********" at bounding box center [603, 392] width 1134 height 713
click at [677, 154] on input "GPT-4o Search Preview" at bounding box center [873, 151] width 507 height 15
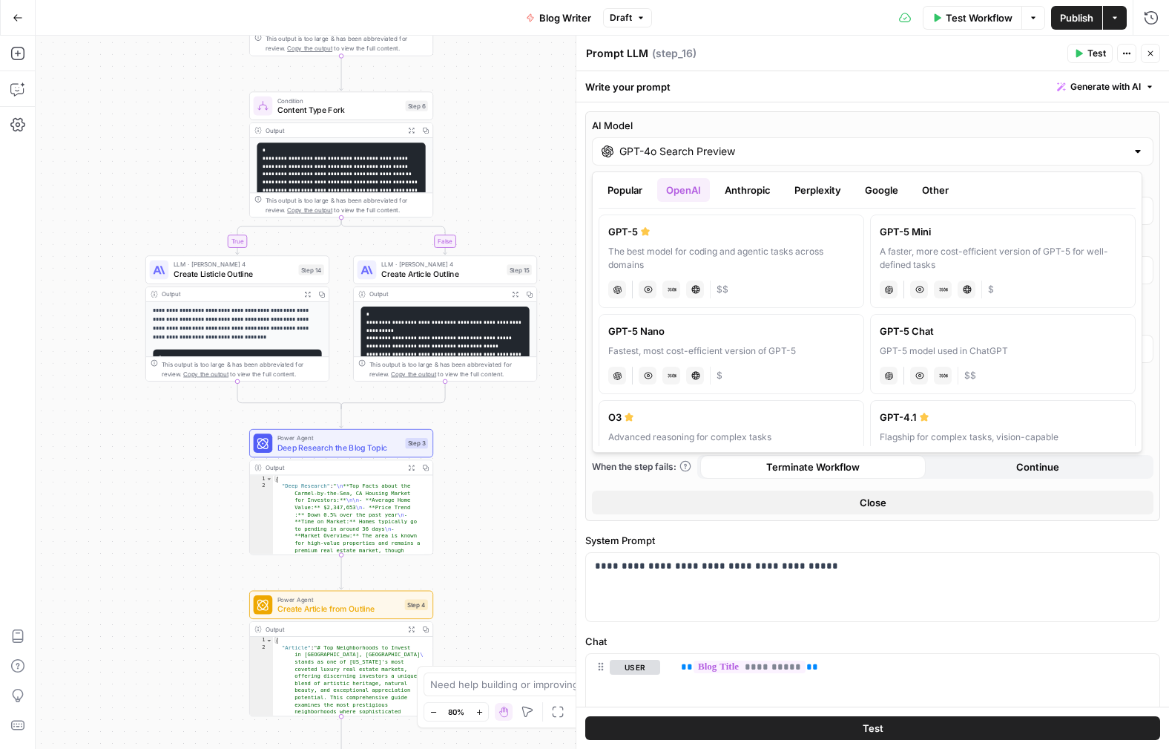
click at [634, 191] on button "Popular" at bounding box center [625, 190] width 53 height 24
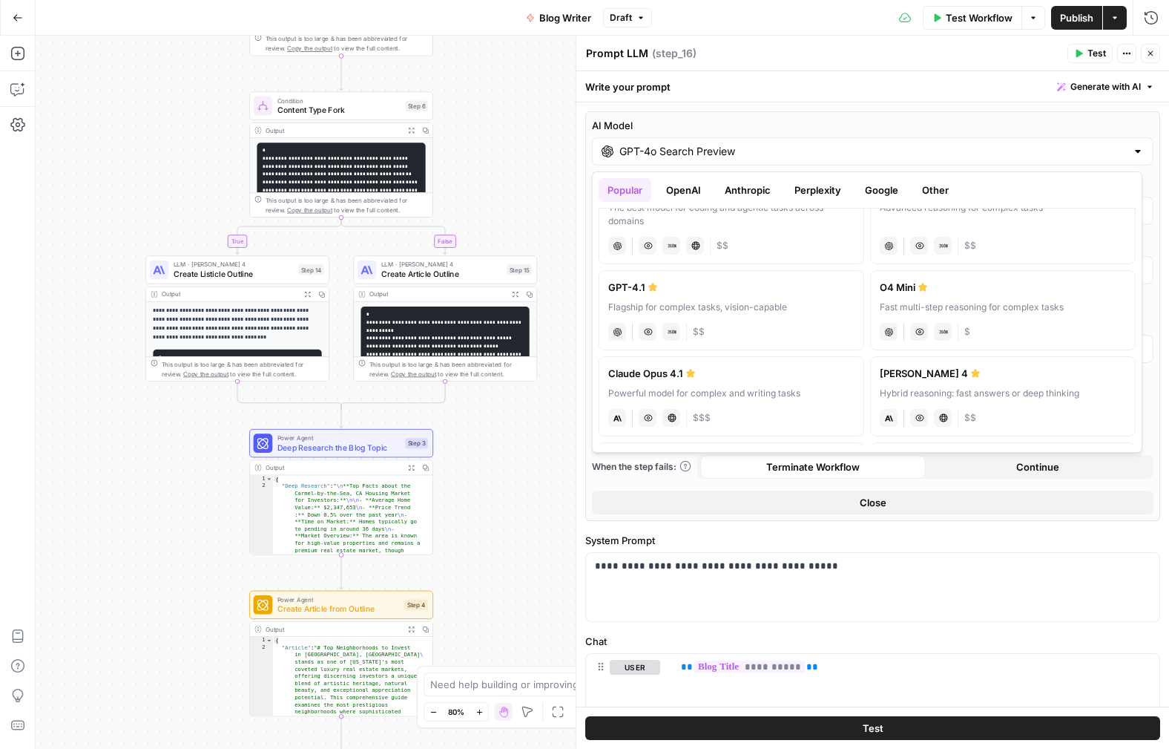
scroll to position [0, 0]
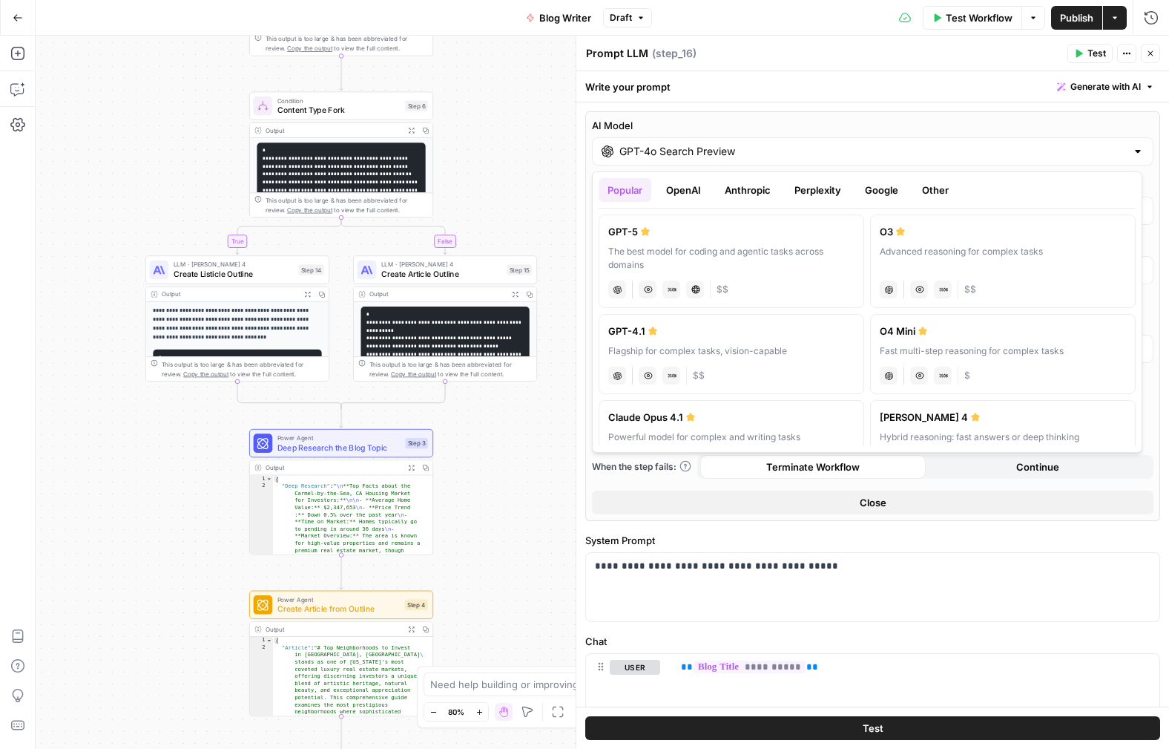
click at [700, 191] on button "OpenAI" at bounding box center [683, 190] width 53 height 24
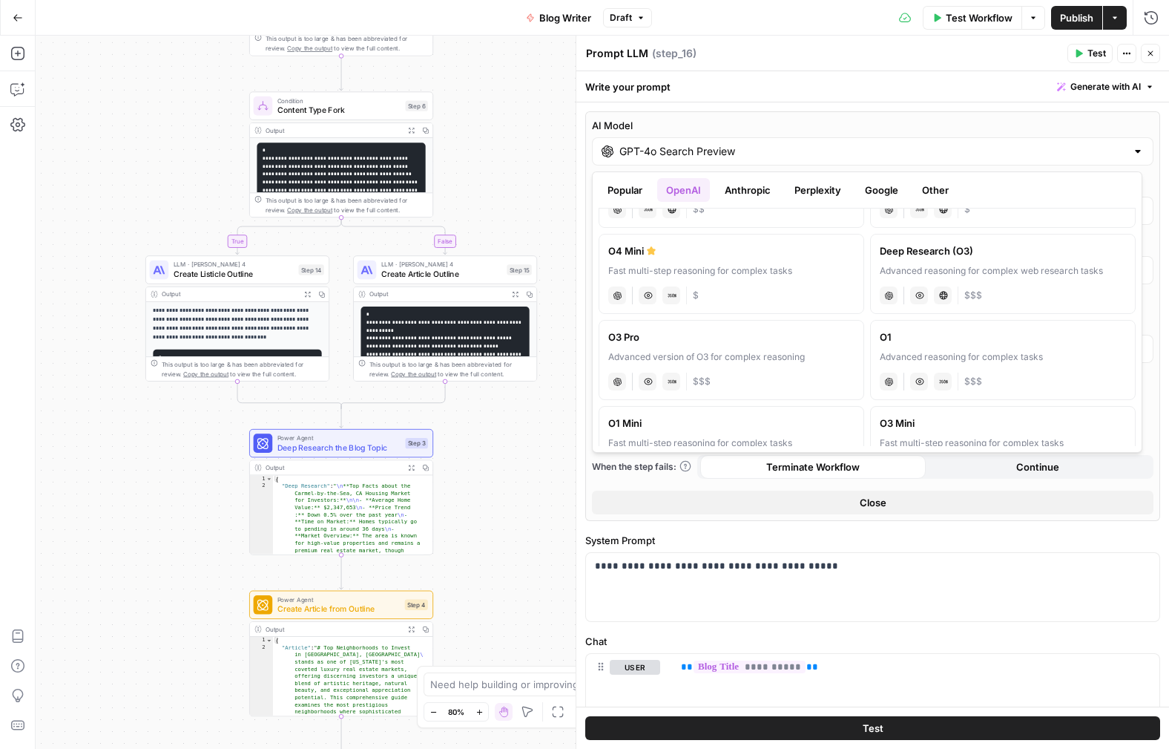
scroll to position [520, 0]
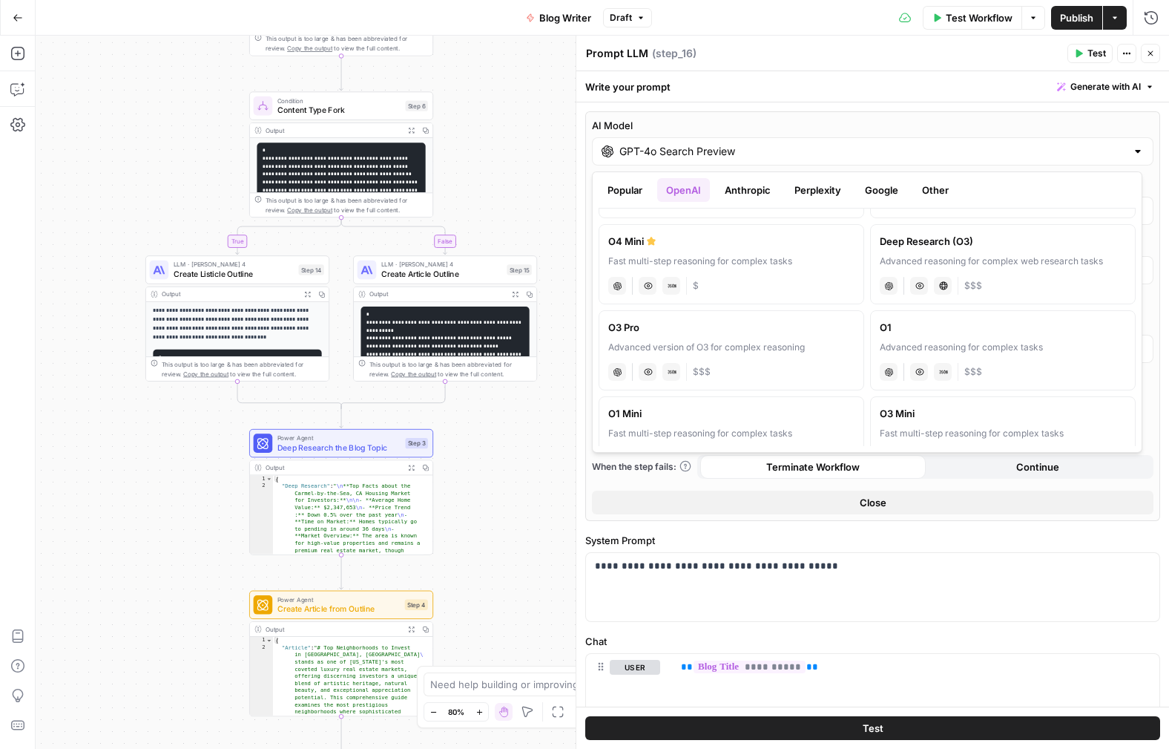
click at [930, 252] on label "Deep Research (O3) Advanced reasoning for complex web research tasks chat Visio…" at bounding box center [1003, 264] width 266 height 80
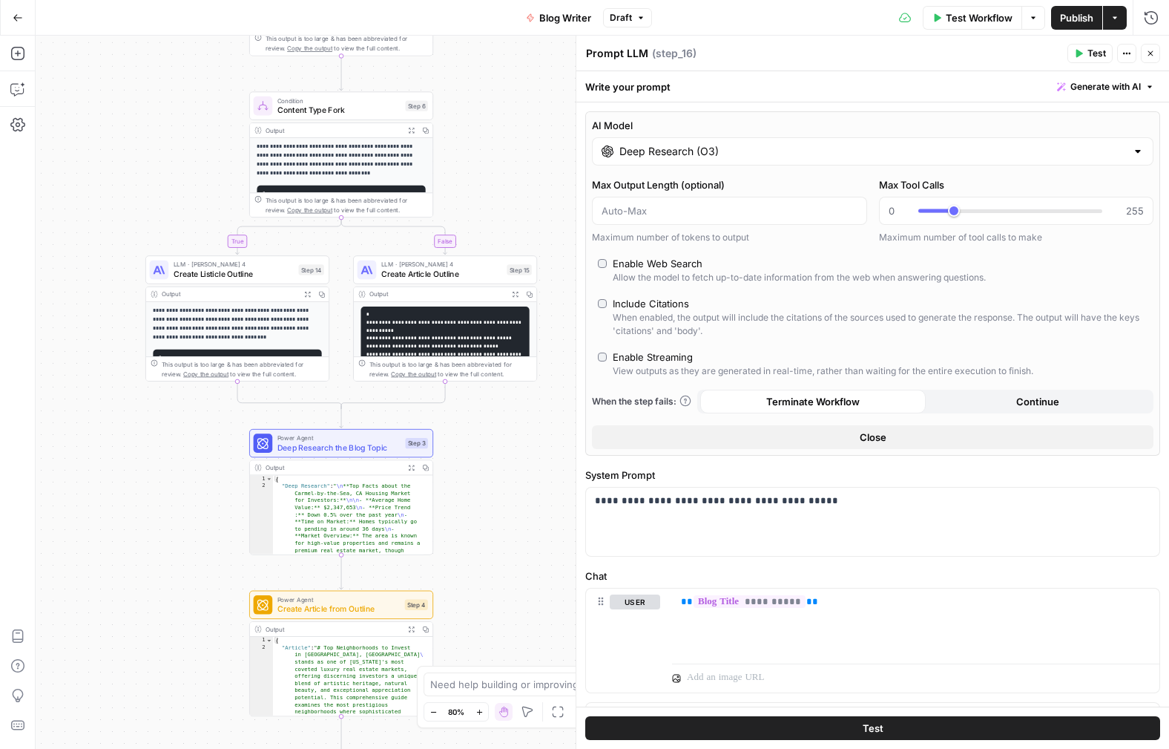
click at [683, 157] on input "Deep Research (O3)" at bounding box center [873, 151] width 507 height 15
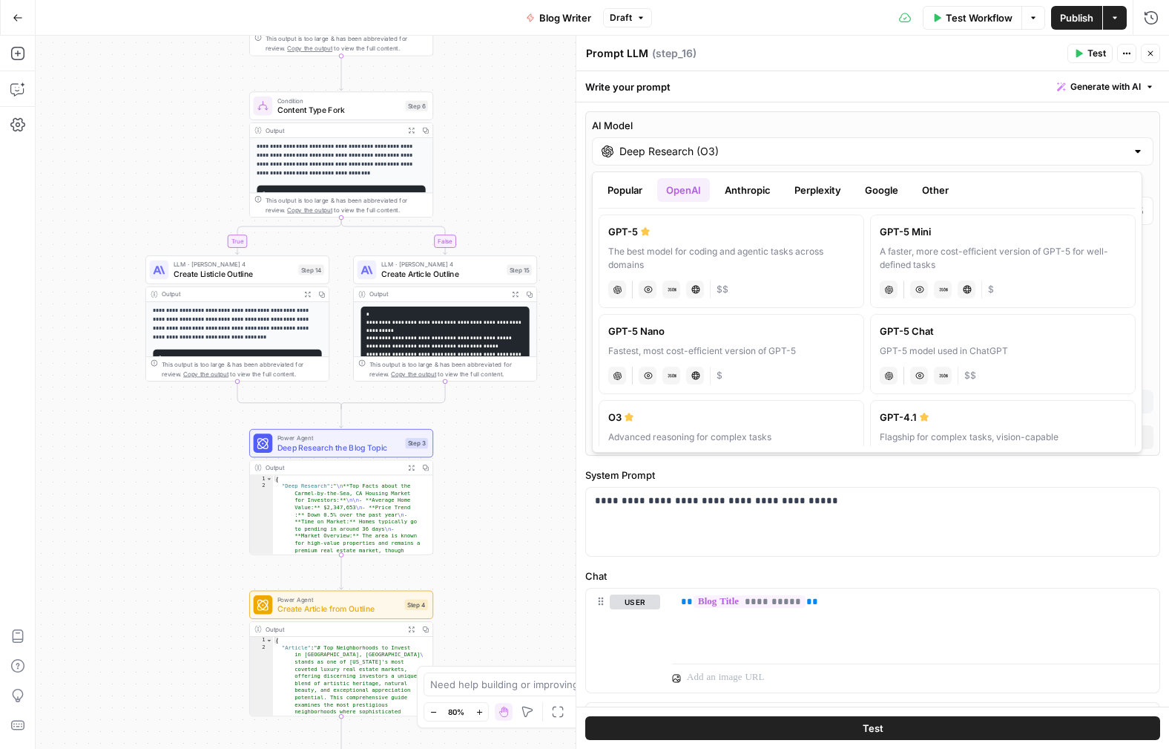
click at [749, 186] on button "Anthropic" at bounding box center [748, 190] width 64 height 24
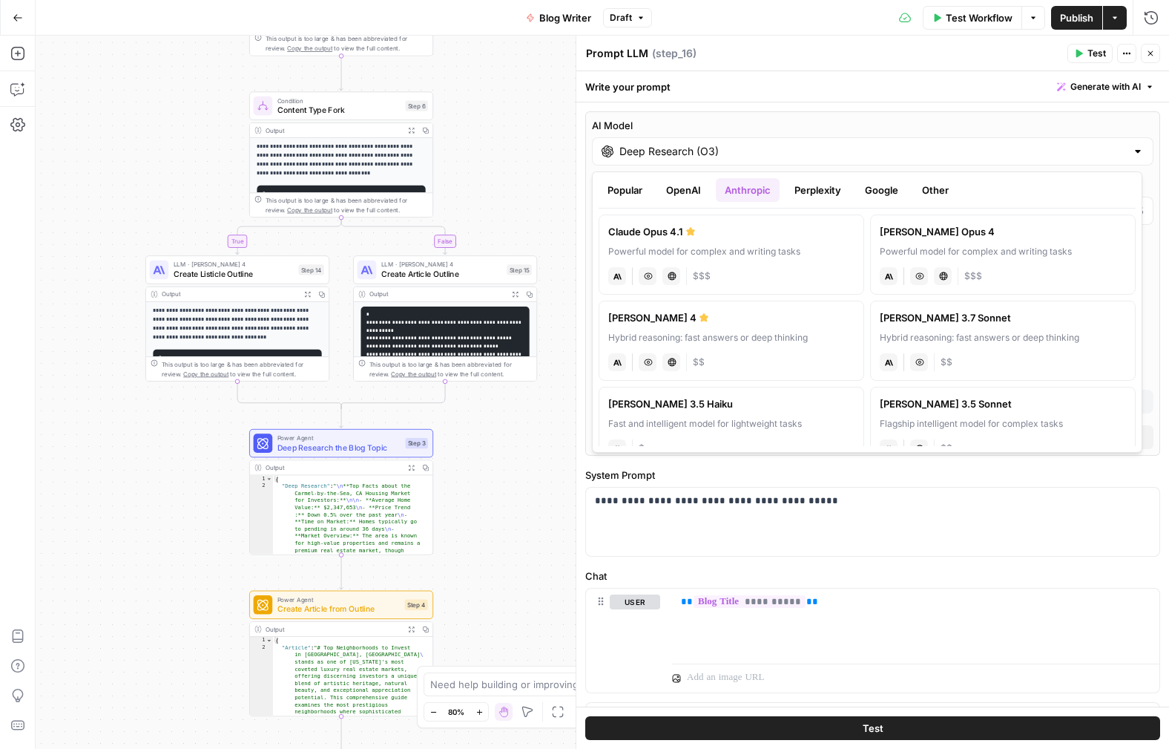
click at [684, 182] on button "OpenAI" at bounding box center [683, 190] width 53 height 24
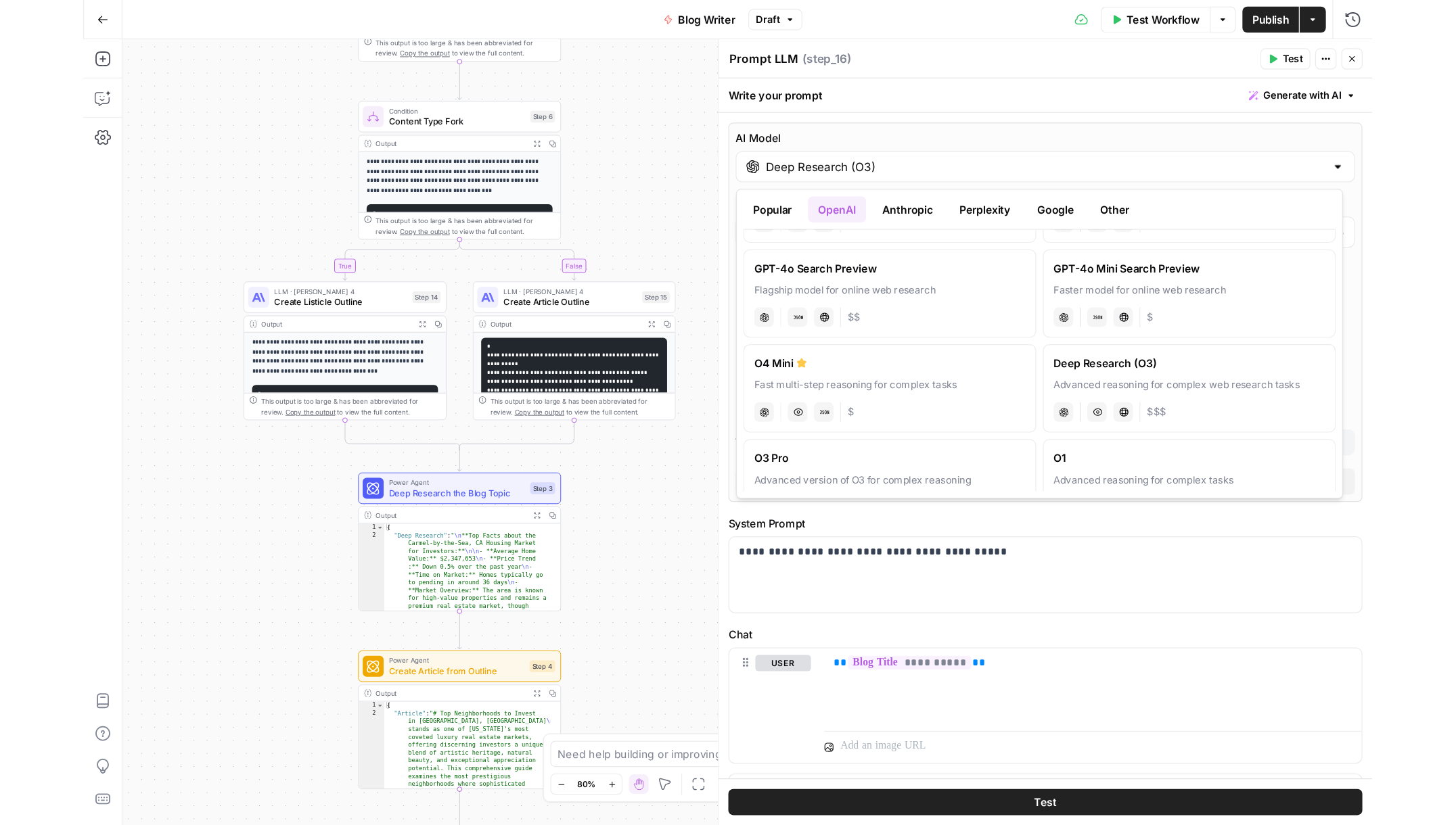
scroll to position [402, 0]
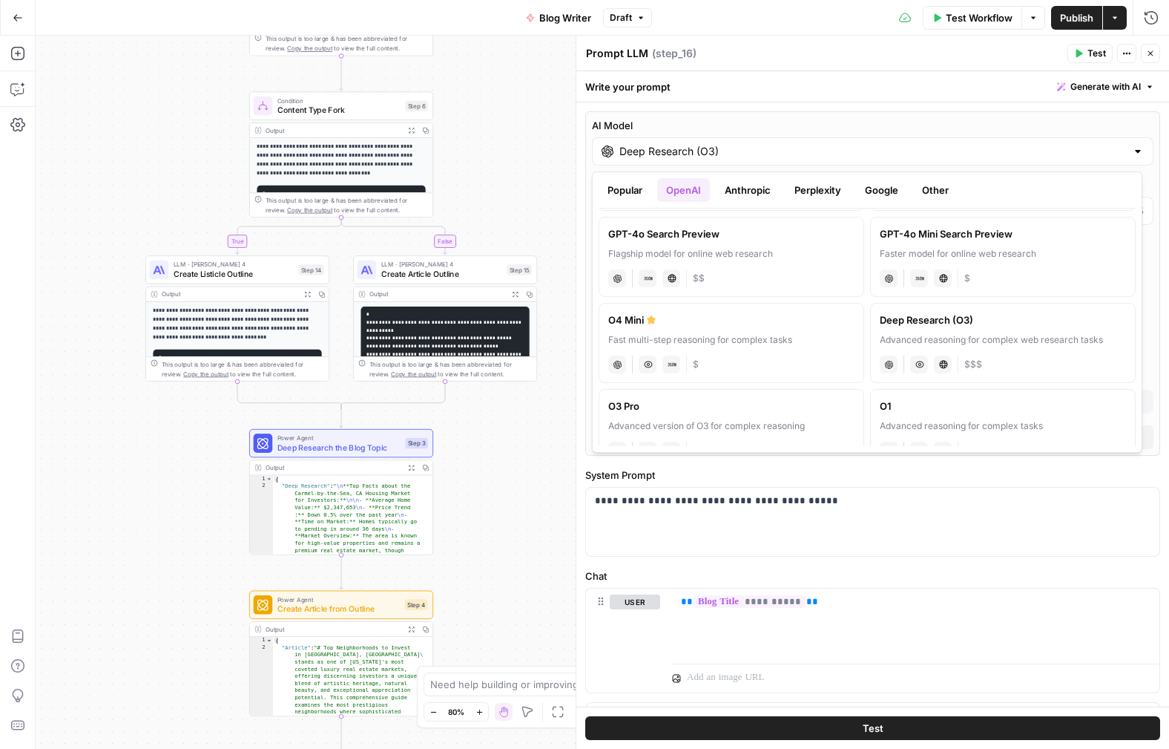
click at [755, 261] on label "GPT-4o Search Preview Flagship model for online web research chat JSON Mode Liv…" at bounding box center [732, 257] width 266 height 80
type input "GPT-4o Search Preview"
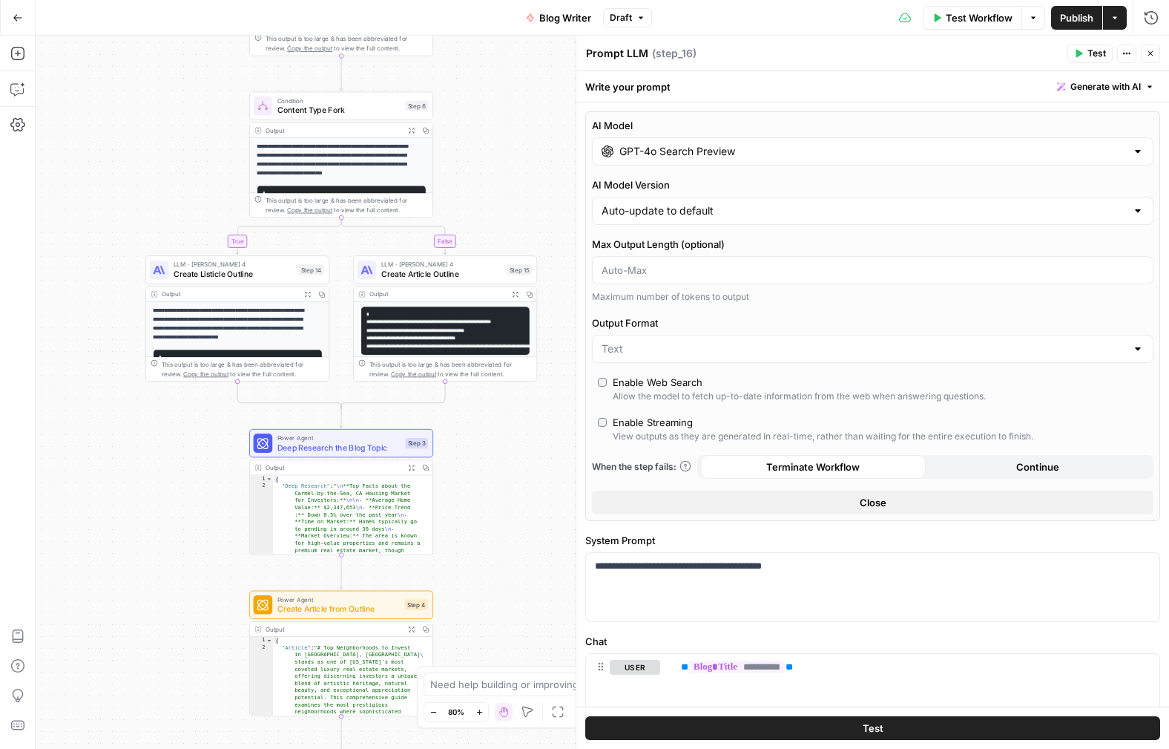
click at [798, 27] on div "Test Workflow Options Publish Actions Run History" at bounding box center [910, 17] width 517 height 35
click at [1154, 57] on icon "button" at bounding box center [1150, 53] width 9 height 9
